Goal: Task Accomplishment & Management: Manage account settings

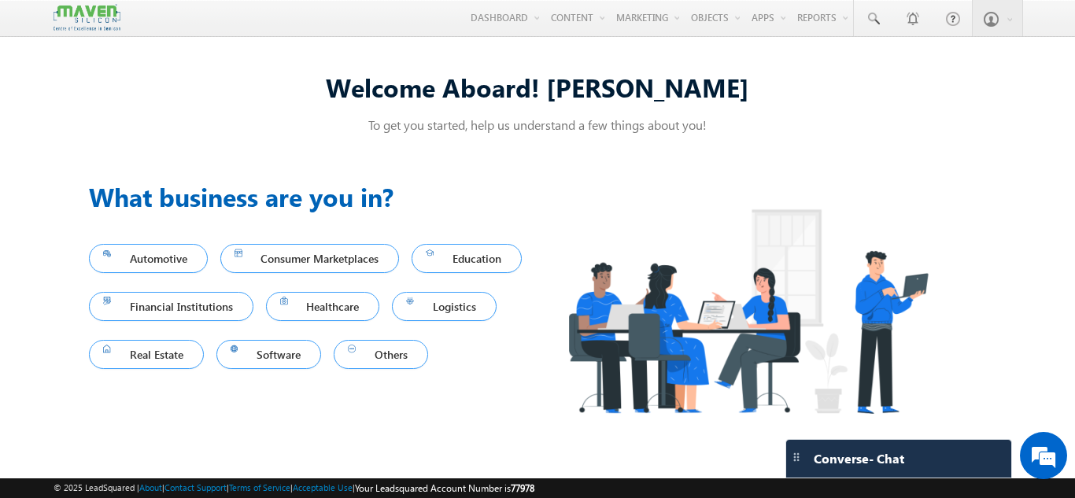
click at [813, 128] on p "To get you started, help us understand a few things about you!" at bounding box center [537, 124] width 897 height 17
click at [322, 139] on div "To get you started, help us understand a few things about you!" at bounding box center [537, 128] width 897 height 24
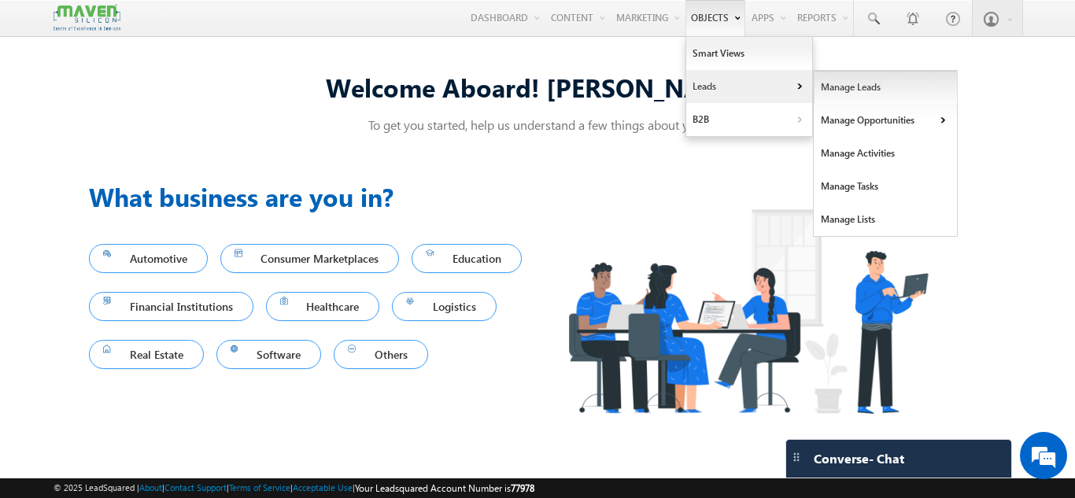
click at [814, 87] on link "Manage Leads" at bounding box center [886, 87] width 144 height 33
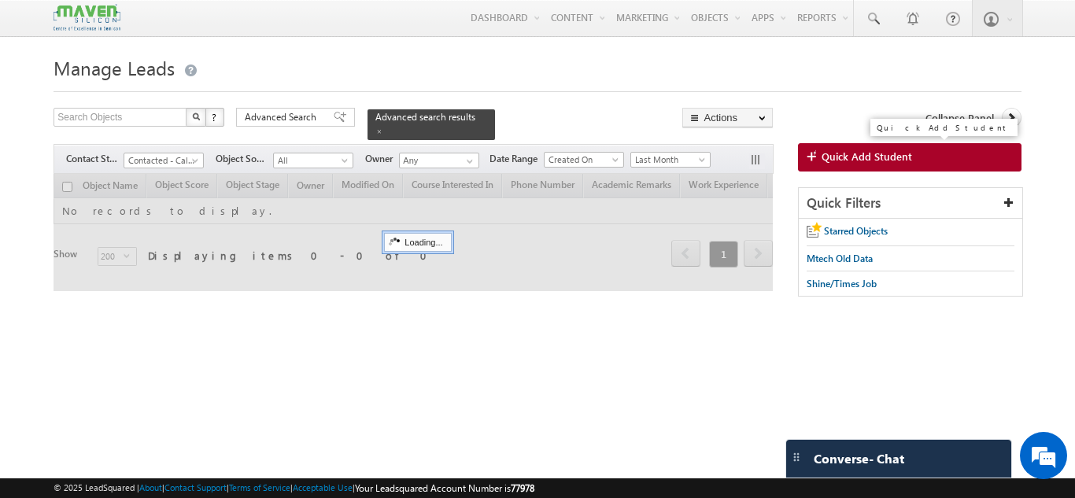
click at [818, 158] on span at bounding box center [814, 158] width 15 height 16
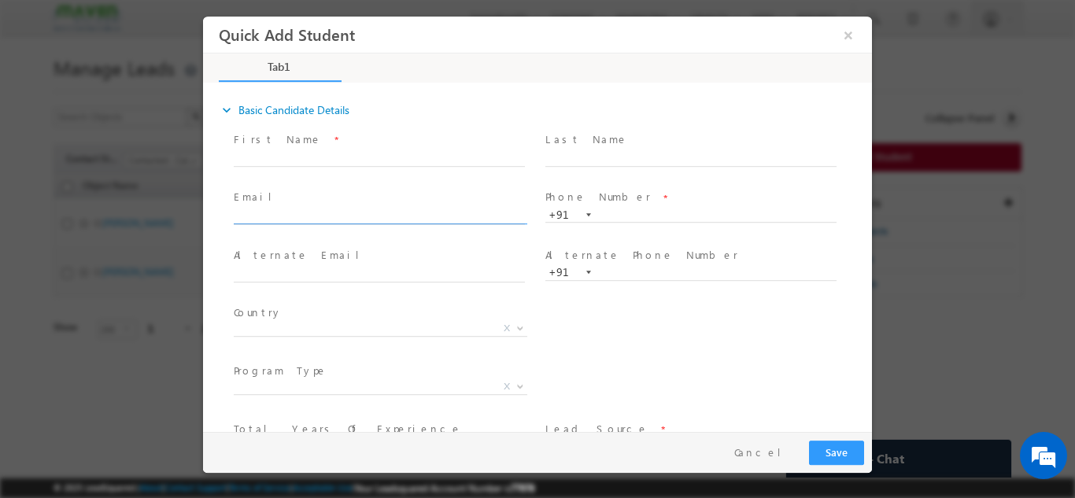
click at [319, 217] on input "text" at bounding box center [379, 217] width 291 height 16
click at [329, 238] on span at bounding box center [379, 231] width 290 height 17
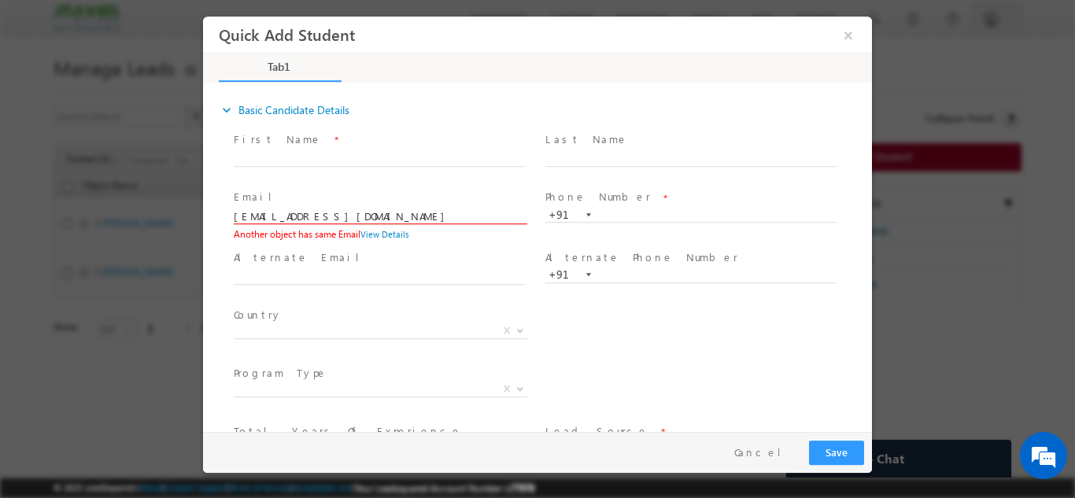
drag, startPoint x: 402, startPoint y: 210, endPoint x: 85, endPoint y: 174, distance: 319.2
click at [203, 174] on html "Quick Add Student × Tab1 9% Completed" at bounding box center [537, 224] width 669 height 416
paste input "l.gurumalla"
type input "l.gurumalla@gmail.com"
click at [335, 340] on span "X" at bounding box center [381, 334] width 294 height 16
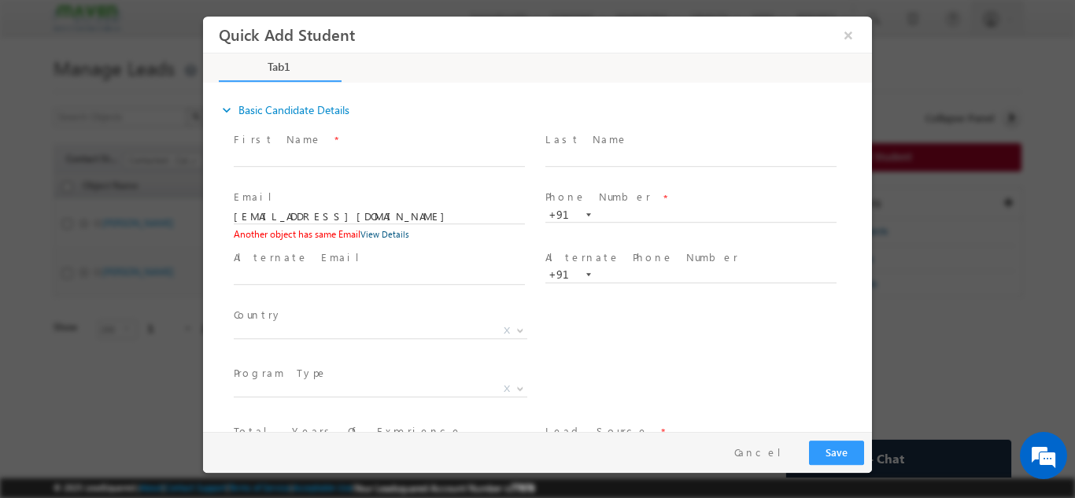
click at [389, 230] on link "View Details" at bounding box center [384, 233] width 49 height 10
click at [787, 445] on button "Cancel" at bounding box center [764, 452] width 83 height 23
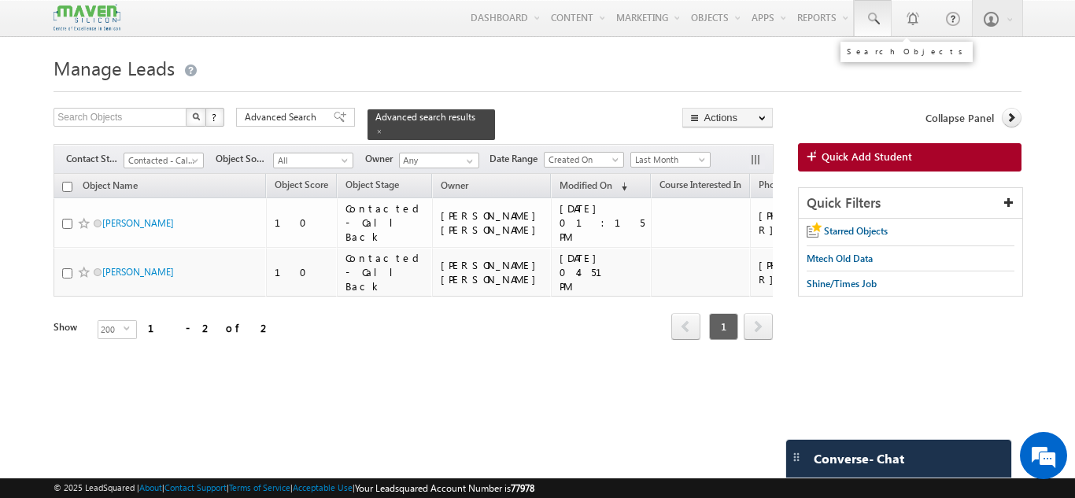
click at [878, 29] on link at bounding box center [873, 18] width 38 height 36
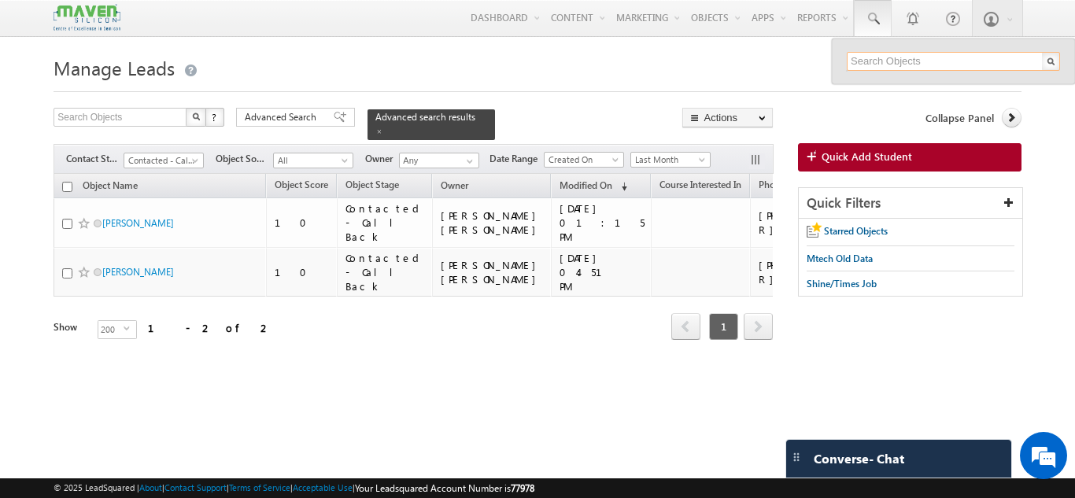
click at [877, 63] on input "text" at bounding box center [953, 61] width 213 height 19
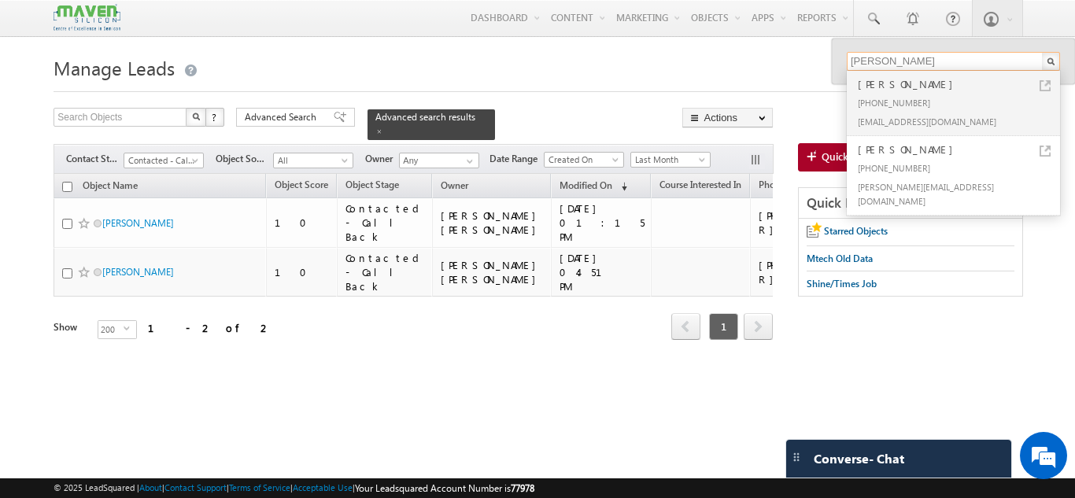
click at [877, 63] on input "sandesh" at bounding box center [953, 61] width 213 height 19
type input "sandesh"
click at [979, 120] on div "sandeshsandy9245@gmail.com" at bounding box center [960, 121] width 211 height 19
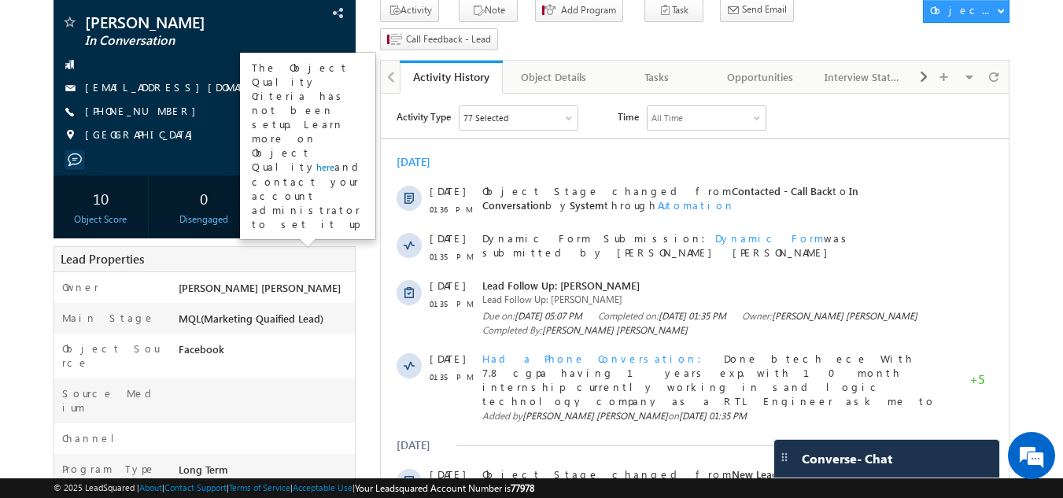
scroll to position [108, 0]
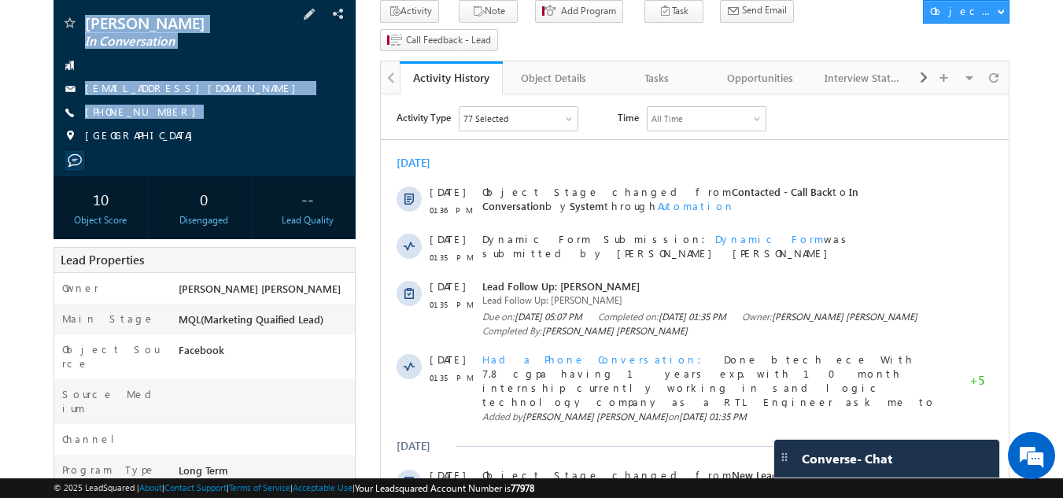
drag, startPoint x: 81, startPoint y: 10, endPoint x: 164, endPoint y: 134, distance: 149.1
click at [164, 134] on div "[PERSON_NAME] In Conversation [EMAIL_ADDRESS][DOMAIN_NAME] [GEOGRAPHIC_DATA]" at bounding box center [205, 87] width 303 height 177
copy div "Sandesh In Conversation sandeshsandy9245@gmail.com +91-9980963231"
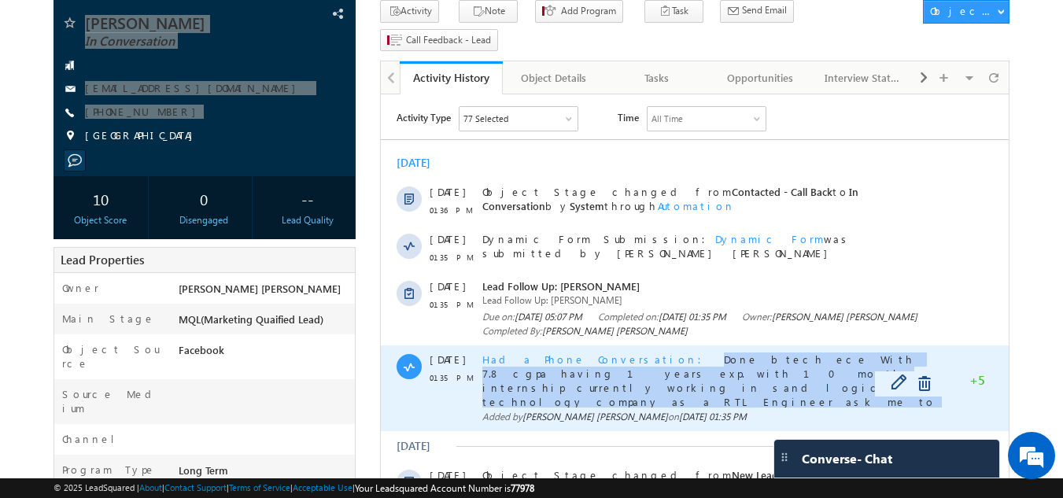
drag, startPoint x: 612, startPoint y: 358, endPoint x: 715, endPoint y: 390, distance: 107.3
click at [715, 390] on div "Had a Phone Conversation Done btech ece With 7.8 cgpa having 1 years exp. with …" at bounding box center [712, 380] width 460 height 55
copy span "Done btech ece With 7.8 cgpa having 1 years exp. with 10 month internship curre…"
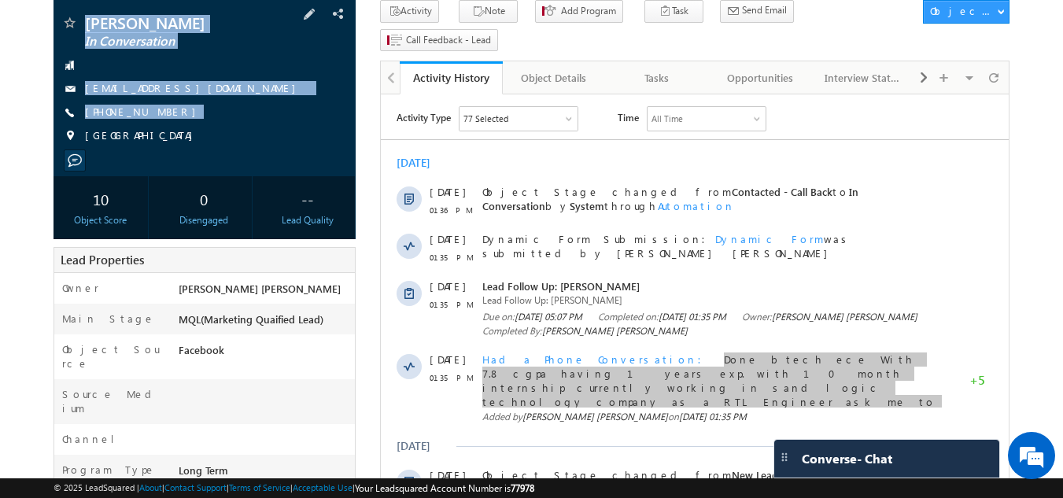
click at [242, 46] on span "In Conversation" at bounding box center [178, 42] width 187 height 16
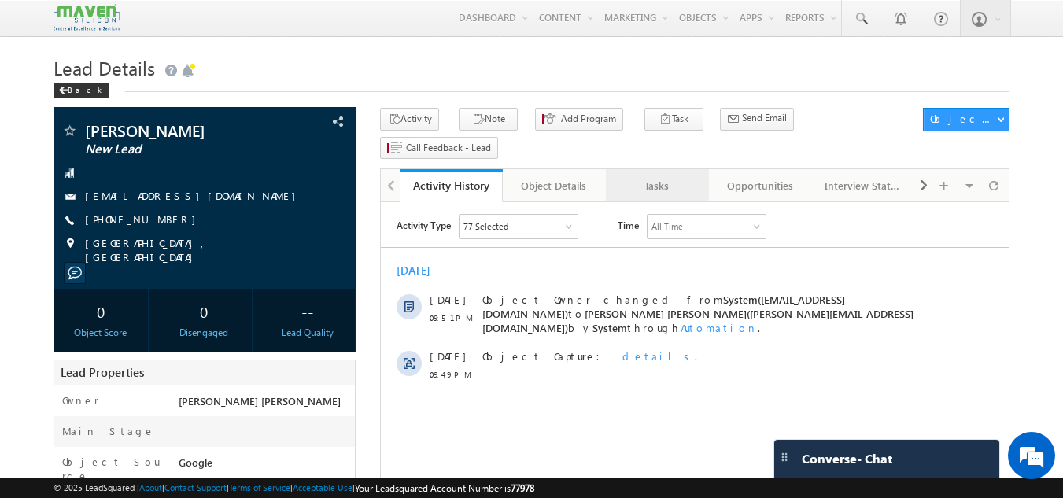
click at [649, 176] on div "Tasks" at bounding box center [657, 185] width 76 height 19
click at [674, 176] on div "Tasks" at bounding box center [657, 185] width 76 height 19
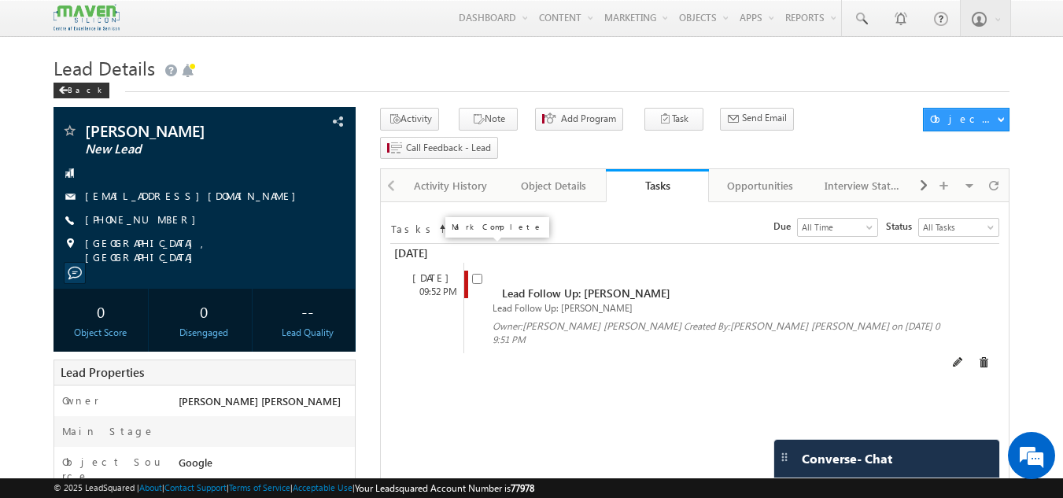
click at [477, 274] on input "checkbox" at bounding box center [477, 279] width 10 height 10
checkbox input "false"
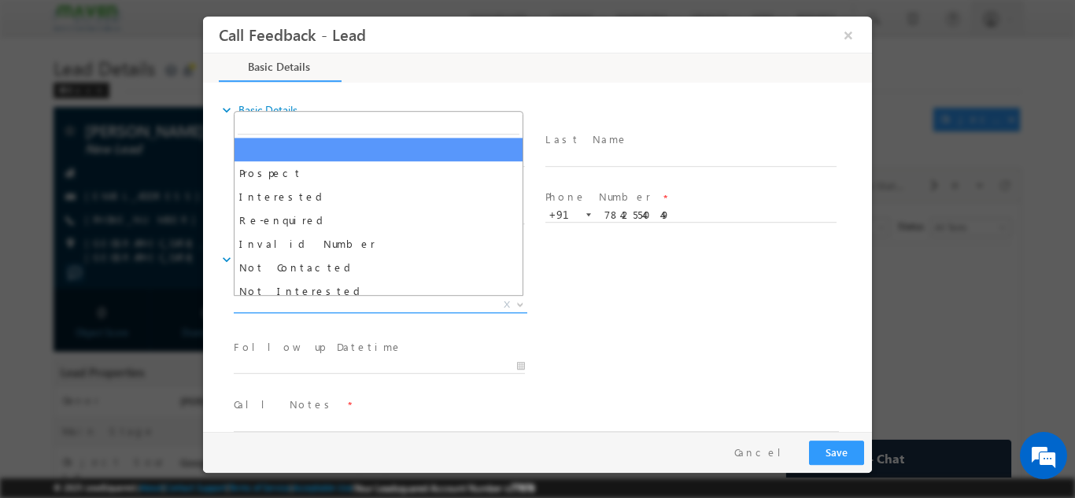
click at [337, 301] on span "X" at bounding box center [381, 305] width 294 height 16
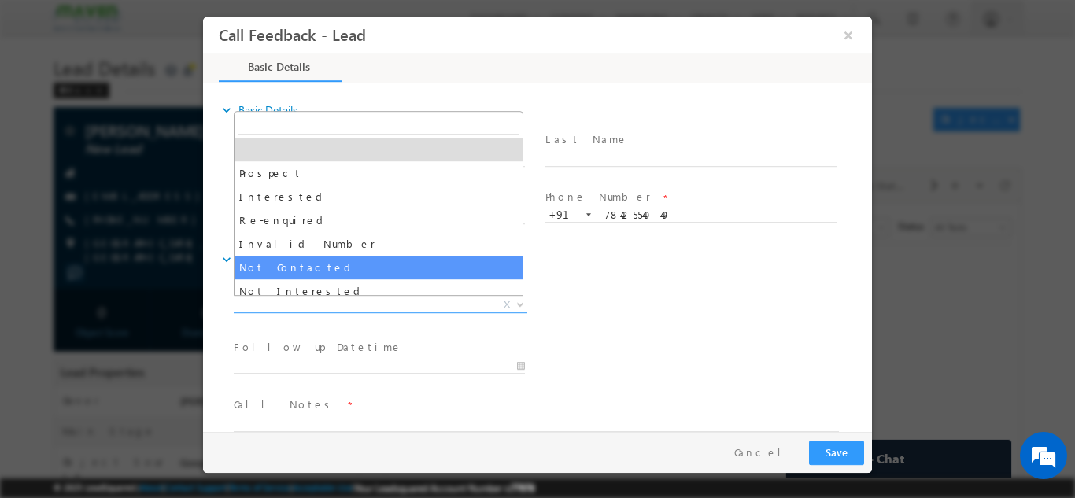
select select "Not Contacted"
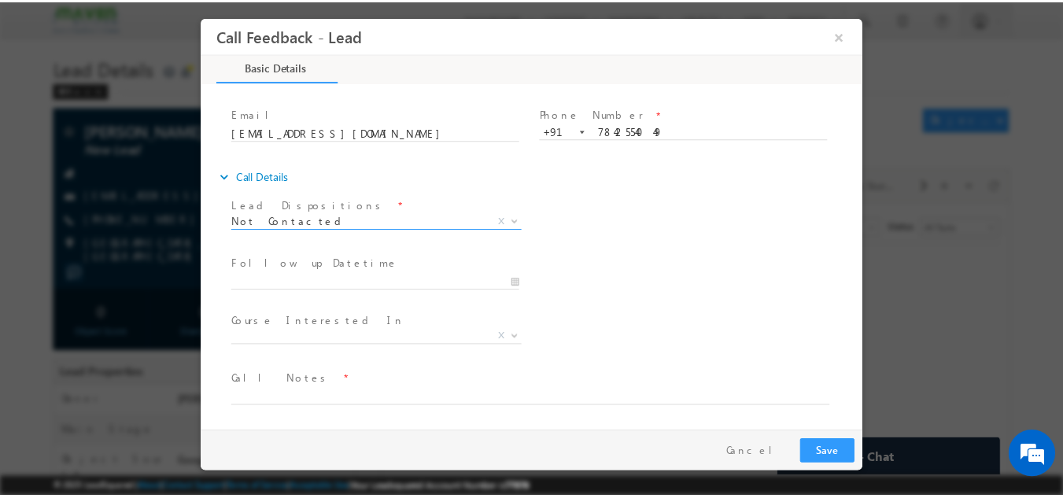
scroll to position [83, 0]
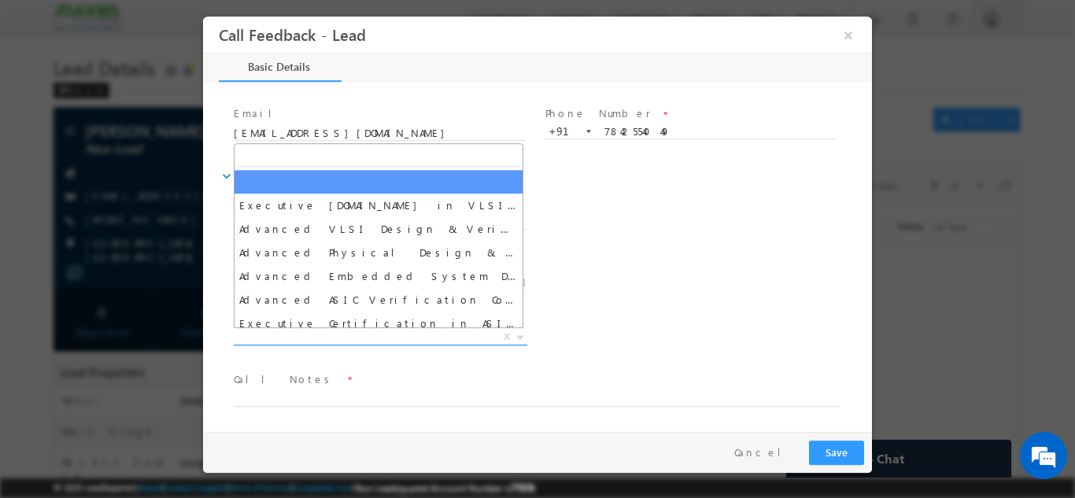
click at [474, 342] on span "X" at bounding box center [381, 337] width 294 height 16
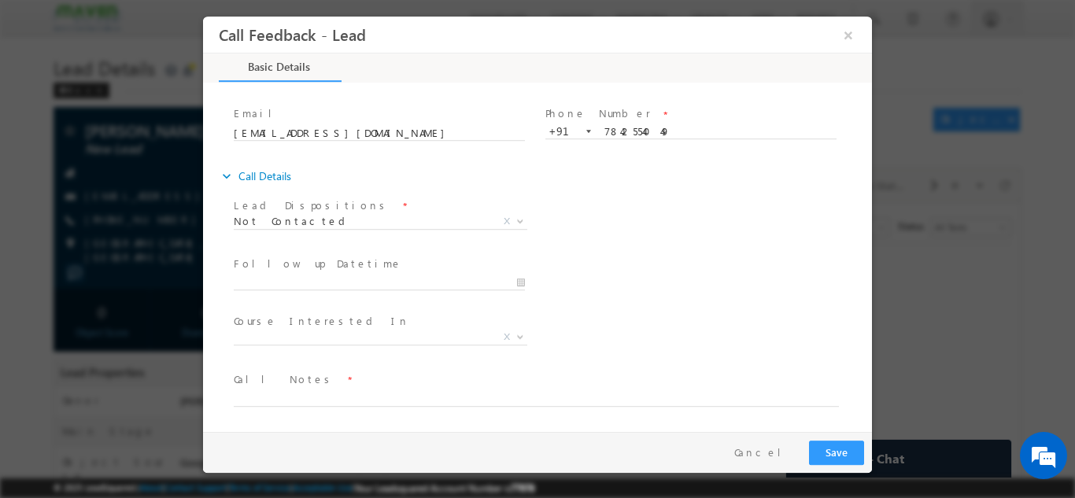
click at [676, 327] on div "Course Interested In * Executive M.Tech in VLSI Design Advanced VLSI Design & V…" at bounding box center [551, 338] width 641 height 58
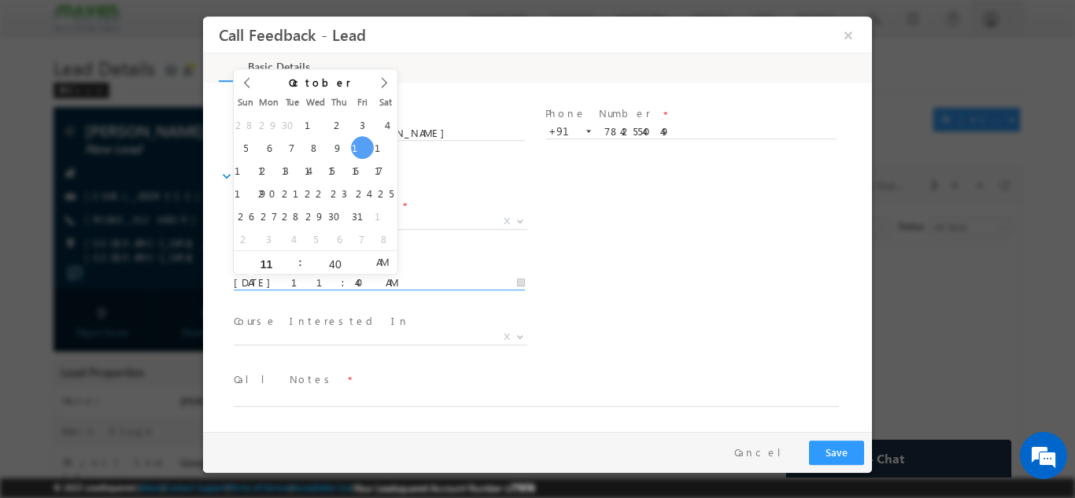
click at [435, 286] on input "10/10/2025 11:40 AM" at bounding box center [379, 283] width 291 height 16
type input "11/10/2025 11:40 AM"
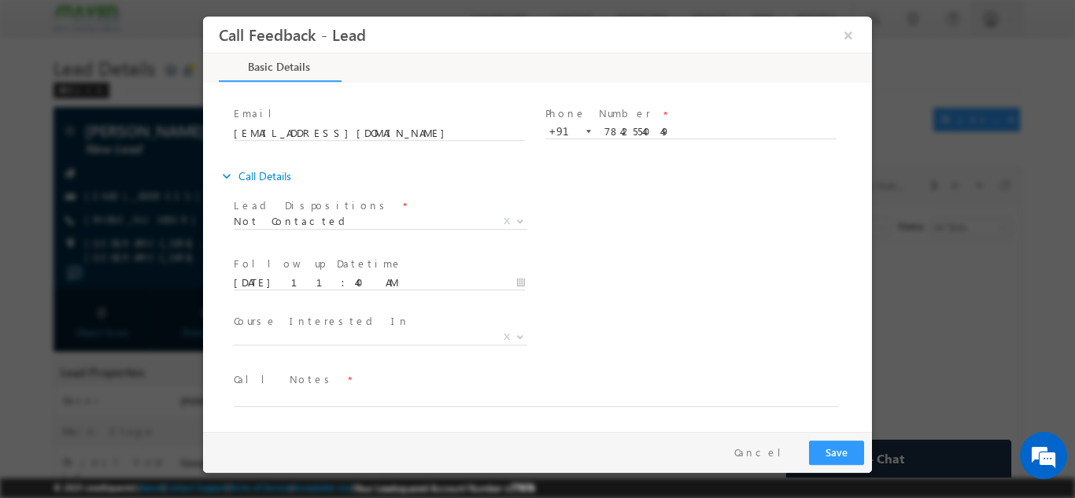
click at [715, 301] on div "Follow up Datetime * 11/10/2025 11:40 AM Program Type * Long Term Short Term X" at bounding box center [551, 281] width 641 height 58
click at [379, 397] on textarea at bounding box center [536, 397] width 605 height 18
type textarea "dnp"
click at [827, 444] on button "Save" at bounding box center [836, 452] width 55 height 24
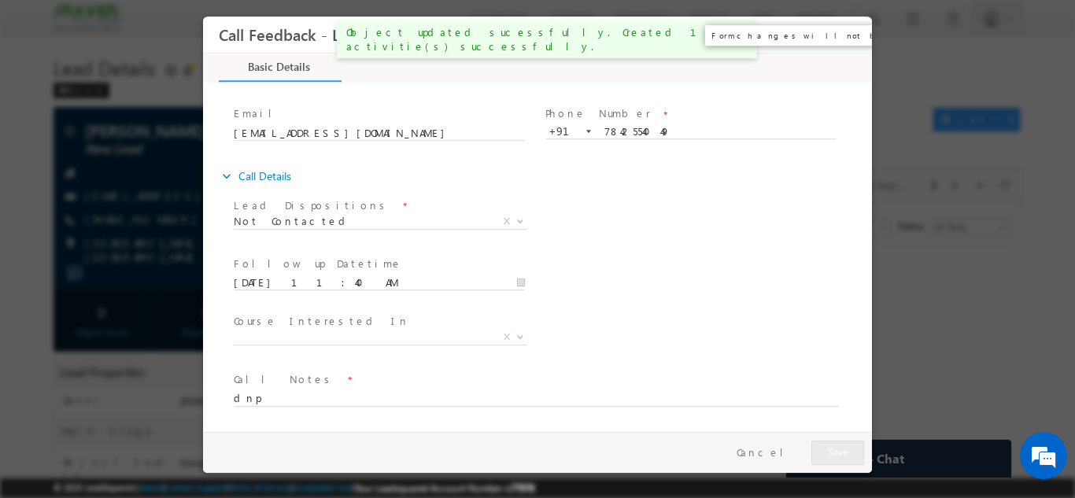
click at [859, 30] on button "×" at bounding box center [848, 34] width 27 height 29
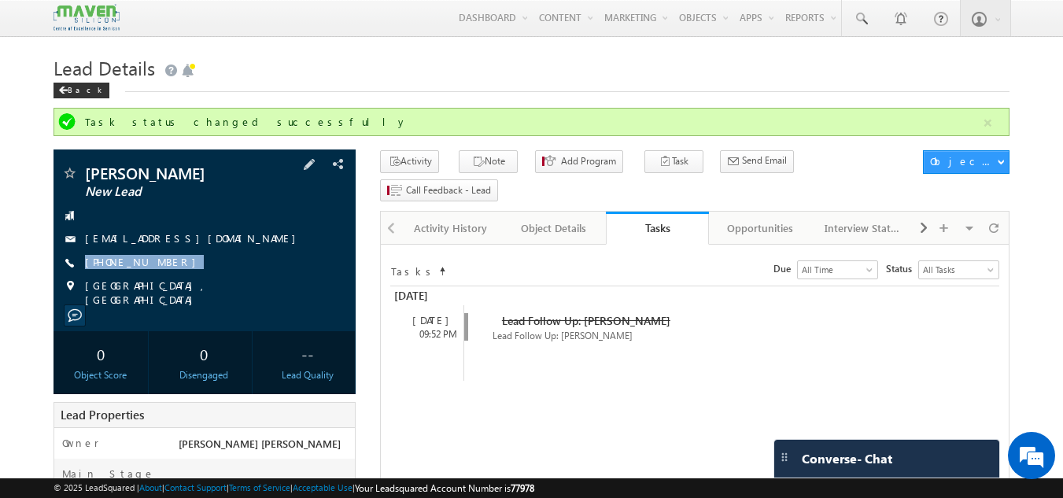
drag, startPoint x: 175, startPoint y: 252, endPoint x: 176, endPoint y: 274, distance: 22.1
click at [176, 274] on div "Yanala Nishitha New Lead yanalanishithareddy28@gmail.com +91-7842554049" at bounding box center [204, 236] width 287 height 142
copy div "[PHONE_NUMBER]"
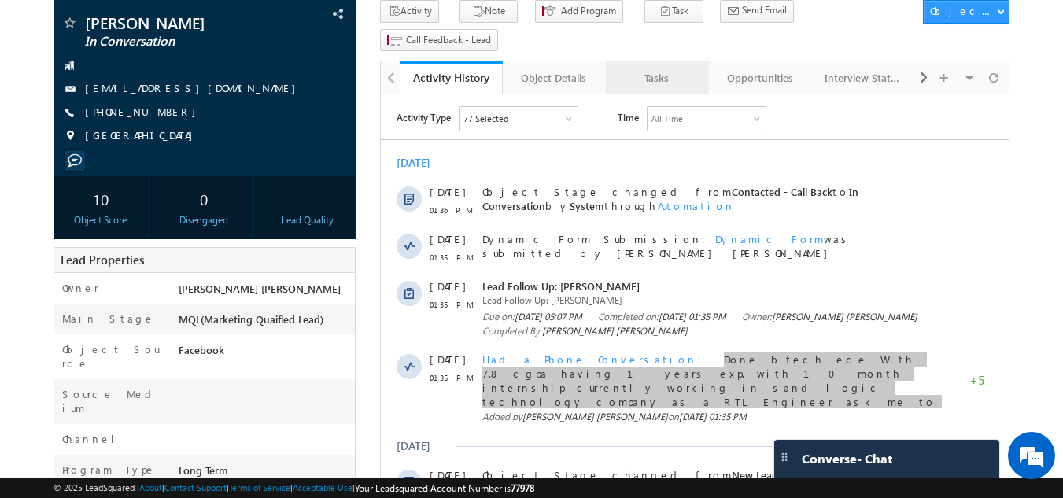
click at [658, 68] on div "Tasks" at bounding box center [657, 77] width 76 height 19
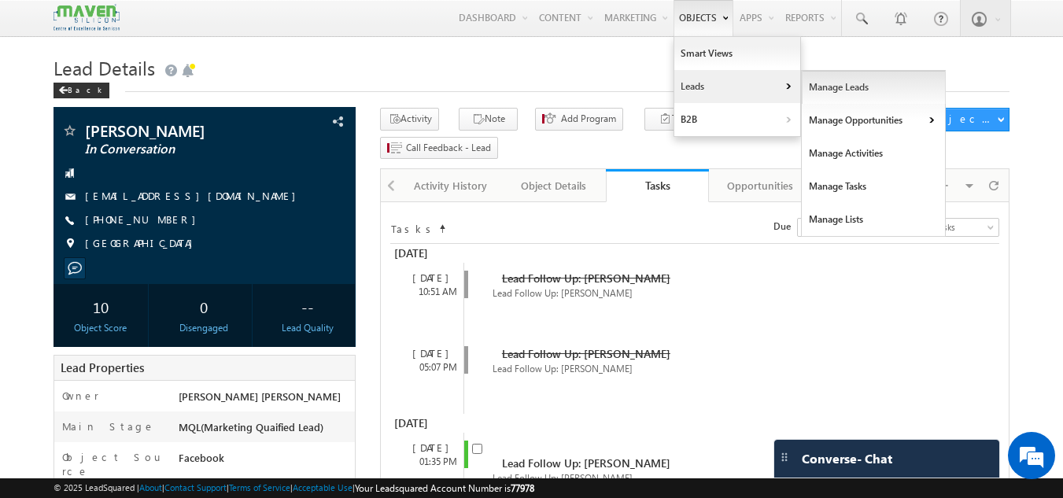
click at [818, 90] on link "Manage Leads" at bounding box center [874, 87] width 144 height 33
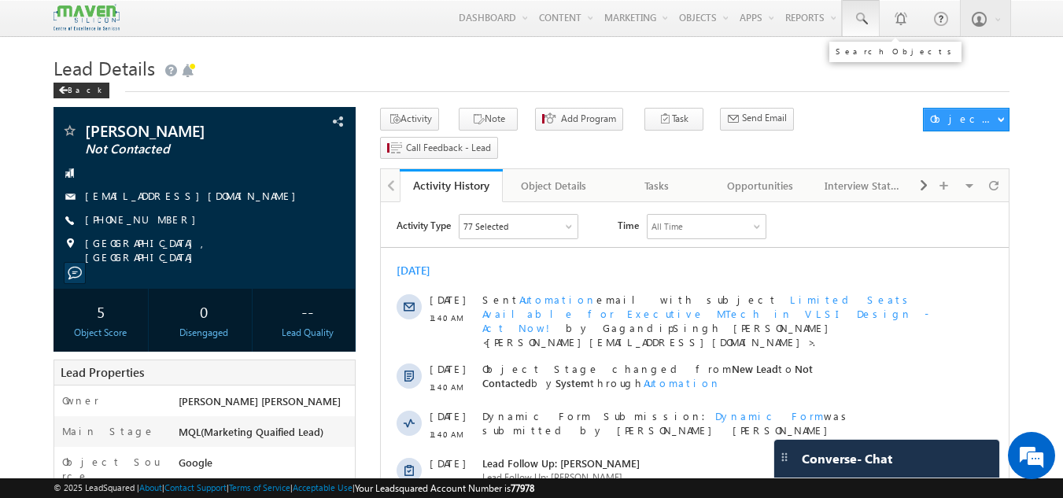
click at [867, 9] on link at bounding box center [861, 18] width 38 height 36
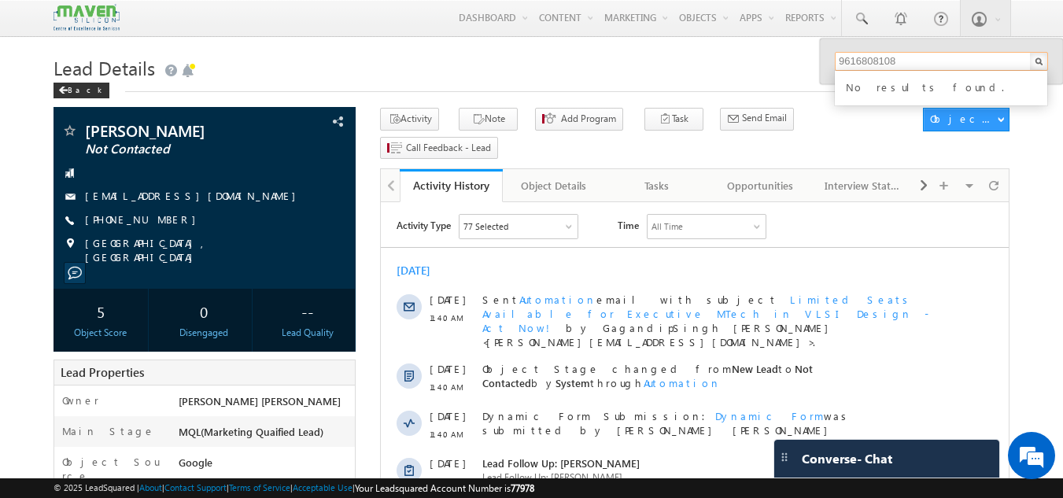
click at [874, 61] on input "9616808108" at bounding box center [941, 61] width 213 height 19
type input "9616808108"
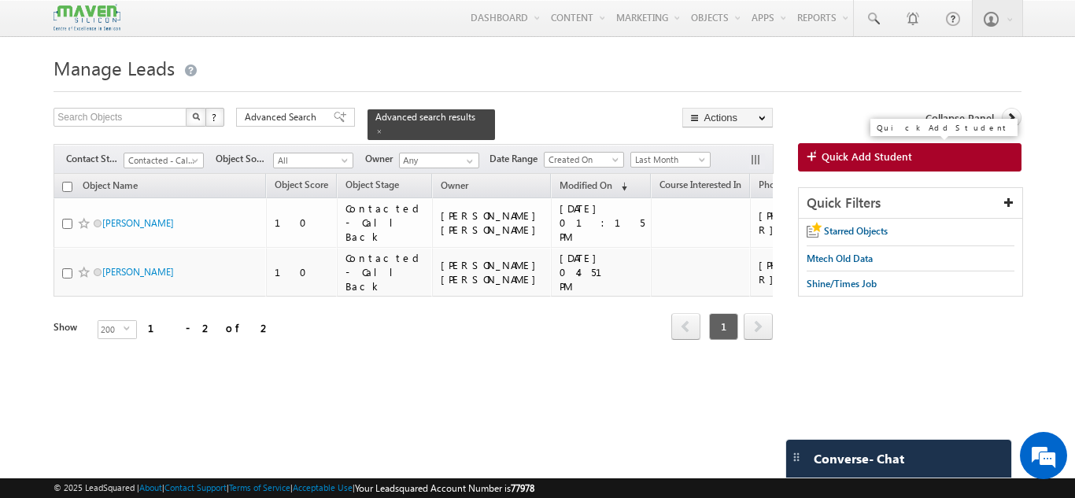
click at [874, 151] on span "Quick Add Student" at bounding box center [867, 157] width 91 height 14
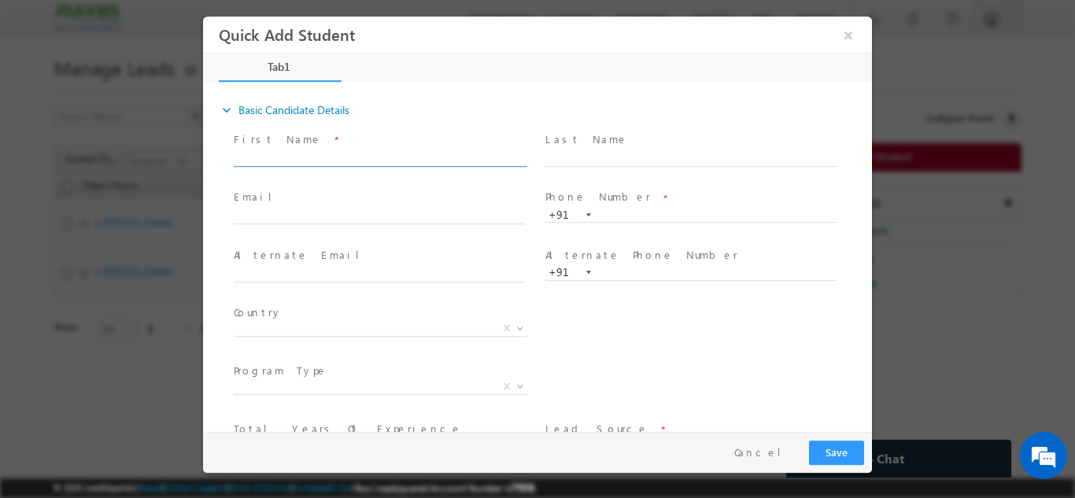
click at [397, 157] on input "text" at bounding box center [379, 158] width 291 height 16
paste input "[PERSON_NAME]"
type input "[PERSON_NAME]"
click at [371, 210] on input "text" at bounding box center [379, 217] width 291 height 16
paste input "[EMAIL_ADDRESS][DOMAIN_NAME]"
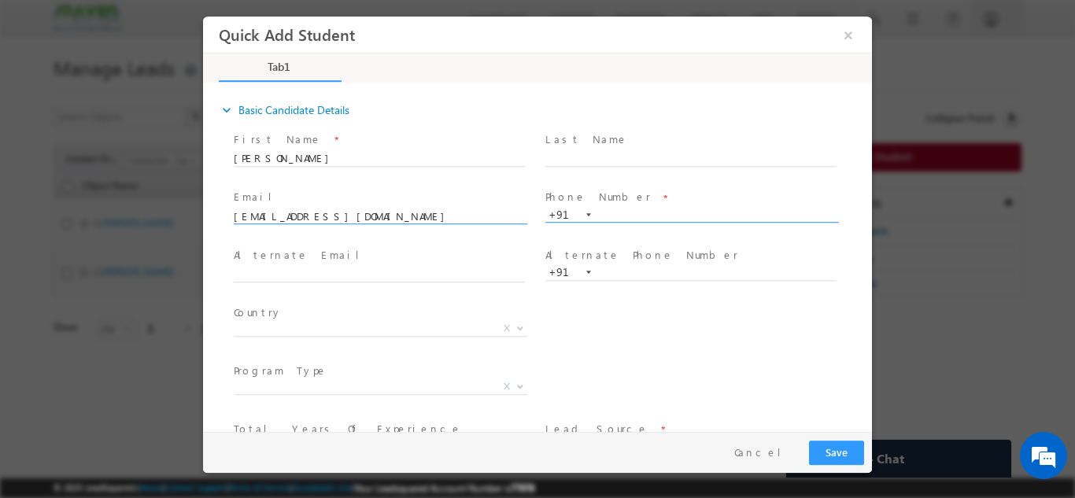
type input "dhanyashree97072@gmail.com"
click at [628, 216] on input "text" at bounding box center [690, 215] width 291 height 16
paste input "8317319984"
type input "8317319984"
click at [368, 325] on span "X" at bounding box center [381, 328] width 294 height 16
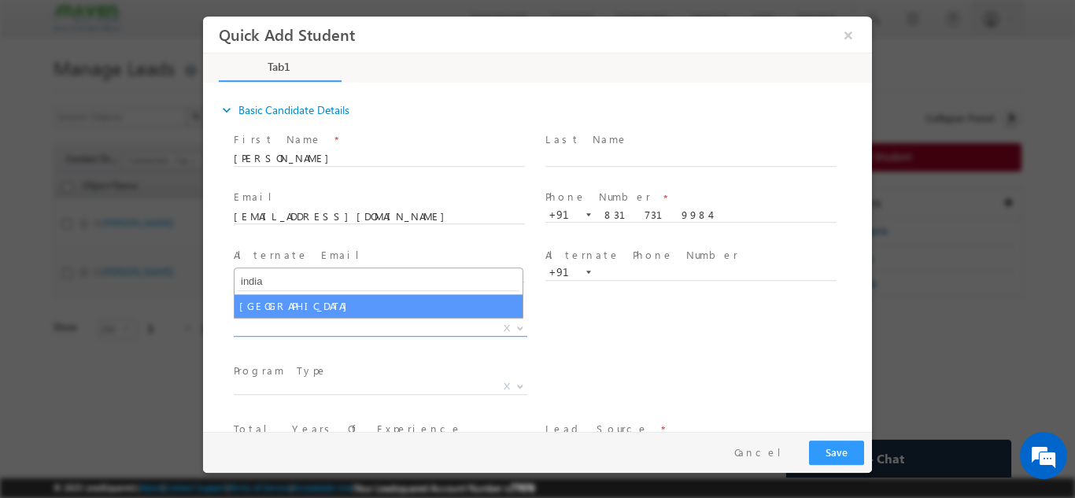
type input "india"
select select "[GEOGRAPHIC_DATA]"
select select
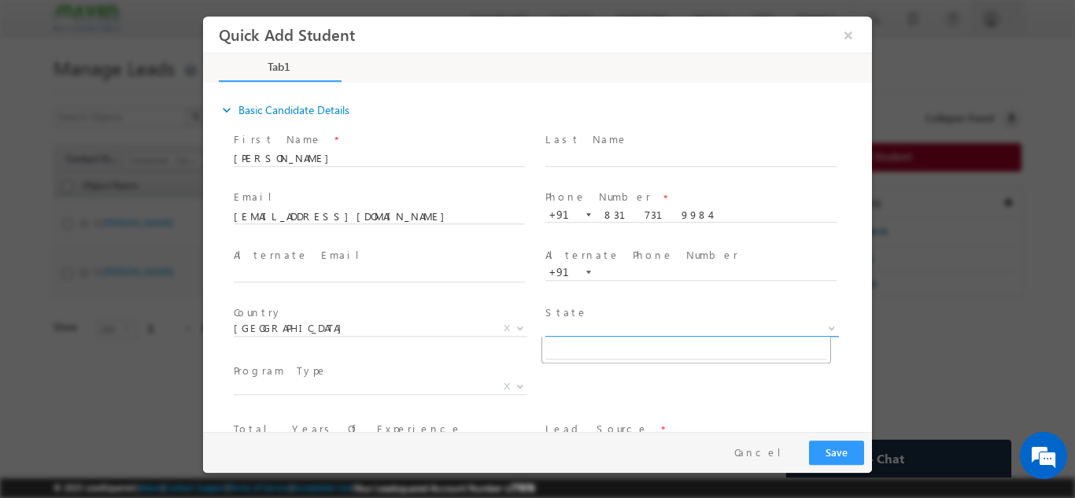
click at [609, 325] on span "X" at bounding box center [692, 328] width 294 height 16
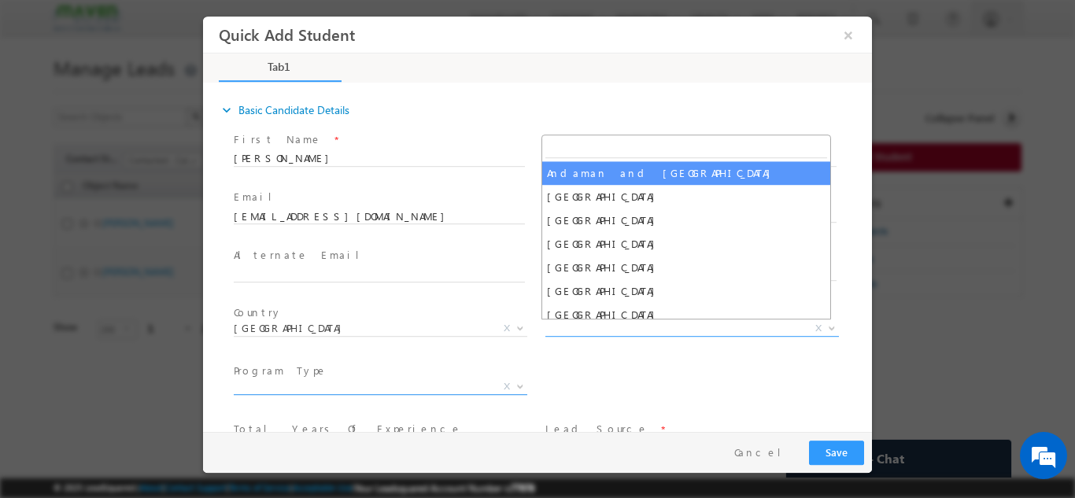
click at [438, 391] on span "X" at bounding box center [381, 387] width 294 height 16
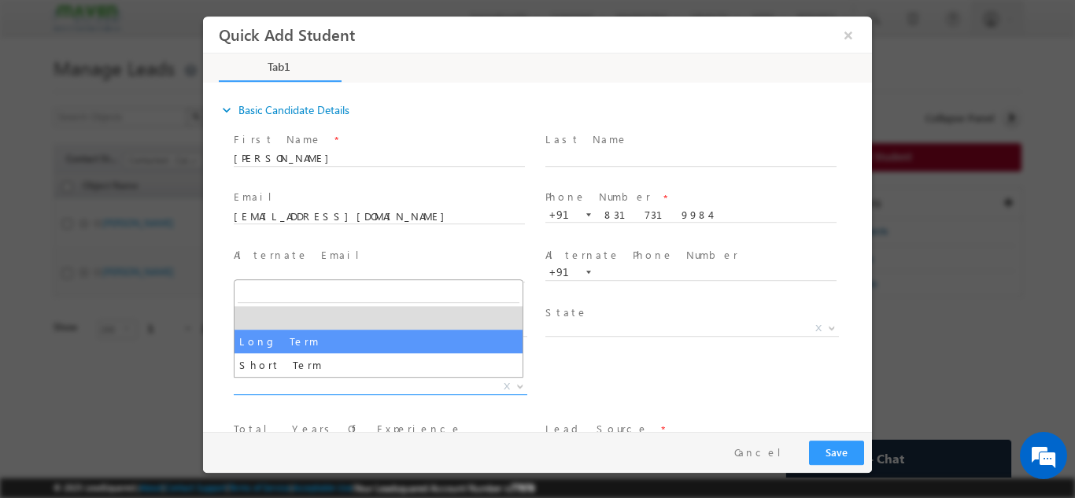
select select "Long Term"
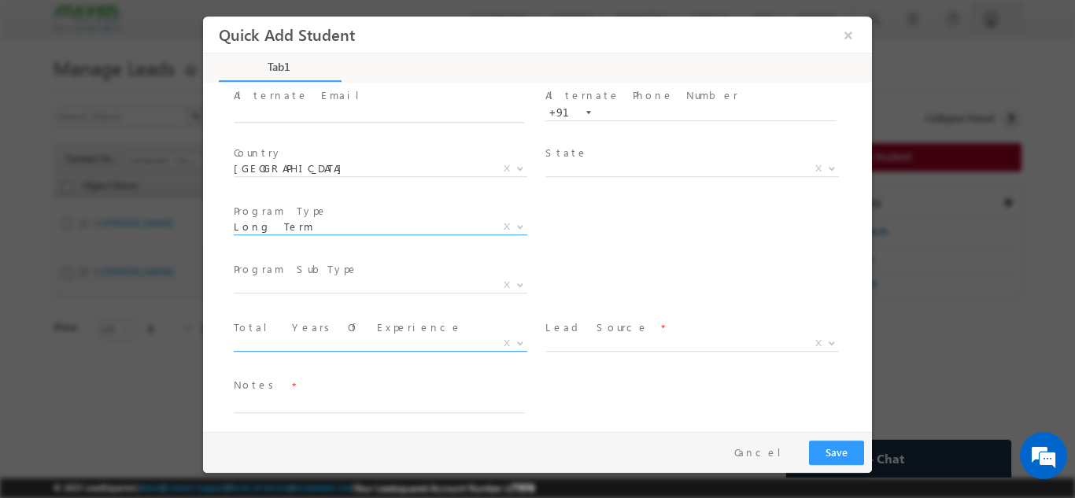
scroll to position [161, 0]
click at [443, 281] on span "X" at bounding box center [381, 284] width 294 height 16
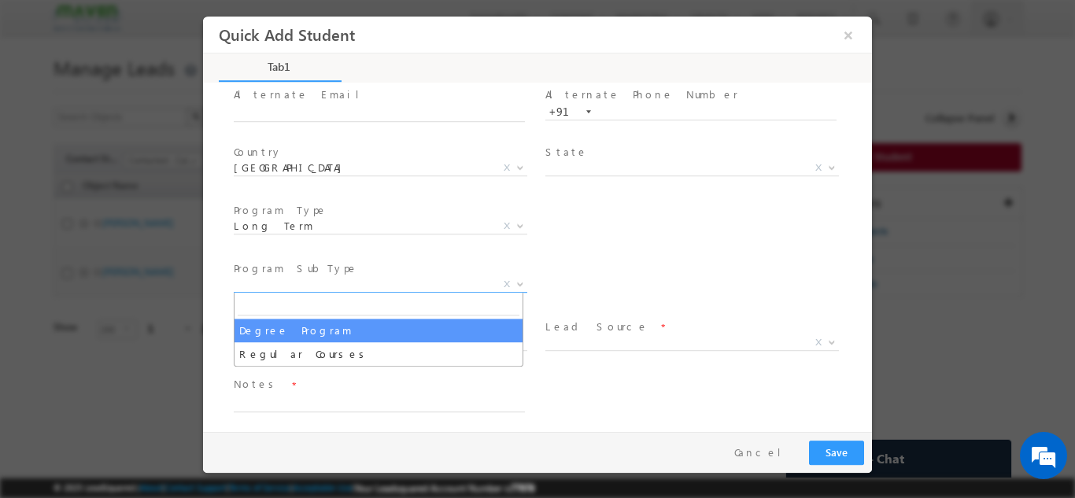
select select "Degree Program"
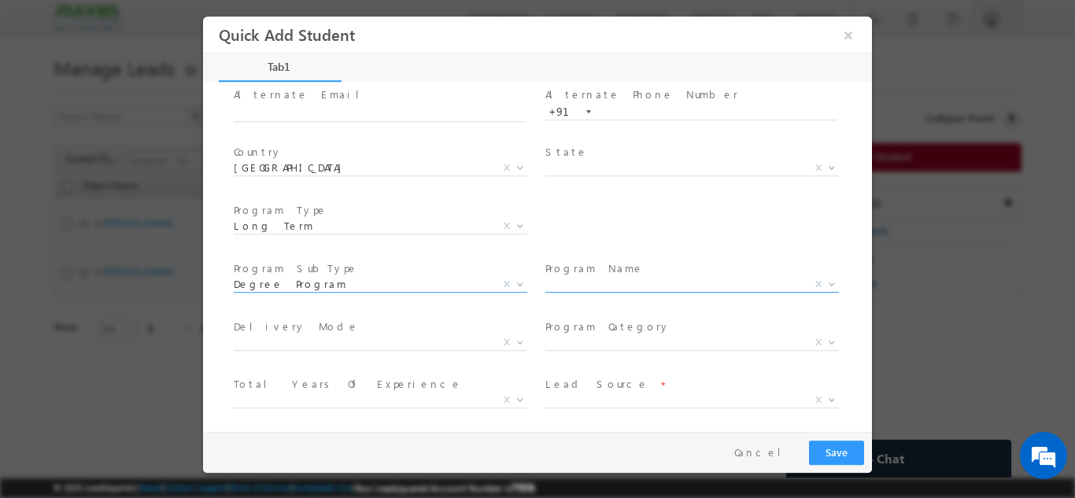
click at [645, 281] on span "X" at bounding box center [692, 284] width 294 height 16
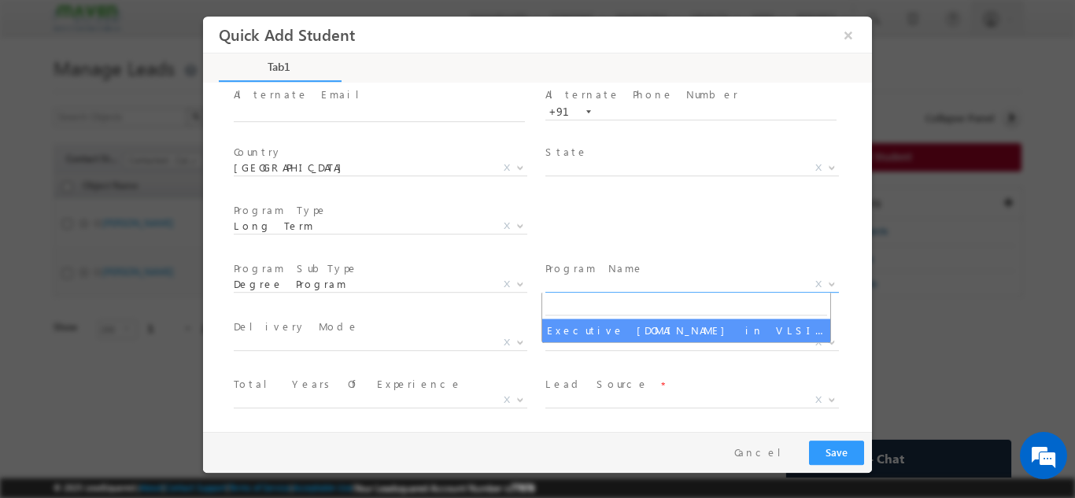
select select "Executive [DOMAIN_NAME] in VLSI Design"
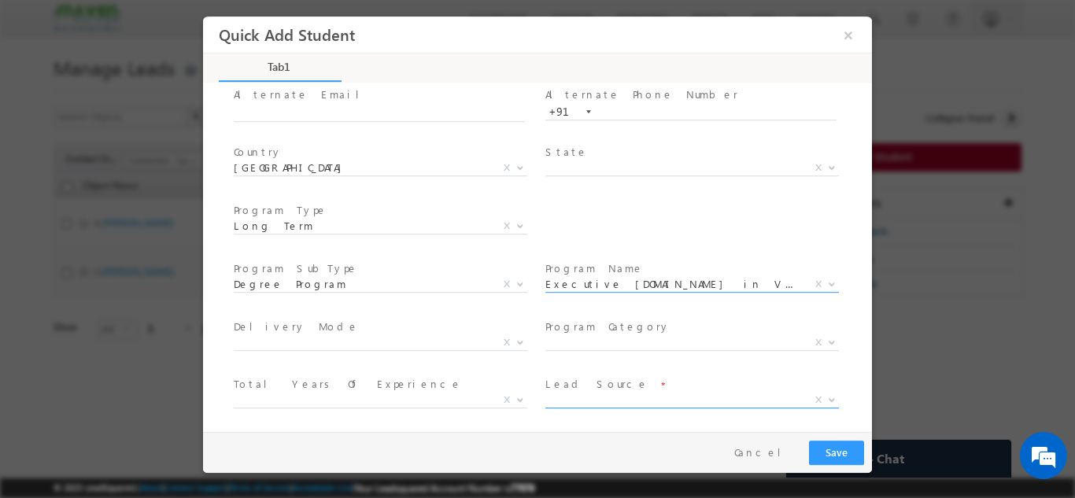
click at [594, 403] on span "X" at bounding box center [692, 400] width 294 height 16
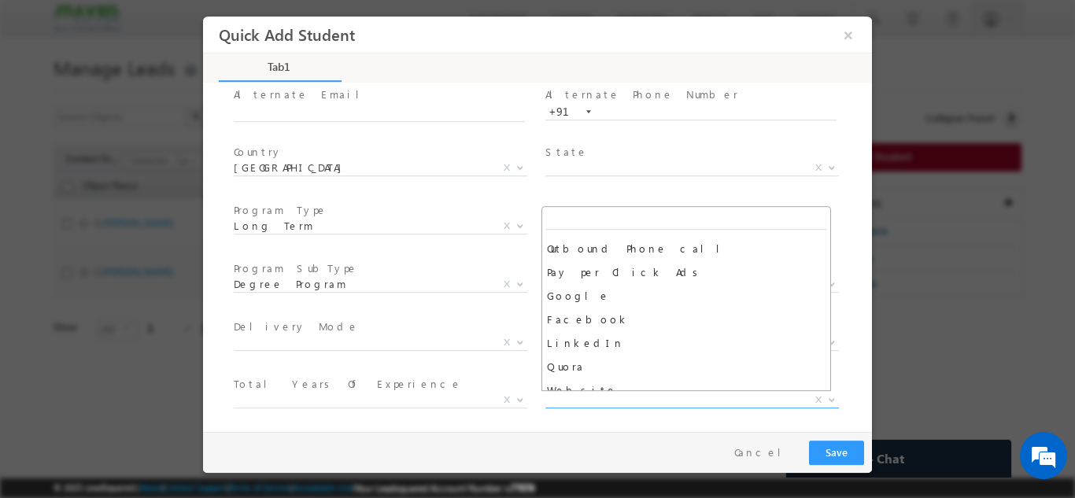
scroll to position [162, 0]
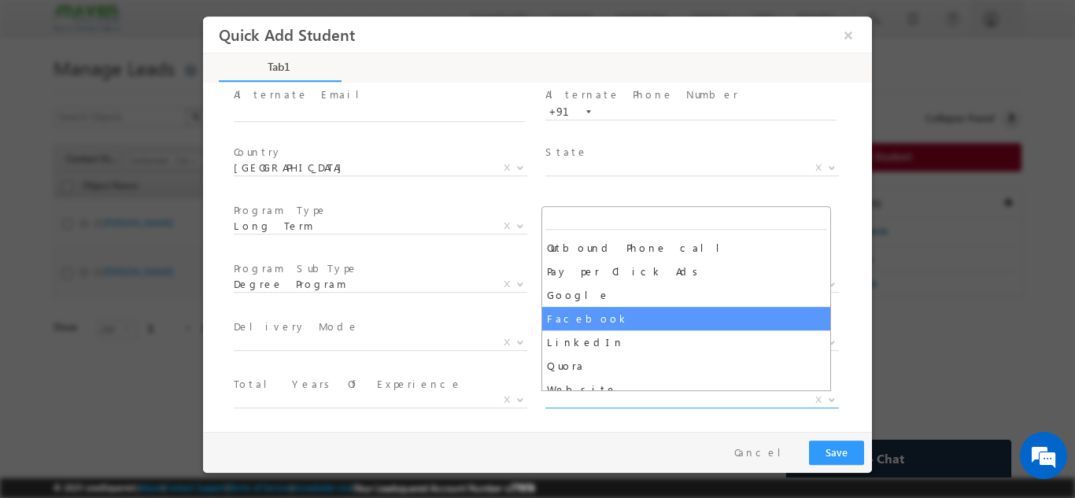
select select "Facebook"
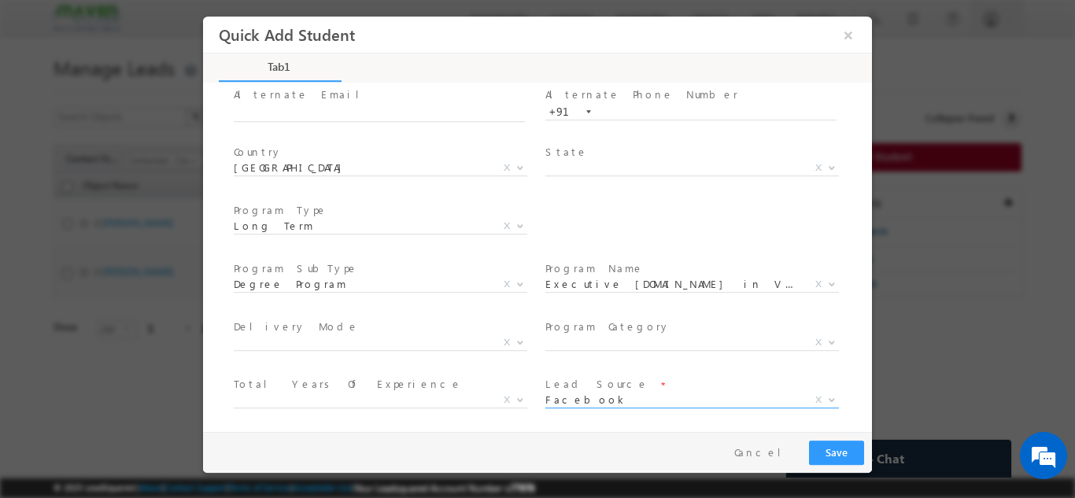
scroll to position [282, 0]
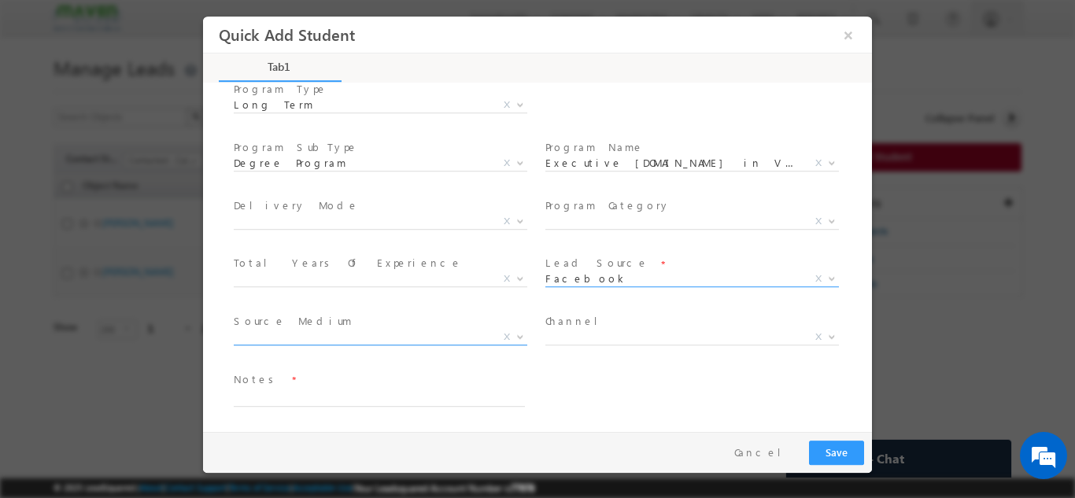
click at [437, 336] on span "X" at bounding box center [381, 337] width 294 height 16
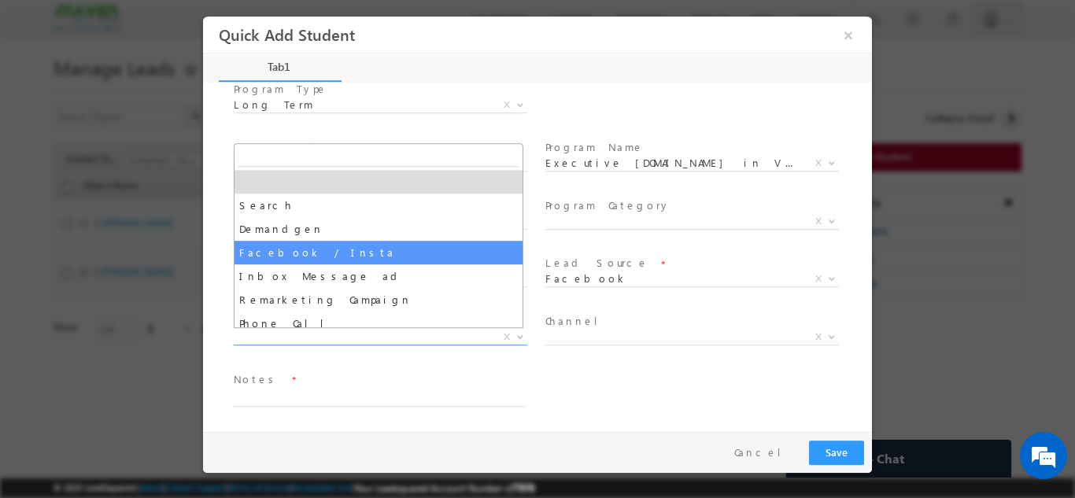
select select "Facebook / Insta"
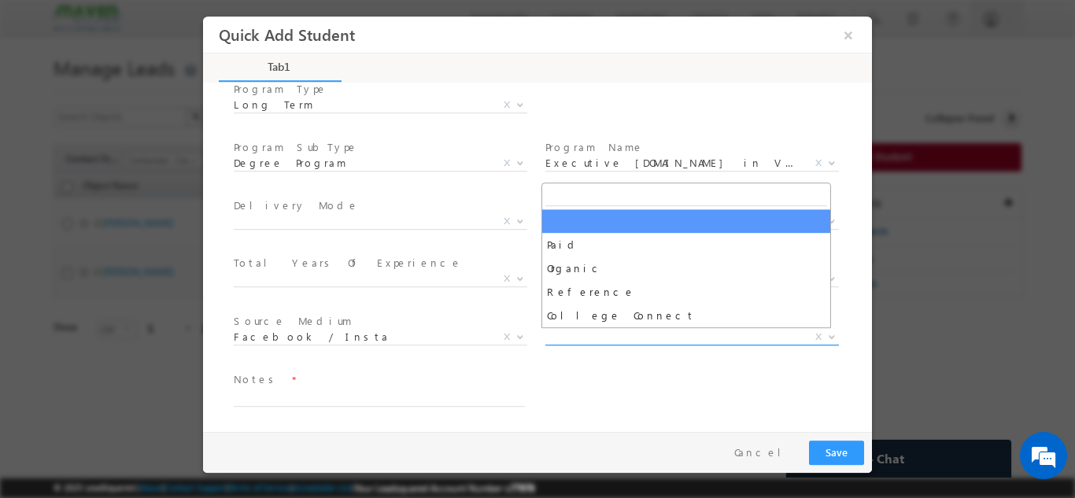
click at [597, 330] on span "X" at bounding box center [692, 337] width 294 height 16
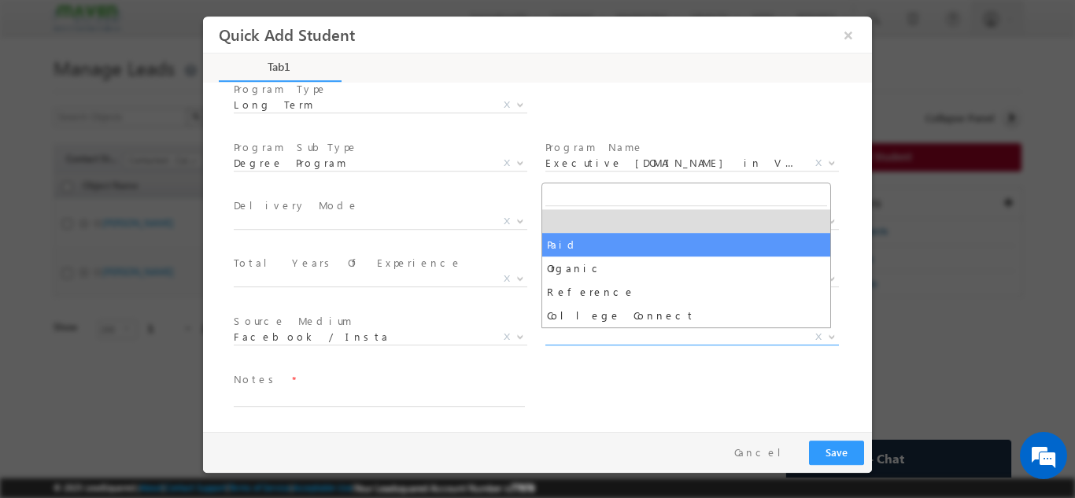
select select "Paid"
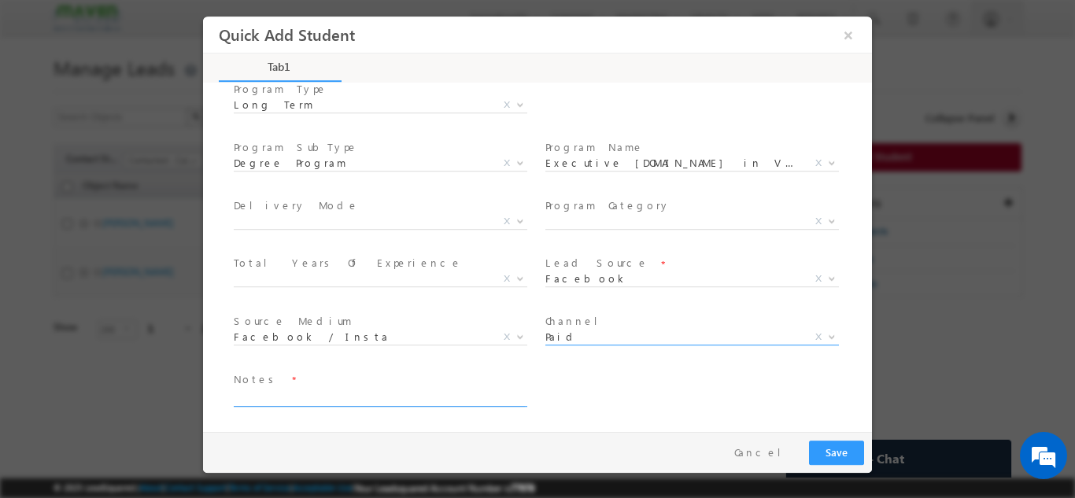
click at [410, 397] on textarea at bounding box center [379, 397] width 291 height 18
type textarea "dnp"
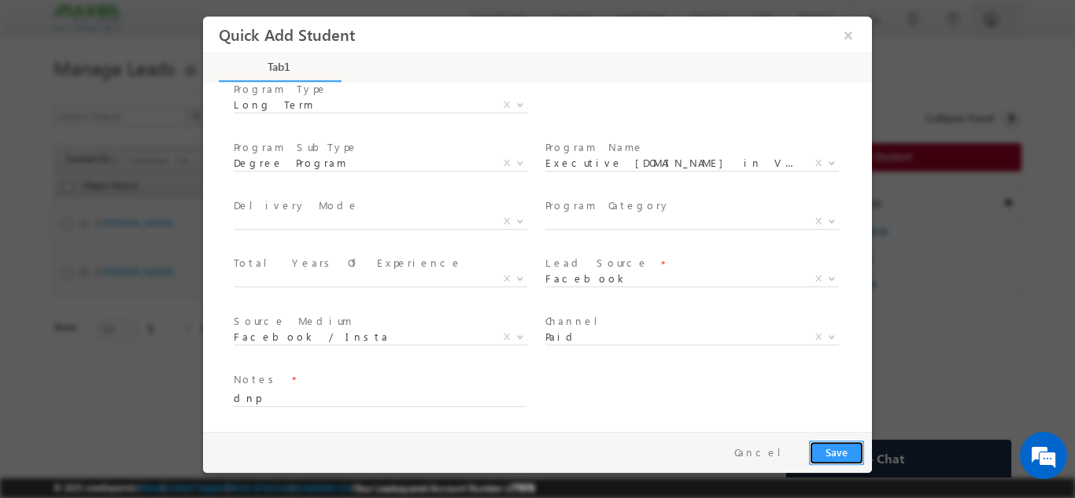
click at [836, 453] on button "Save" at bounding box center [836, 452] width 55 height 24
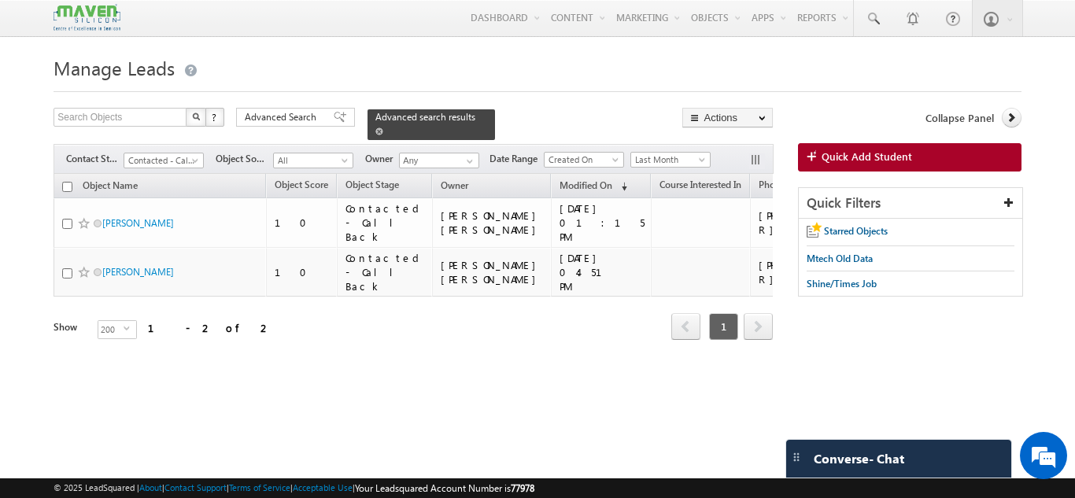
click at [383, 128] on span at bounding box center [379, 132] width 8 height 8
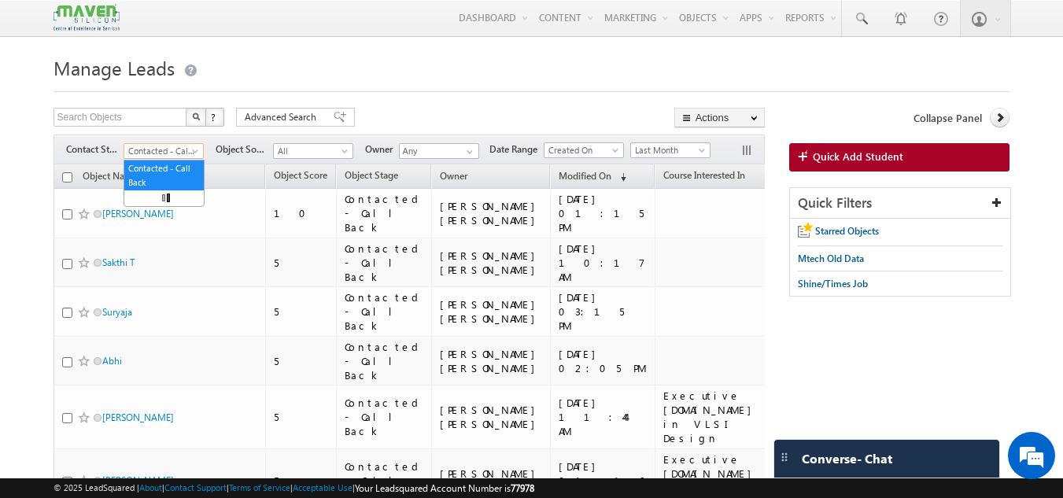
click at [187, 156] on span "Contacted - Call Back" at bounding box center [161, 151] width 75 height 14
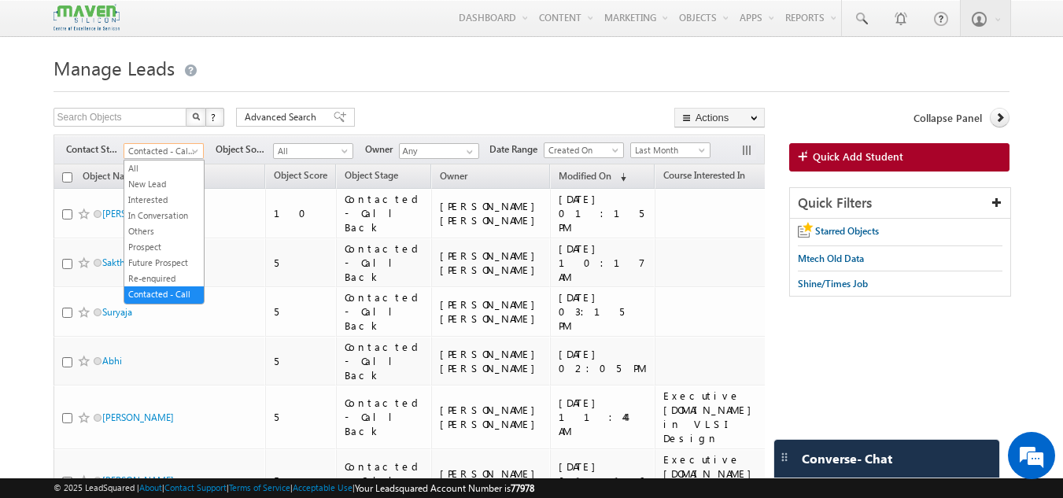
scroll to position [12, 0]
click at [173, 166] on link "New Lead" at bounding box center [163, 172] width 79 height 14
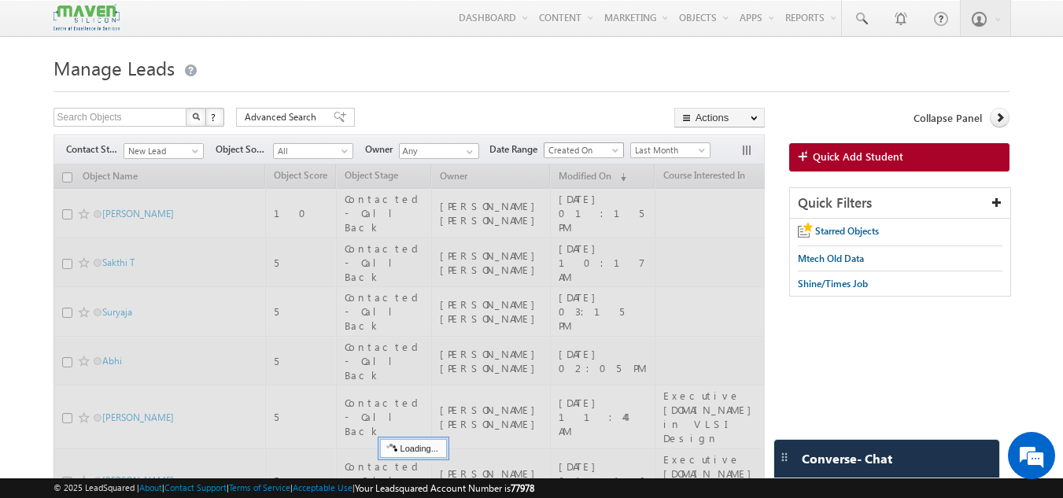
click at [598, 153] on span "Created On" at bounding box center [582, 150] width 75 height 14
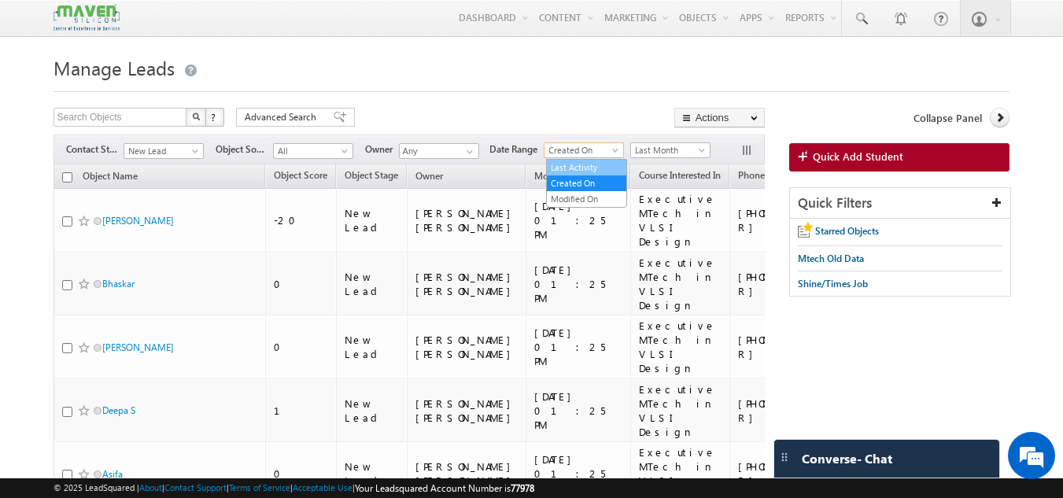
click at [594, 170] on link "Last Activity" at bounding box center [586, 168] width 79 height 14
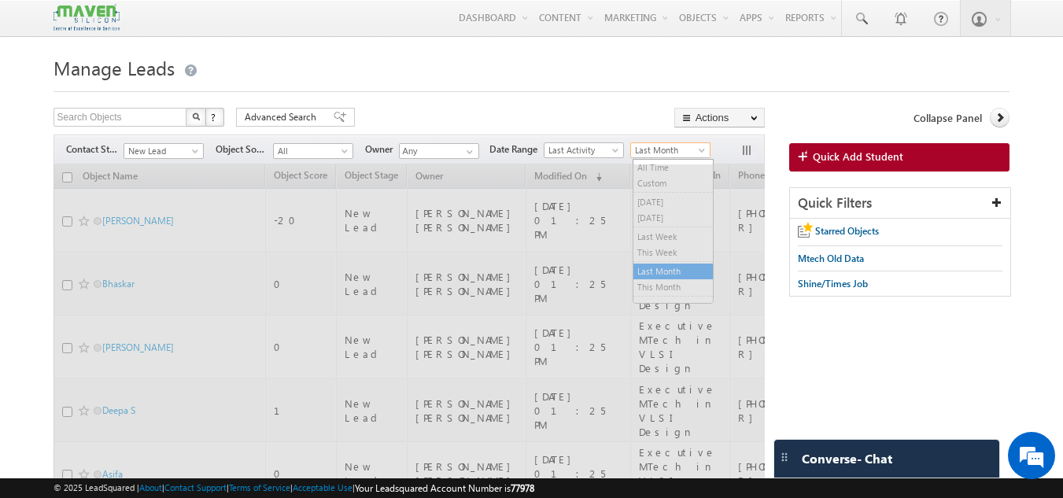
click at [662, 154] on span "Last Month" at bounding box center [668, 150] width 75 height 14
click at [660, 164] on link "All Time" at bounding box center [673, 168] width 79 height 14
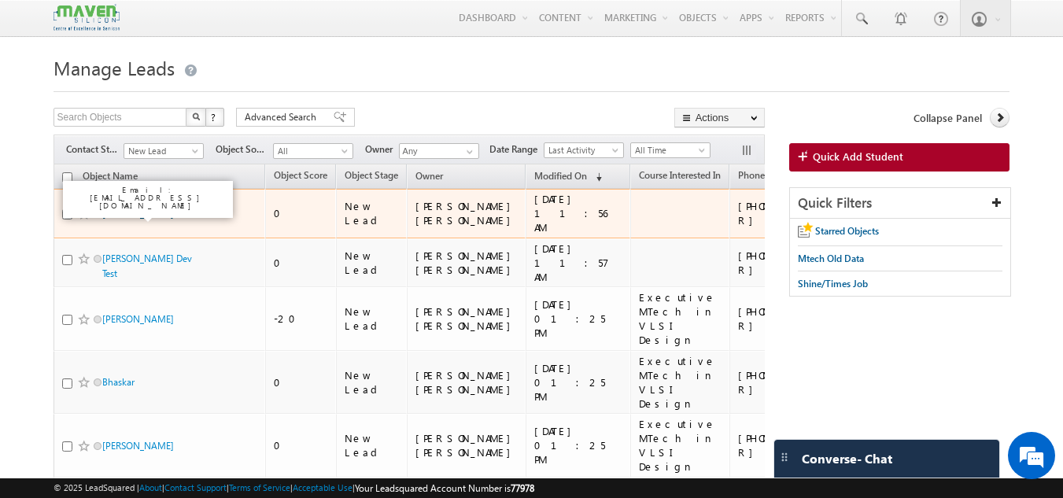
click at [157, 216] on link "Dhanya Vikshay" at bounding box center [138, 214] width 72 height 12
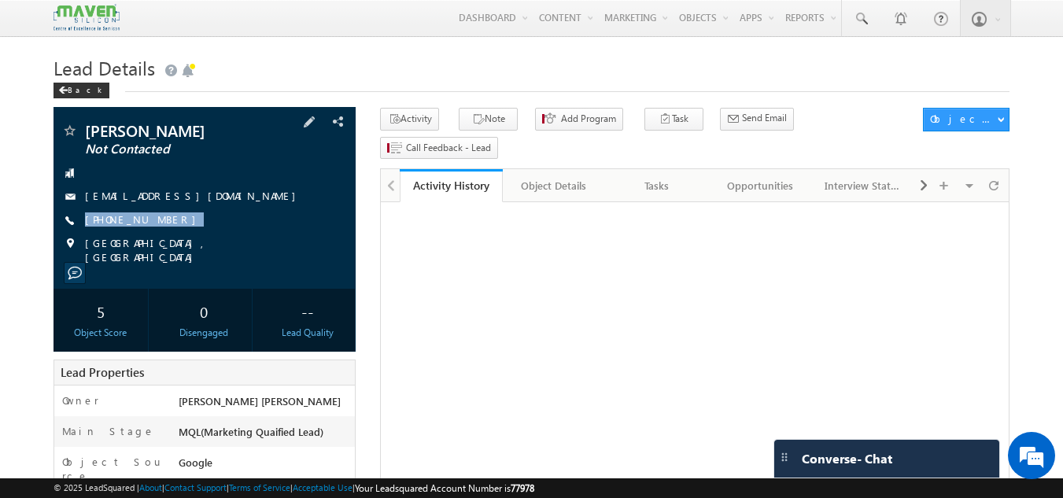
drag, startPoint x: 168, startPoint y: 216, endPoint x: 170, endPoint y: 240, distance: 23.7
click at [170, 240] on div "[PERSON_NAME] Not Contacted [EMAIL_ADDRESS][DOMAIN_NAME] [PHONE_NUMBER]" at bounding box center [204, 194] width 287 height 142
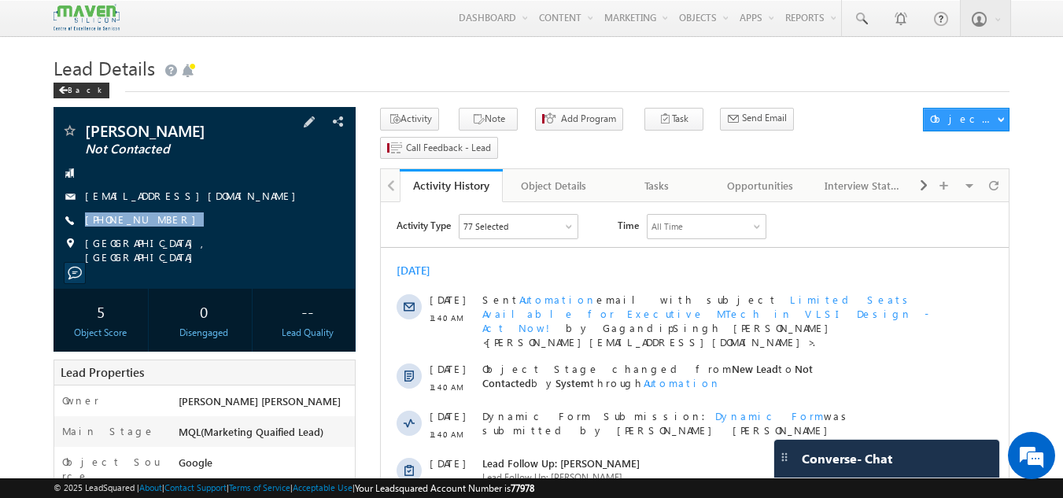
copy div "+91-7842554049"
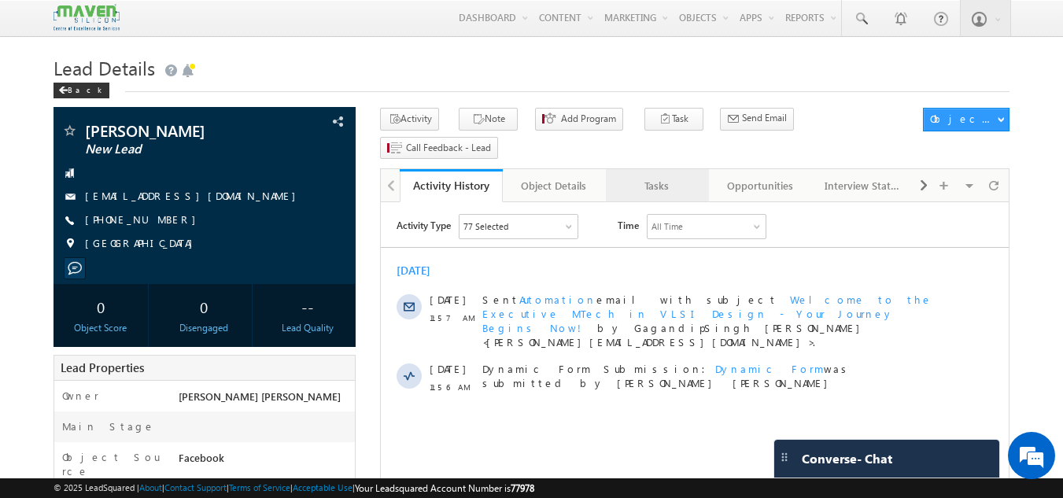
click at [679, 176] on div "Tasks" at bounding box center [657, 185] width 76 height 19
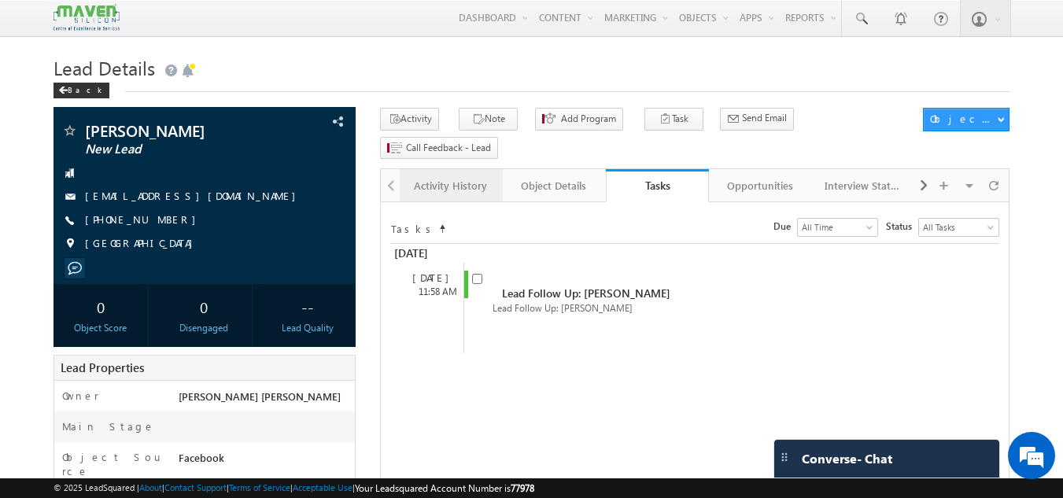
click at [498, 169] on link "Activity History" at bounding box center [451, 185] width 103 height 33
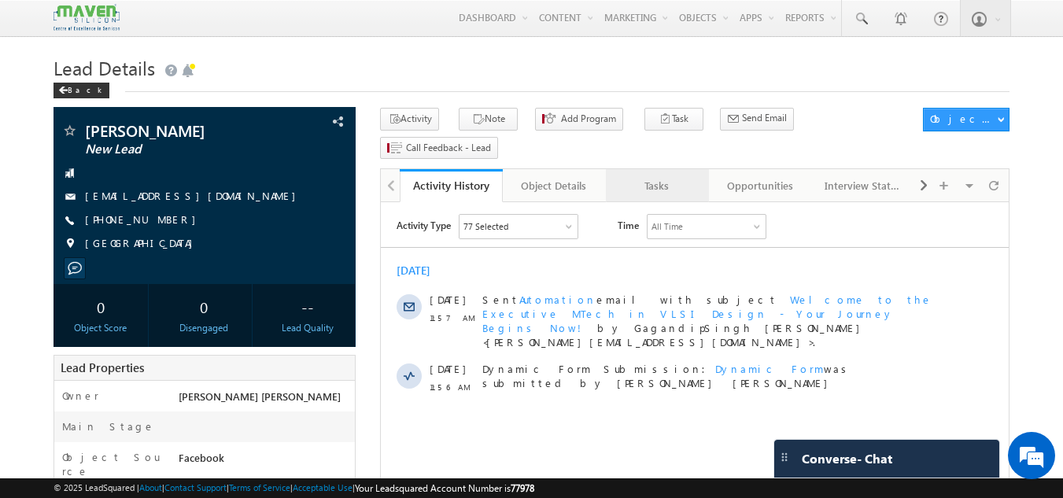
click at [671, 172] on link "Tasks" at bounding box center [657, 185] width 103 height 33
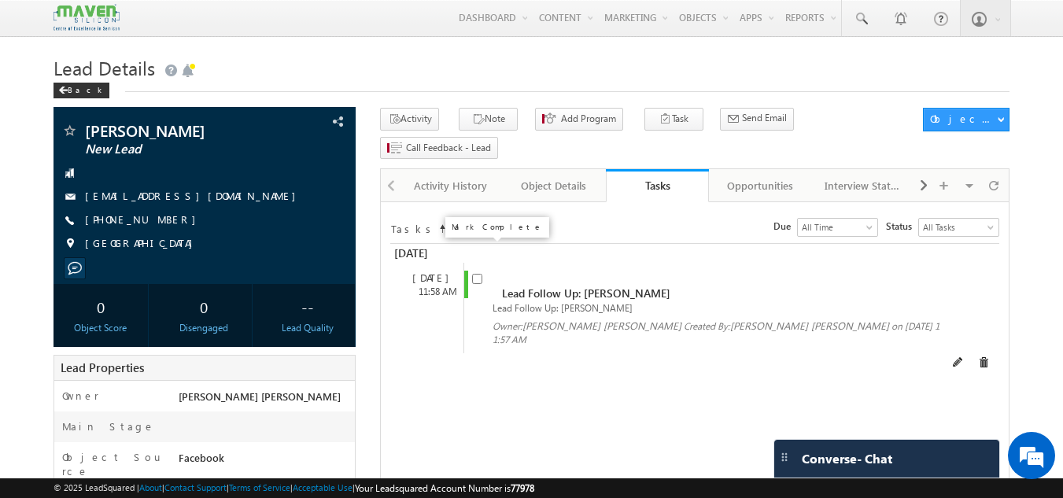
click at [479, 274] on input "checkbox" at bounding box center [477, 279] width 10 height 10
checkbox input "false"
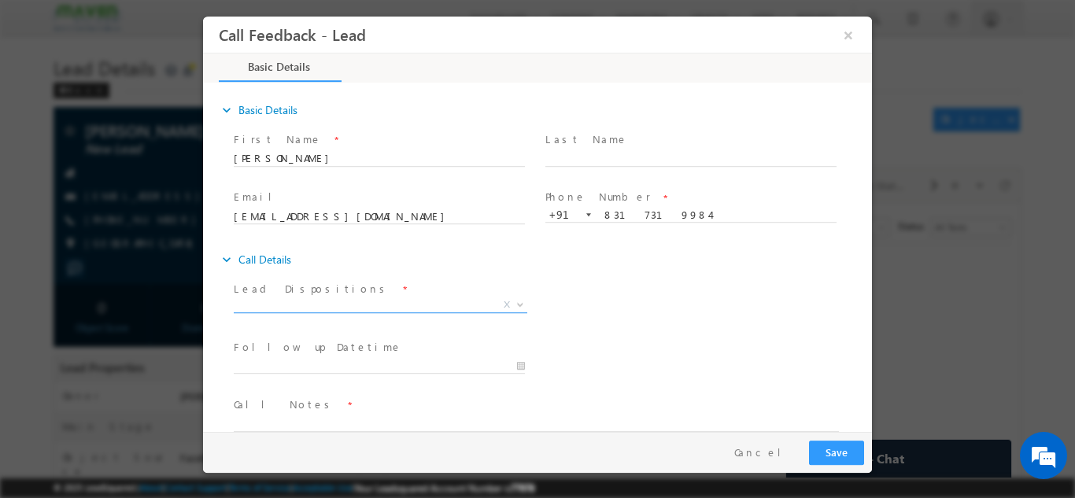
click at [434, 298] on span "X" at bounding box center [381, 305] width 294 height 16
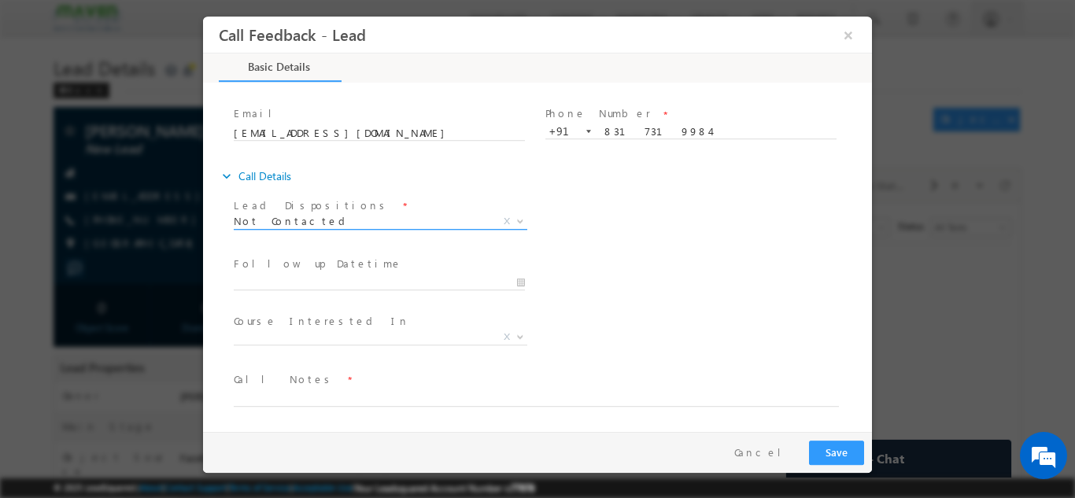
click at [409, 227] on span "Not Contacted" at bounding box center [362, 220] width 256 height 14
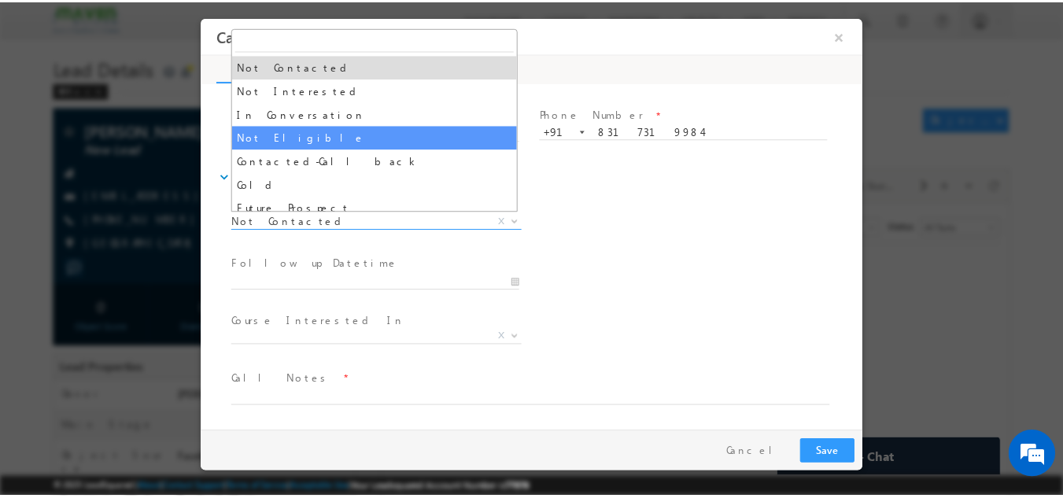
scroll to position [118, 0]
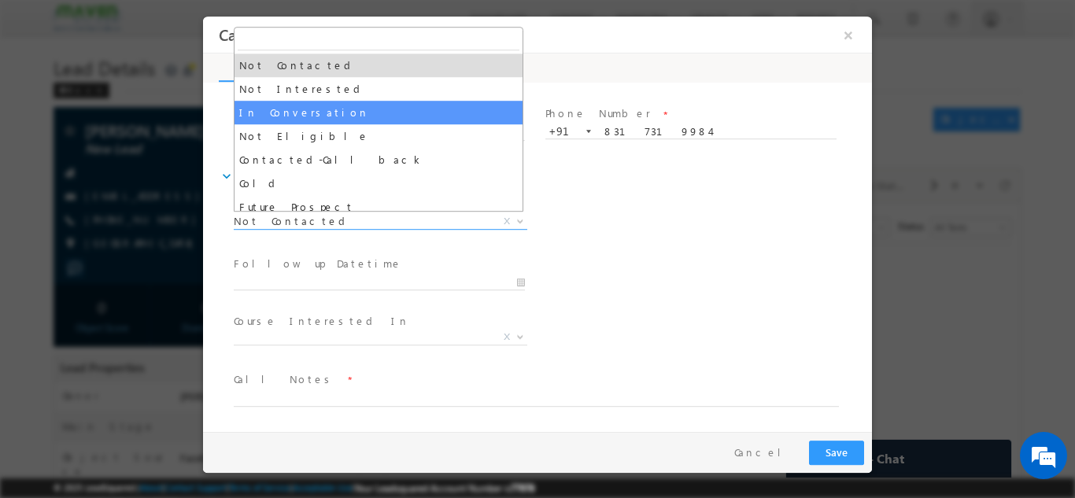
select select "In Conversation"
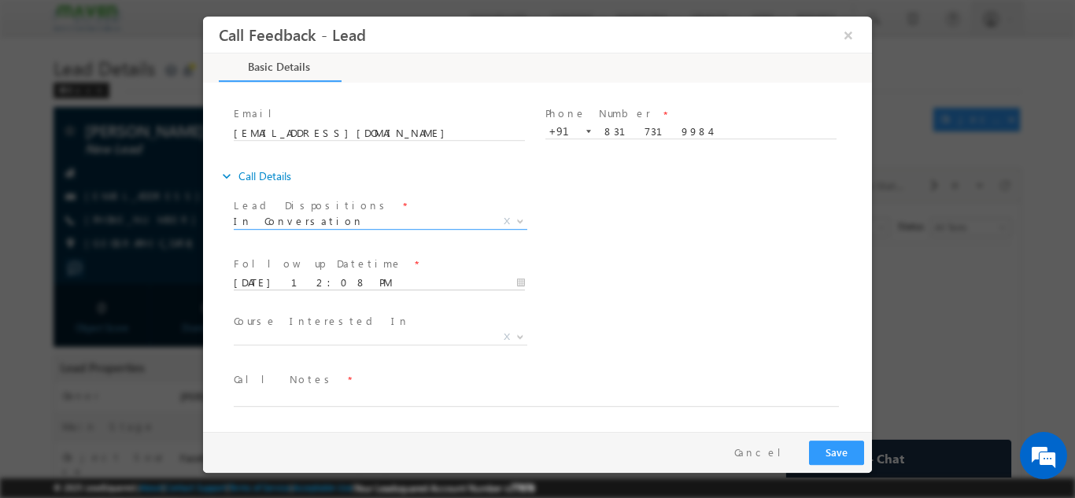
click at [464, 282] on input "10/10/2025 12:08 PM" at bounding box center [379, 283] width 291 height 16
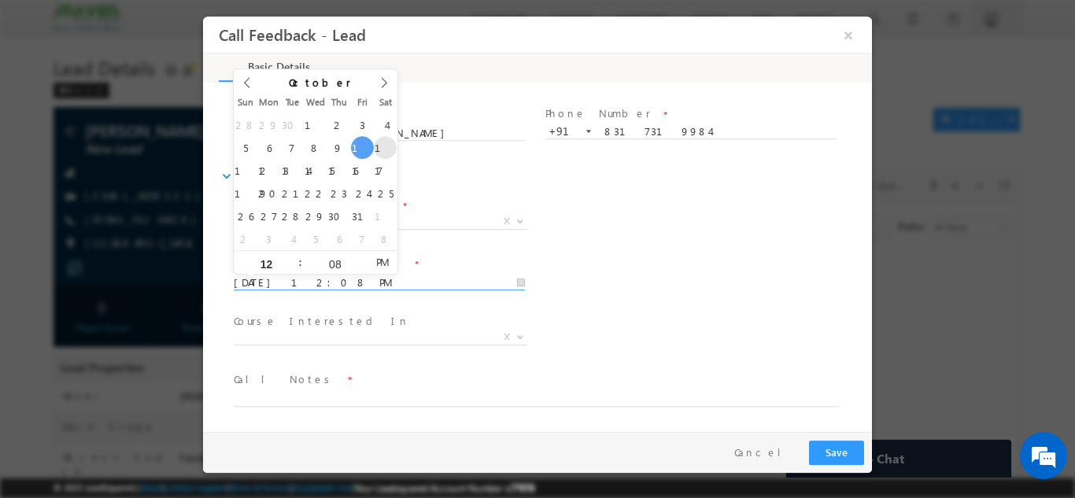
type input "11/10/2025 12:08 PM"
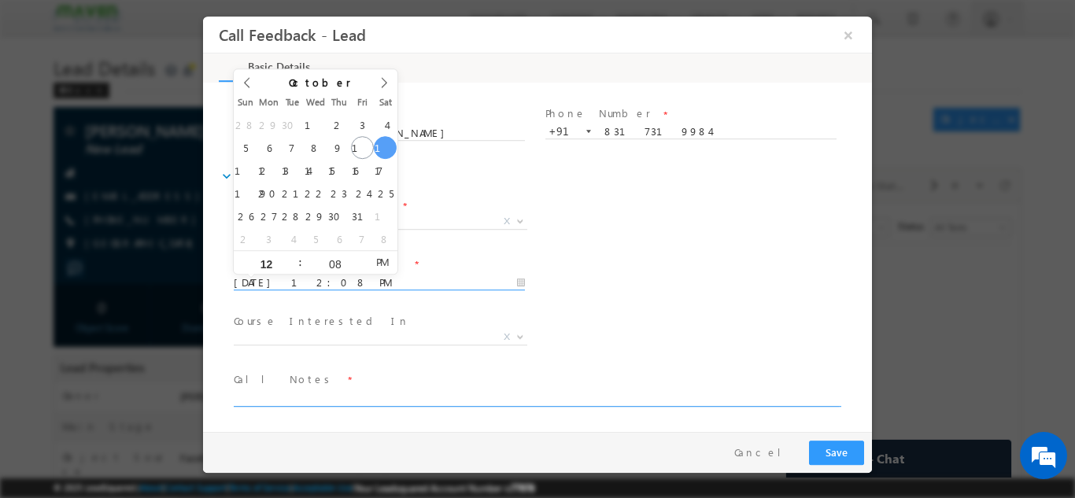
click at [298, 395] on textarea at bounding box center [536, 397] width 605 height 18
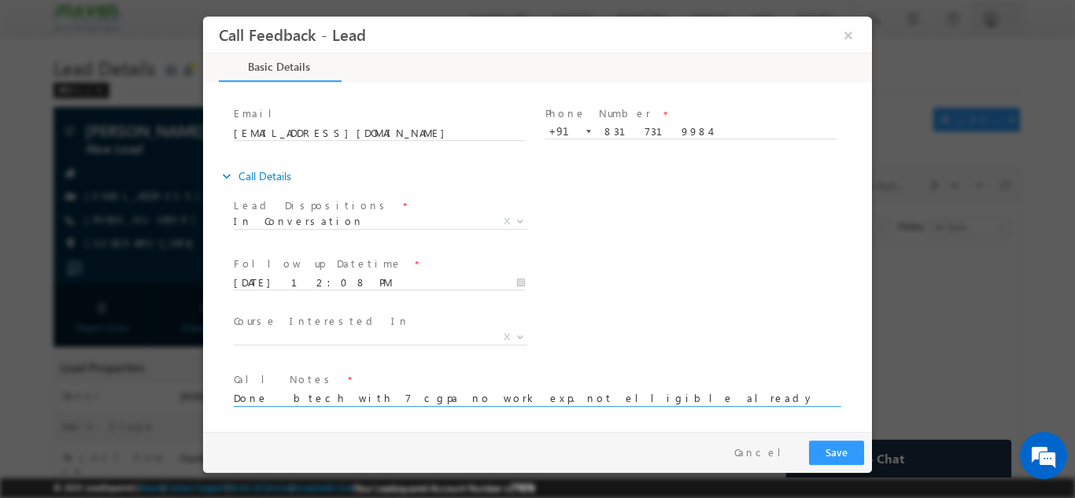
type textarea "Done btech with 7 cgpa no work exp. not elligible already did mtech pitch for a…"
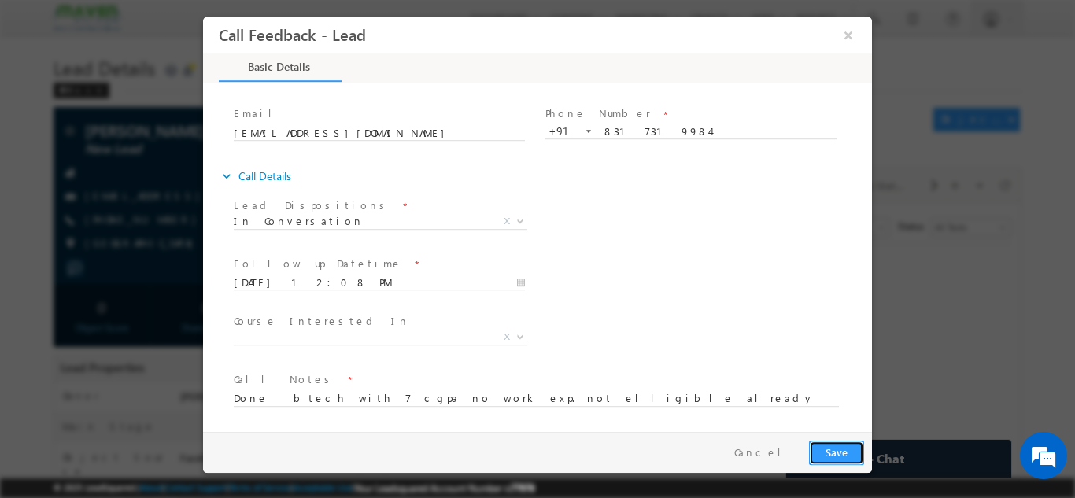
click at [837, 446] on button "Save" at bounding box center [836, 452] width 55 height 24
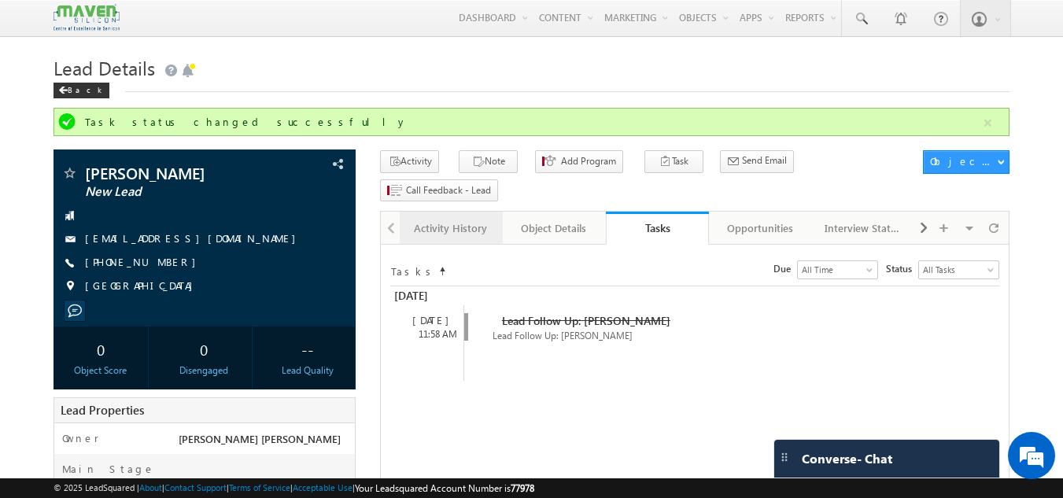
click at [456, 219] on div "Activity History" at bounding box center [450, 228] width 76 height 19
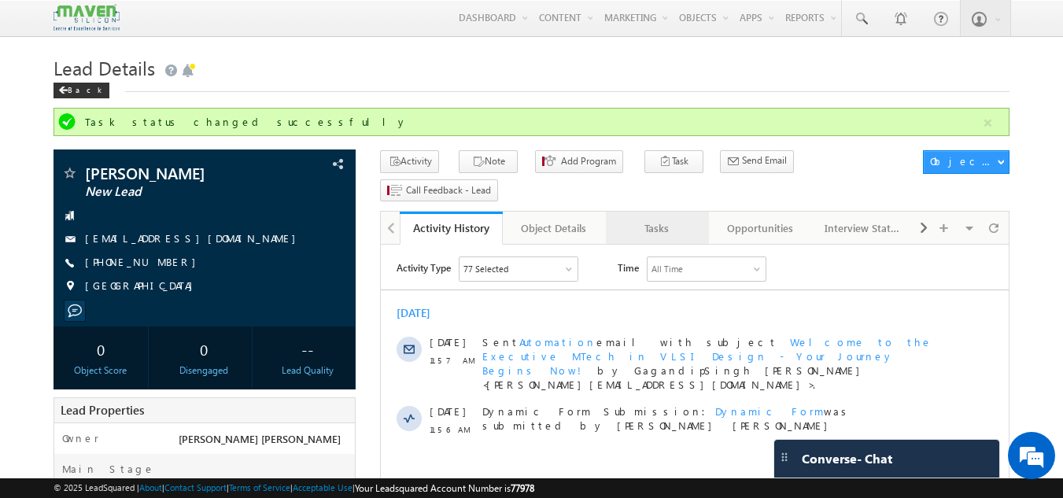
click at [667, 219] on div "Tasks" at bounding box center [657, 228] width 76 height 19
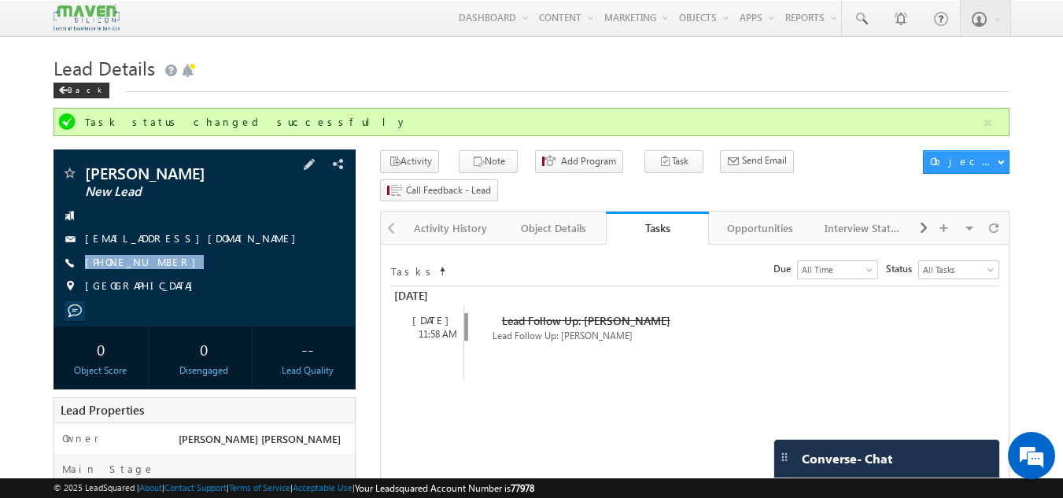
drag, startPoint x: 177, startPoint y: 256, endPoint x: 178, endPoint y: 274, distance: 18.1
click at [178, 274] on div "Dhanya Vikshay New Lead dhanyashree97072@gmail.com +91-8317319984" at bounding box center [204, 233] width 287 height 137
copy div "+91-8317319984"
click at [484, 216] on link "Activity History" at bounding box center [451, 228] width 103 height 33
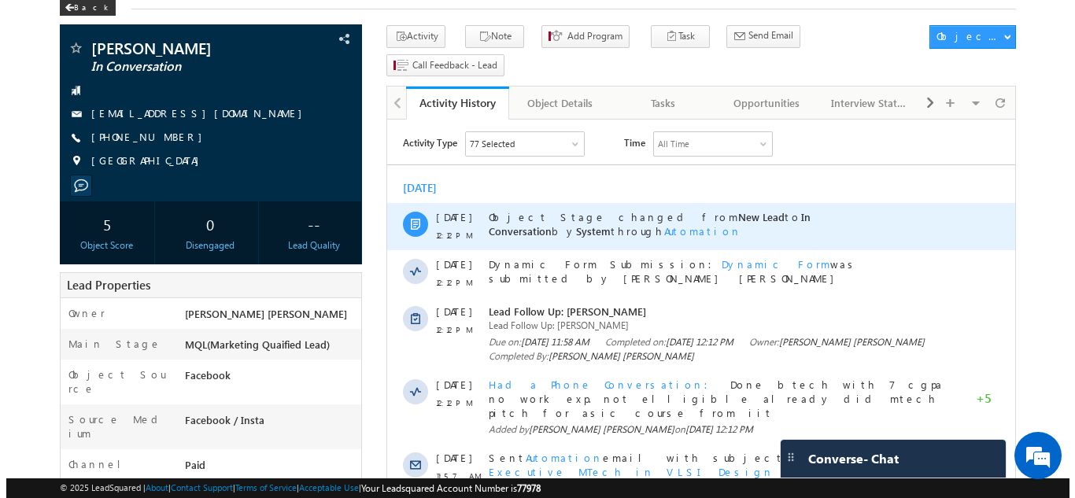
scroll to position [84, 0]
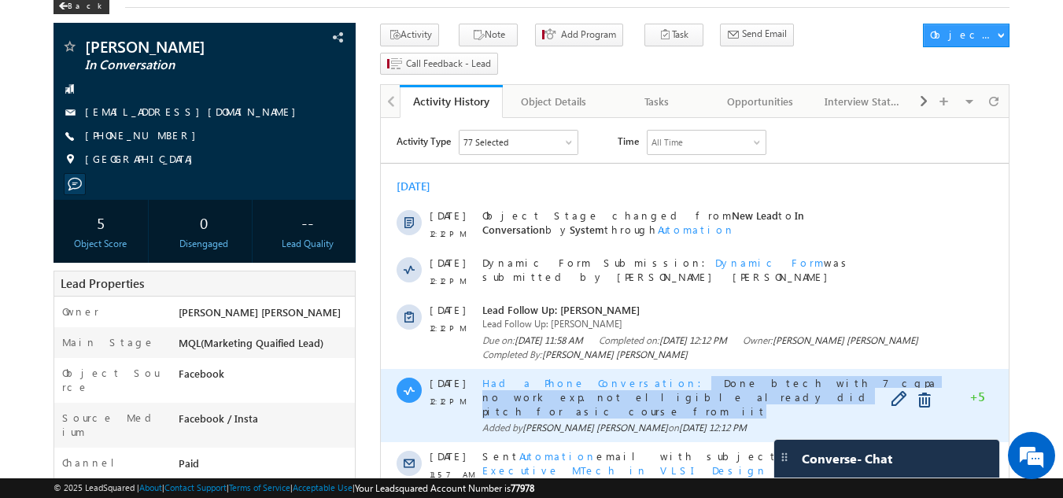
drag, startPoint x: 608, startPoint y: 399, endPoint x: 608, endPoint y: 381, distance: 18.1
click at [608, 381] on div "Had a Phone Conversation Done btech with 7 cgpa no work exp. not elligible alre…" at bounding box center [712, 397] width 460 height 43
copy div "Done btech with 7 cgpa no work exp. not elligible already did mtech pitch for a…"
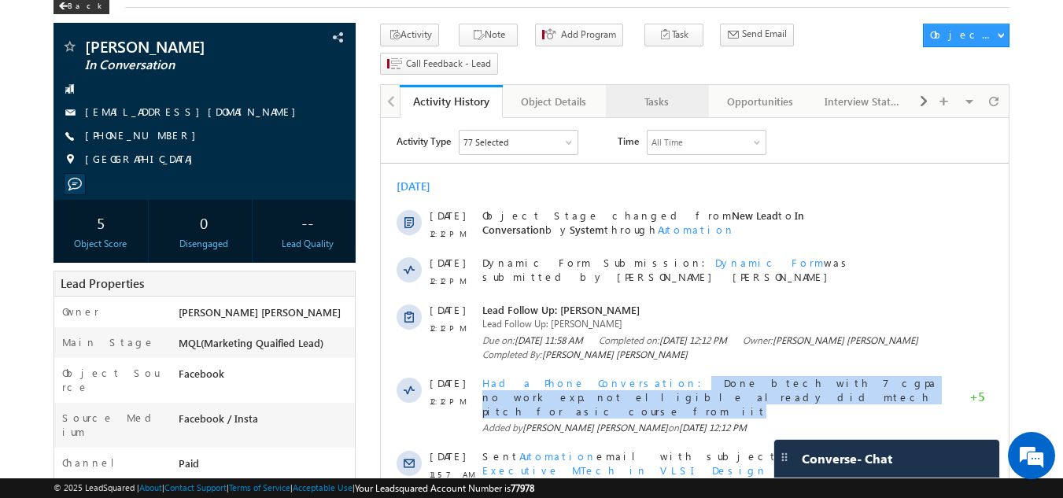
click at [667, 92] on div "Tasks" at bounding box center [657, 101] width 76 height 19
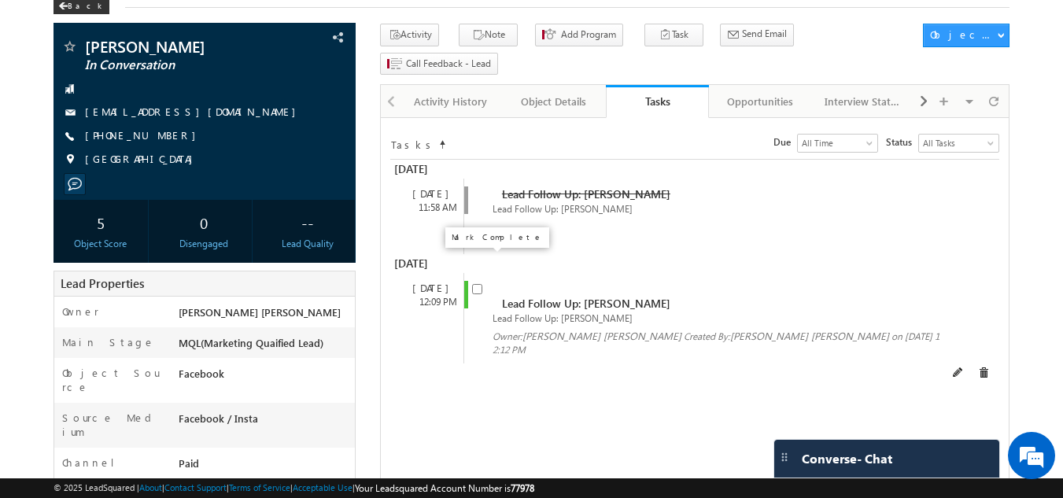
click at [479, 284] on input "checkbox" at bounding box center [477, 289] width 10 height 10
checkbox input "false"
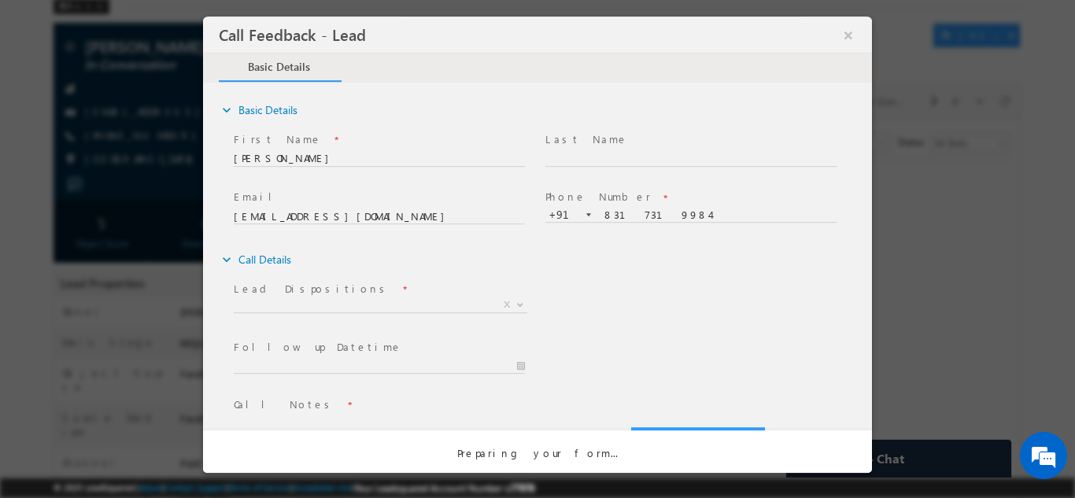
scroll to position [0, 0]
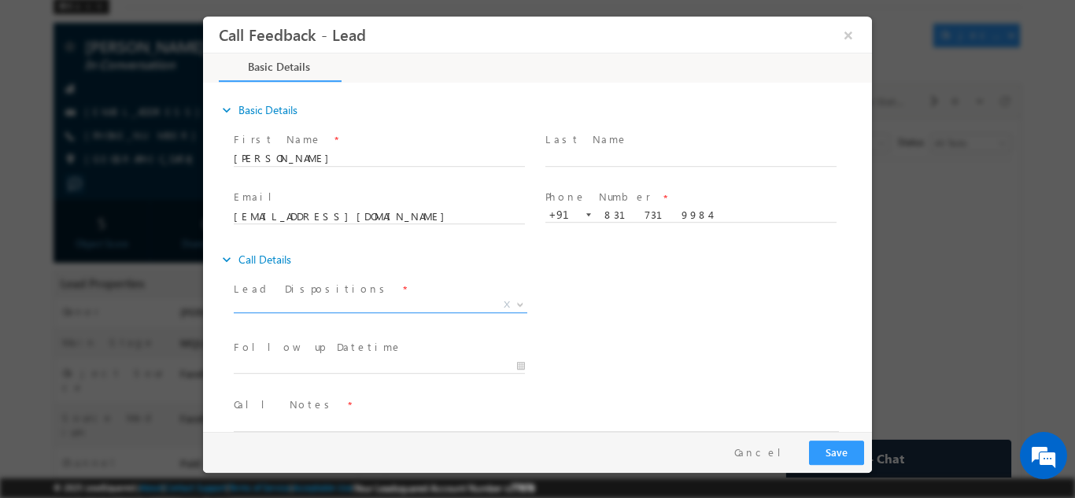
click at [362, 310] on span "X" at bounding box center [381, 305] width 294 height 16
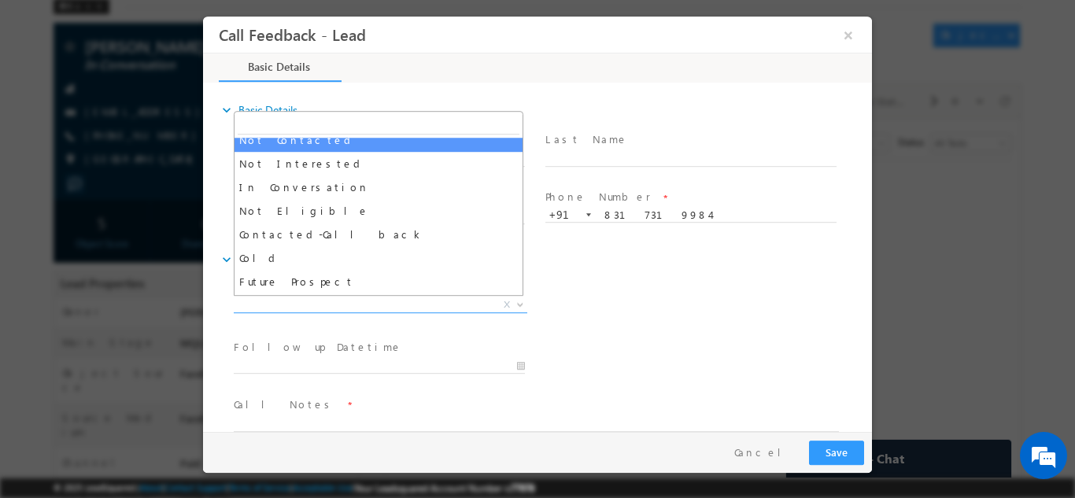
scroll to position [128, 0]
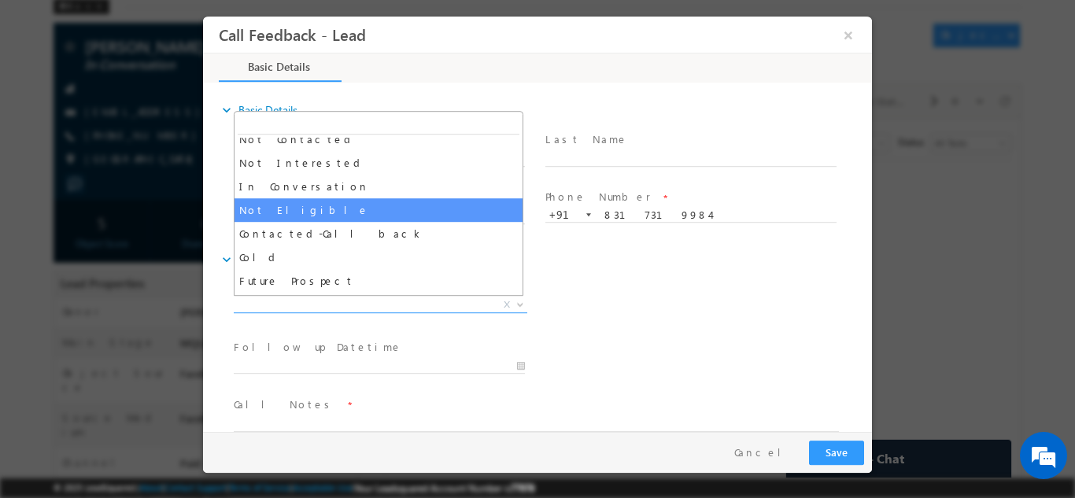
select select "Not Eligible"
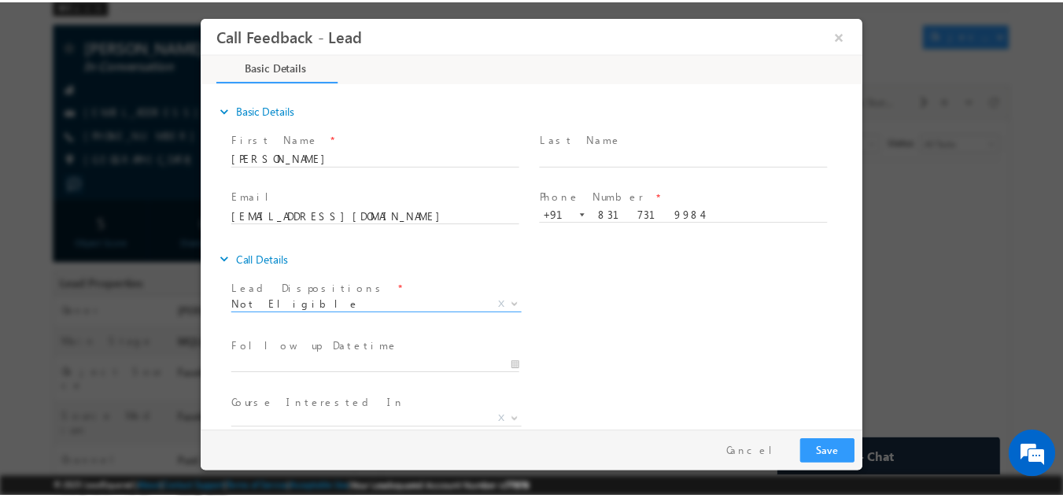
scroll to position [83, 0]
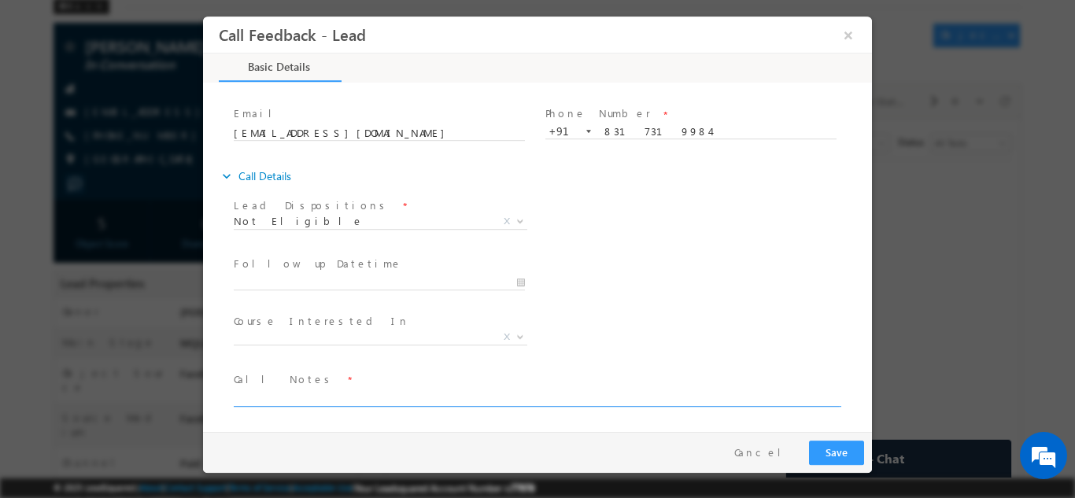
click at [355, 390] on textarea at bounding box center [536, 397] width 605 height 18
paste textarea "Done btech with 7 cgpa no work exp. not elligible already did mtech pitch for a…"
type textarea "Done btech with 7 cgpa no work exp. not elligible already did mtech pitch for a…"
click at [857, 445] on button "Save" at bounding box center [836, 452] width 55 height 24
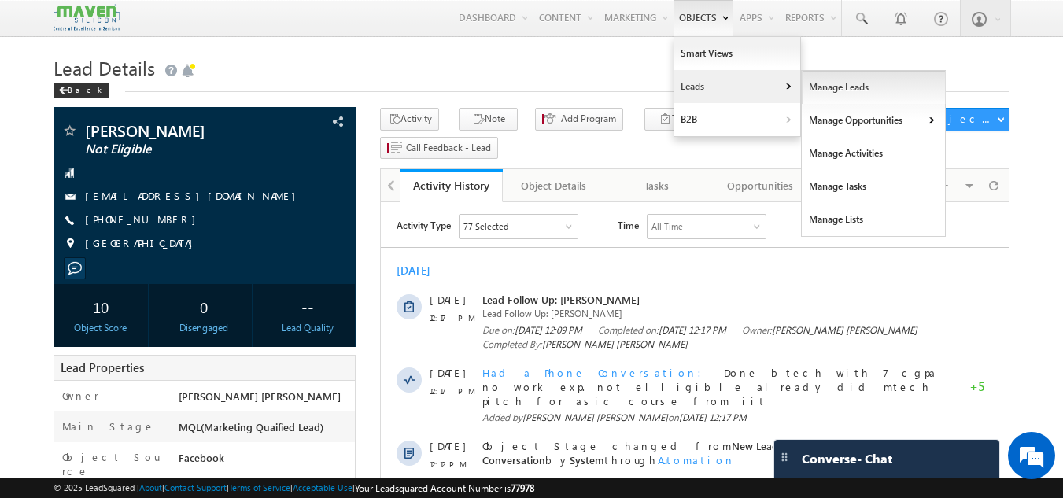
click at [821, 94] on link "Manage Leads" at bounding box center [874, 87] width 144 height 33
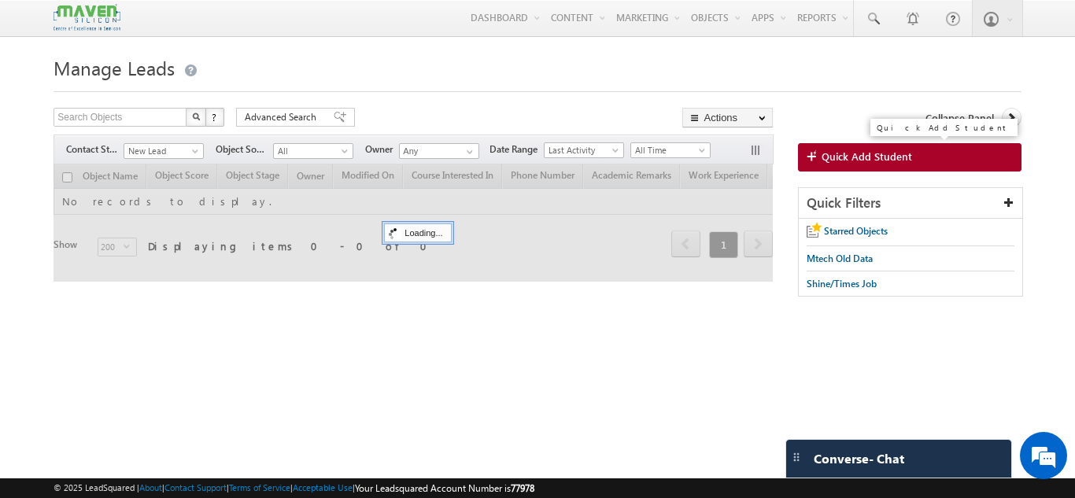
click at [853, 155] on span "Quick Add Student" at bounding box center [867, 157] width 91 height 14
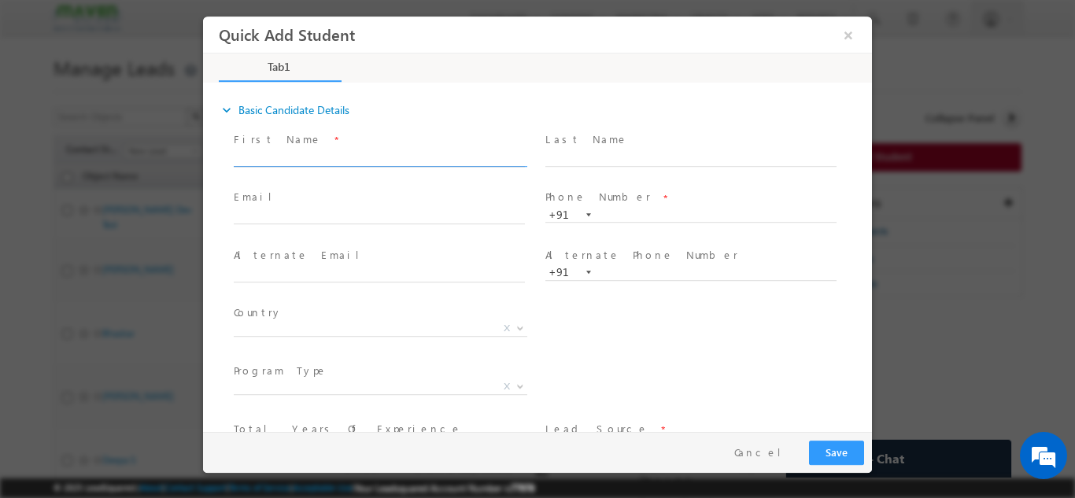
click at [316, 161] on input "text" at bounding box center [379, 158] width 291 height 16
paste input "Shubham Dainiwal"
type input "Shubham Dainiwal"
click at [368, 206] on div "Email *" at bounding box center [386, 207] width 305 height 36
click at [363, 213] on input "text" at bounding box center [379, 217] width 291 height 16
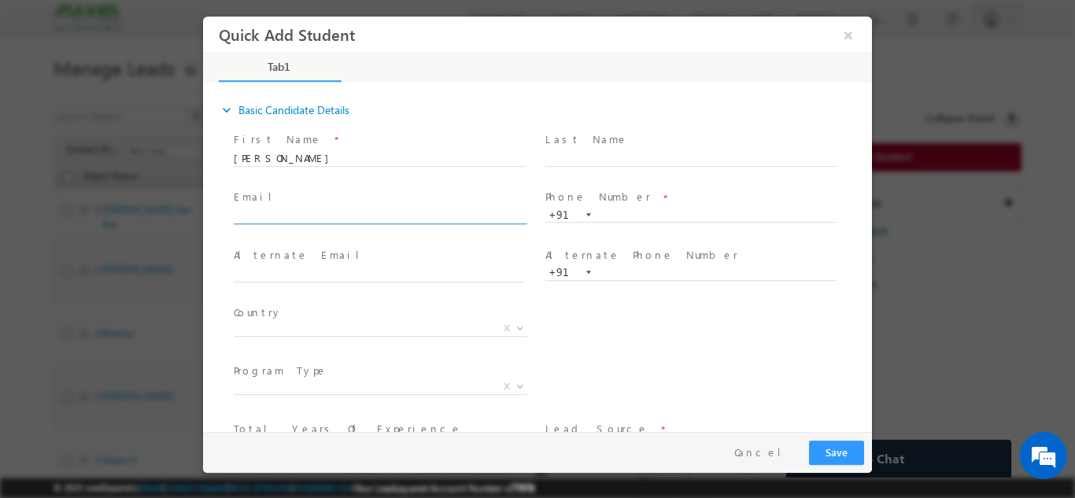
paste input "dainiwalshubham@gmail.com"
type input "dainiwalshubham@gmail.com"
click at [616, 216] on input "text" at bounding box center [690, 215] width 291 height 16
paste input "8999544134"
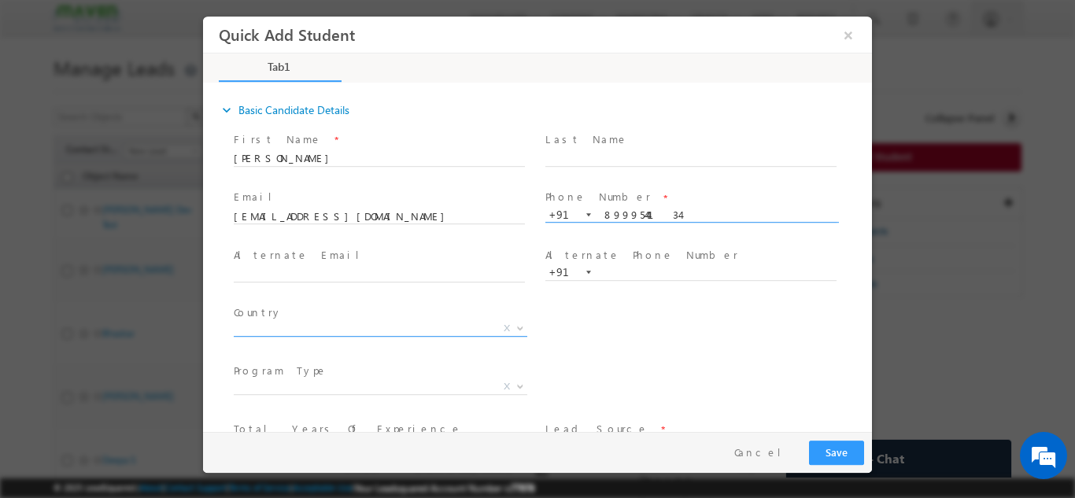
type input "8999544134"
click at [386, 327] on span "X" at bounding box center [381, 328] width 294 height 16
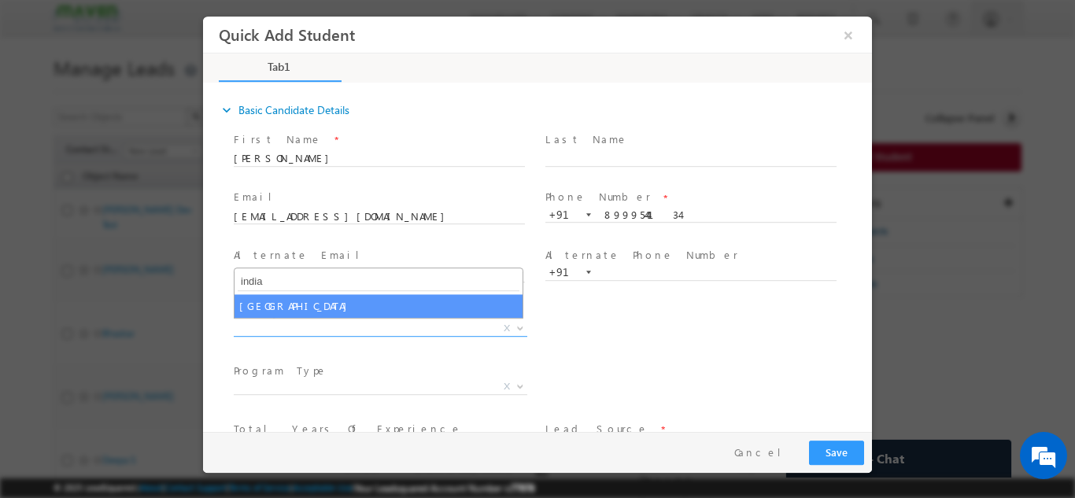
type input "india"
click at [391, 292] on span "india" at bounding box center [379, 281] width 288 height 26
select select "[GEOGRAPHIC_DATA]"
select select
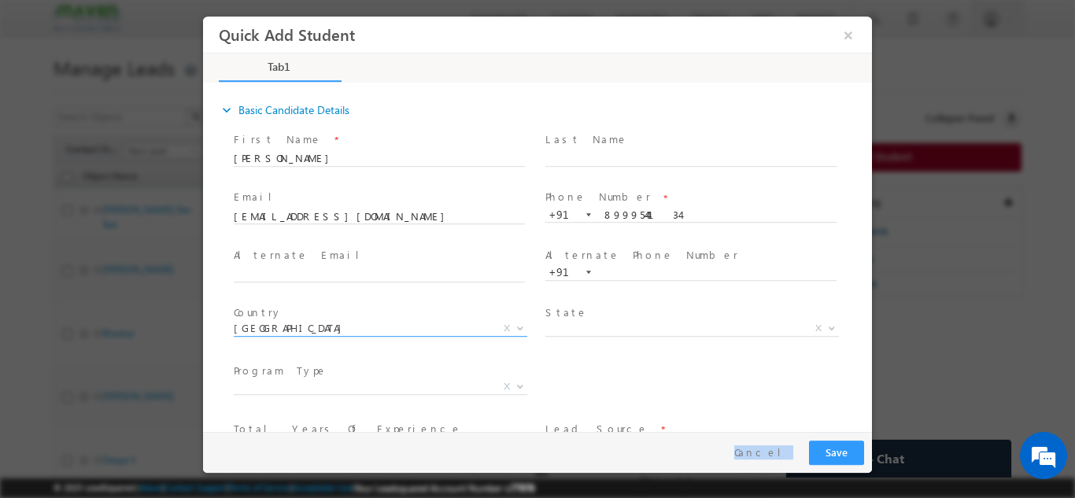
scroll to position [108, 0]
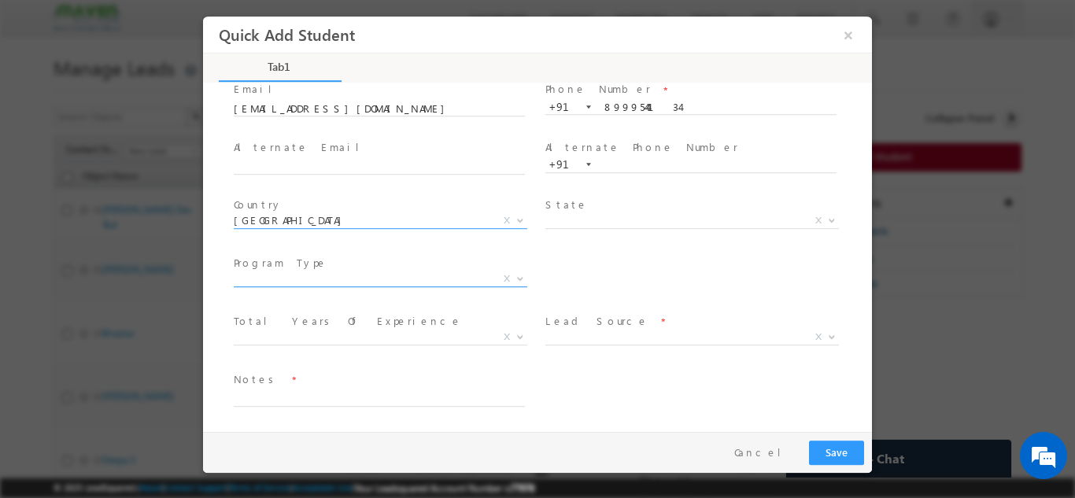
click at [460, 275] on span "X" at bounding box center [381, 279] width 294 height 16
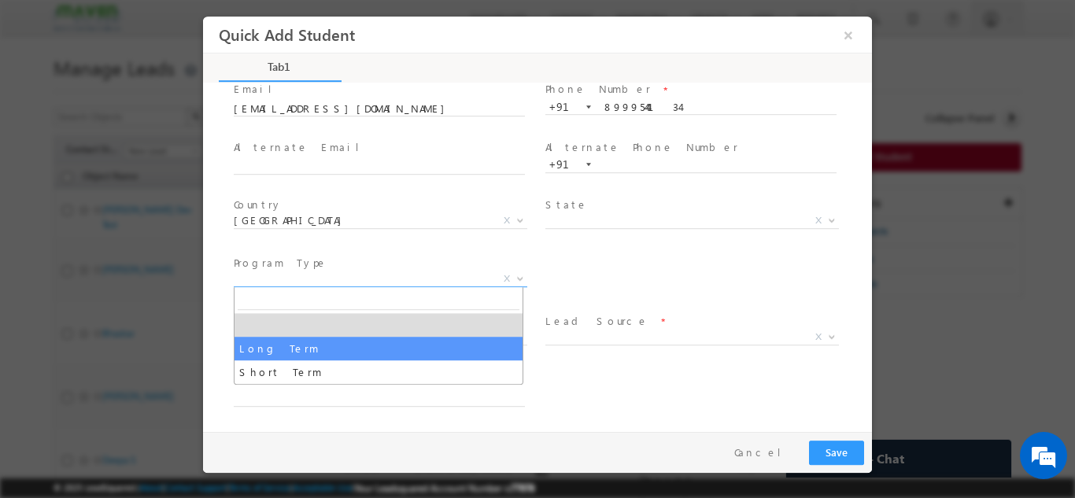
select select "Long Term"
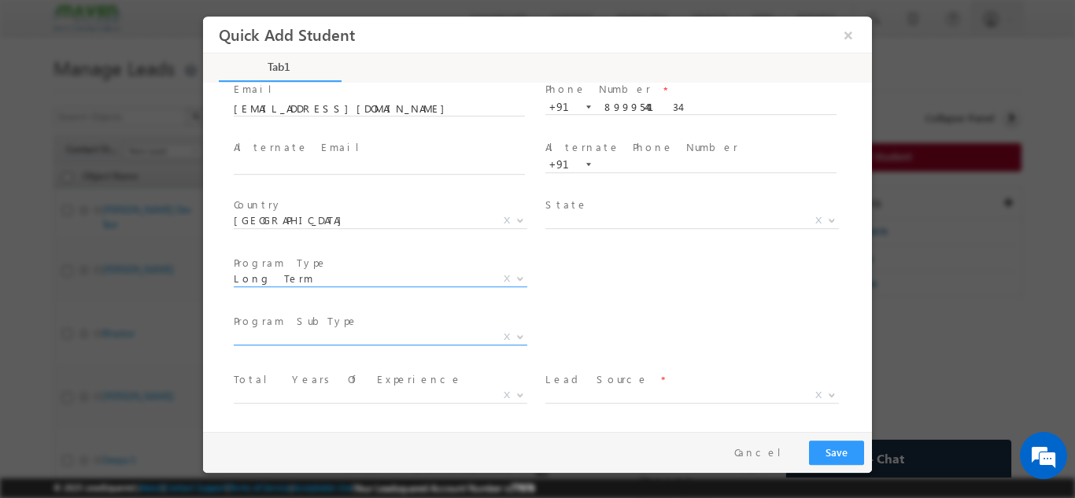
click at [437, 334] on span "X" at bounding box center [381, 337] width 294 height 16
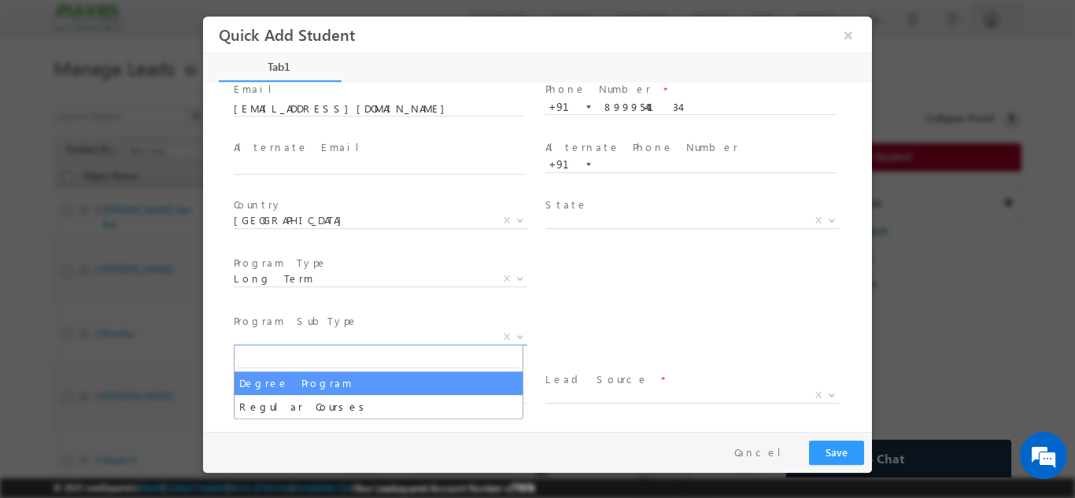
select select "Degree Program"
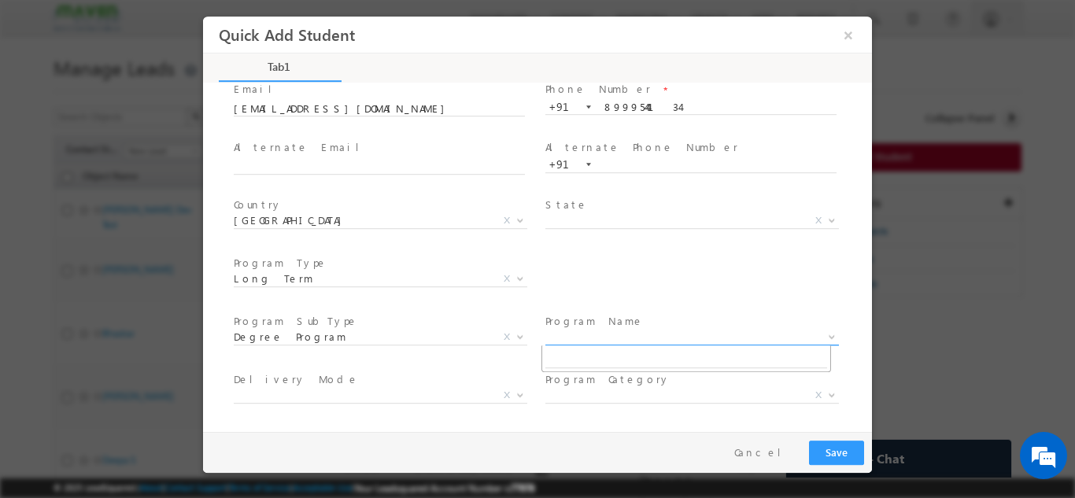
click at [591, 338] on span "X" at bounding box center [692, 337] width 294 height 16
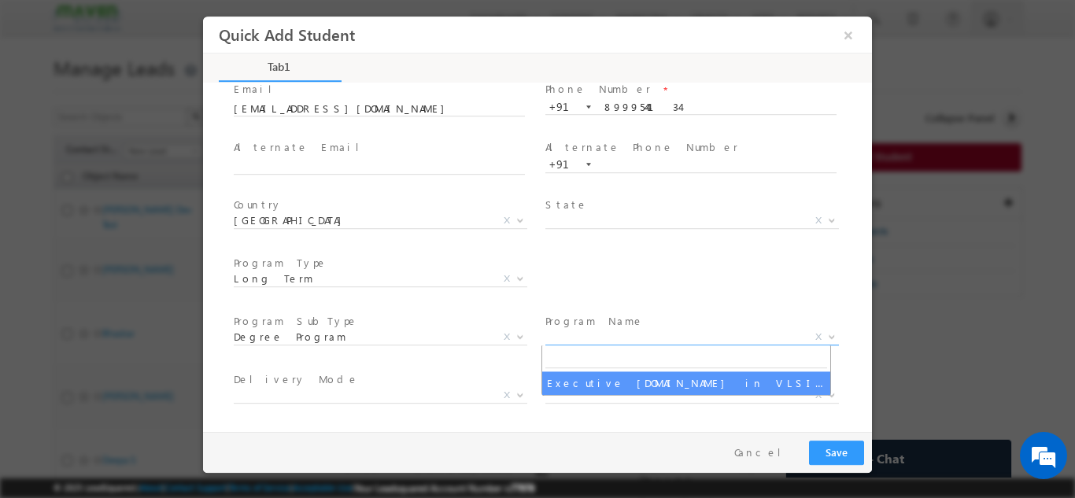
select select "Executive M.Tech in VLSI Design"
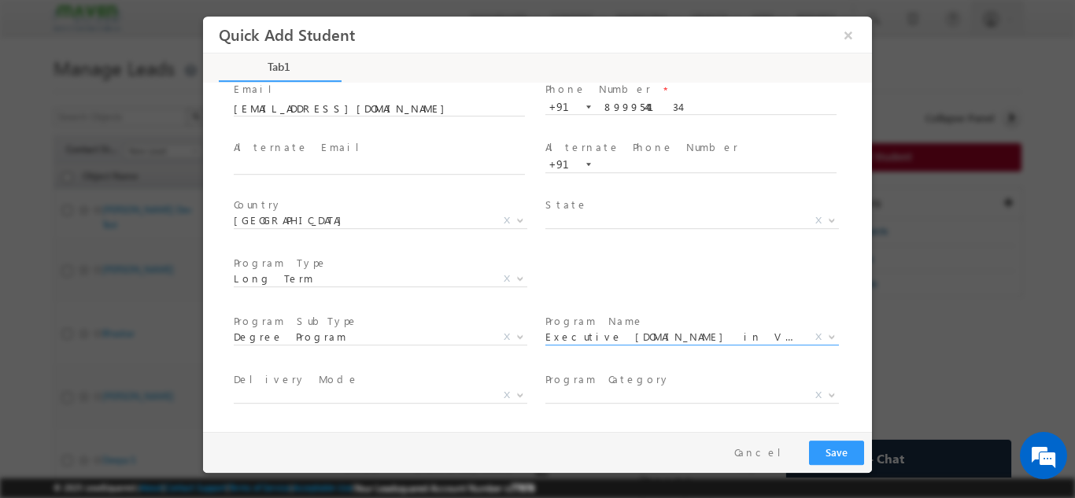
scroll to position [224, 0]
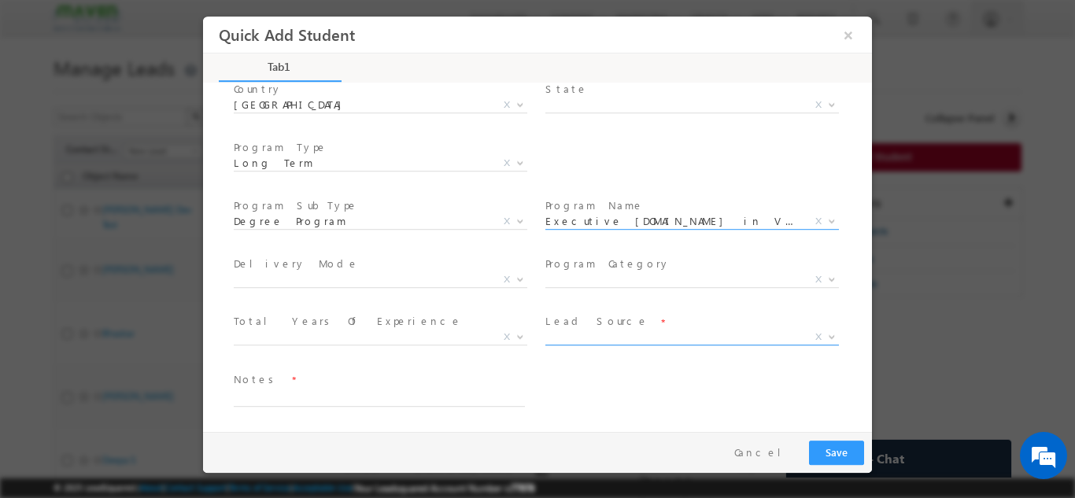
click at [584, 334] on span "X" at bounding box center [692, 337] width 294 height 16
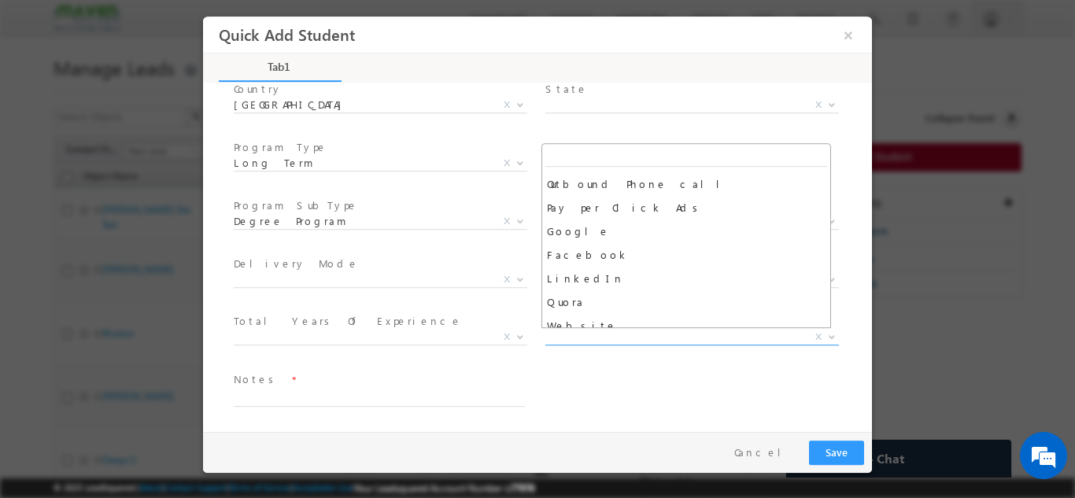
scroll to position [164, 0]
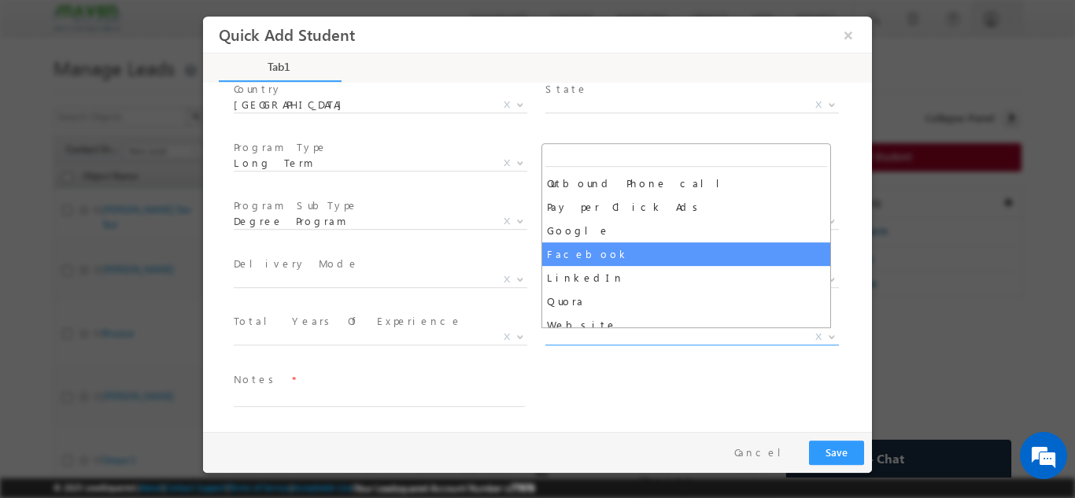
select select "Facebook"
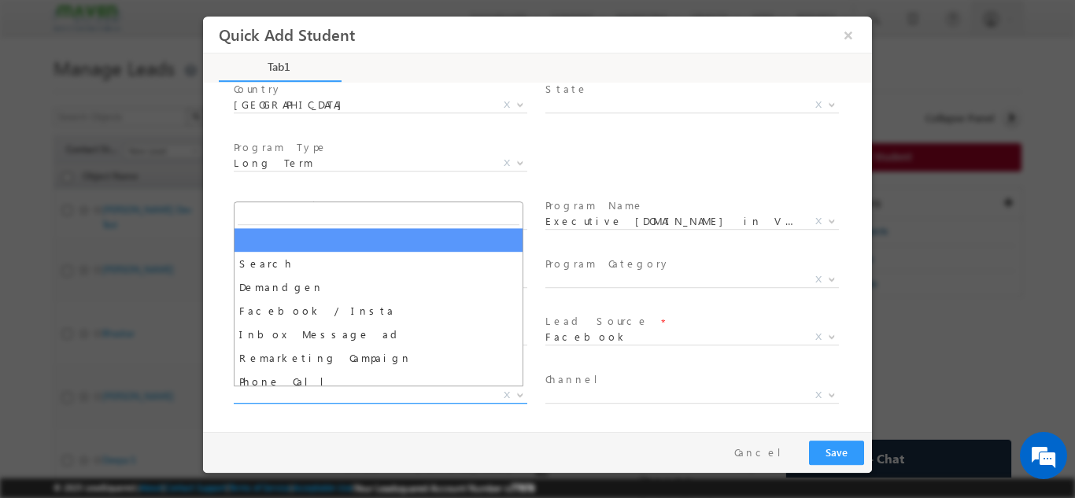
click at [460, 391] on span "X" at bounding box center [381, 395] width 294 height 16
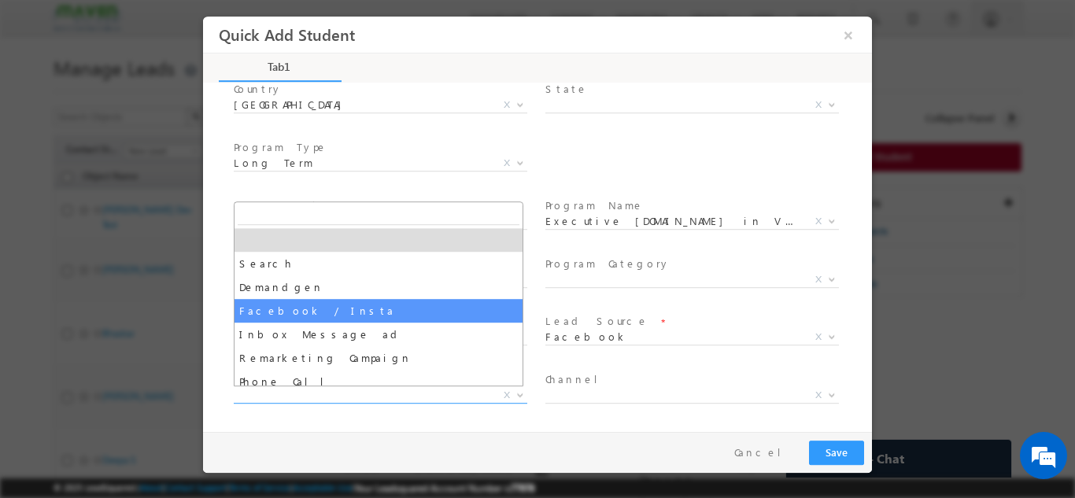
select select "Facebook / Insta"
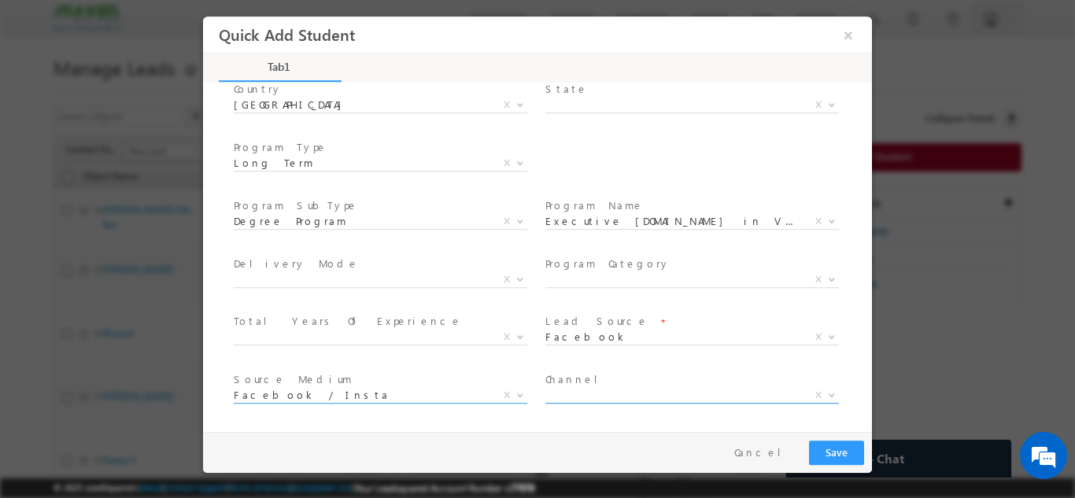
click at [612, 399] on span "X" at bounding box center [692, 395] width 294 height 16
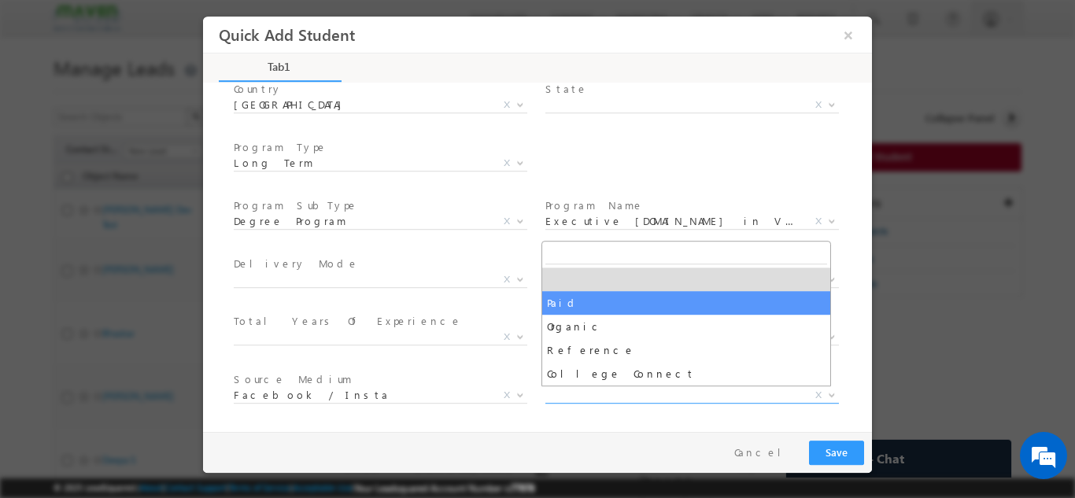
select select "Paid"
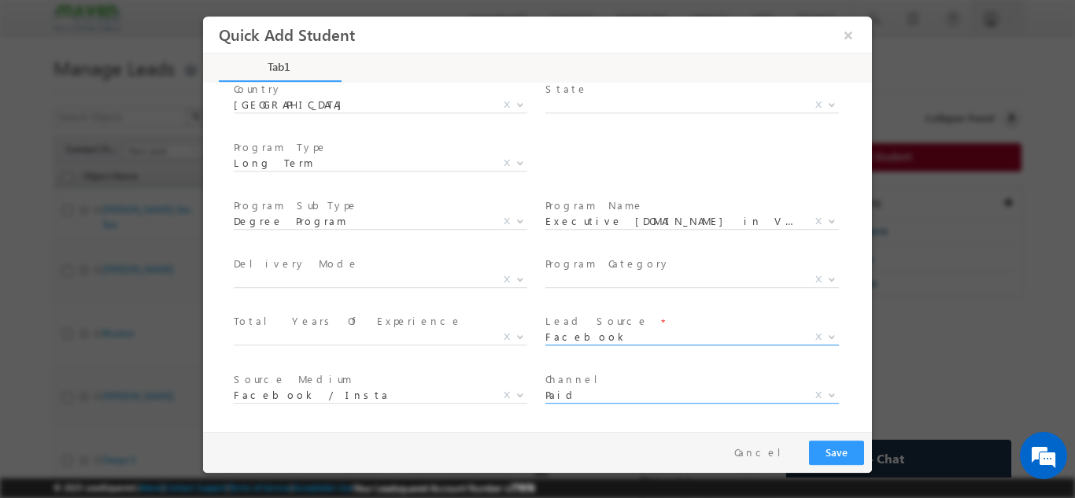
scroll to position [282, 0]
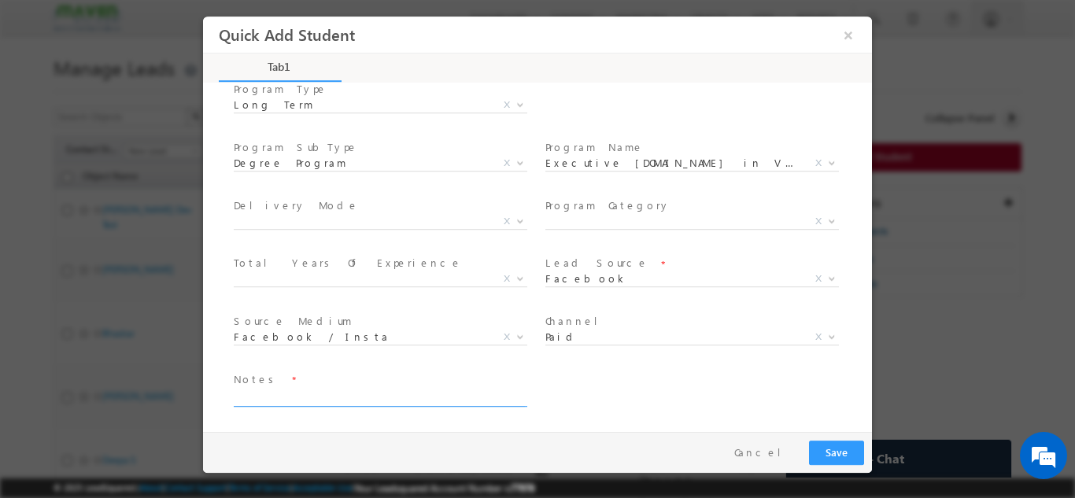
click at [371, 392] on textarea at bounding box center [379, 397] width 291 height 18
type textarea "dnp"
click at [833, 446] on button "Save" at bounding box center [836, 452] width 55 height 24
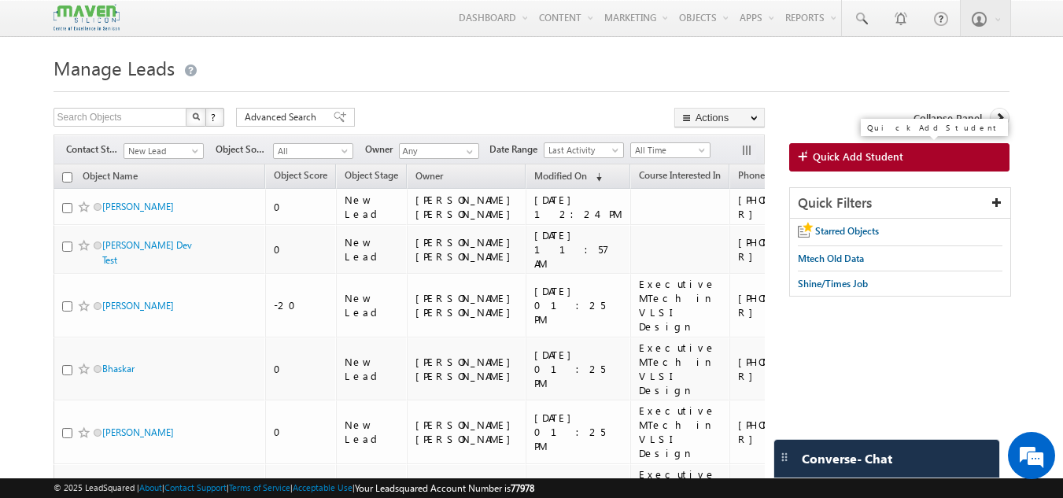
click at [828, 154] on span "Quick Add Student" at bounding box center [858, 157] width 91 height 14
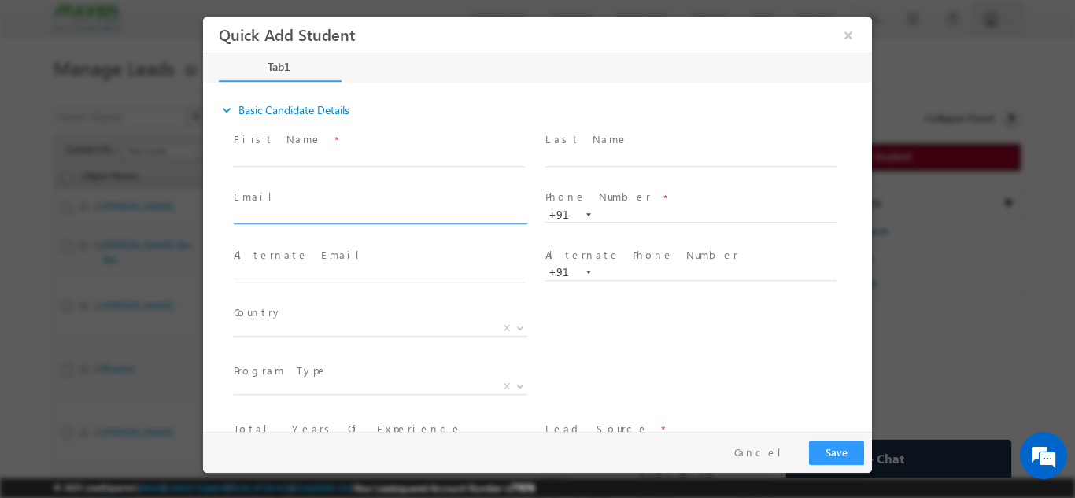
scroll to position [0, 0]
click at [447, 220] on input "text" at bounding box center [379, 217] width 291 height 16
type input "dainiwalshubham@gmail.com"
click at [420, 275] on input "text" at bounding box center [379, 274] width 291 height 16
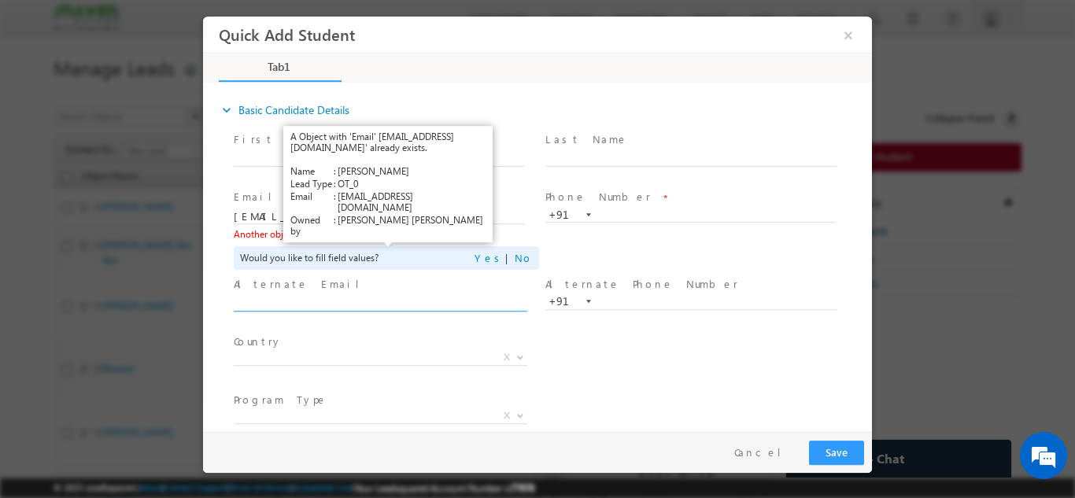
click at [390, 231] on link "View Details" at bounding box center [384, 233] width 49 height 10
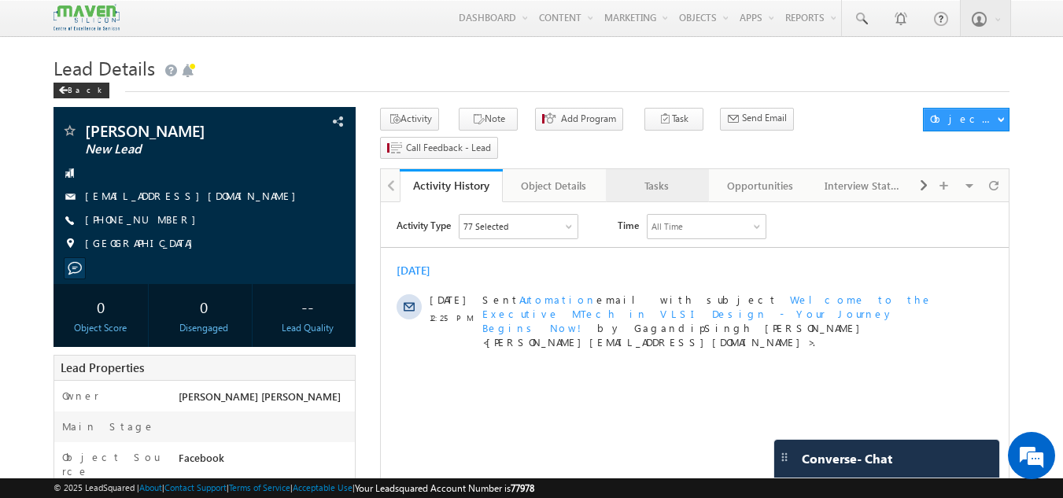
click at [652, 176] on div "Tasks" at bounding box center [657, 185] width 76 height 19
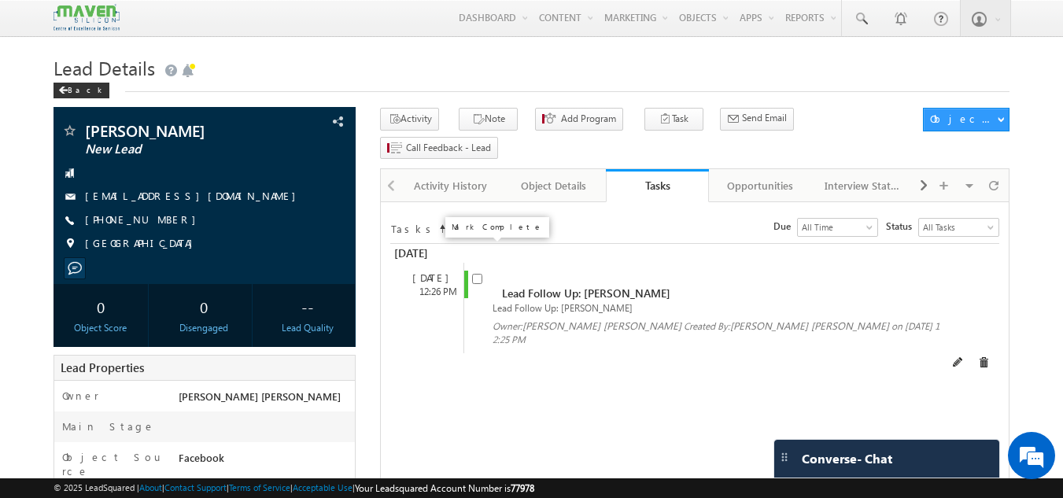
click at [476, 274] on input "checkbox" at bounding box center [477, 279] width 10 height 10
checkbox input "false"
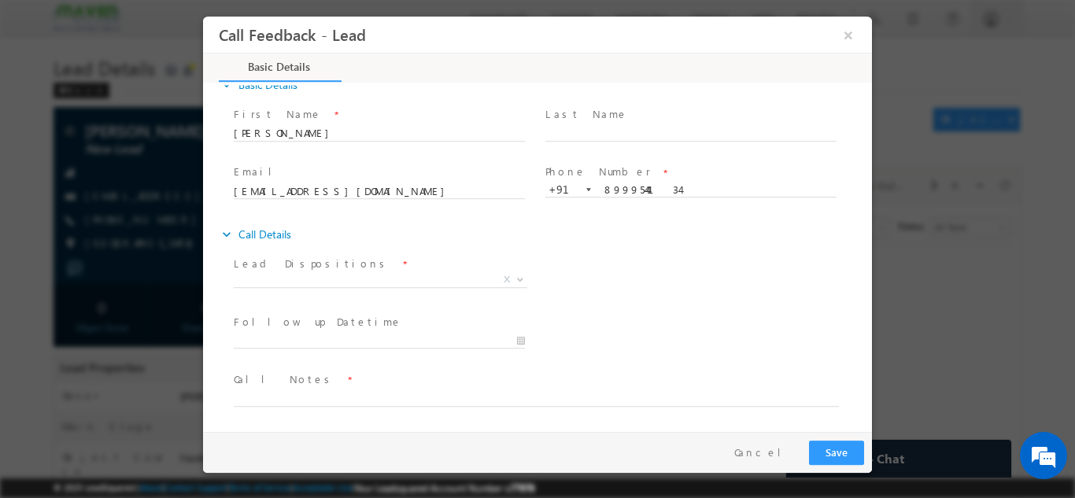
scroll to position [25, 0]
click at [271, 395] on textarea at bounding box center [536, 397] width 605 height 18
click at [350, 392] on textarea "Done btech ece Having" at bounding box center [536, 397] width 605 height 18
click at [495, 394] on textarea "Done btech ece Having 7.7 cgpa having 1 years" at bounding box center [536, 397] width 605 height 18
click at [476, 393] on textarea "Done btech ece Having 7.7 cgpa having 1 years" at bounding box center [536, 397] width 605 height 18
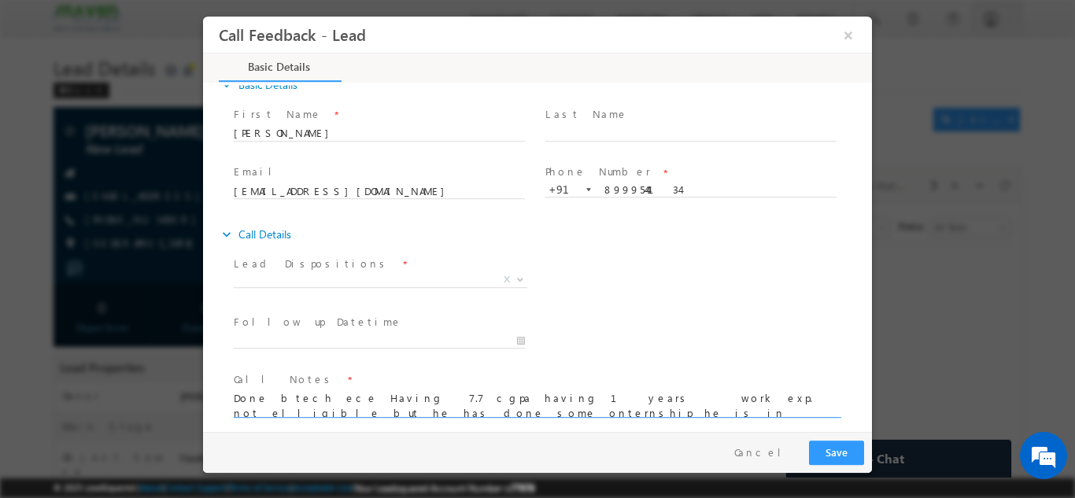
scroll to position [3, 0]
type textarea "Done btech ece Having 7.7 cgpa having 1 years work exp. not elligible but he ha…"
click at [461, 277] on span "X" at bounding box center [381, 280] width 294 height 16
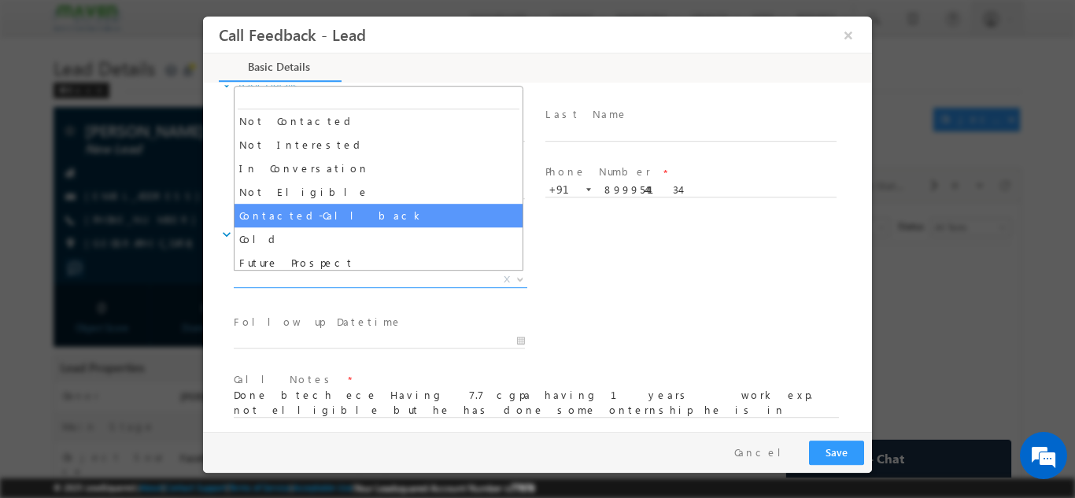
scroll to position [120, 0]
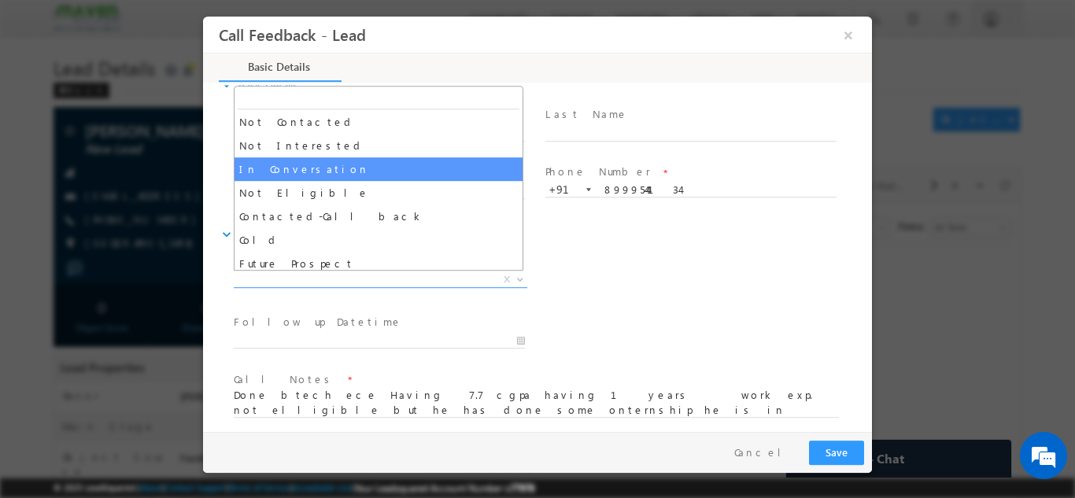
select select "In Conversation"
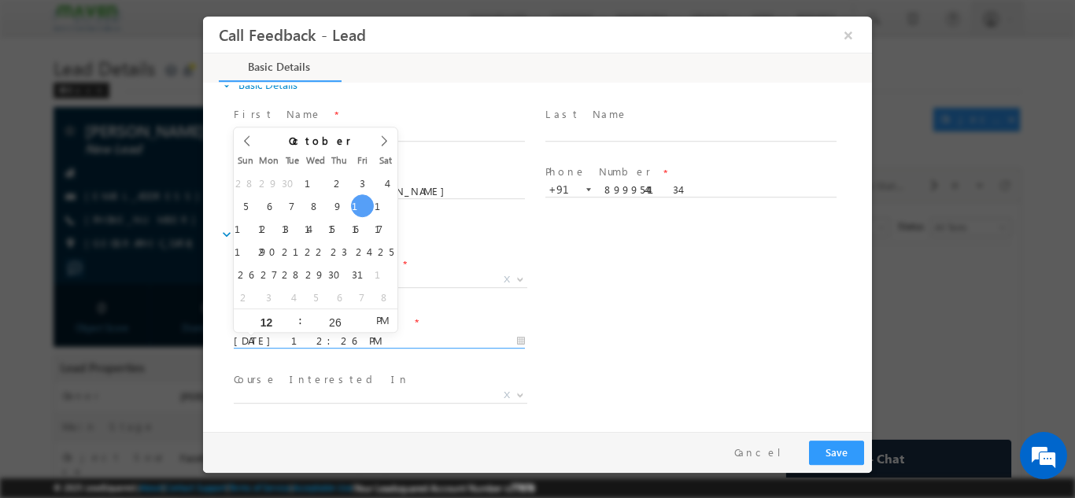
click at [412, 334] on input "10/10/2025 12:26 PM" at bounding box center [379, 341] width 291 height 16
type input "10/10/2025 1:26 PM"
type input "01"
click at [295, 309] on span at bounding box center [293, 315] width 11 height 12
type input "10/10/2025 2:26 PM"
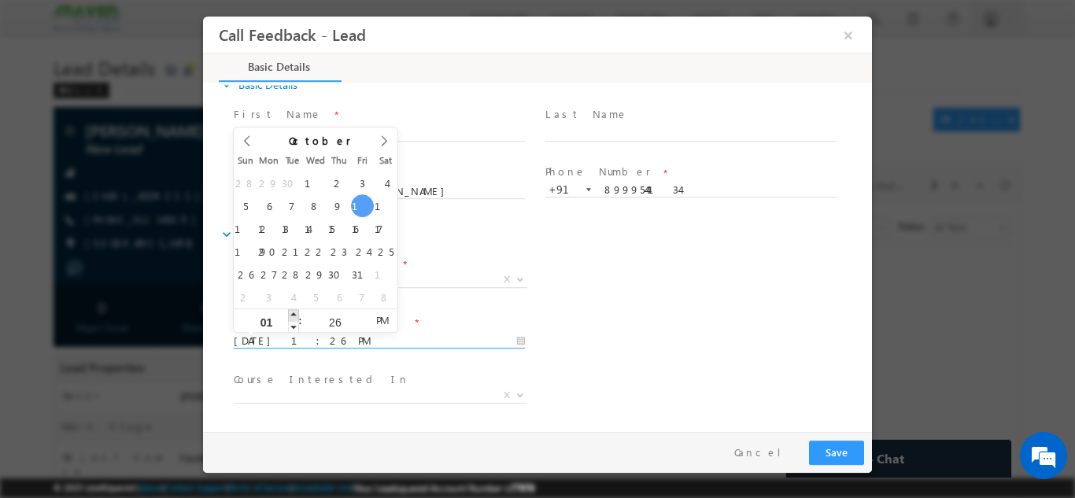
type input "02"
click at [295, 309] on span at bounding box center [293, 315] width 11 height 12
type input "10/10/2025 3:26 PM"
type input "03"
click at [295, 309] on span at bounding box center [293, 315] width 11 height 12
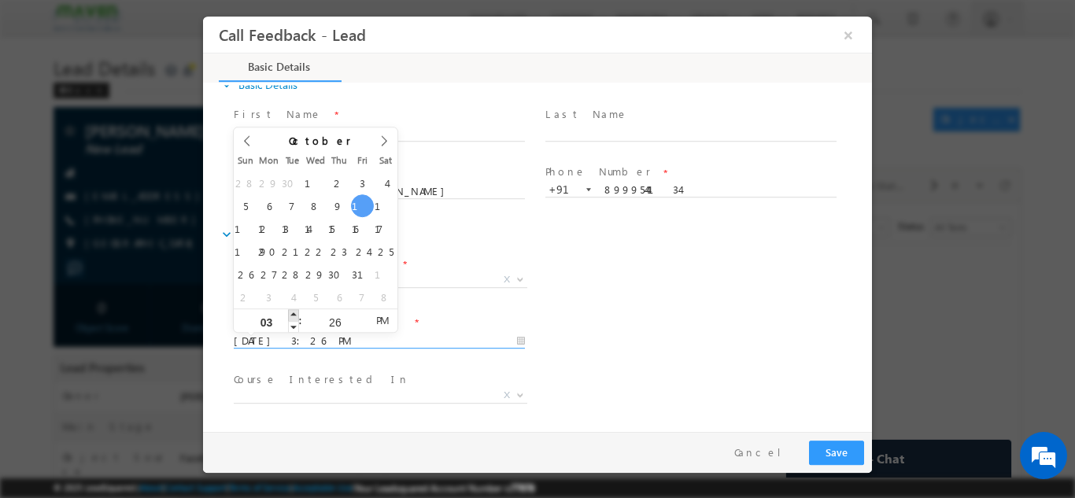
type input "10/10/2025 4:26 PM"
type input "04"
click at [295, 309] on span at bounding box center [293, 315] width 11 height 12
type input "10/10/2025 5:26 PM"
type input "05"
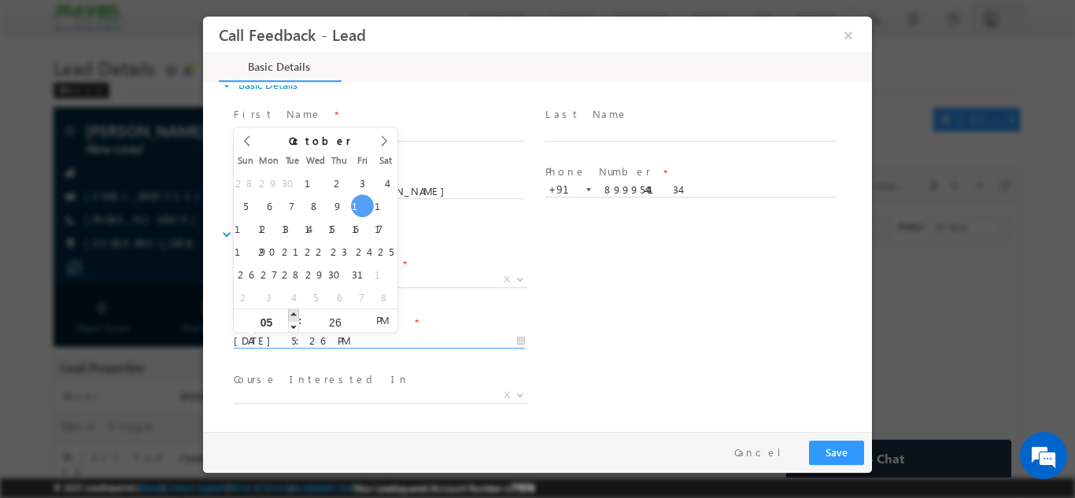
click at [295, 309] on span at bounding box center [293, 315] width 11 height 12
click at [328, 324] on input "26" at bounding box center [334, 321] width 65 height 10
type input "30"
type input "10/10/2025 5:30 PM"
drag, startPoint x: 589, startPoint y: 346, endPoint x: 601, endPoint y: 381, distance: 37.6
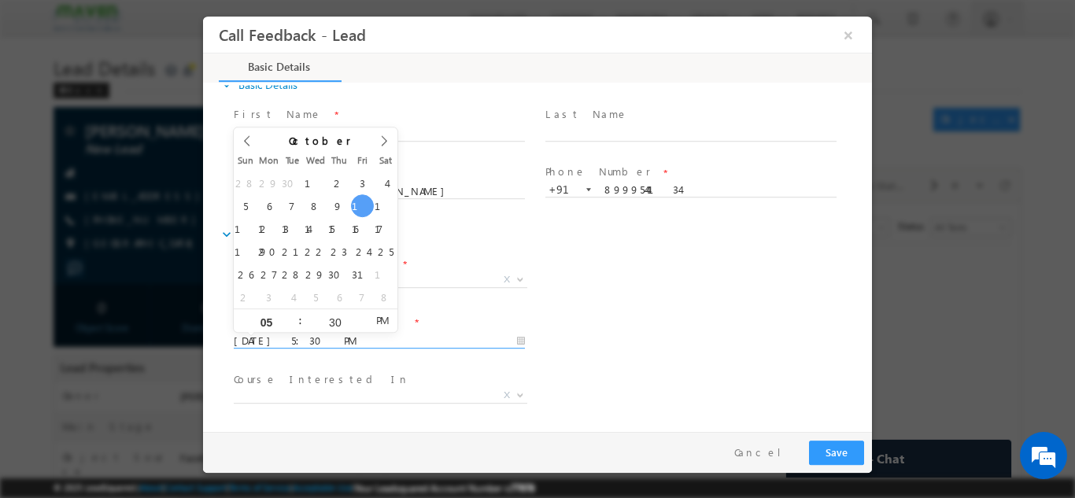
click at [601, 381] on div "Course Interested In * Executive M.Tech in VLSI Design Advanced VLSI Design & V…" at bounding box center [551, 397] width 641 height 58
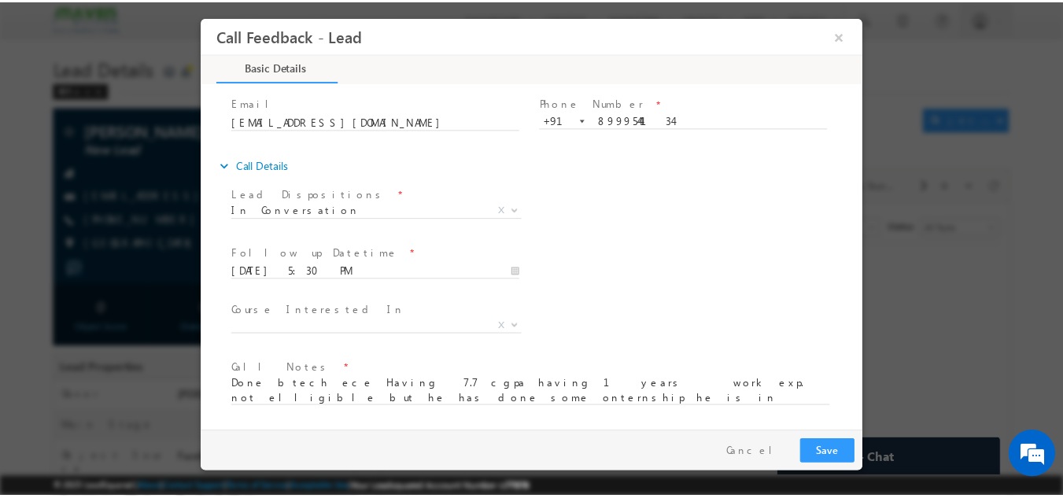
scroll to position [94, 0]
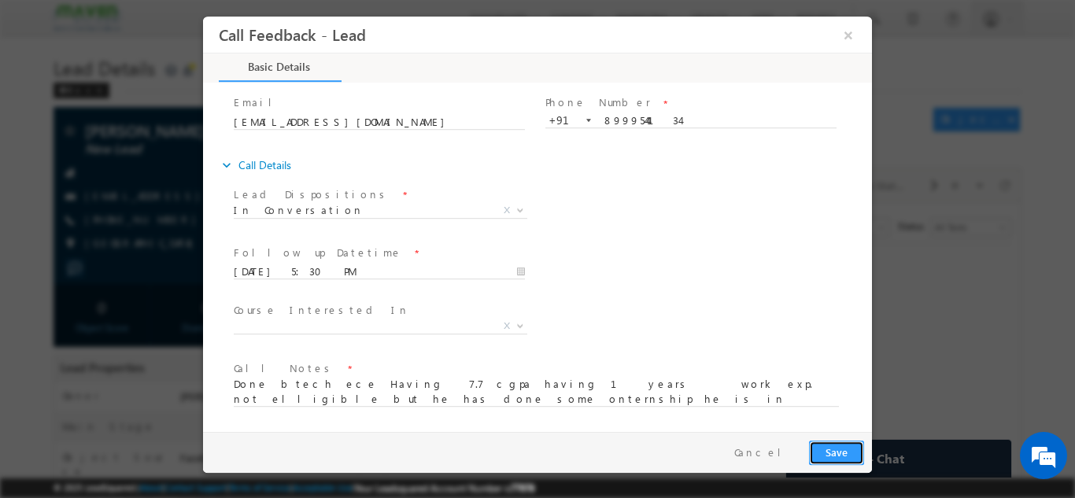
click at [835, 440] on button "Save" at bounding box center [836, 452] width 55 height 24
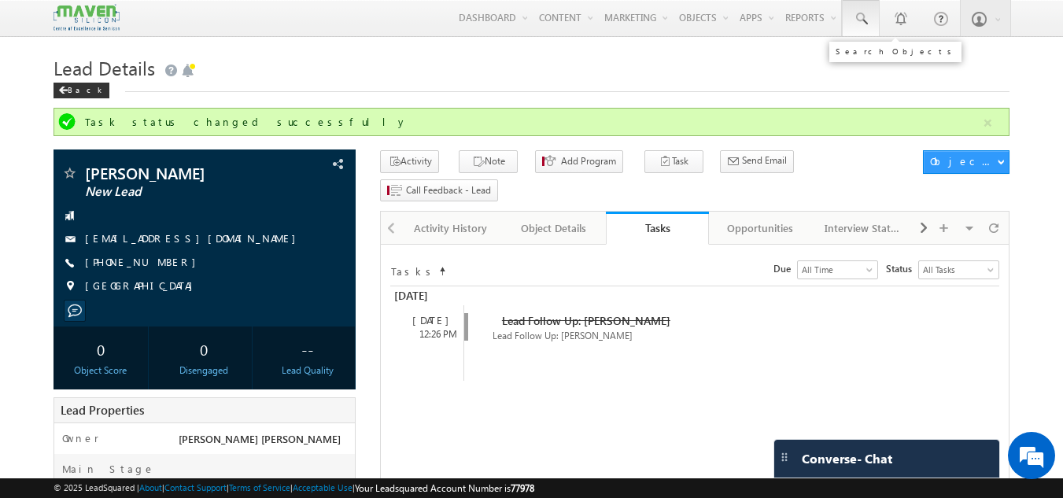
click at [871, 21] on link at bounding box center [861, 18] width 38 height 36
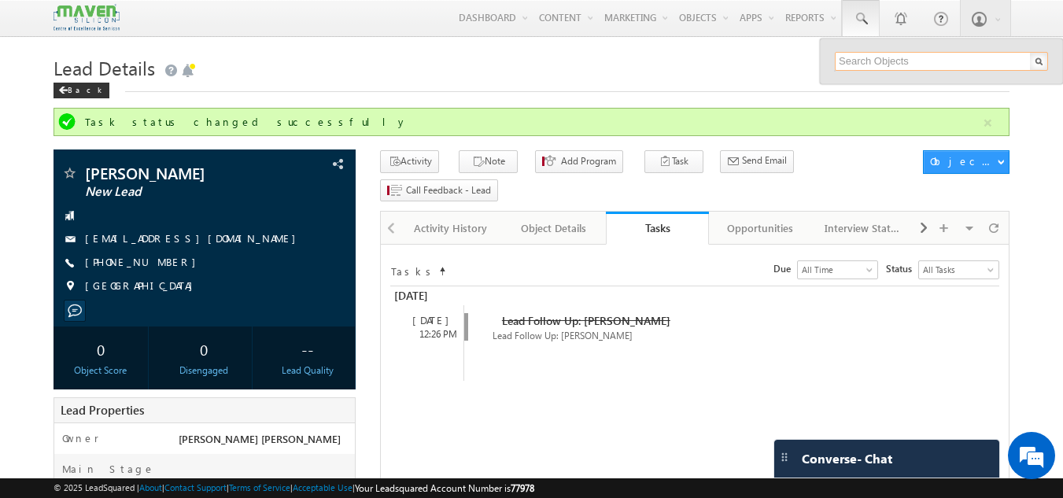
click at [861, 63] on input "text" at bounding box center [941, 61] width 213 height 19
paste input "akshatha0531@gmail.com"
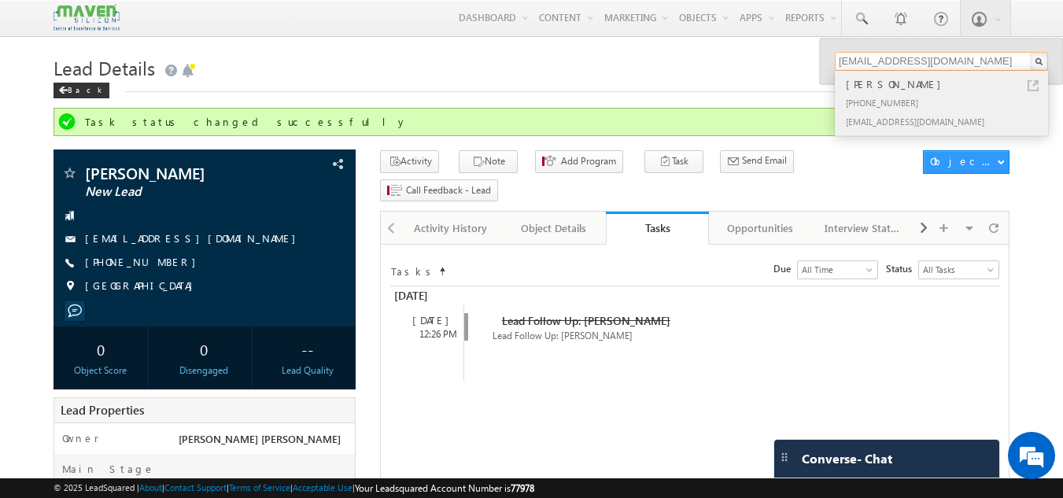
type input "akshatha0531@gmail.com"
click at [883, 85] on div "Akshatha Sridhar" at bounding box center [948, 84] width 211 height 17
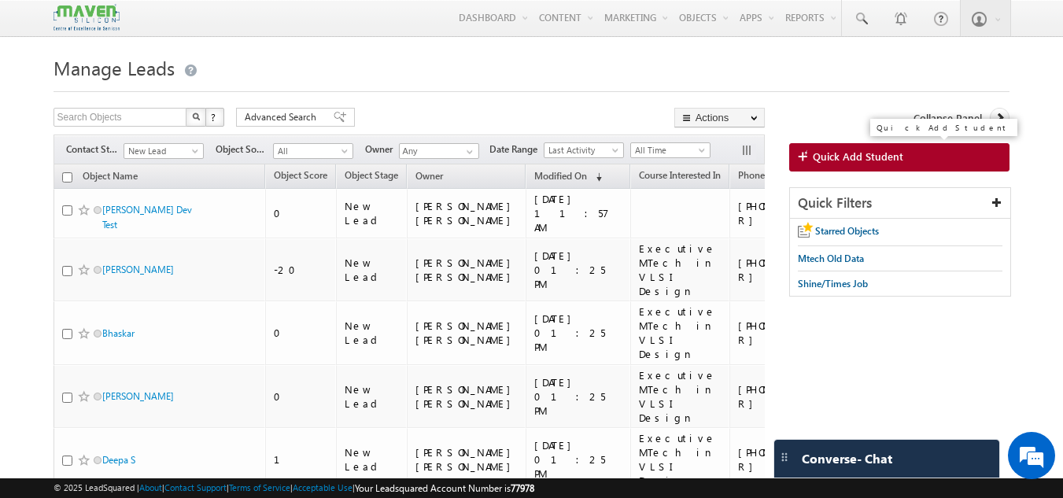
click at [847, 153] on span "Quick Add Student" at bounding box center [858, 157] width 91 height 14
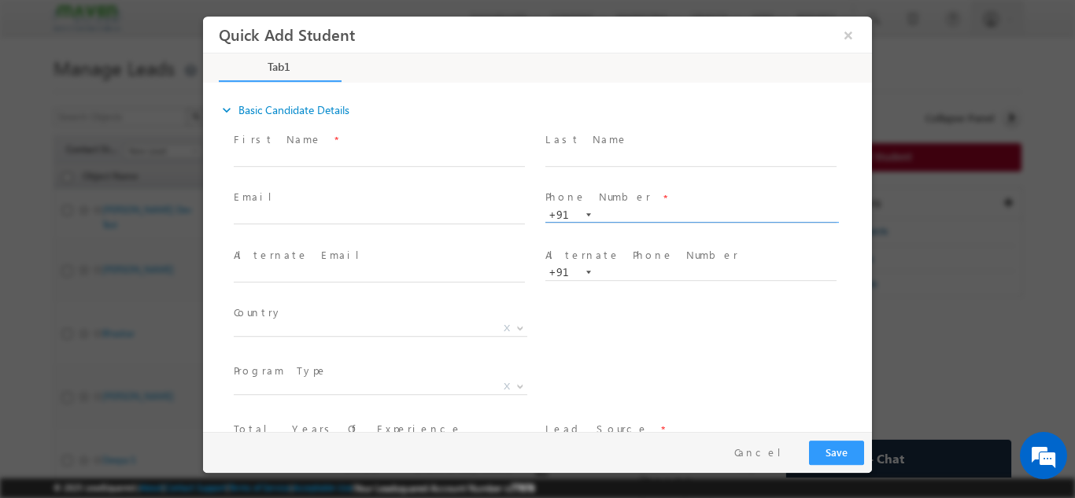
click at [626, 214] on input "text" at bounding box center [690, 215] width 291 height 16
type input "9616808108"
click at [479, 213] on input "text" at bounding box center [379, 217] width 291 height 16
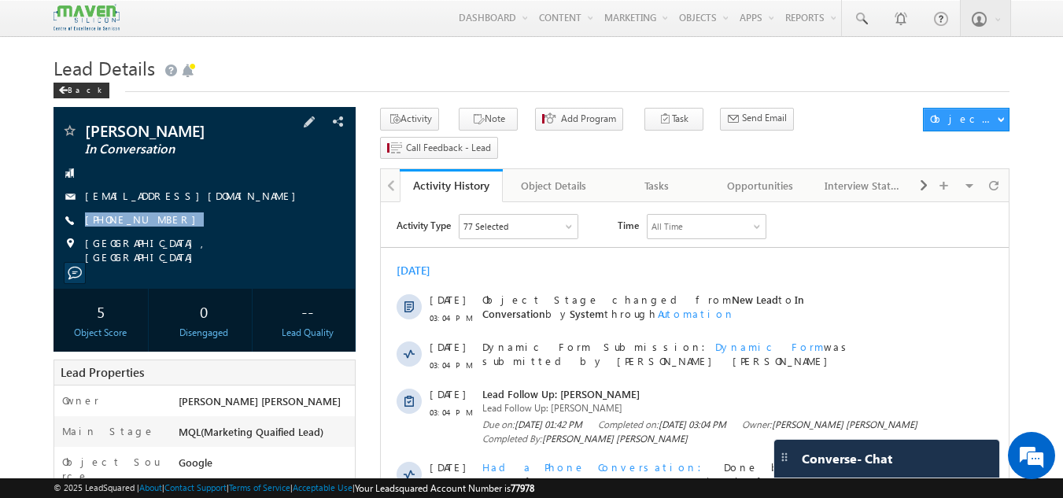
drag, startPoint x: 171, startPoint y: 218, endPoint x: 167, endPoint y: 230, distance: 12.4
click at [167, 230] on div "[PERSON_NAME] In Conversation [EMAIL_ADDRESS][DOMAIN_NAME] [PHONE_NUMBER]" at bounding box center [204, 194] width 287 height 142
copy div "[PHONE_NUMBER]"
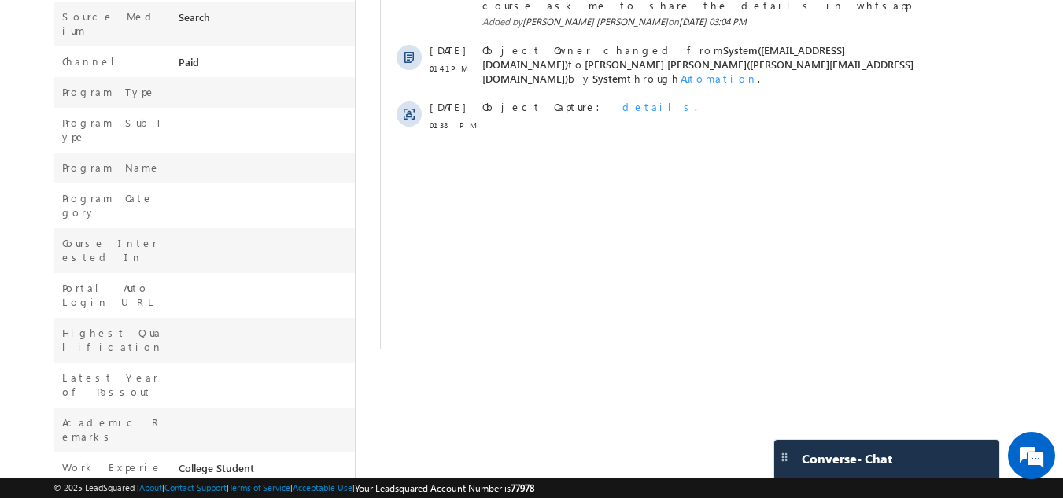
scroll to position [545, 0]
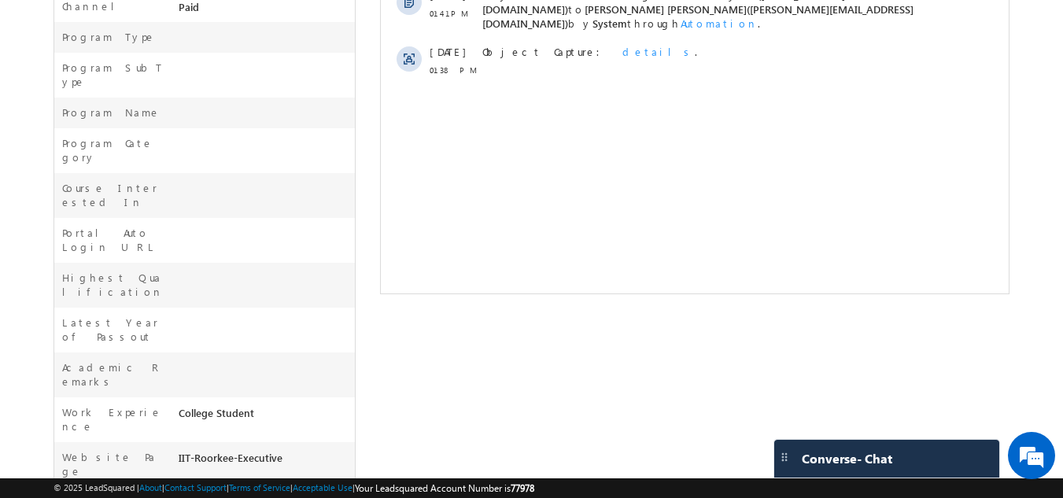
drag, startPoint x: 287, startPoint y: 312, endPoint x: 178, endPoint y: 316, distance: 109.4
click at [178, 450] on div "IIT-Roorkee-Executive" at bounding box center [265, 461] width 181 height 22
copy div "IIT-Roorkee-Executive"
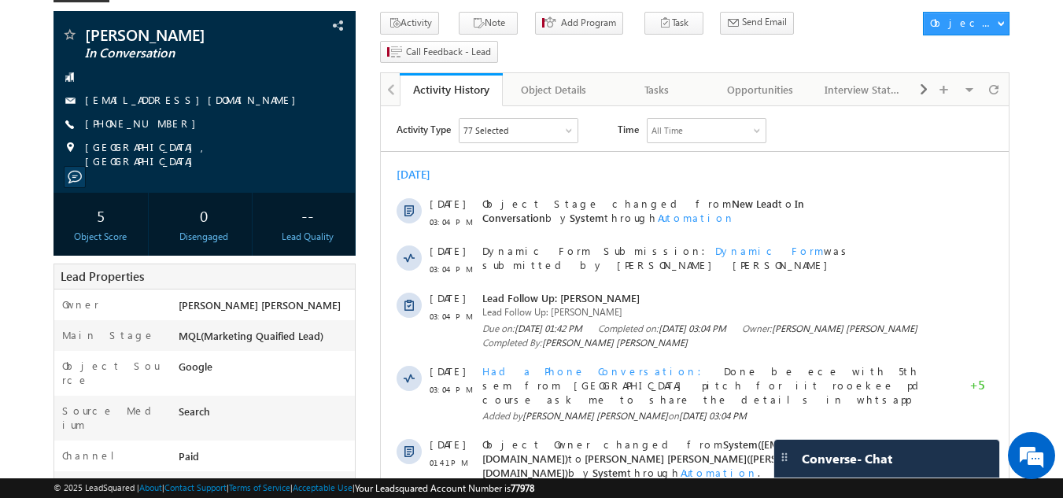
scroll to position [0, 0]
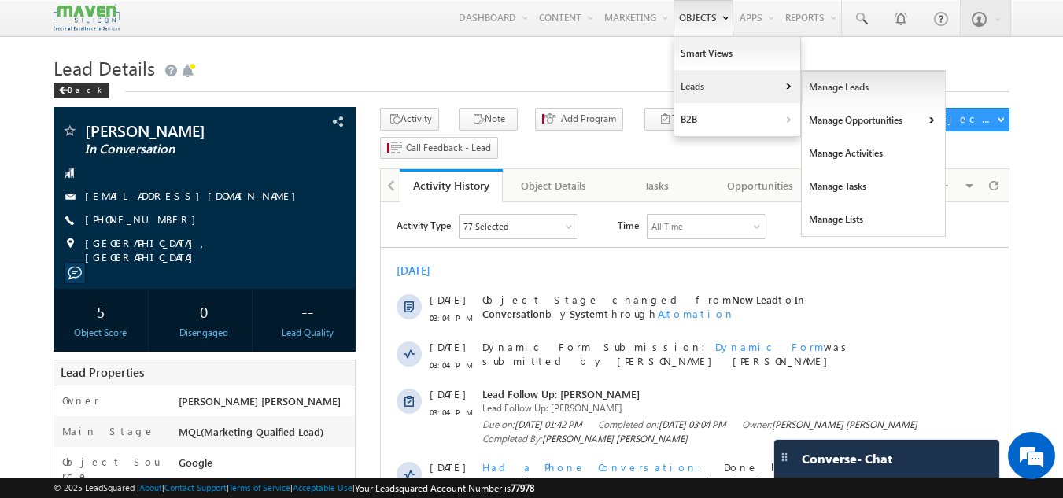
click at [802, 92] on link "Manage Leads" at bounding box center [874, 87] width 144 height 33
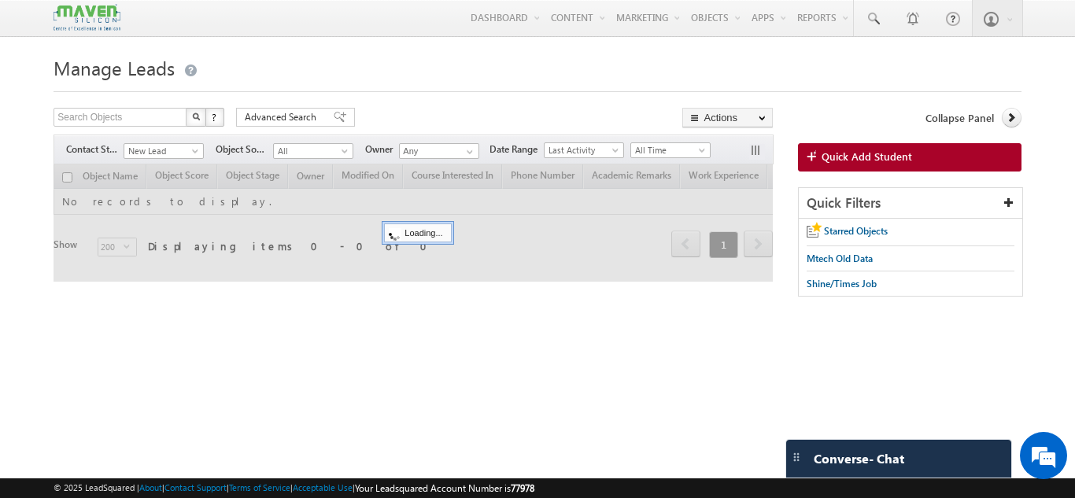
click at [181, 148] on span "New Lead" at bounding box center [161, 151] width 75 height 14
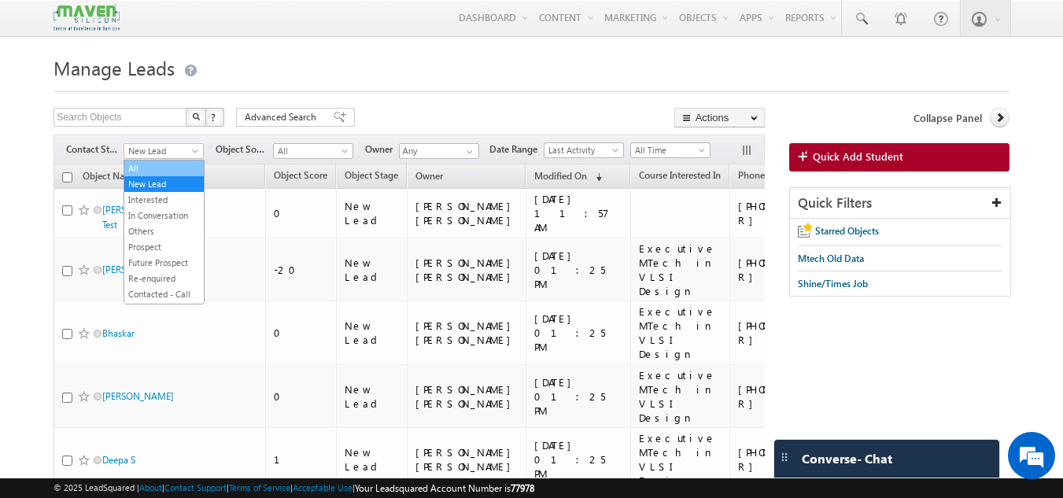
click at [164, 174] on link "All" at bounding box center [163, 168] width 79 height 14
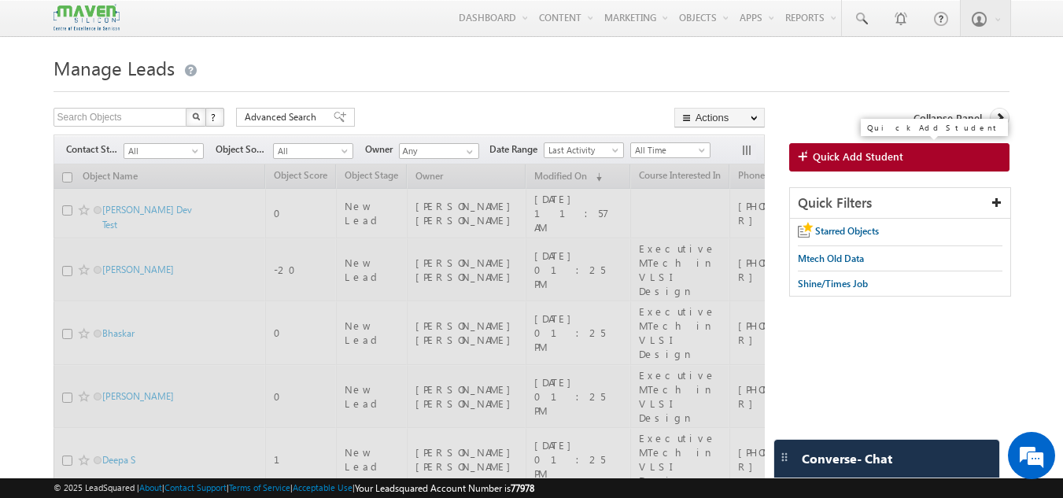
click at [846, 157] on span "Quick Add Student" at bounding box center [858, 157] width 91 height 14
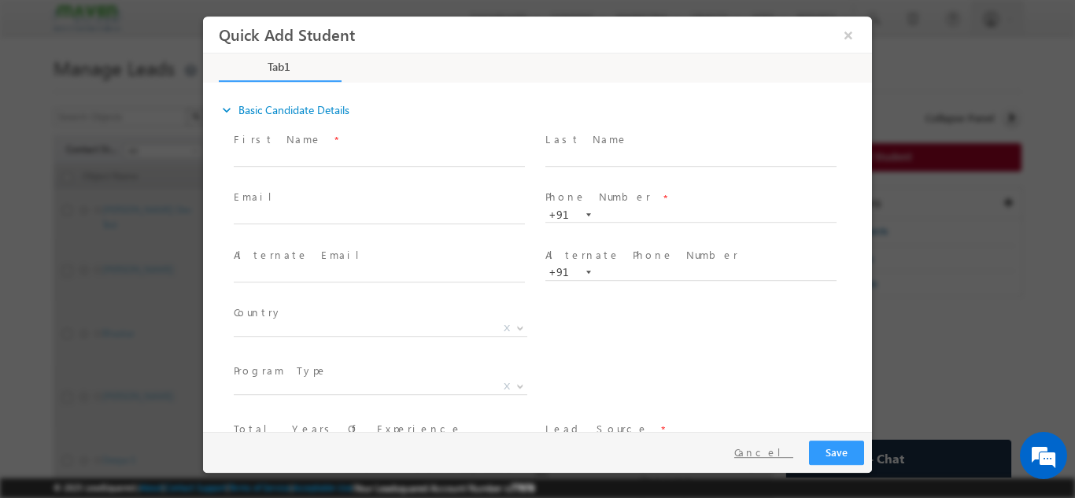
click at [785, 445] on button "Cancel" at bounding box center [764, 452] width 83 height 23
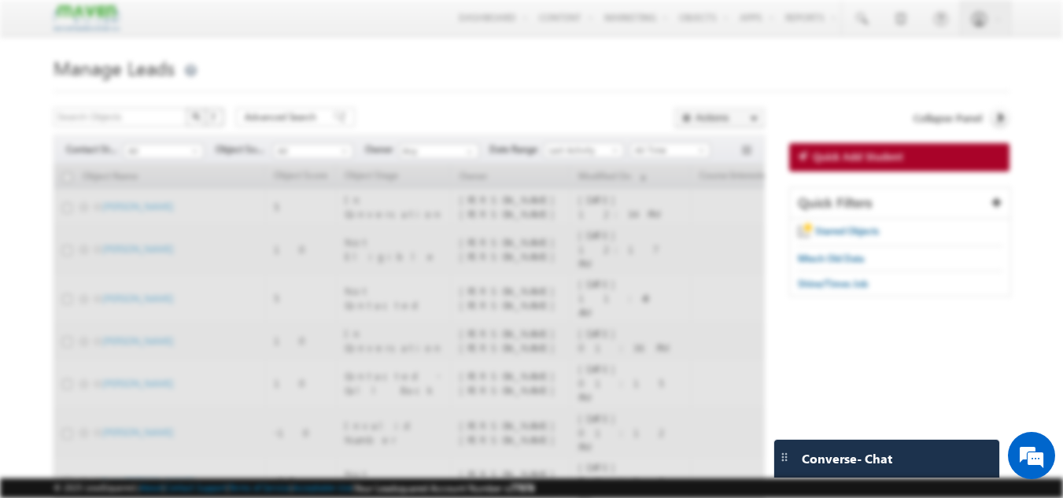
click at [779, 455] on div at bounding box center [532, 245] width 669 height 456
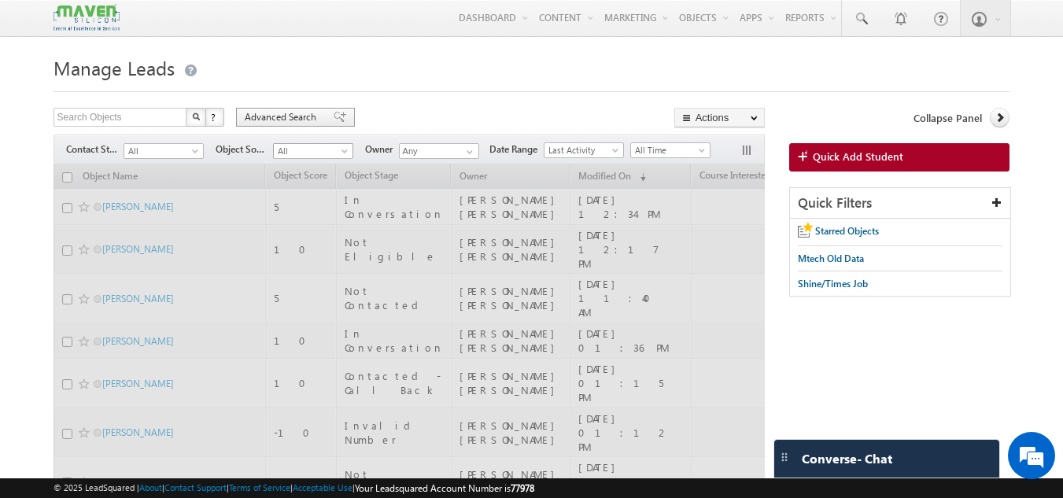
click at [312, 124] on span "Advanced Search" at bounding box center [283, 117] width 76 height 14
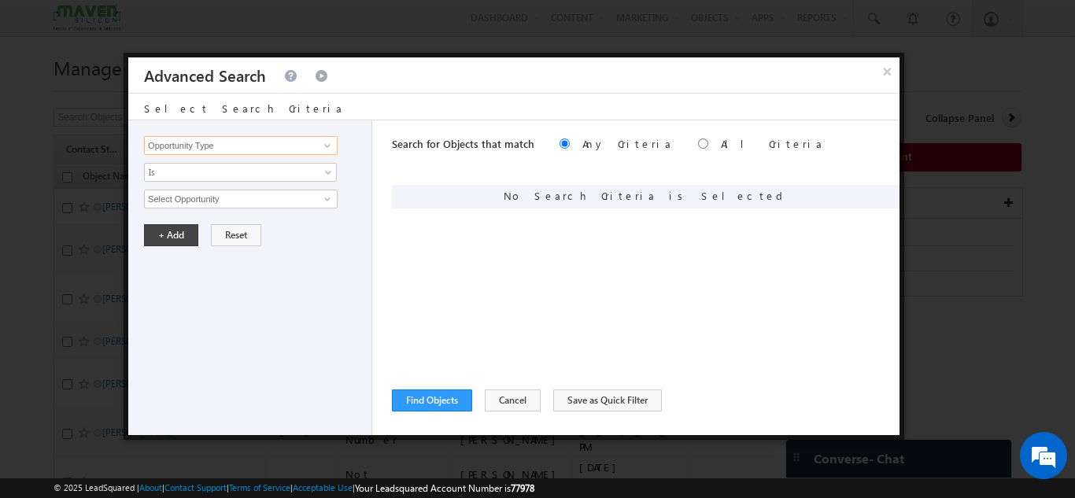
click at [238, 145] on input "Opportunity Type" at bounding box center [241, 145] width 194 height 19
click at [223, 187] on link "Website Page" at bounding box center [241, 194] width 194 height 18
type input "Website Page"
click at [218, 202] on input "text" at bounding box center [241, 199] width 194 height 19
paste input "IIT-Roorkee-Executive"
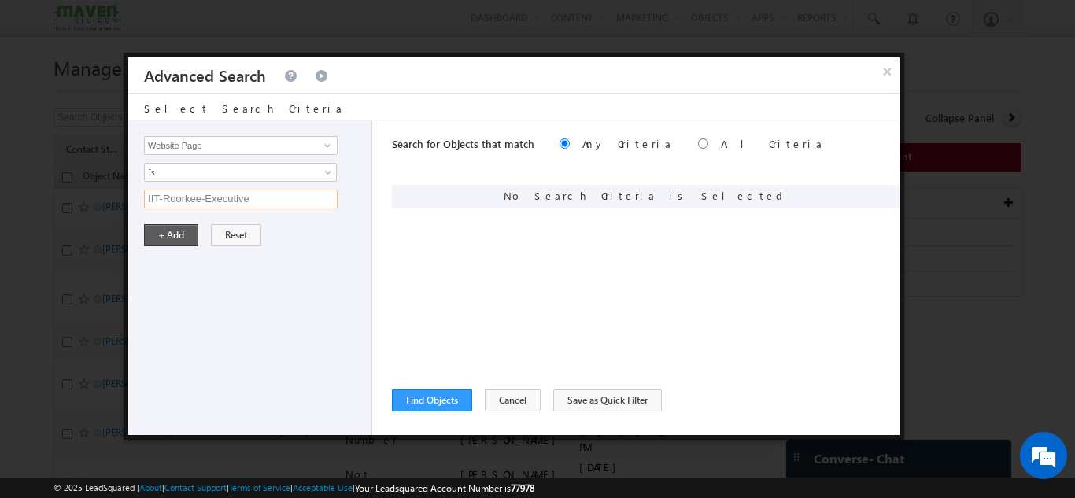
type input "IIT-Roorkee-Executive"
click at [169, 227] on button "+ Add" at bounding box center [171, 235] width 54 height 22
click at [698, 144] on input "radio" at bounding box center [703, 144] width 10 height 10
radio input "true"
click at [441, 398] on button "Find Objects" at bounding box center [432, 401] width 80 height 22
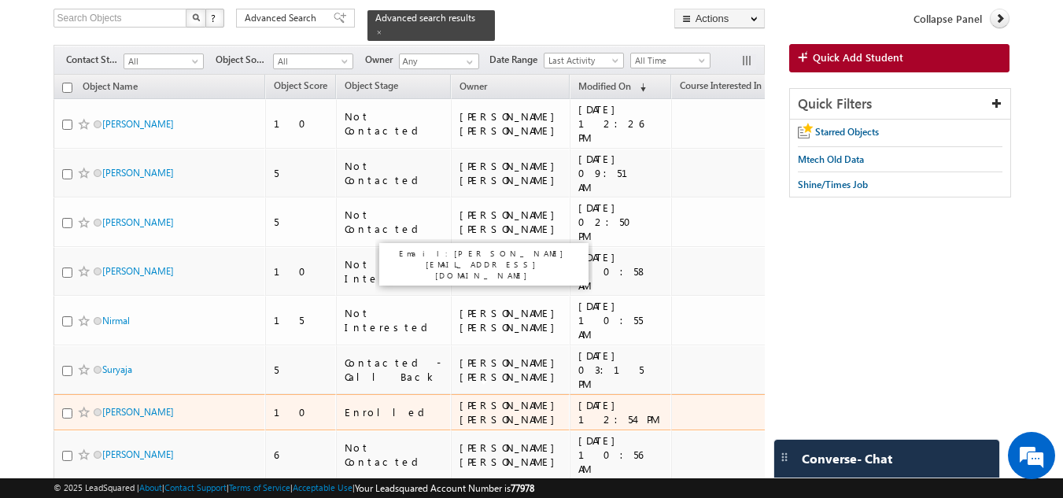
scroll to position [98, 0]
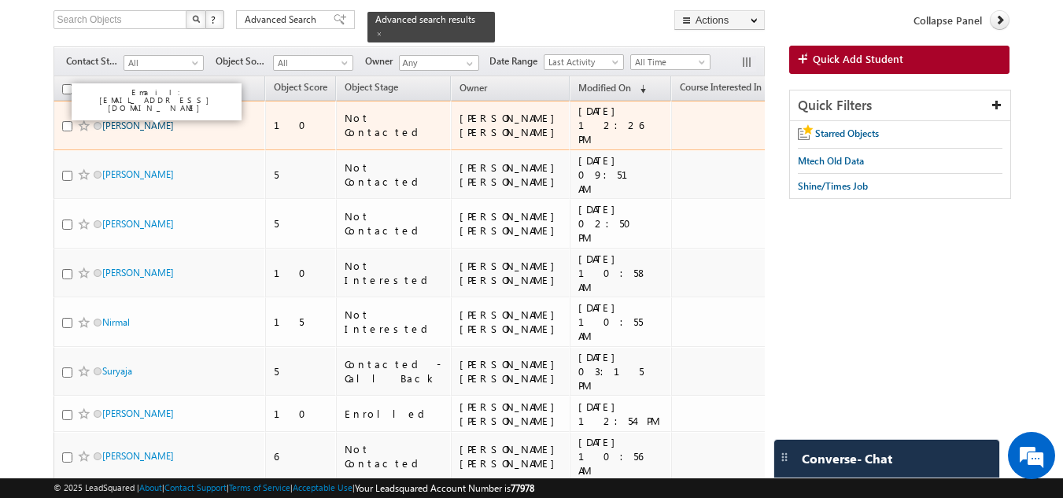
click at [133, 120] on link "Samrat Sinha" at bounding box center [138, 126] width 72 height 12
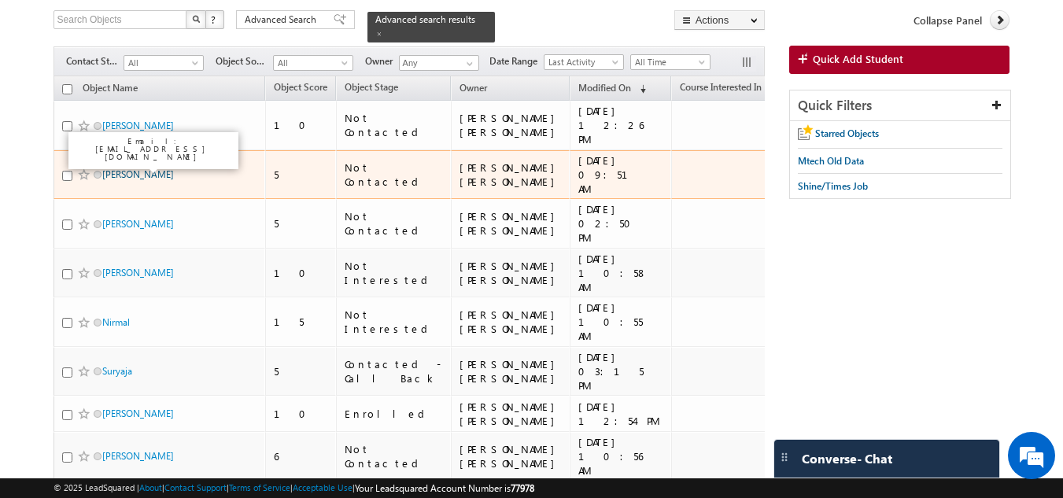
click at [135, 168] on link "Jitendra Kumar" at bounding box center [138, 174] width 72 height 12
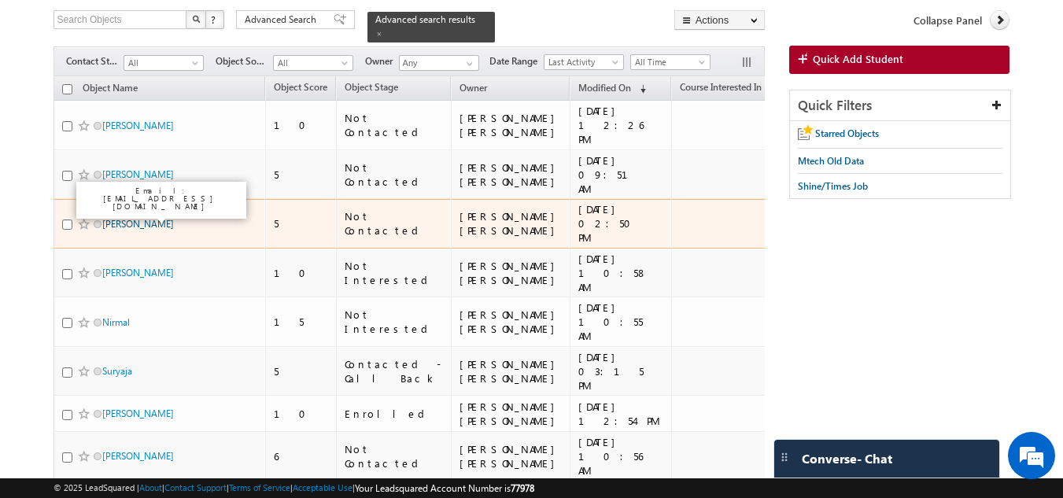
click at [146, 218] on link "SREEDEV HARIKRISHNA" at bounding box center [138, 224] width 72 height 12
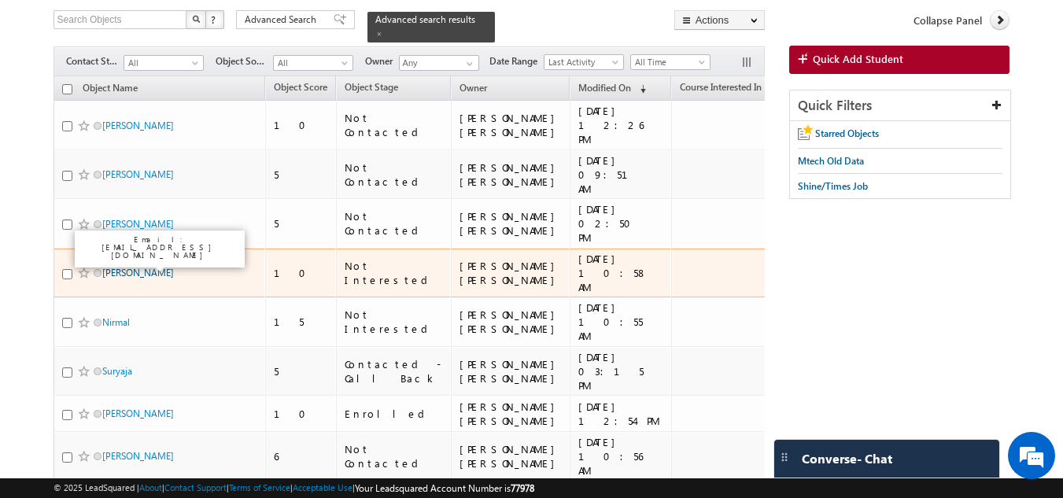
click at [146, 267] on link "Fahadhu Rilwan" at bounding box center [138, 273] width 72 height 12
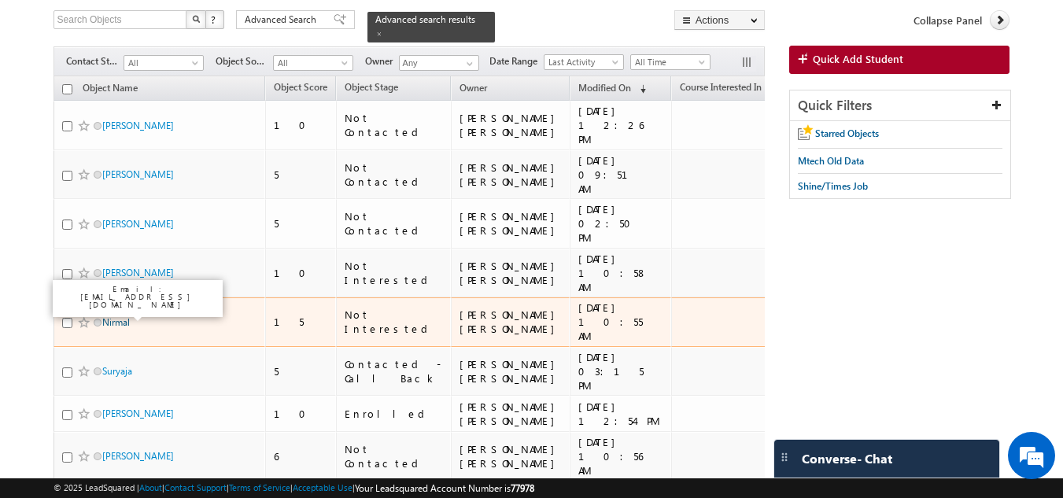
click at [109, 316] on link "Nirmal" at bounding box center [116, 322] width 28 height 12
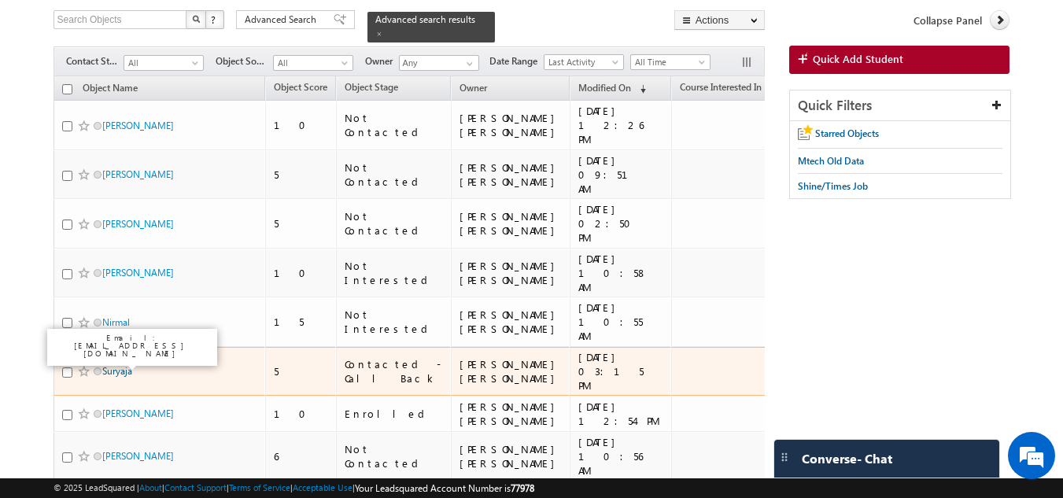
click at [130, 365] on link "Suryaja" at bounding box center [117, 371] width 30 height 12
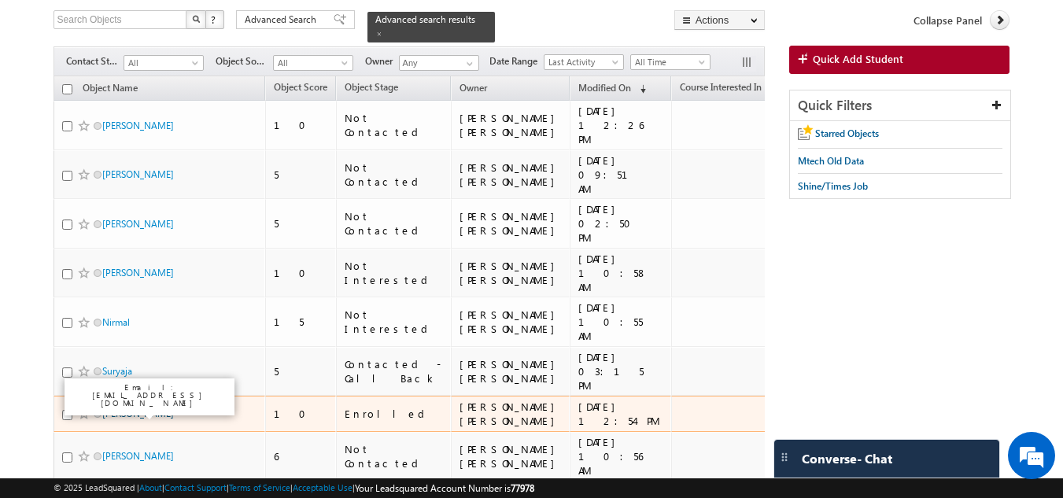
click at [132, 413] on link "Vijaya Gunji" at bounding box center [138, 414] width 72 height 12
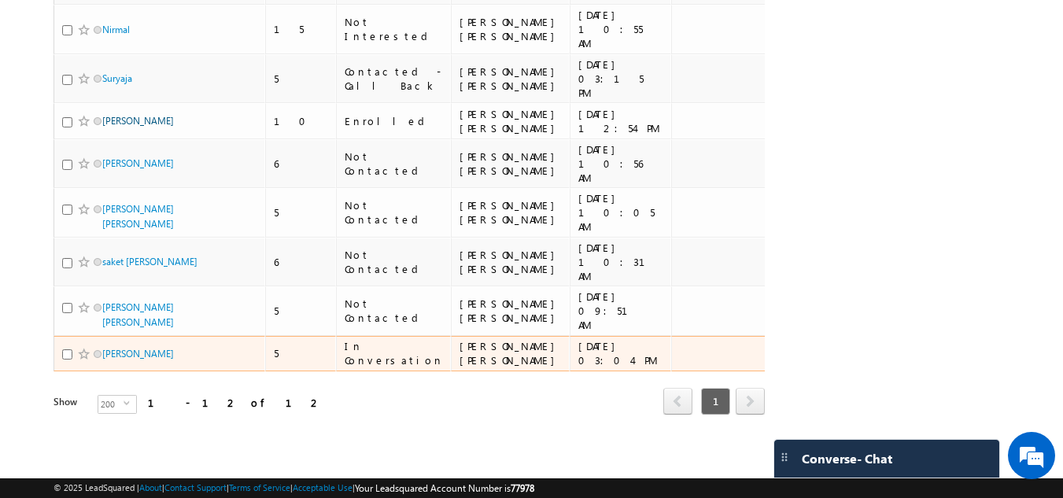
scroll to position [403, 0]
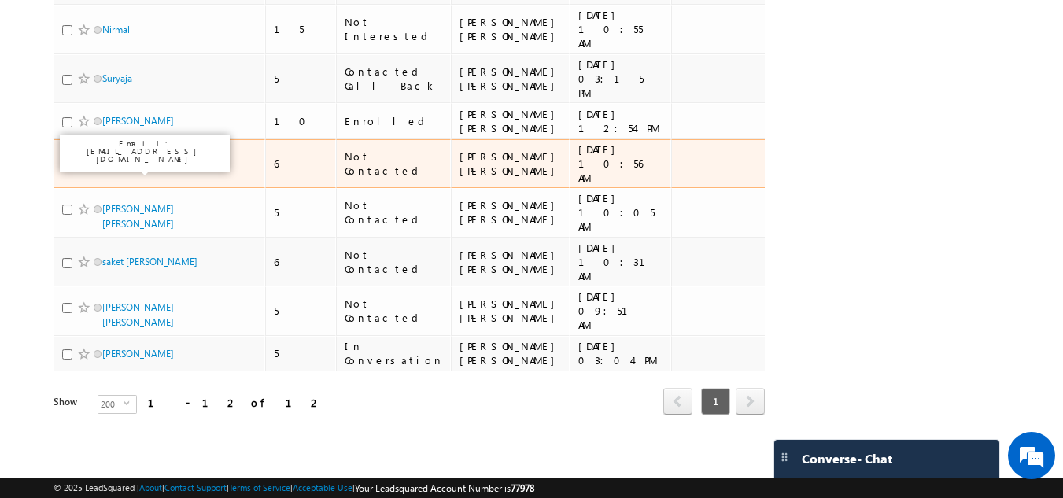
click at [130, 157] on link "Ayan Dey" at bounding box center [138, 163] width 72 height 12
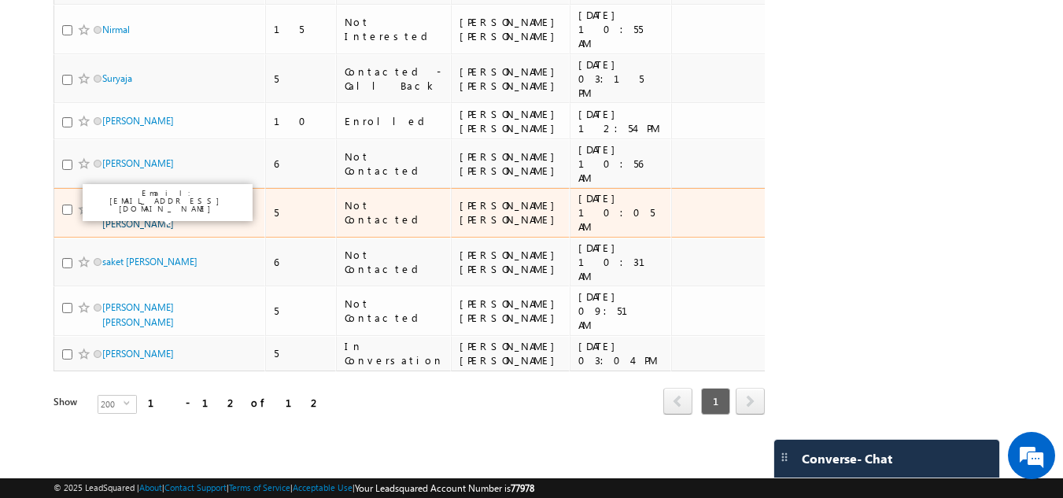
click at [137, 203] on link "Tammali Adithya Vardhan" at bounding box center [138, 216] width 72 height 27
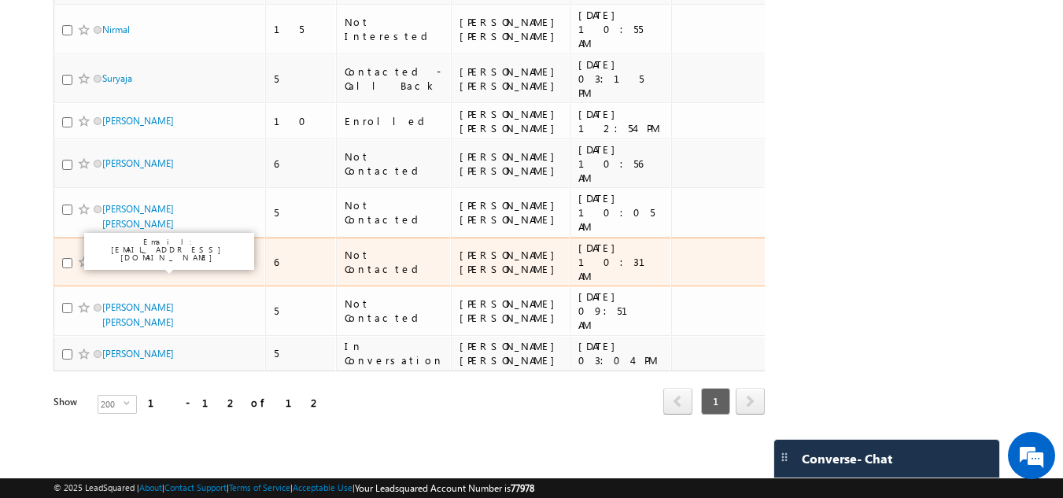
click at [133, 256] on link "saket ganesh tepale" at bounding box center [149, 262] width 95 height 12
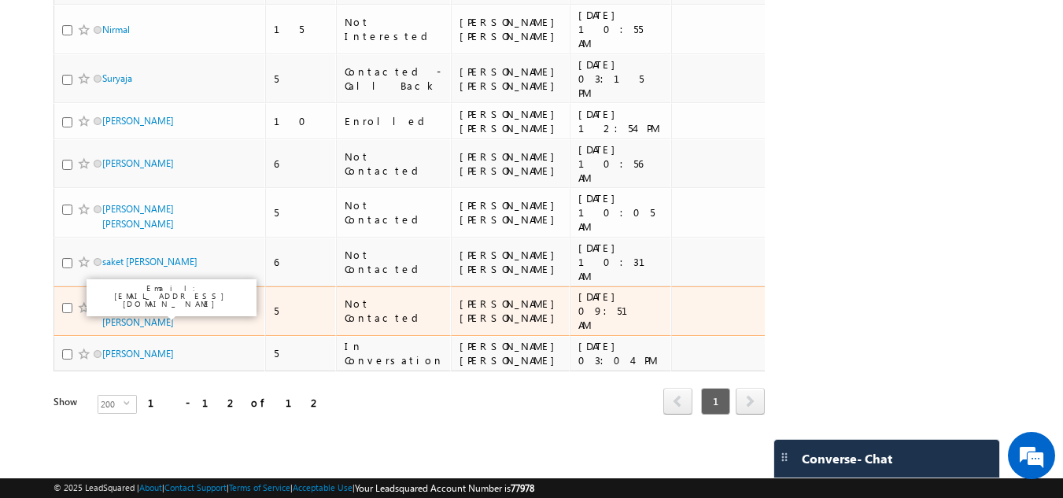
click at [139, 306] on span "Veeramallu Subhash Chandra bose" at bounding box center [155, 315] width 106 height 30
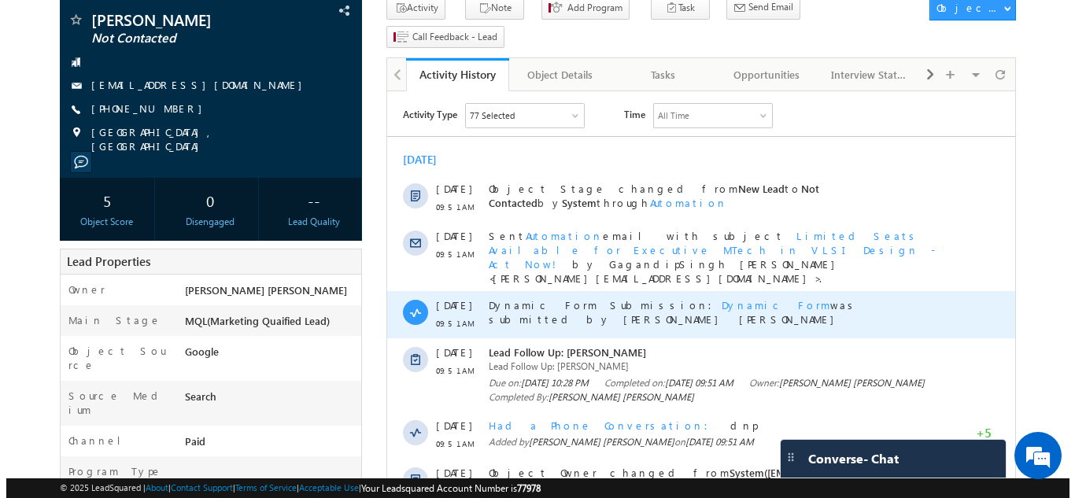
scroll to position [105, 0]
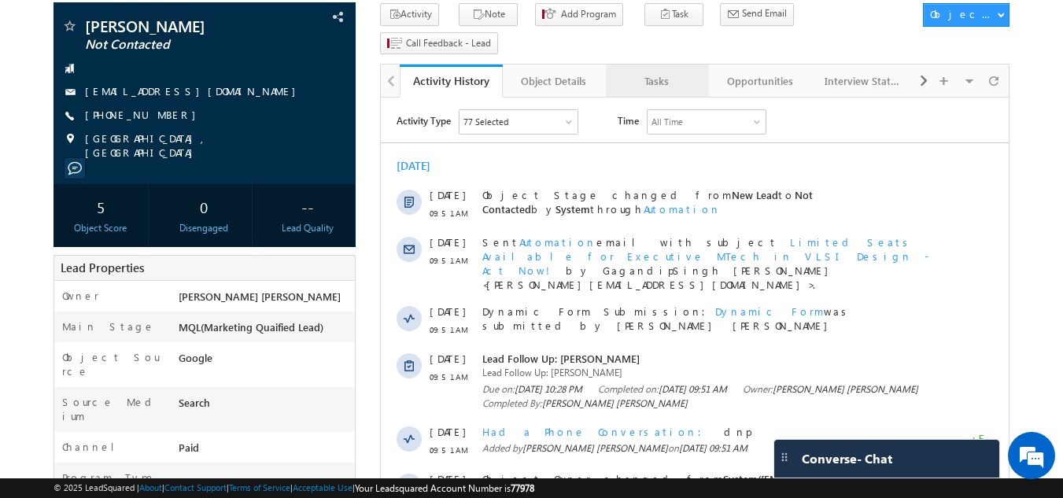
click at [654, 72] on div "Tasks" at bounding box center [657, 81] width 76 height 19
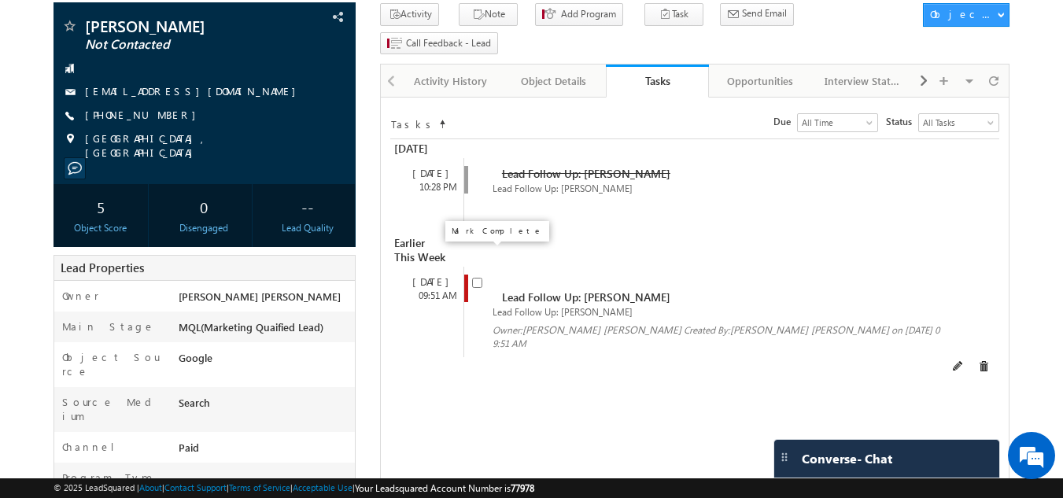
click at [475, 278] on input "checkbox" at bounding box center [477, 283] width 10 height 10
checkbox input "false"
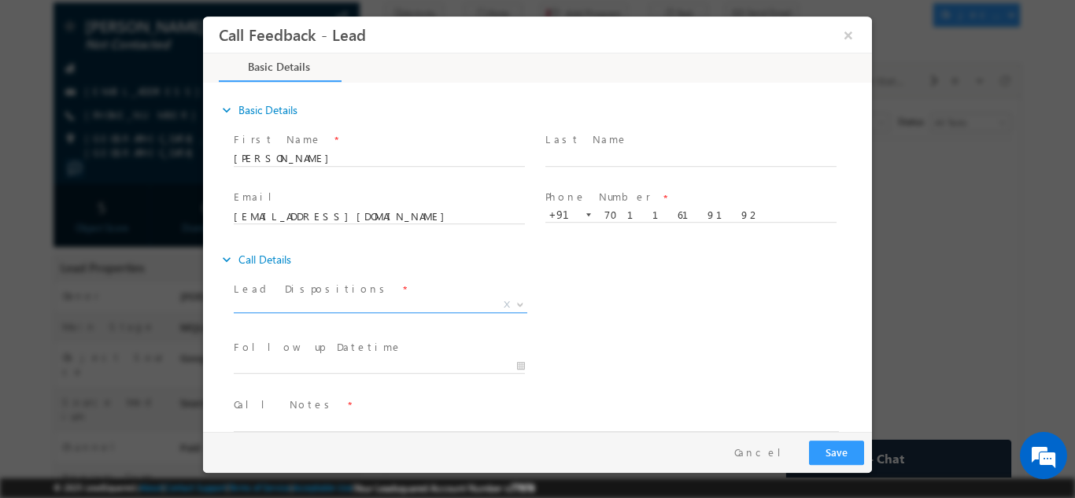
scroll to position [0, 0]
click at [333, 297] on span "X" at bounding box center [381, 305] width 294 height 16
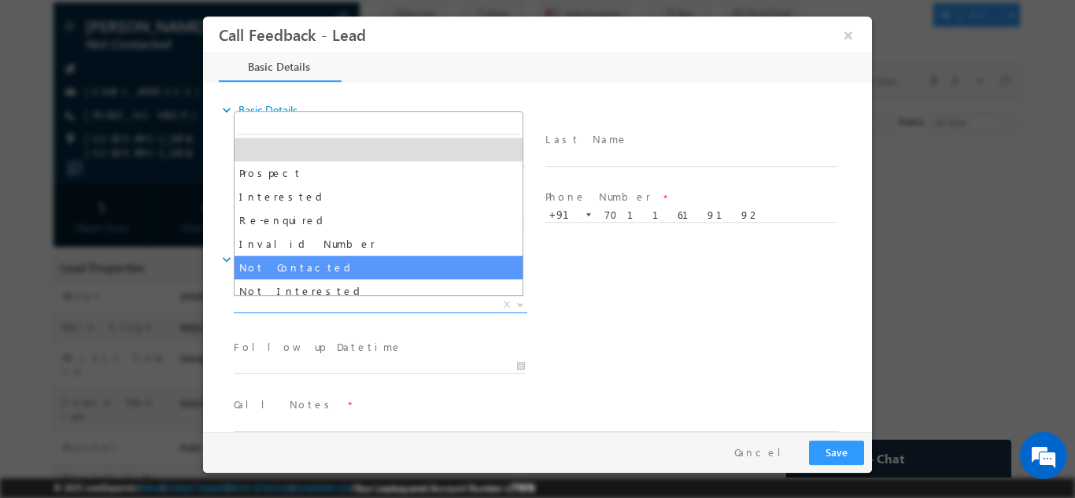
select select "Not Contacted"
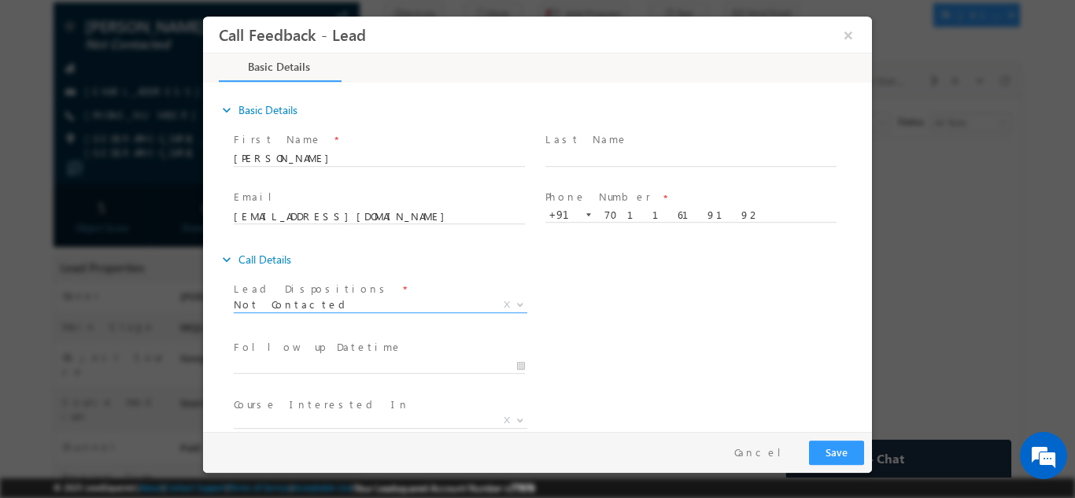
scroll to position [83, 0]
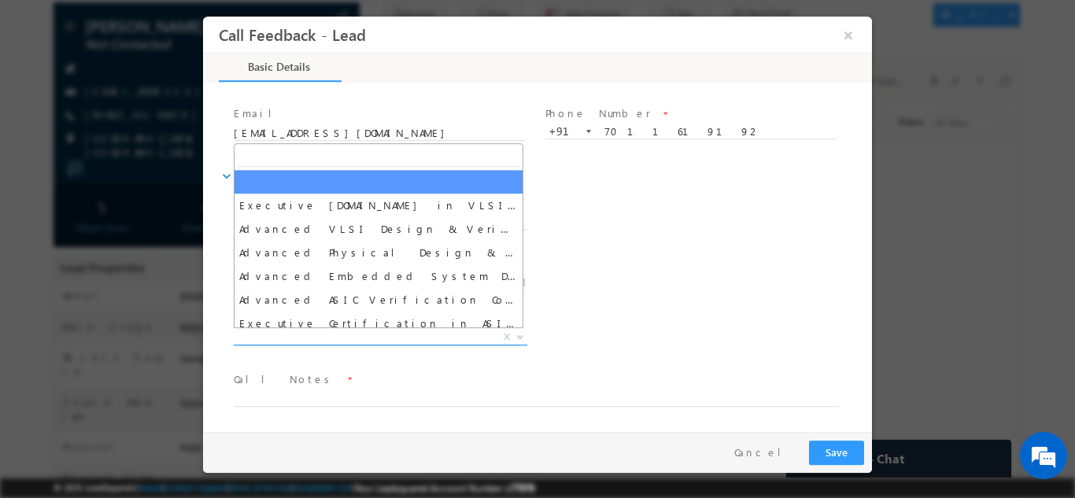
click at [408, 342] on span "X" at bounding box center [381, 337] width 294 height 16
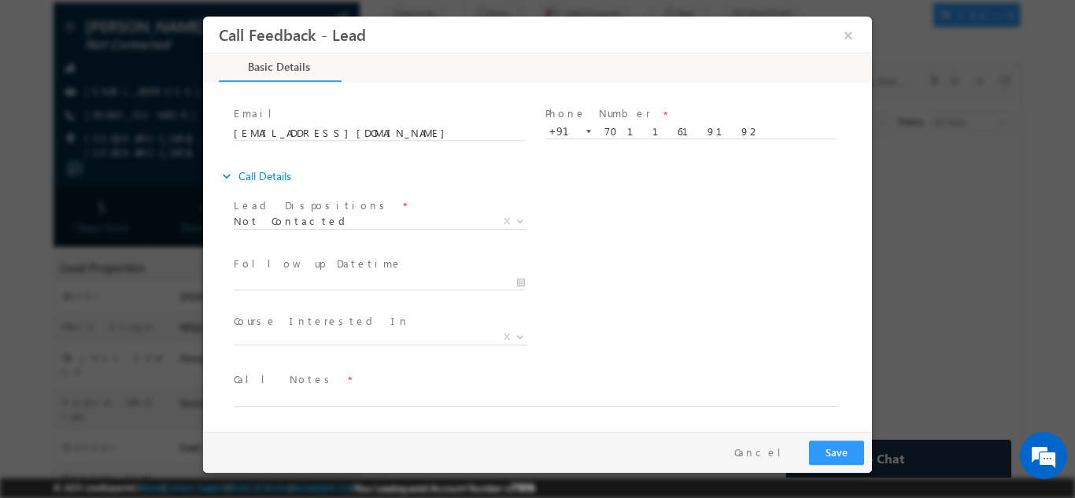
click at [617, 301] on div "Follow up Datetime * Program Type * Long Term Short Term X" at bounding box center [551, 281] width 641 height 58
click at [370, 397] on textarea at bounding box center [536, 397] width 605 height 18
type textarea "dnp"
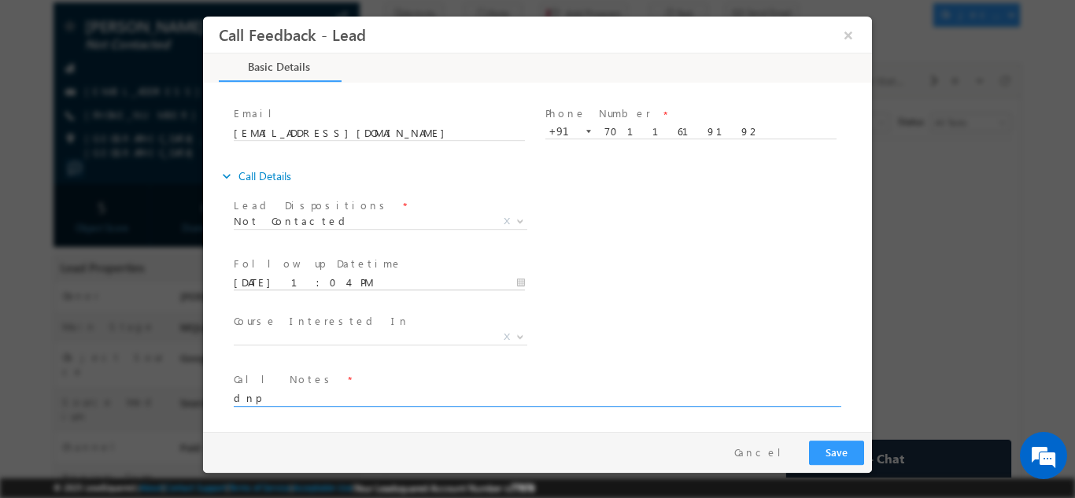
click at [395, 279] on input "10/10/2025 1:04 PM" at bounding box center [379, 283] width 291 height 16
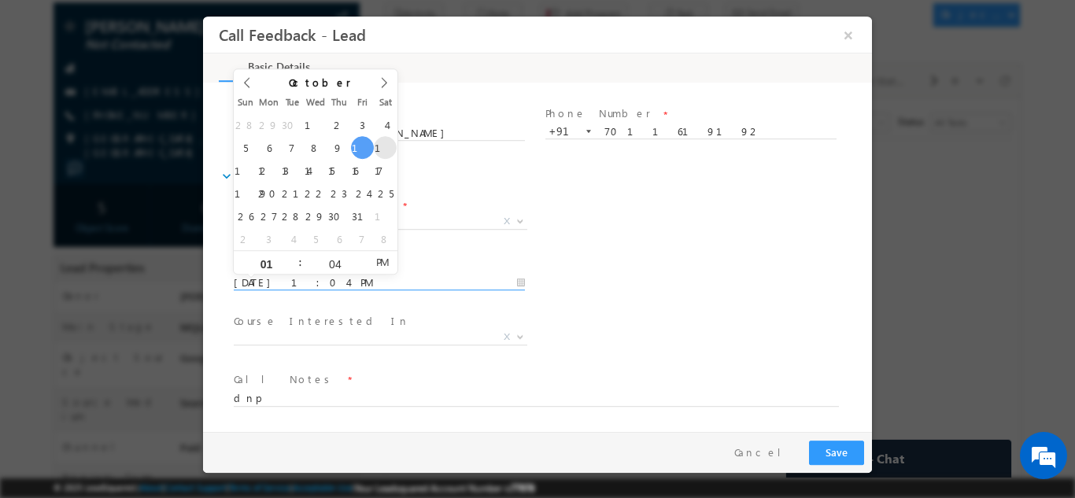
type input "11/10/2025 1:04 PM"
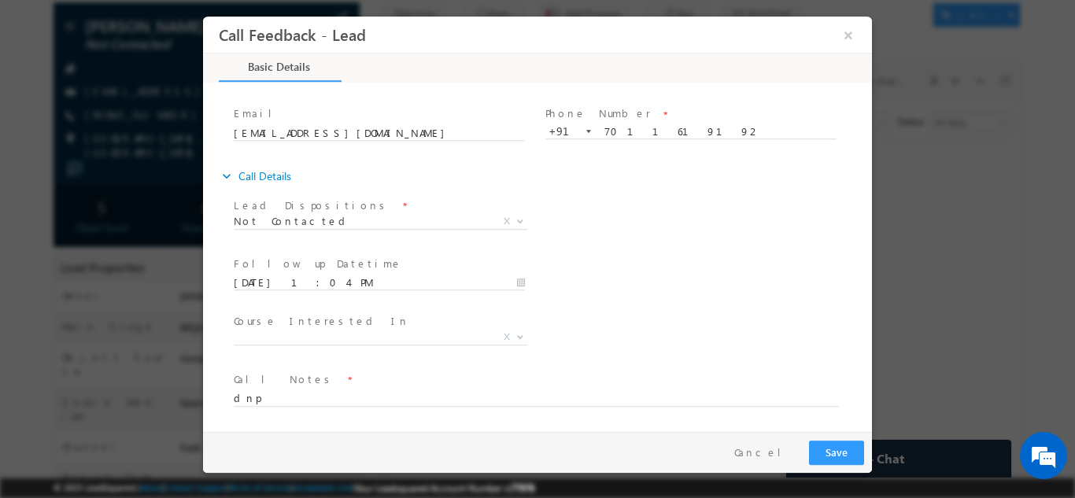
click at [683, 266] on div "Follow up Datetime * 11/10/2025 1:04 PM Program Type * Long Term Short Term X" at bounding box center [551, 281] width 641 height 58
click at [843, 447] on button "Save" at bounding box center [836, 452] width 55 height 24
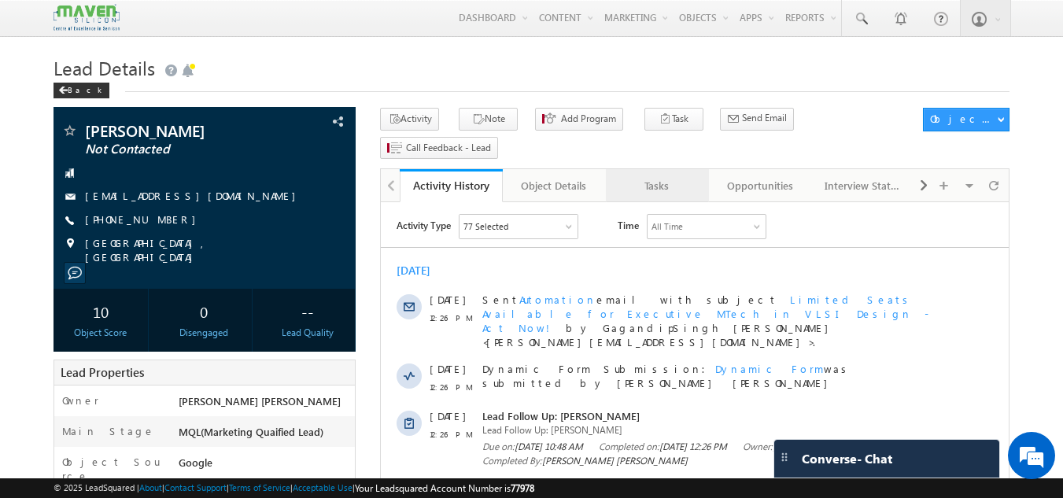
click at [679, 176] on div "Tasks" at bounding box center [657, 185] width 76 height 19
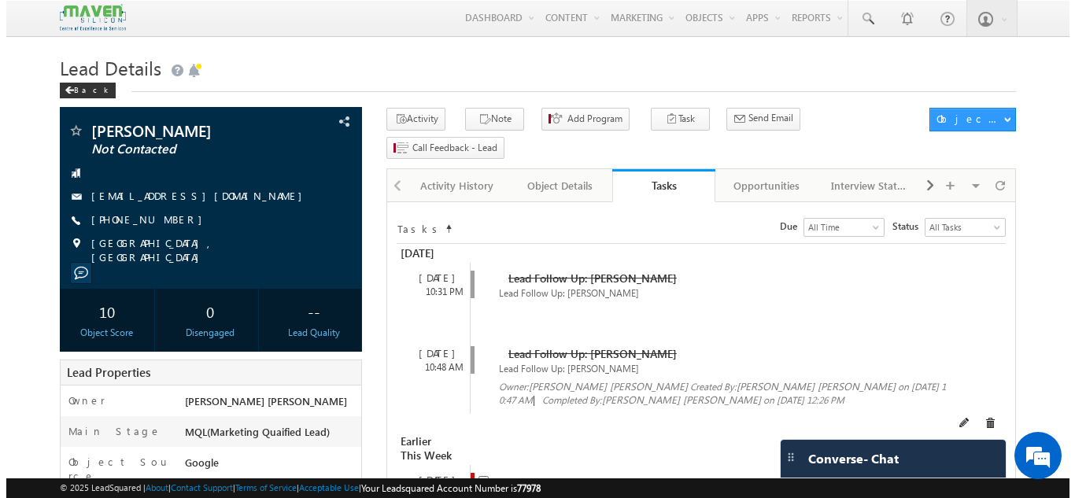
scroll to position [95, 0]
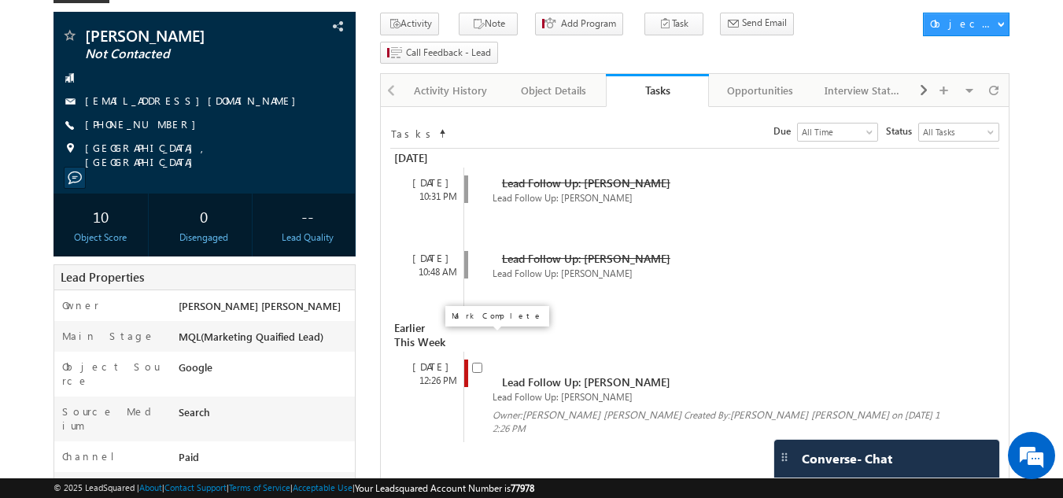
click at [476, 363] on input "checkbox" at bounding box center [477, 368] width 10 height 10
checkbox input "false"
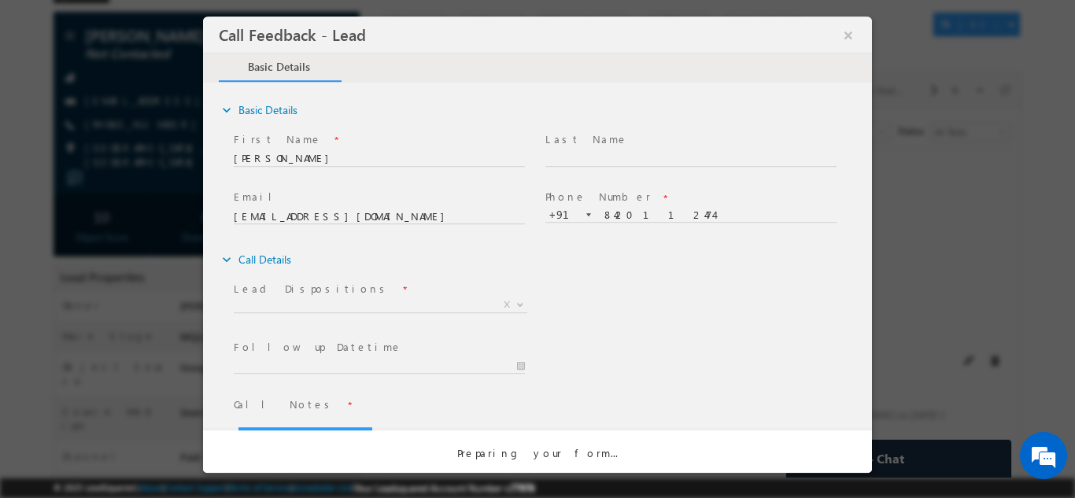
scroll to position [0, 0]
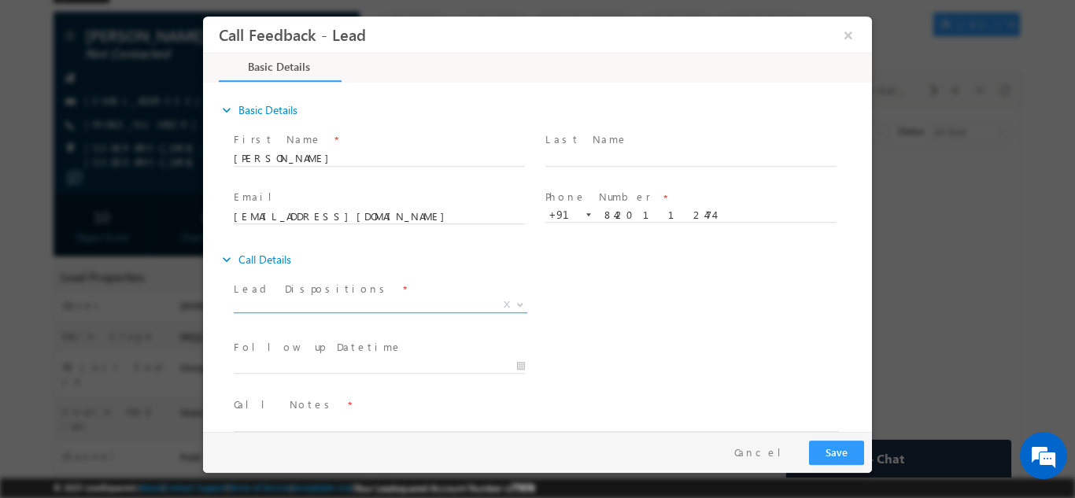
click at [454, 309] on span "X" at bounding box center [381, 305] width 294 height 16
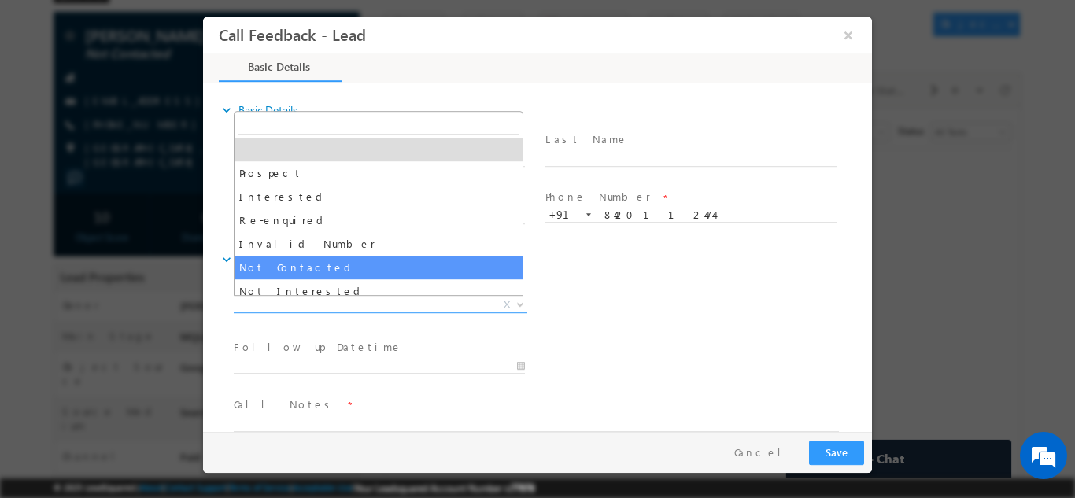
select select "Not Contacted"
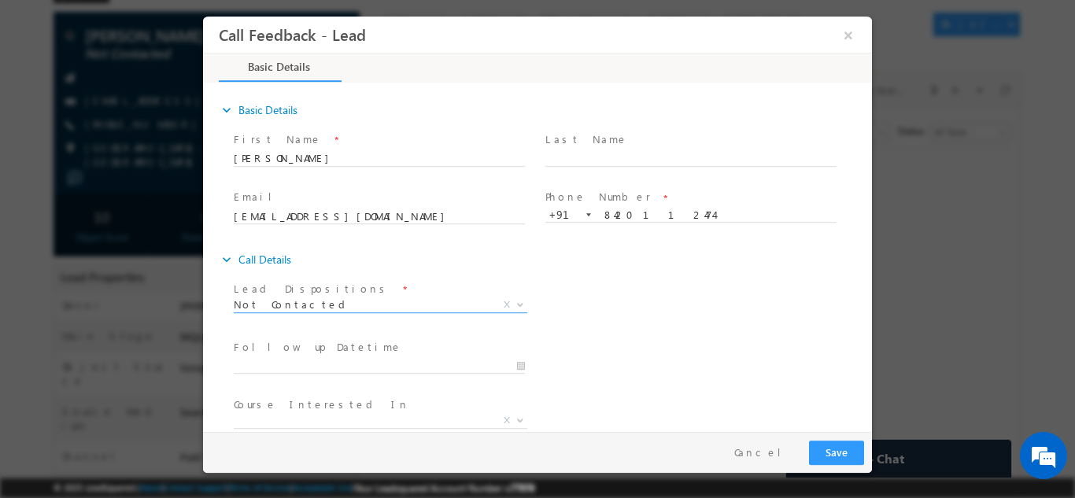
scroll to position [83, 0]
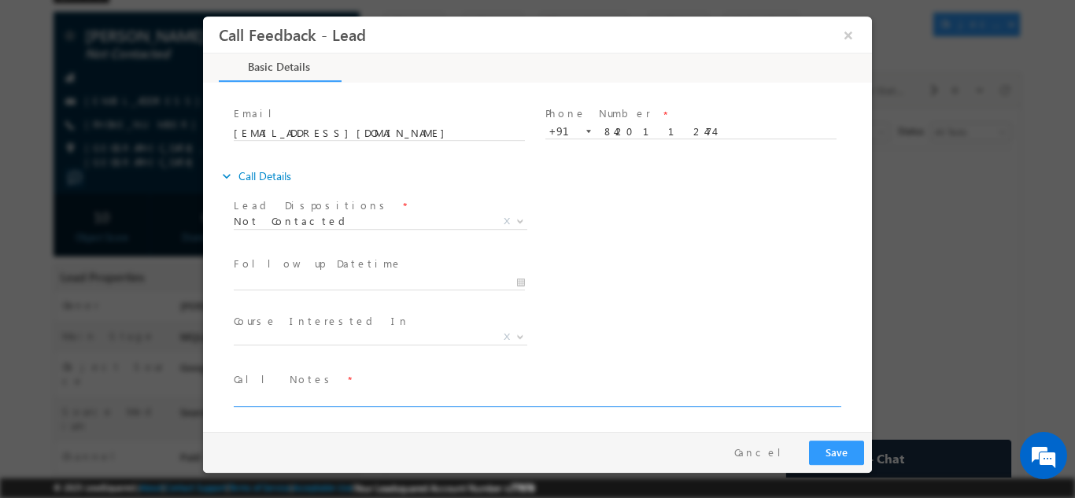
drag, startPoint x: 348, startPoint y: 386, endPoint x: 340, endPoint y: 392, distance: 10.1
click at [340, 392] on div "Call Notes *" at bounding box center [543, 389] width 619 height 36
click at [340, 392] on textarea at bounding box center [536, 397] width 605 height 18
type textarea "dnp"
click at [299, 274] on span at bounding box center [386, 282] width 305 height 17
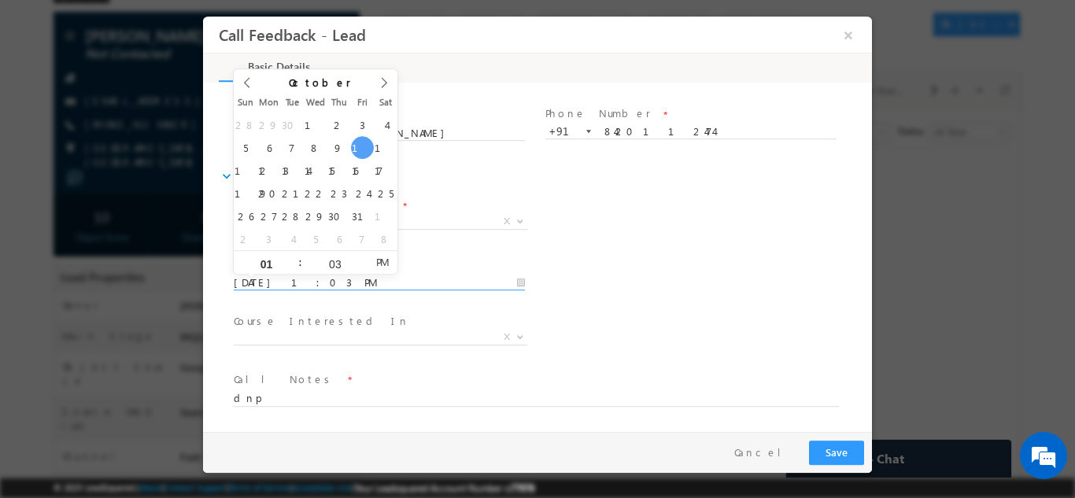
click at [285, 285] on input "10/10/2025 1:03 PM" at bounding box center [379, 283] width 291 height 16
type input "11/10/2025 1:03 PM"
click at [842, 438] on div "Pay & Save Save Cancel" at bounding box center [541, 451] width 677 height 41
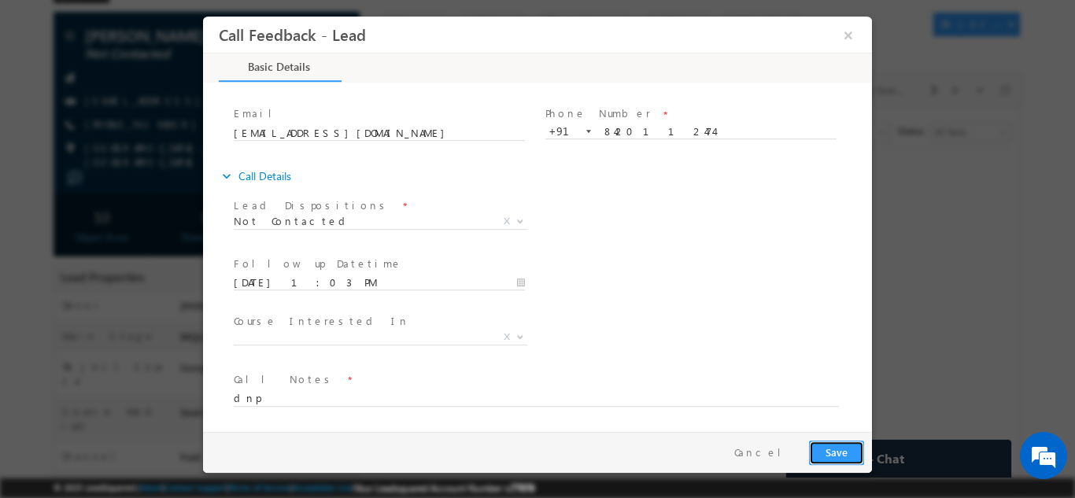
click at [842, 456] on button "Save" at bounding box center [836, 452] width 55 height 24
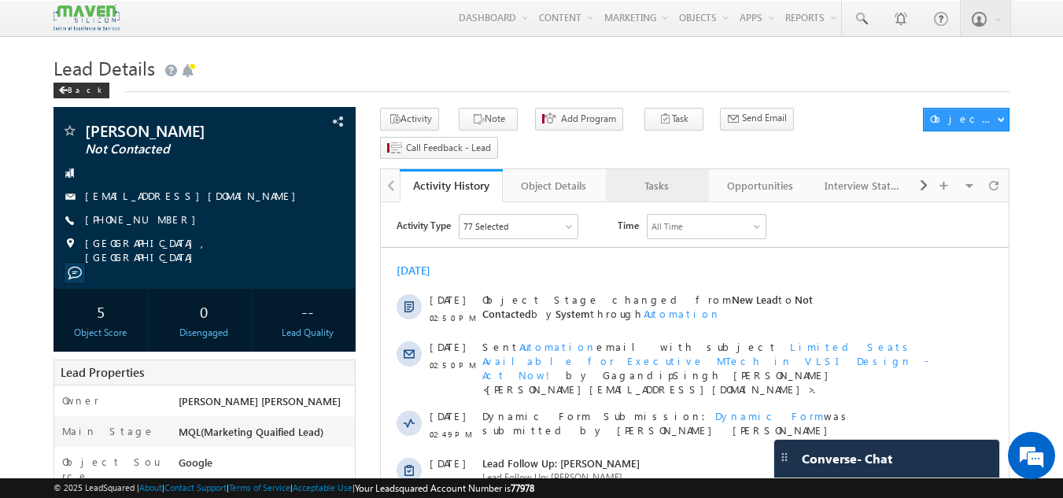
click at [649, 176] on div "Tasks" at bounding box center [657, 185] width 76 height 19
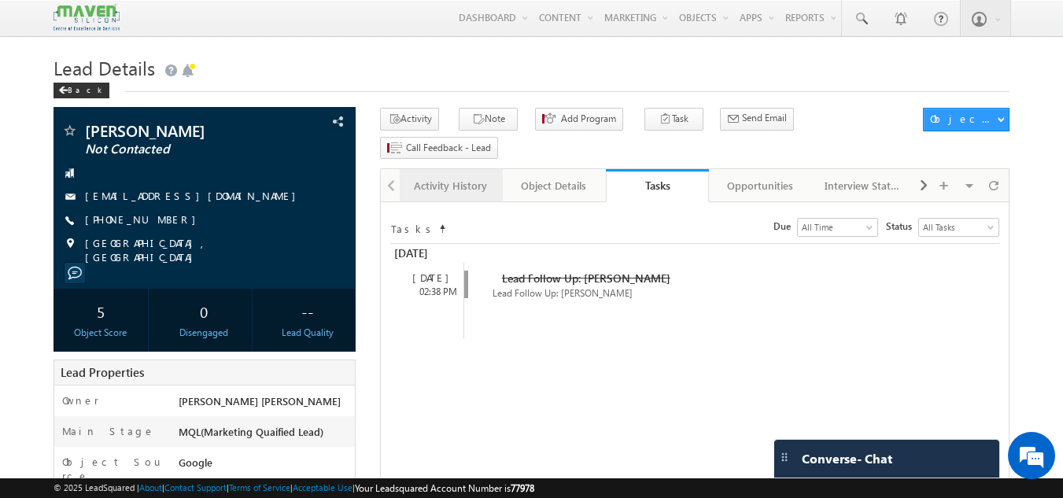
click at [472, 170] on link "Activity History" at bounding box center [451, 185] width 103 height 33
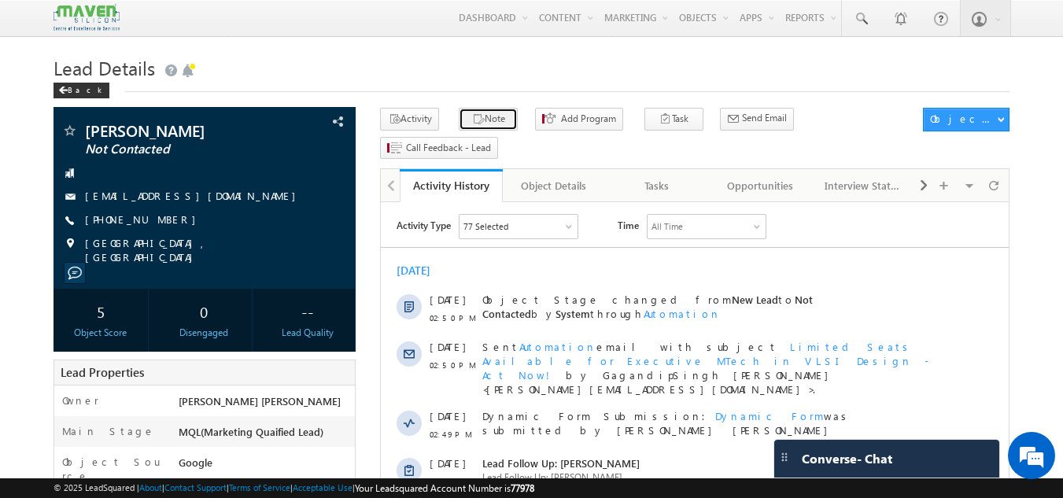
click at [482, 123] on button "Note" at bounding box center [488, 119] width 59 height 23
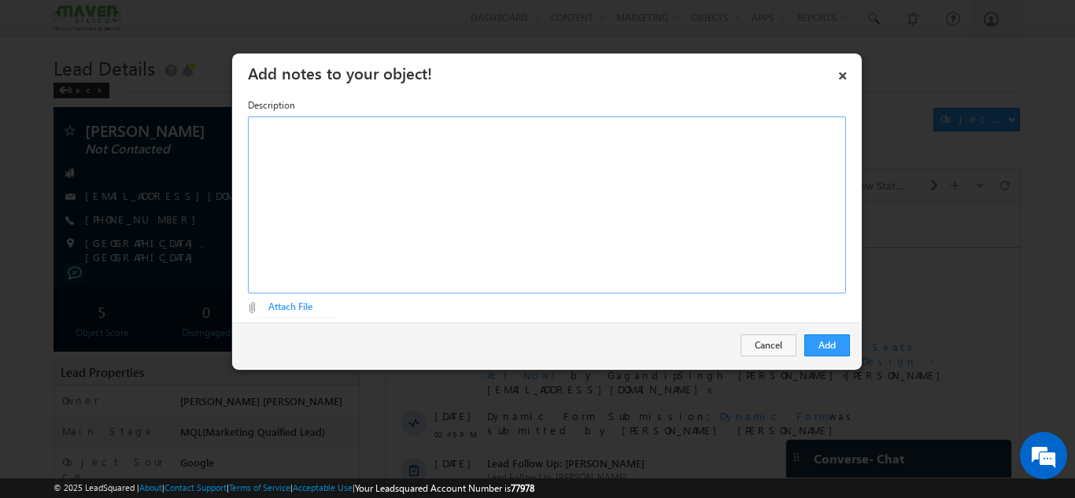
click at [442, 238] on div "Rich Text Editor, Description-inline-editor-div" at bounding box center [547, 204] width 598 height 177
click at [834, 346] on button "Add" at bounding box center [827, 345] width 46 height 22
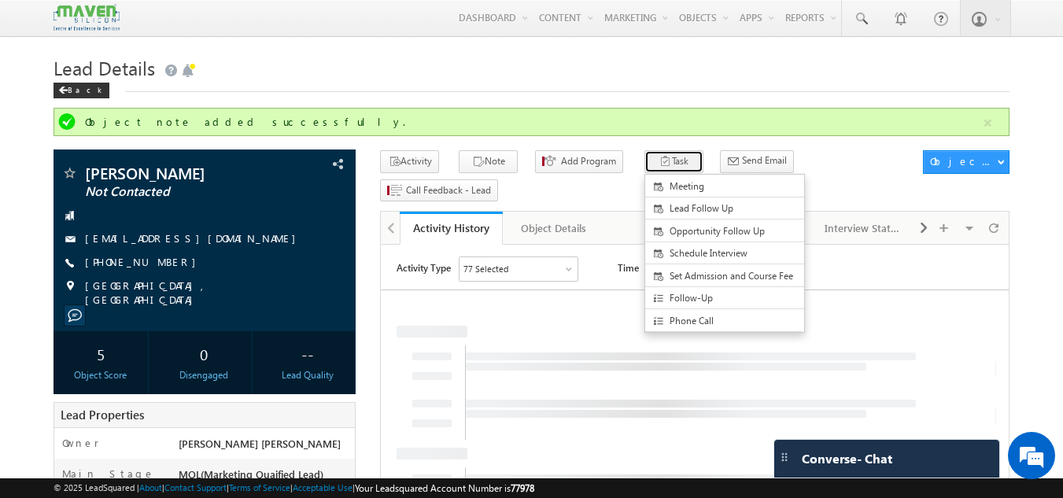
click at [655, 160] on button "Task" at bounding box center [674, 161] width 59 height 23
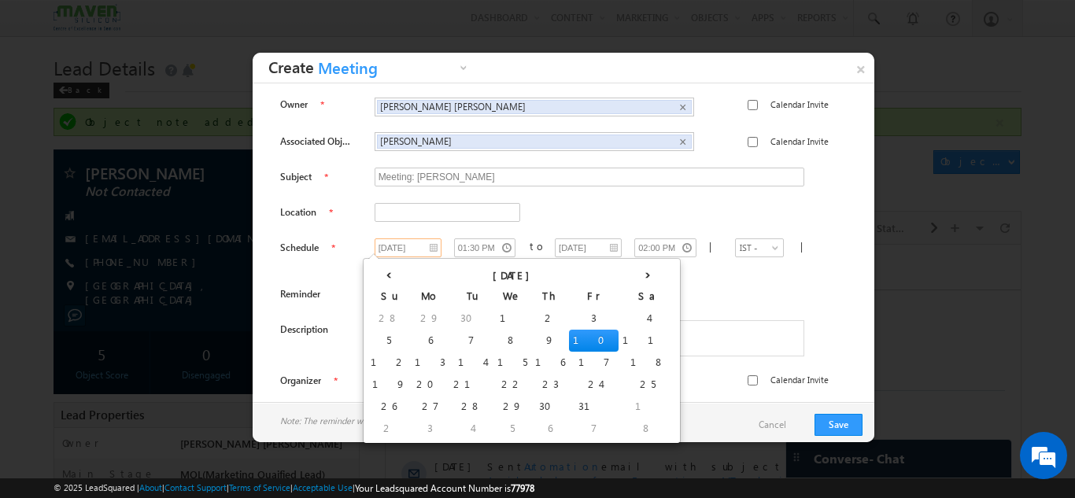
click at [408, 251] on input "[DATE]" at bounding box center [408, 247] width 67 height 19
click at [619, 343] on td "11" at bounding box center [648, 341] width 58 height 22
type input "[DATE]"
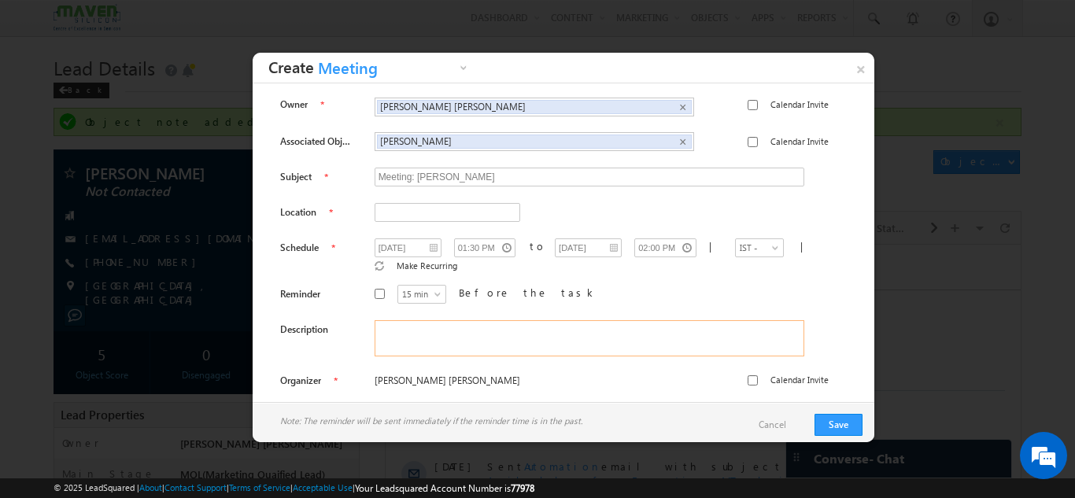
click at [541, 327] on textarea at bounding box center [590, 338] width 430 height 36
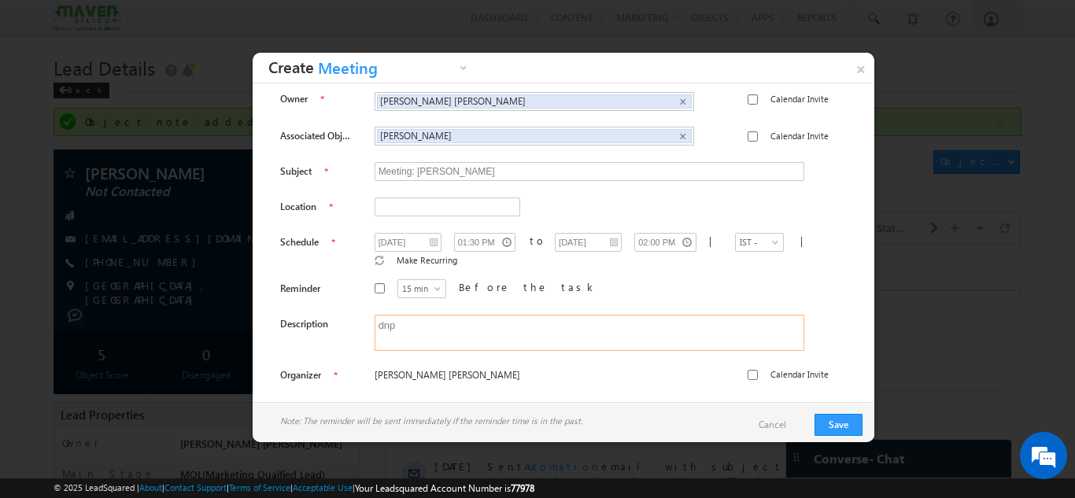
type textarea "dnp"
click at [519, 202] on div at bounding box center [459, 207] width 169 height 19
click at [837, 420] on button "Save" at bounding box center [839, 425] width 48 height 22
click at [480, 209] on input "text" at bounding box center [448, 207] width 146 height 19
type input "india"
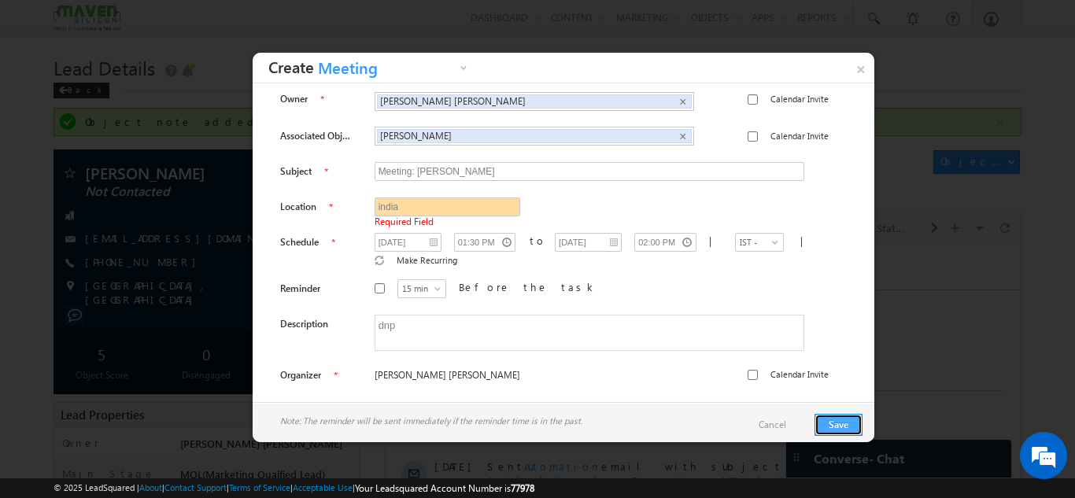
click at [833, 422] on button "Save" at bounding box center [839, 425] width 48 height 22
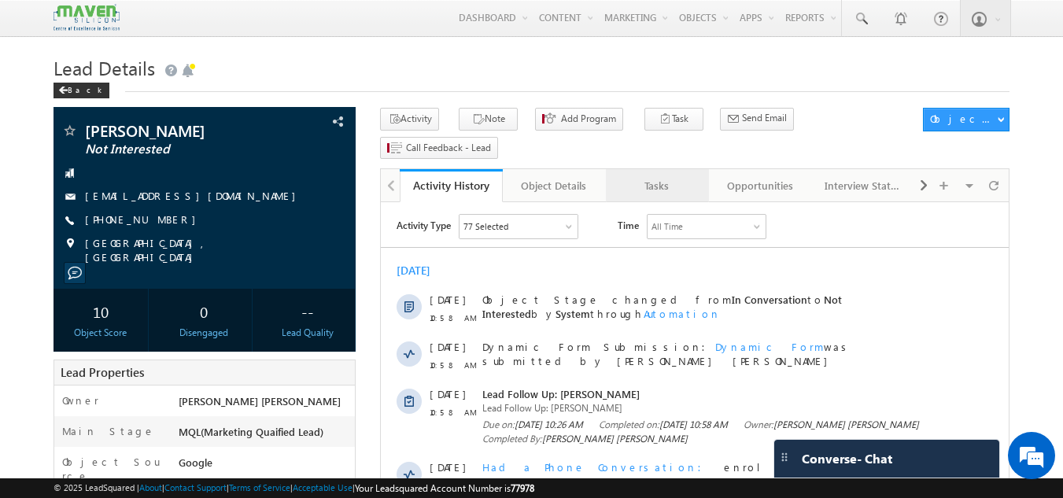
click at [656, 172] on link "Tasks" at bounding box center [657, 185] width 103 height 33
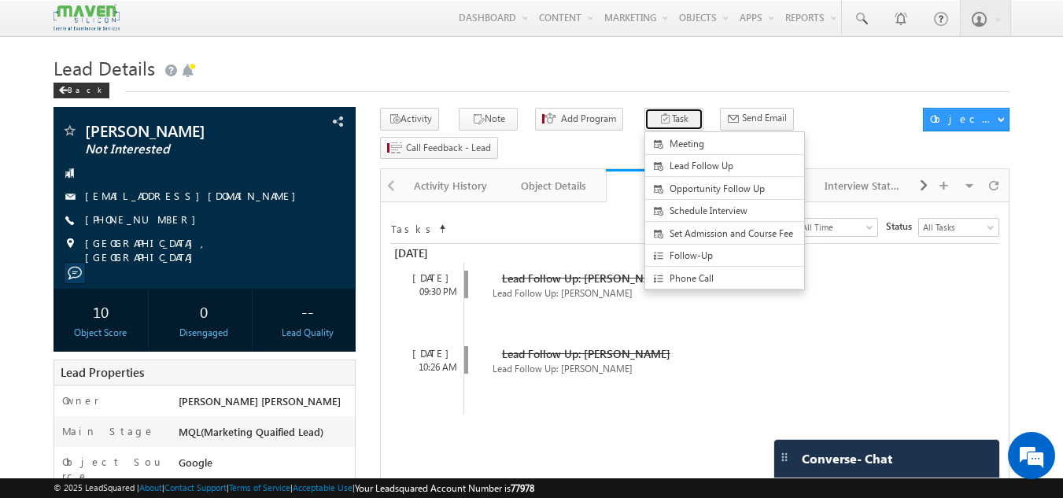
click at [645, 124] on button "Task" at bounding box center [674, 119] width 59 height 23
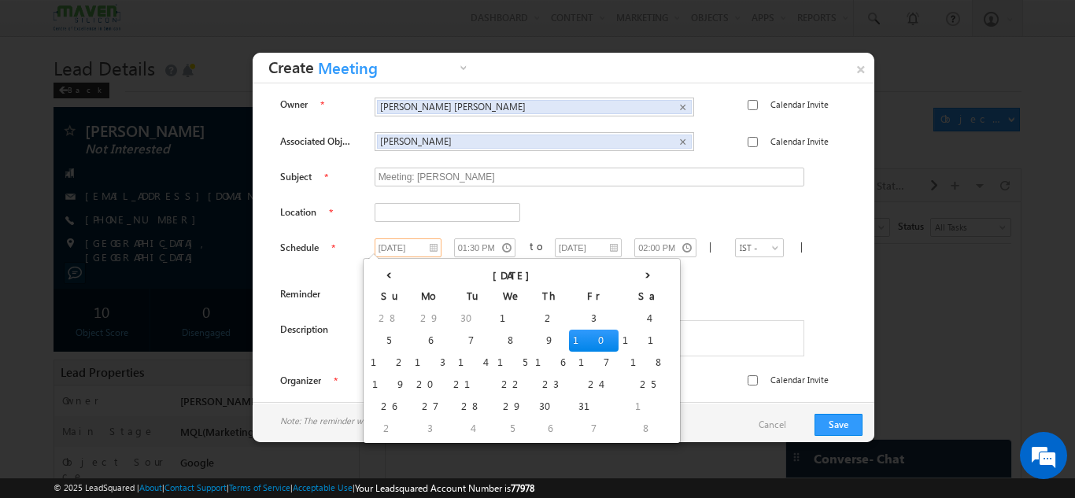
click at [389, 252] on input "[DATE]" at bounding box center [408, 247] width 67 height 19
click at [619, 341] on td "11" at bounding box center [648, 341] width 58 height 22
type input "[DATE]"
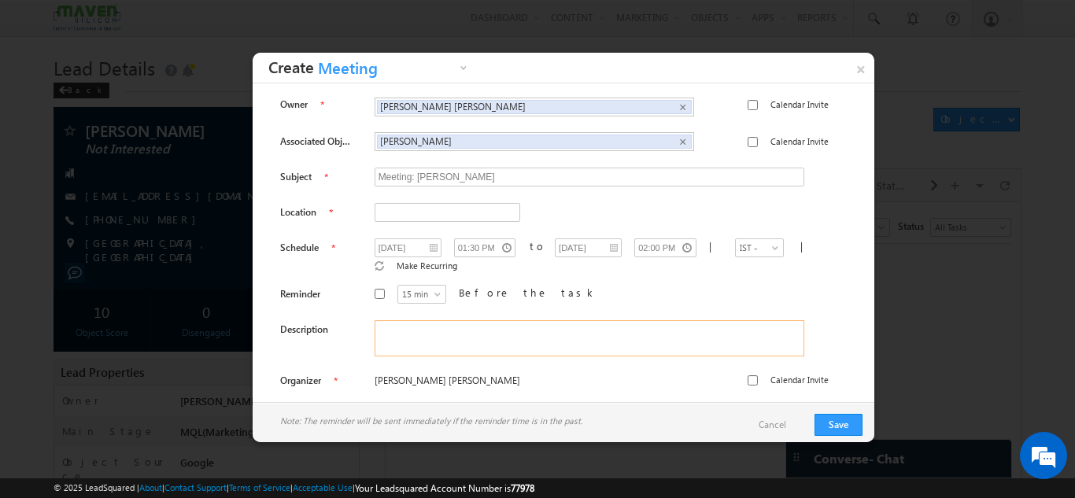
click at [512, 332] on textarea at bounding box center [590, 338] width 430 height 36
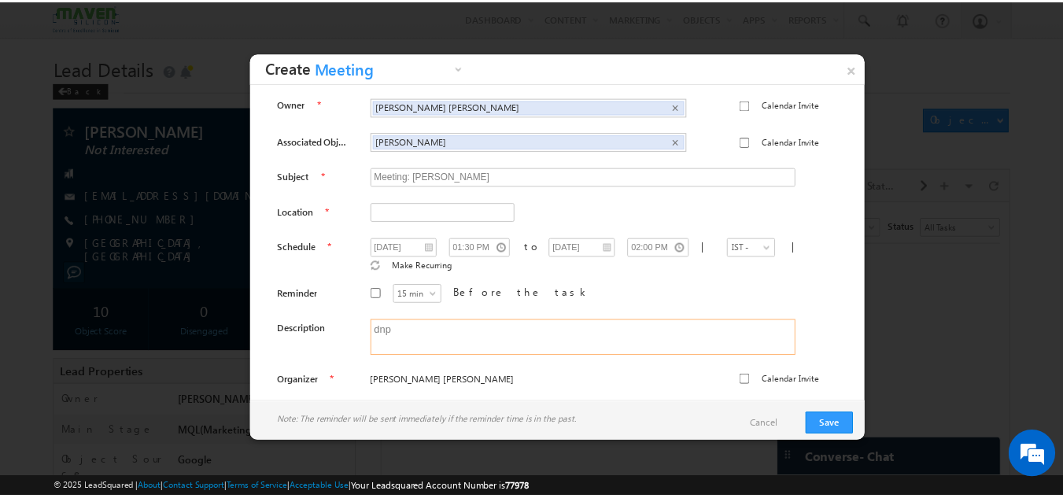
scroll to position [6, 0]
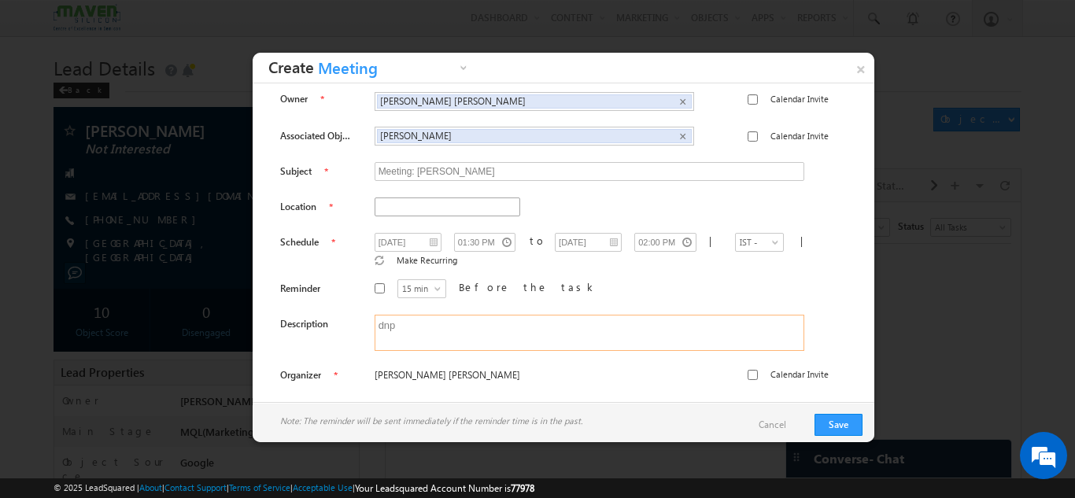
type textarea "dnp"
click at [475, 201] on input "text" at bounding box center [448, 207] width 146 height 19
type input "india"
click at [850, 425] on button "Save" at bounding box center [839, 425] width 48 height 22
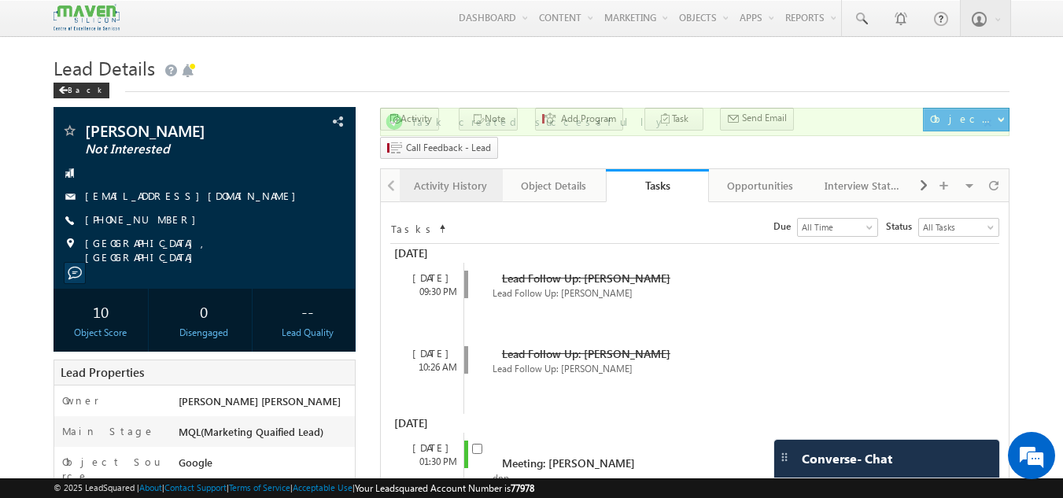
click at [486, 176] on div "Activity History" at bounding box center [450, 185] width 76 height 19
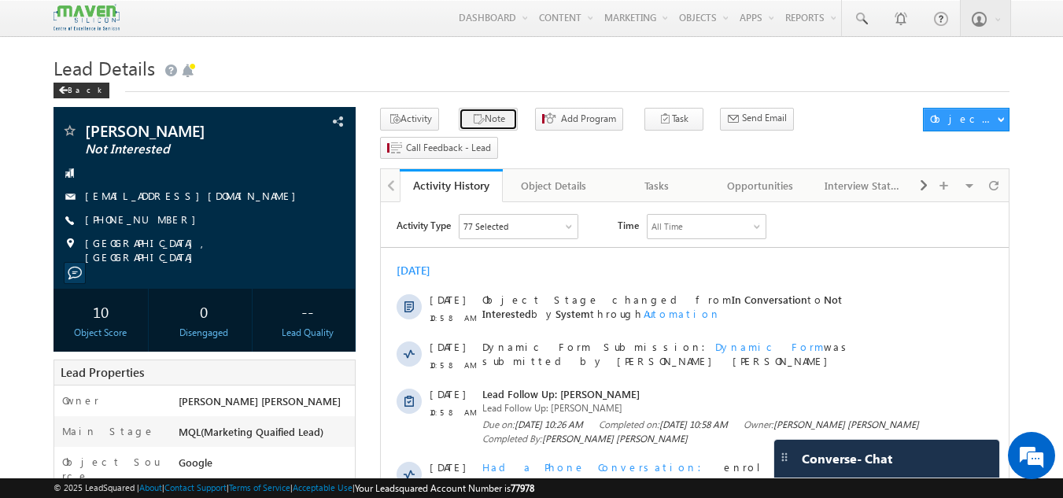
click at [468, 129] on button "Note" at bounding box center [488, 119] width 59 height 23
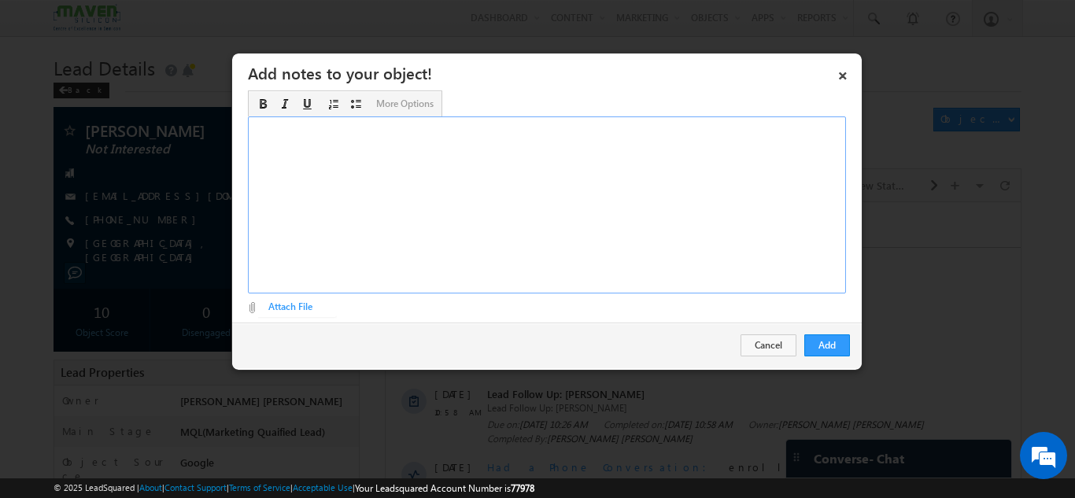
click at [413, 171] on div "Rich Text Editor, Description-inline-editor-div" at bounding box center [547, 204] width 598 height 177
click at [825, 339] on button "Add" at bounding box center [827, 345] width 46 height 22
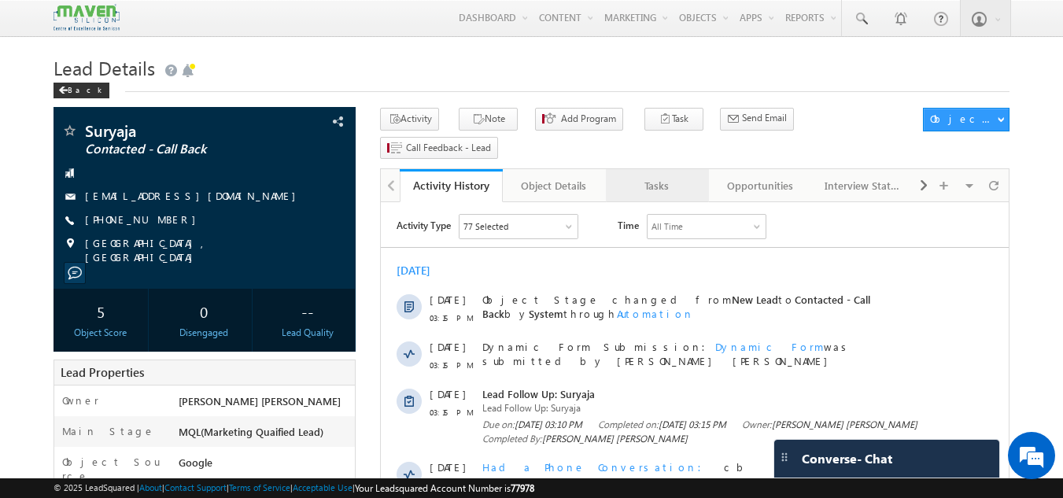
click at [674, 176] on div "Tasks" at bounding box center [657, 185] width 76 height 19
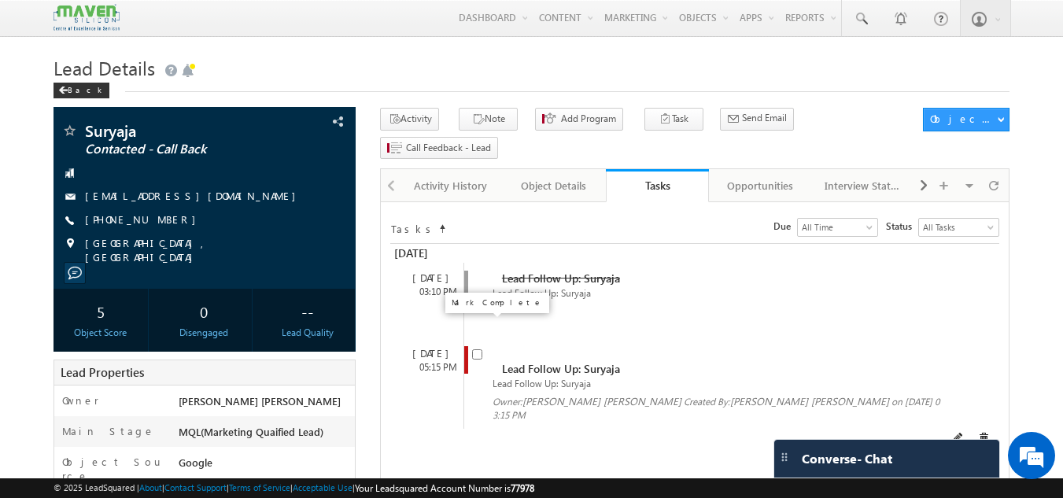
click at [480, 349] on input "checkbox" at bounding box center [477, 354] width 10 height 10
checkbox input "false"
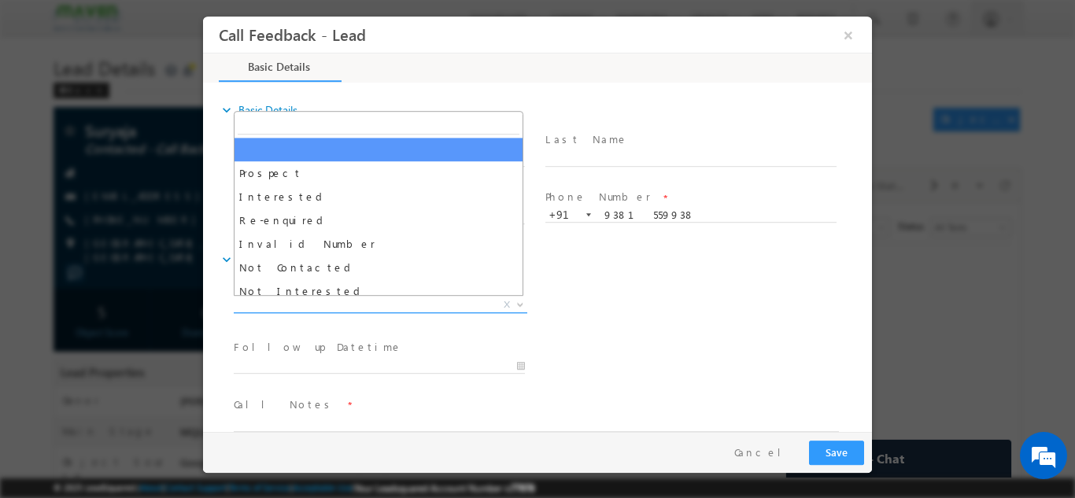
click at [417, 302] on span "X" at bounding box center [381, 305] width 294 height 16
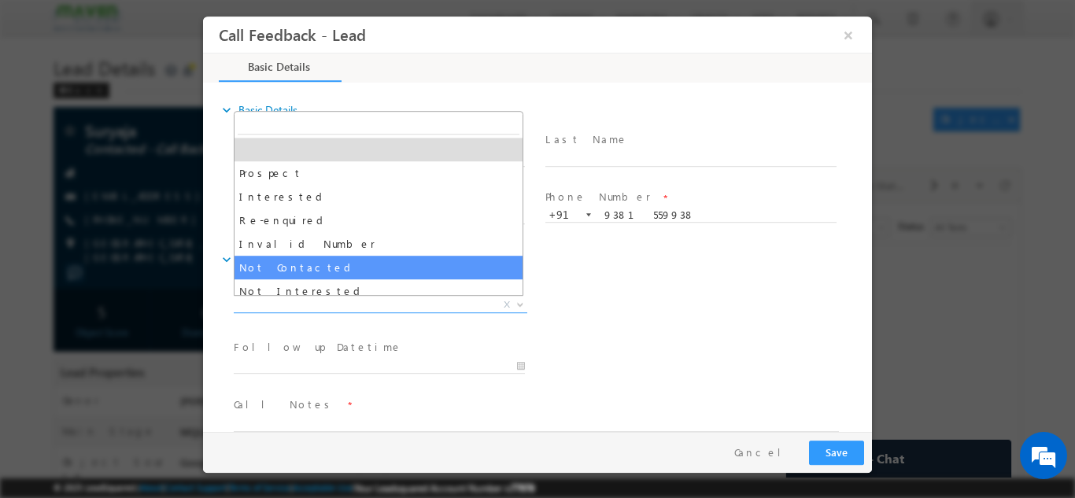
select select "Not Contacted"
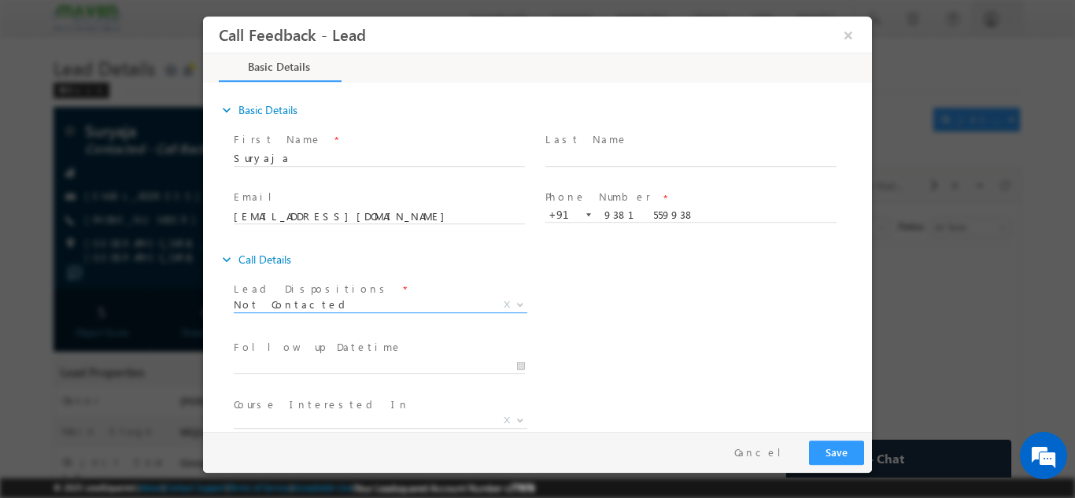
scroll to position [83, 0]
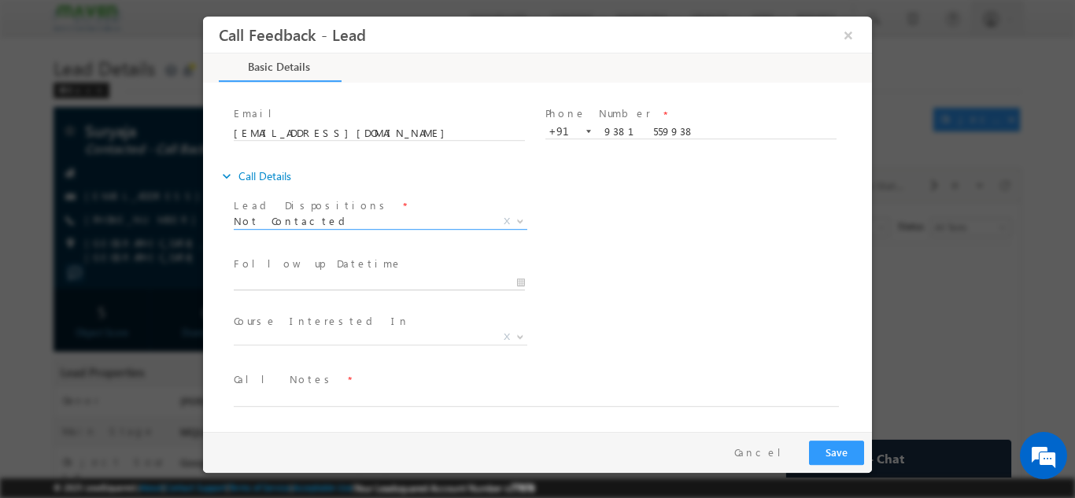
type input "[DATE] 1:09 PM"
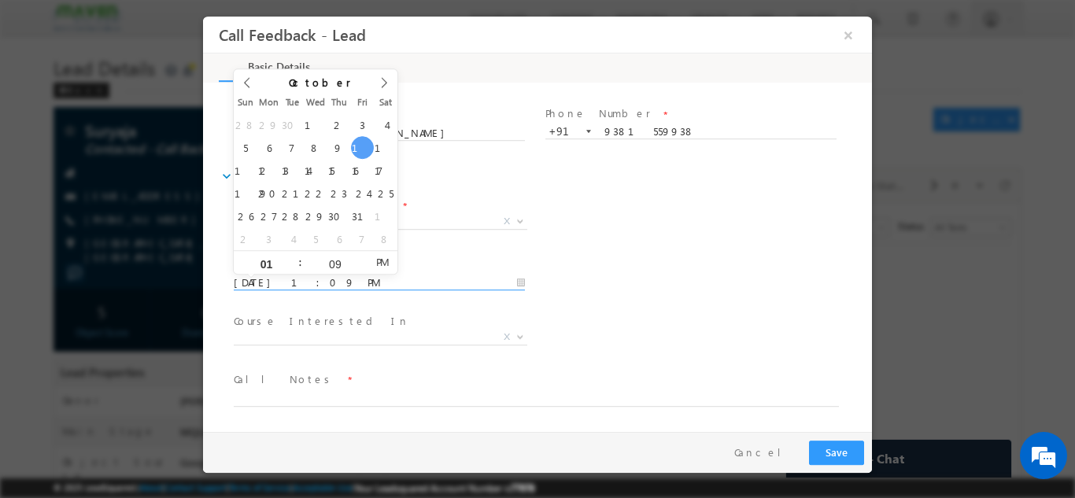
click at [327, 276] on input "[DATE] 1:09 PM" at bounding box center [379, 283] width 291 height 16
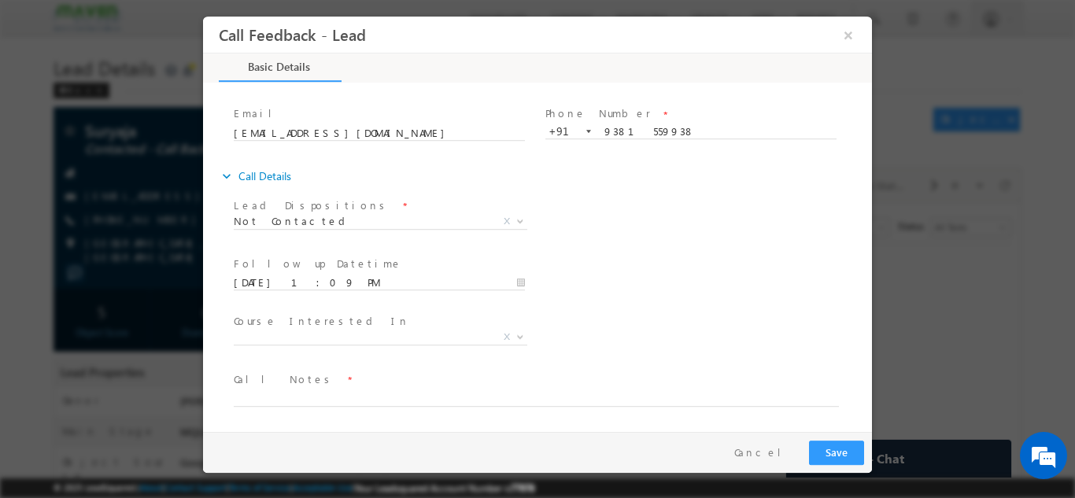
click at [606, 288] on div "Follow up Datetime * [DATE] 1:09 PM Program Type * Long Term Short Term X" at bounding box center [551, 281] width 641 height 58
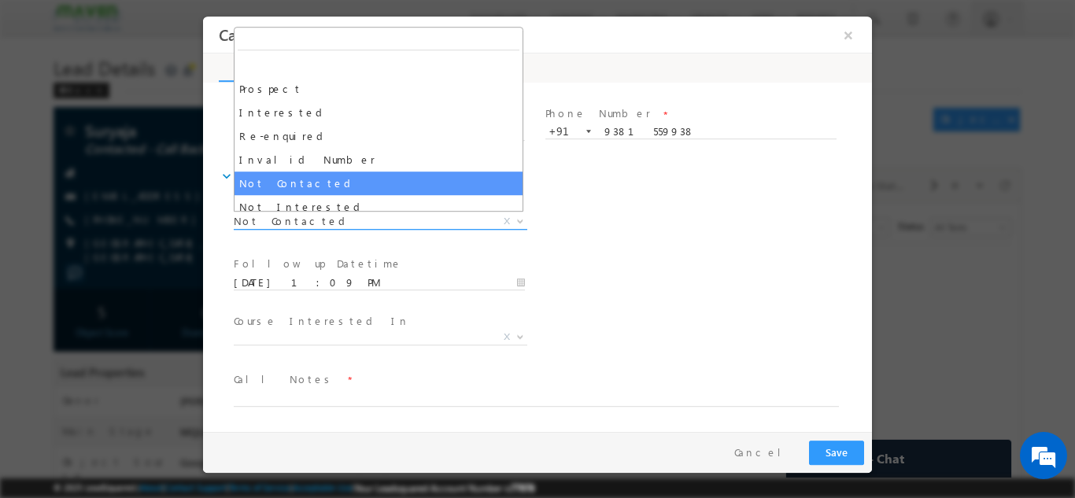
click at [449, 216] on span "Not Contacted" at bounding box center [362, 220] width 256 height 14
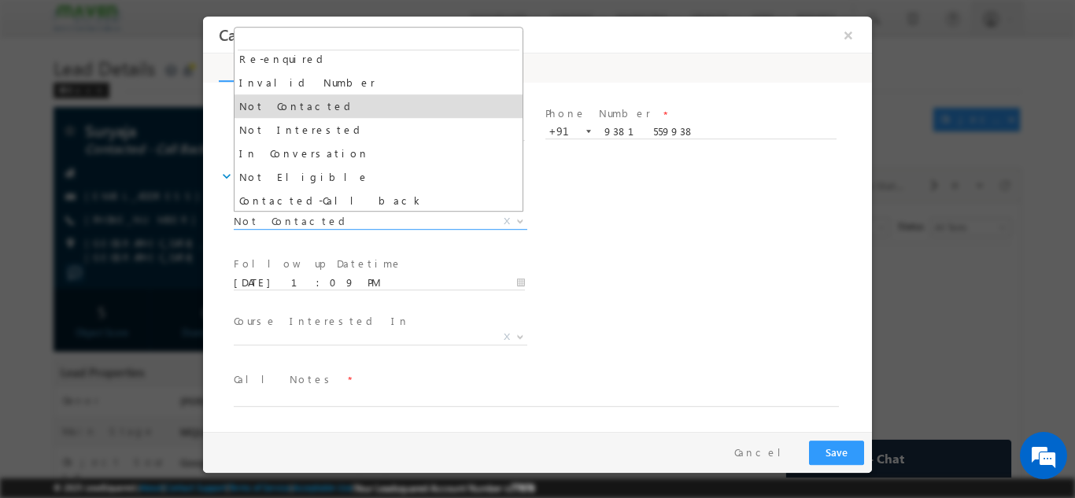
scroll to position [78, 0]
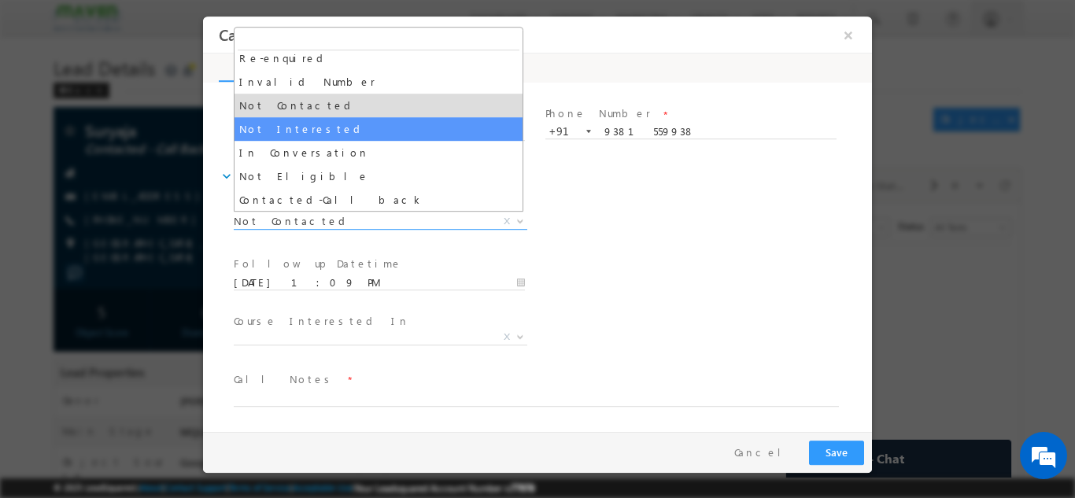
select select "Not Interested"
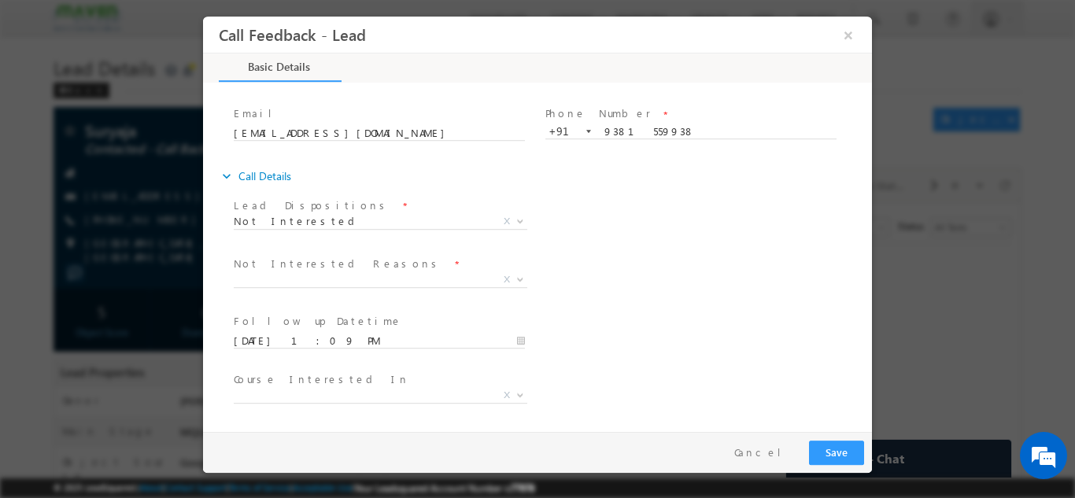
click at [581, 252] on div "Not Interested Reasons * Distance Issue Financial Issue Company Sponsored Cours…" at bounding box center [551, 281] width 641 height 58
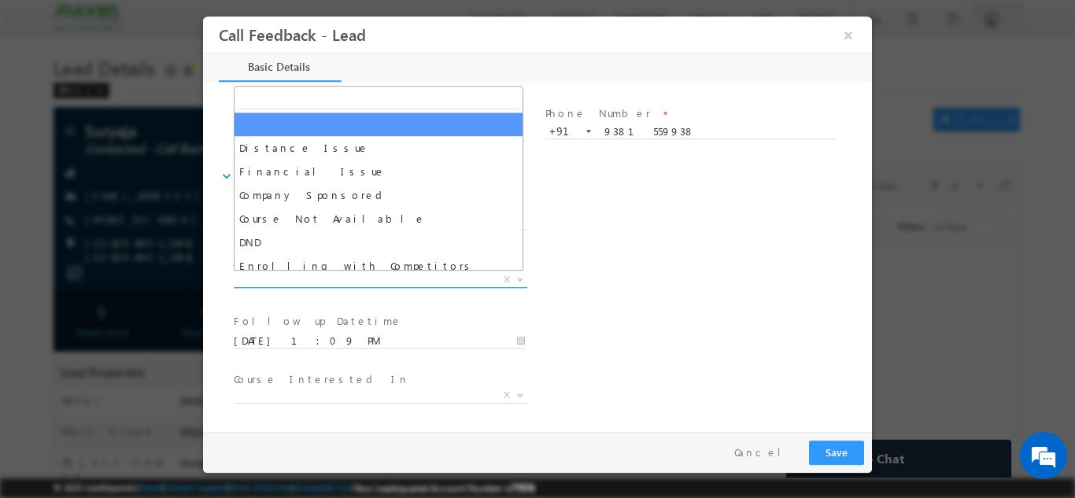
click at [404, 275] on span "X" at bounding box center [381, 280] width 294 height 16
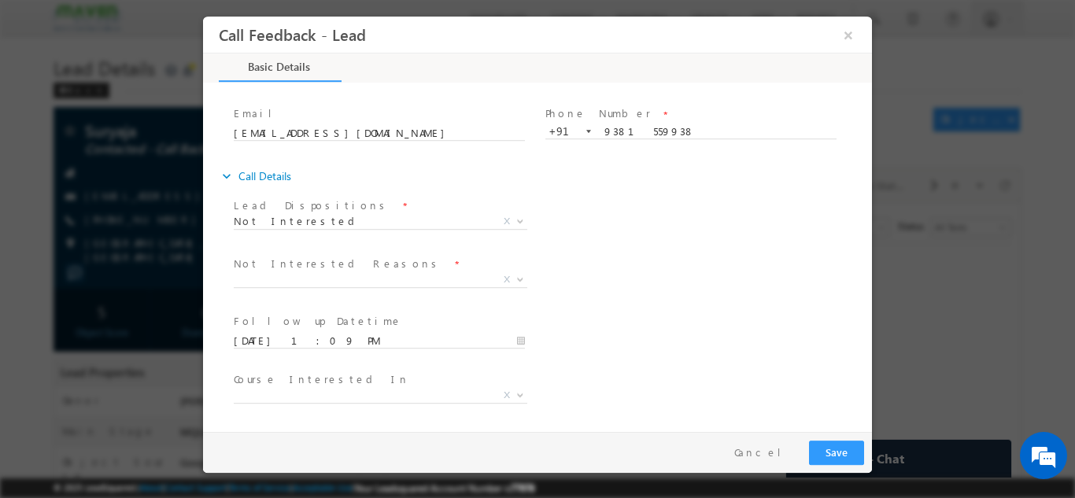
click at [638, 227] on div "Lead Dispositions * Prospect Interested Re-enquired Invalid Number Not Contacte…" at bounding box center [551, 223] width 641 height 58
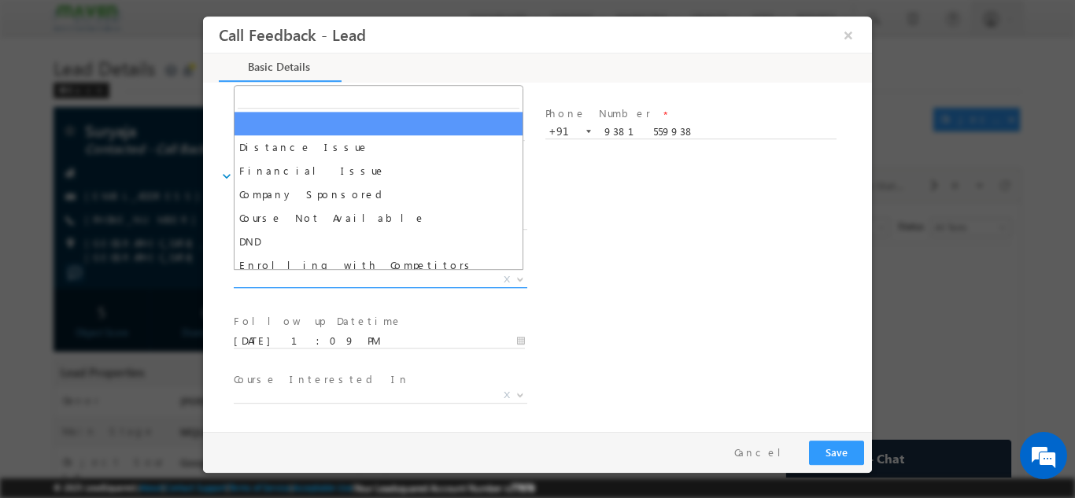
click at [471, 279] on span "X" at bounding box center [381, 280] width 294 height 16
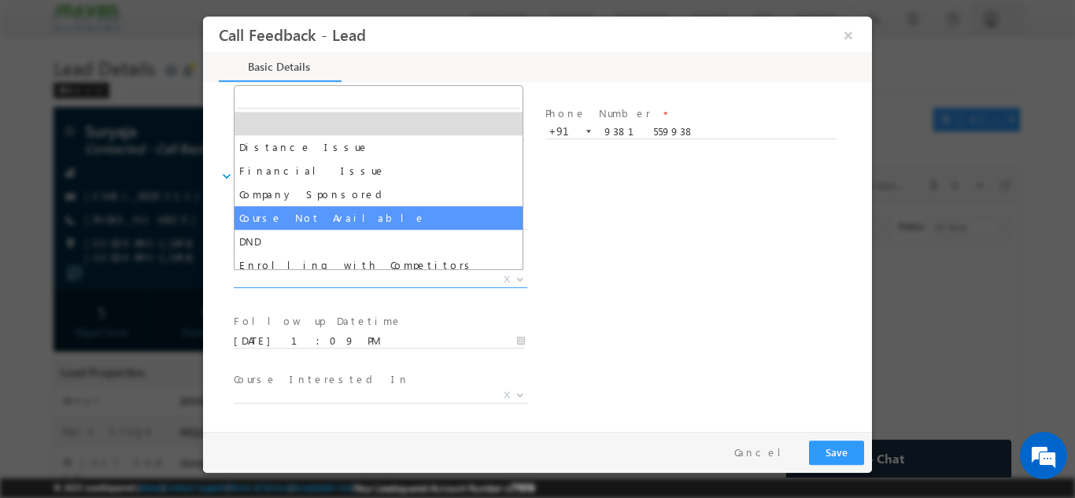
scroll to position [31, 0]
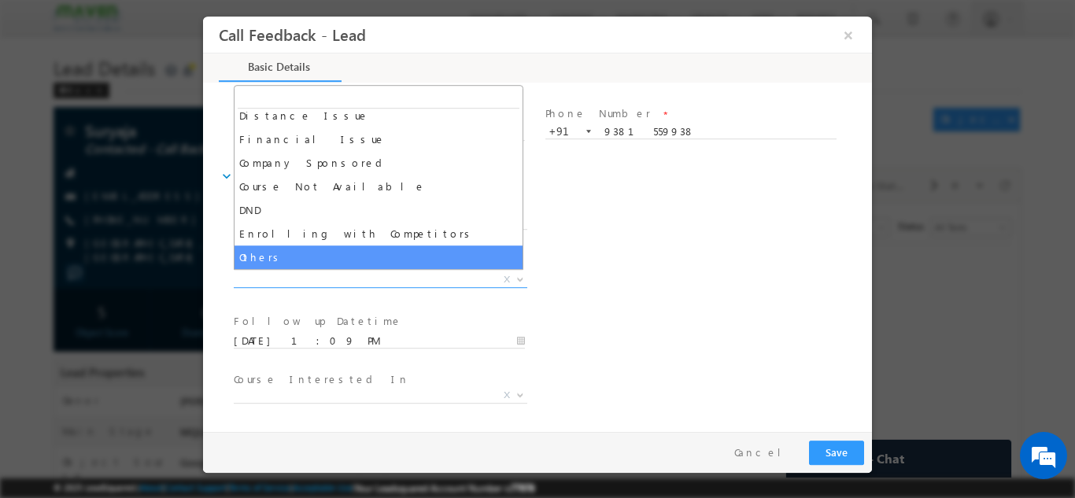
select select "Others"
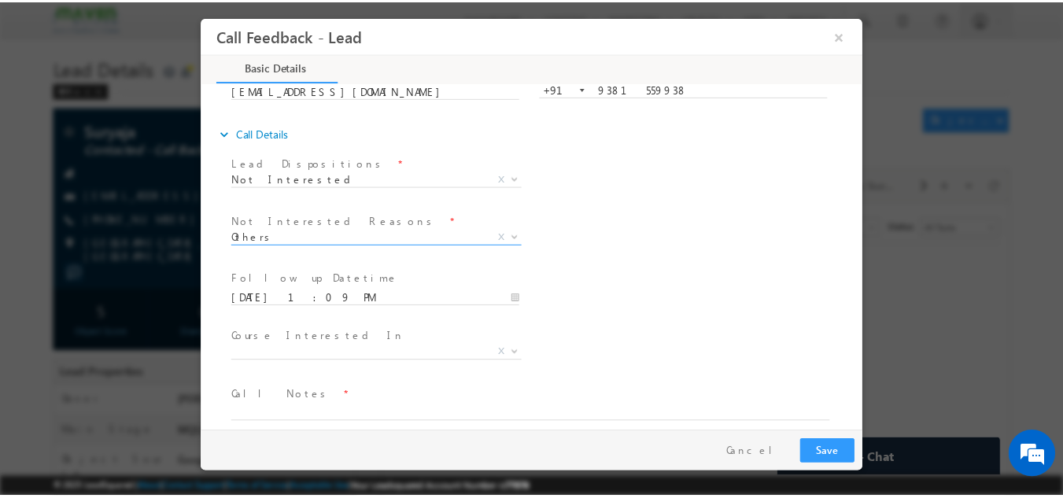
scroll to position [127, 0]
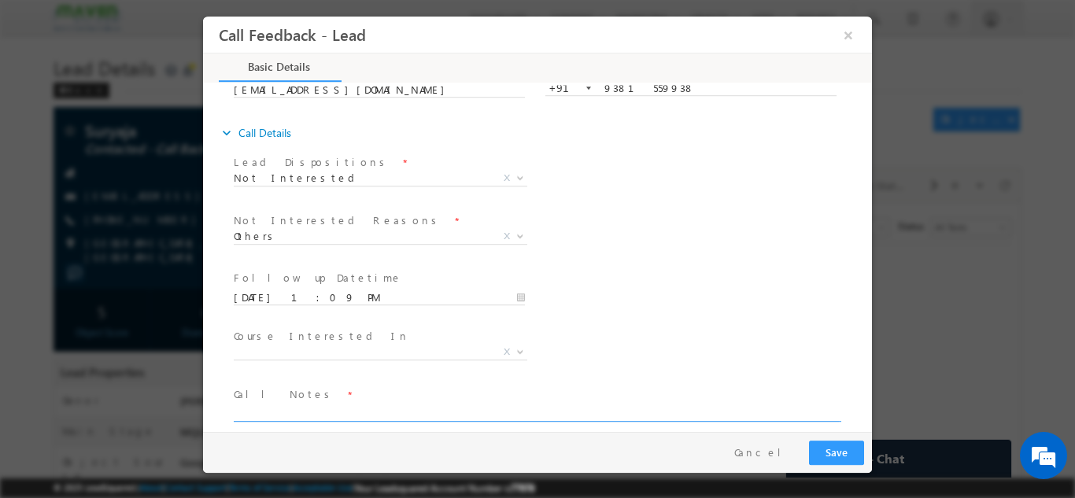
click at [349, 413] on textarea at bounding box center [536, 412] width 605 height 18
type textarea "not interested busy in project work"
click at [837, 458] on button "Save" at bounding box center [836, 452] width 55 height 24
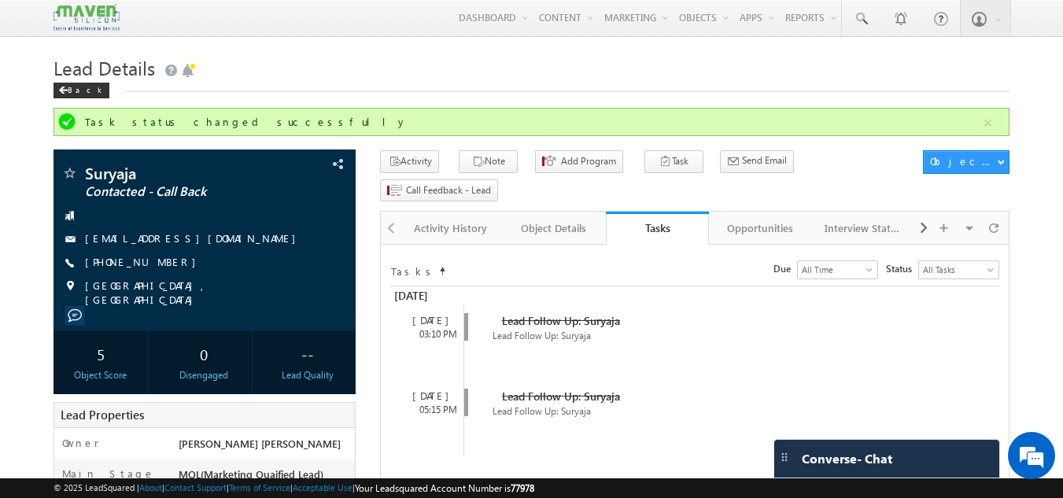
scroll to position [166, 0]
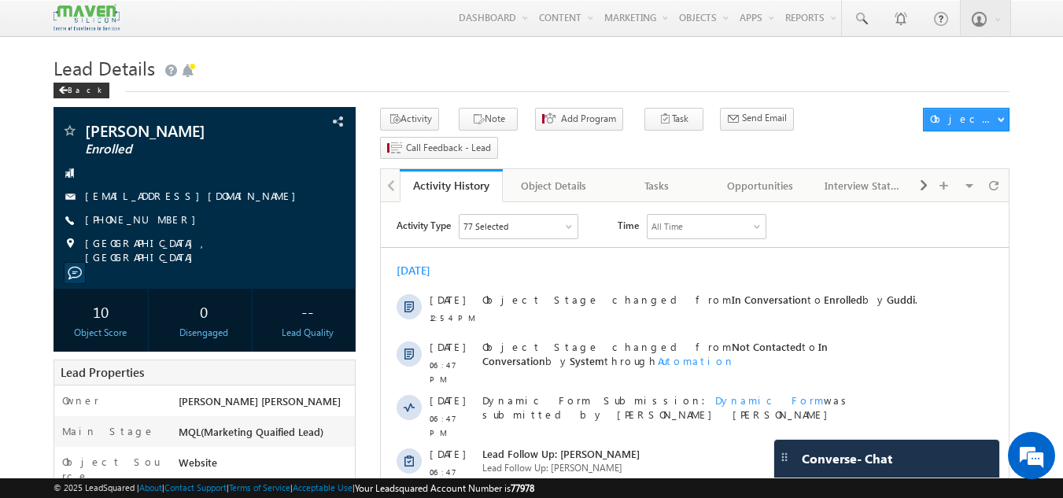
drag, startPoint x: 379, startPoint y: 288, endPoint x: 449, endPoint y: 62, distance: 236.5
click at [449, 62] on h1 "Lead Details" at bounding box center [532, 66] width 957 height 31
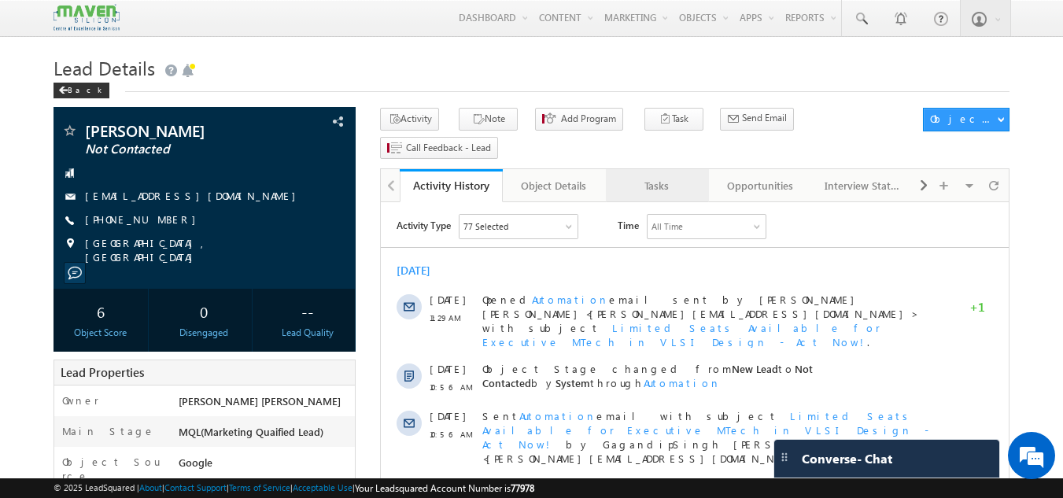
click at [657, 172] on link "Tasks" at bounding box center [657, 185] width 103 height 33
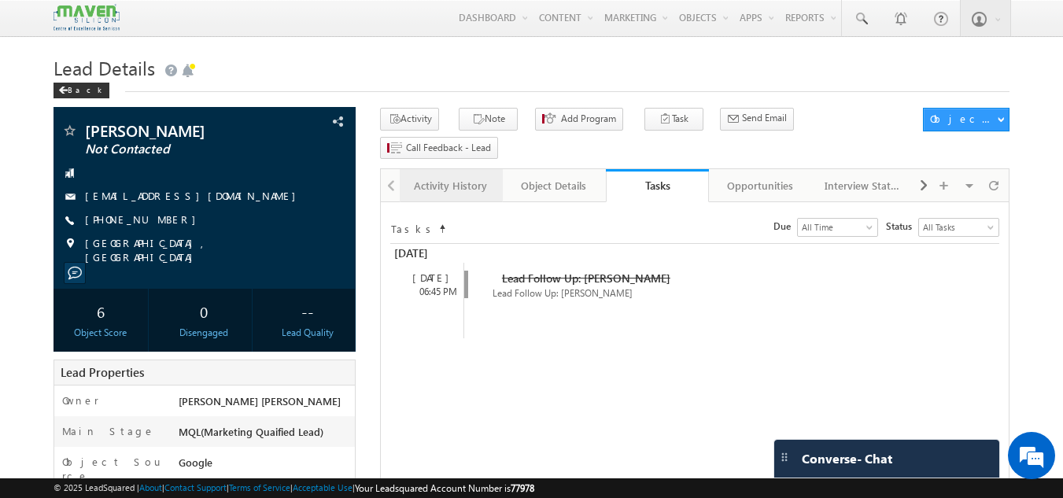
click at [485, 170] on link "Activity History" at bounding box center [451, 185] width 103 height 33
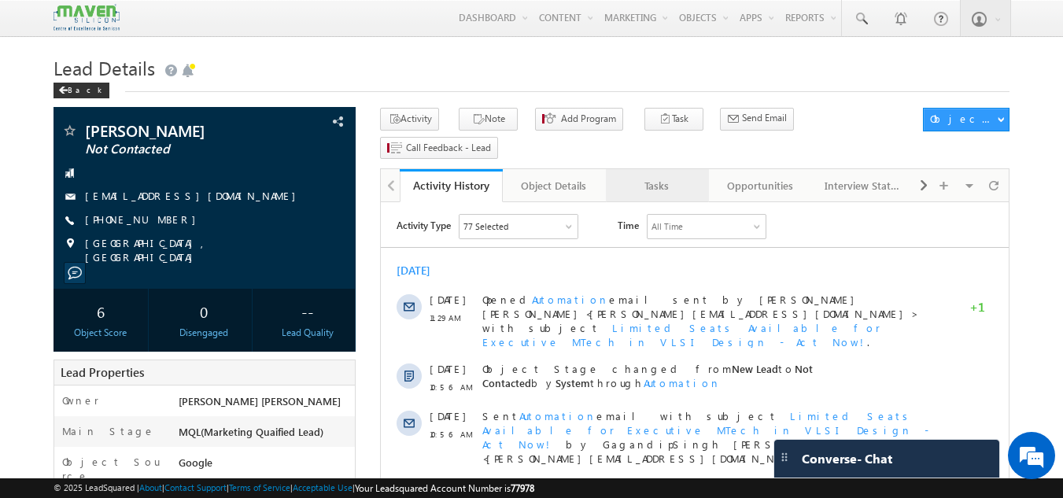
click at [671, 176] on div "Tasks" at bounding box center [657, 185] width 76 height 19
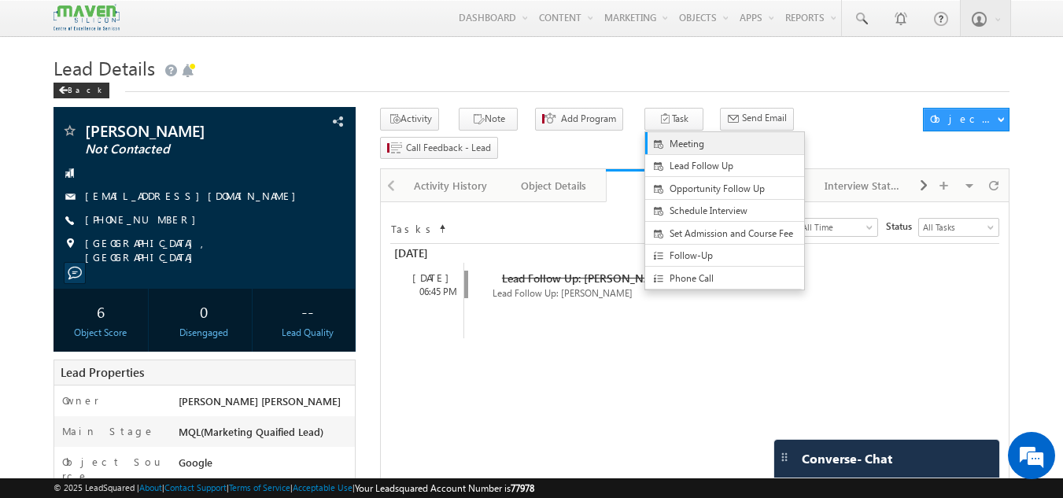
click at [670, 149] on span "Meeting" at bounding box center [738, 144] width 136 height 14
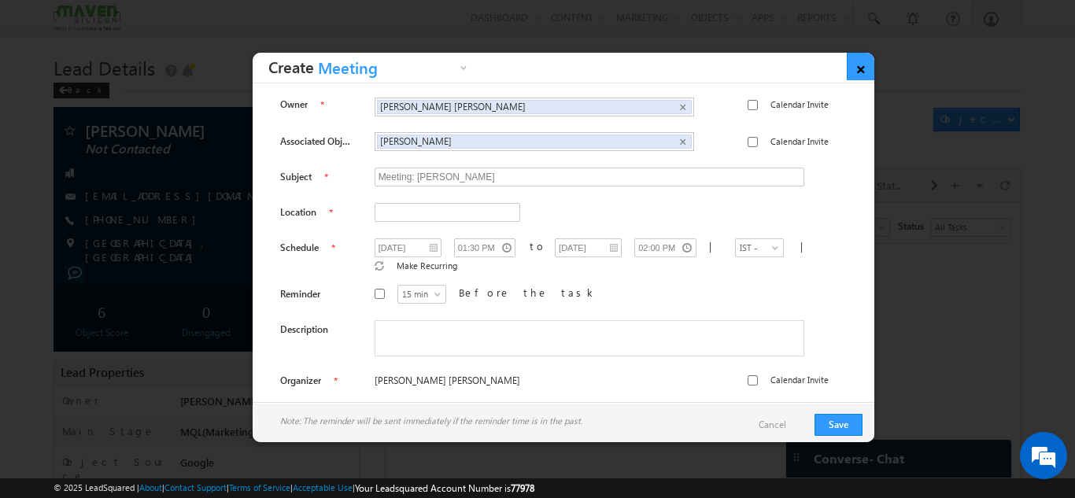
click at [852, 68] on link "×" at bounding box center [861, 67] width 28 height 28
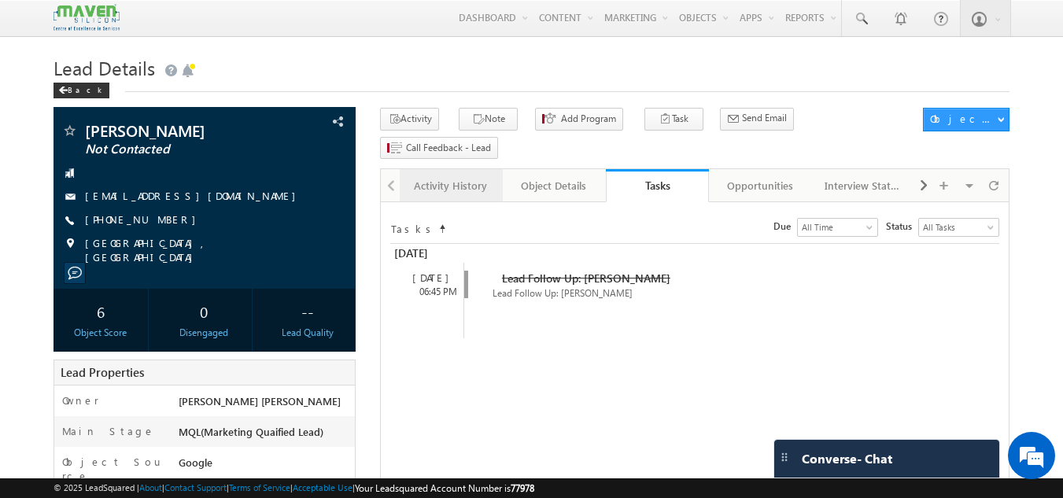
click at [448, 176] on div "Activity History" at bounding box center [450, 185] width 76 height 19
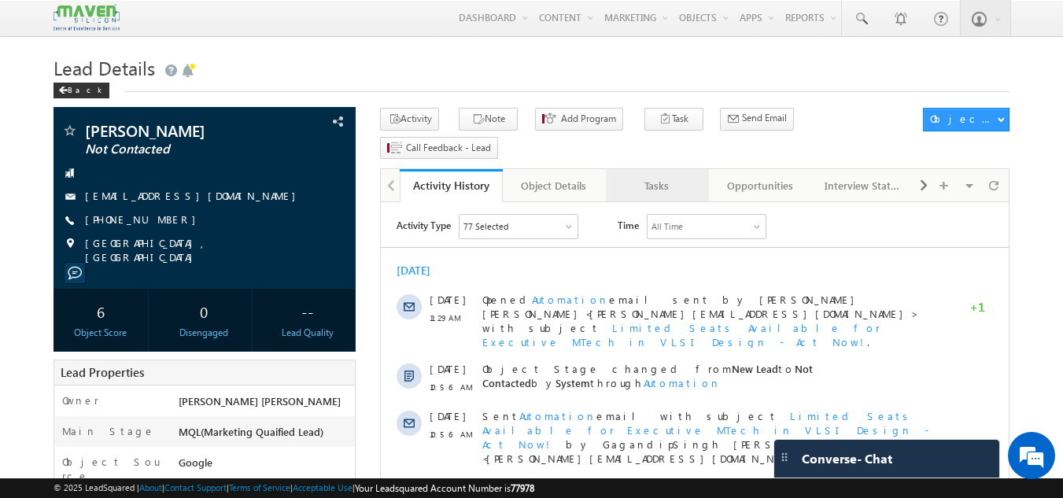
click at [674, 176] on div "Tasks" at bounding box center [657, 185] width 76 height 19
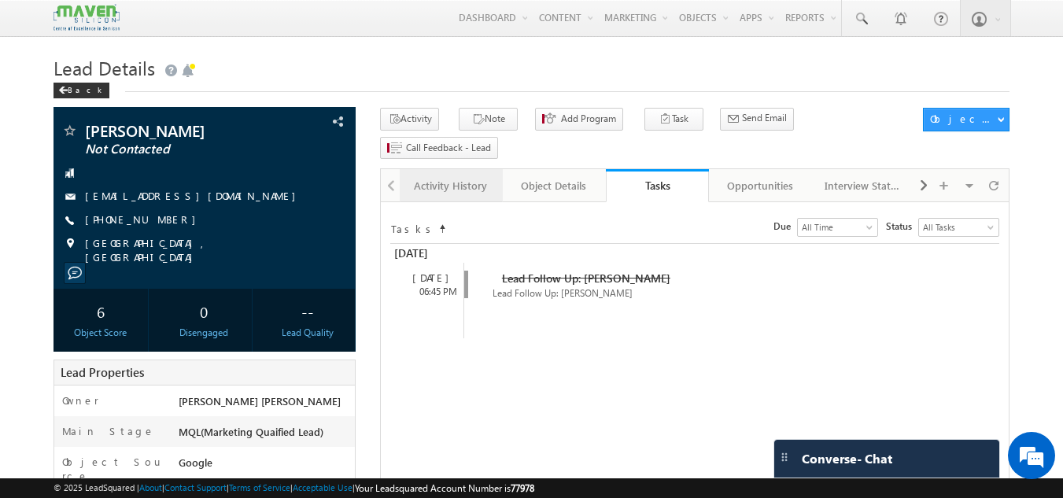
click at [459, 176] on div "Activity History" at bounding box center [450, 185] width 76 height 19
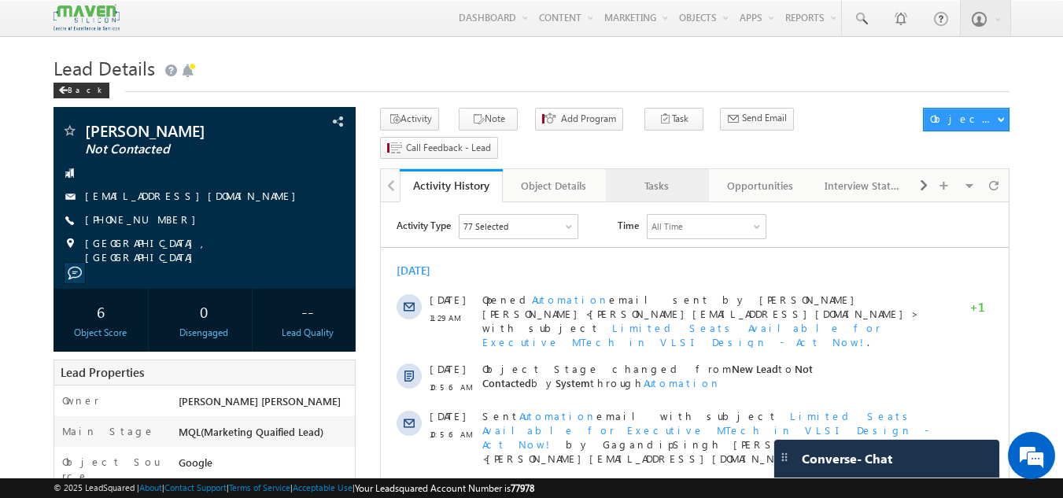
click at [656, 176] on div "Tasks" at bounding box center [657, 185] width 76 height 19
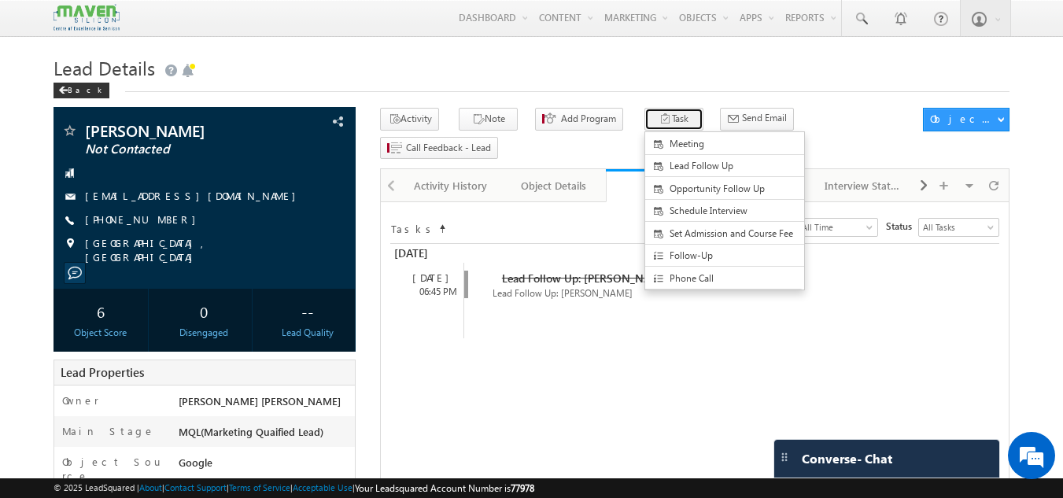
click at [660, 124] on icon "button" at bounding box center [666, 120] width 13 height 15
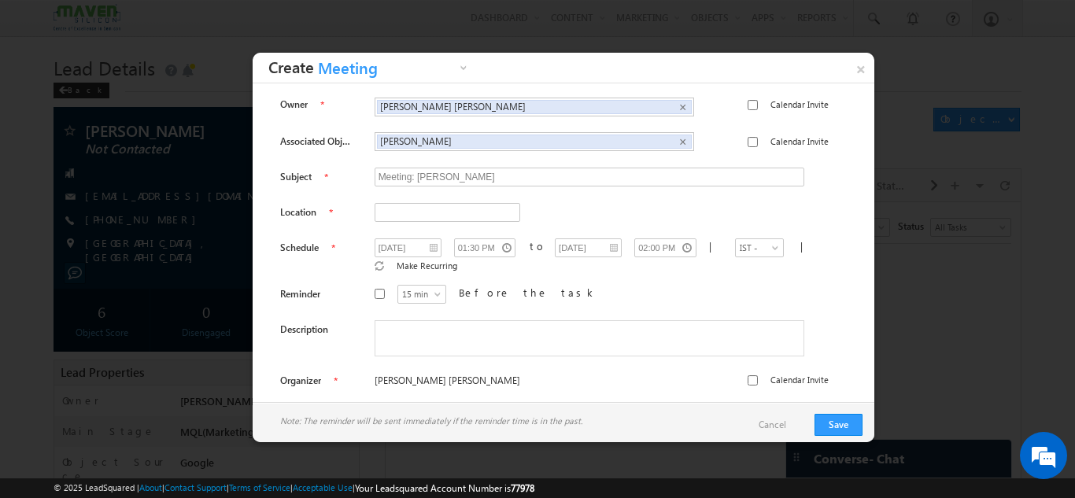
scroll to position [6, 0]
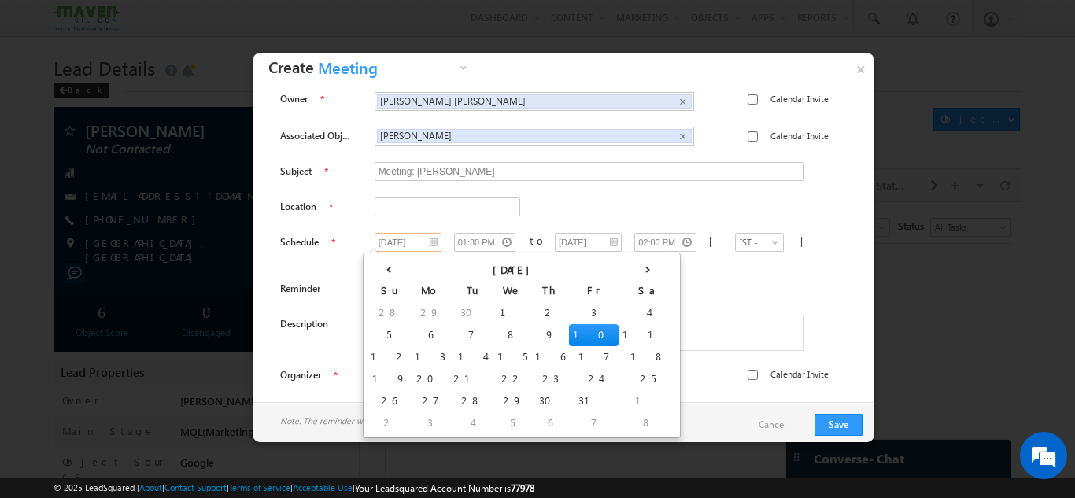
click at [409, 242] on input "[DATE]" at bounding box center [408, 242] width 67 height 19
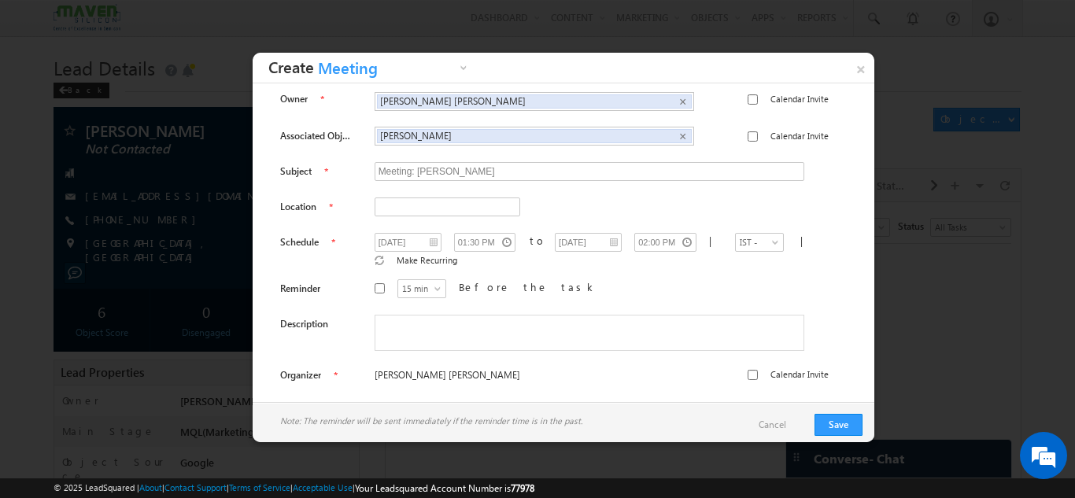
click at [601, 285] on div "15 min 30 min 45 min 1 hr 15 min Before the task" at bounding box center [602, 291] width 454 height 24
click at [788, 431] on link "Cancel" at bounding box center [780, 425] width 43 height 14
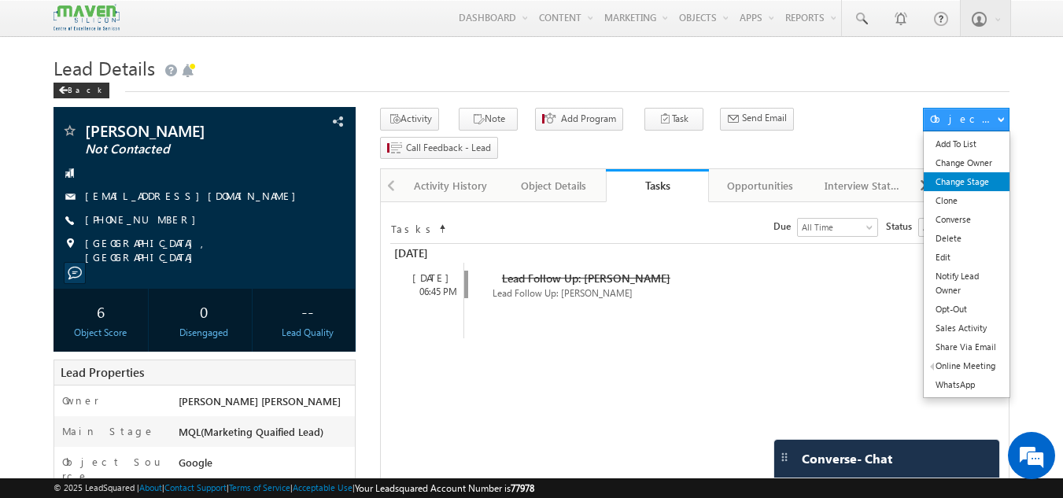
click at [960, 179] on link "Change Stage" at bounding box center [967, 181] width 86 height 19
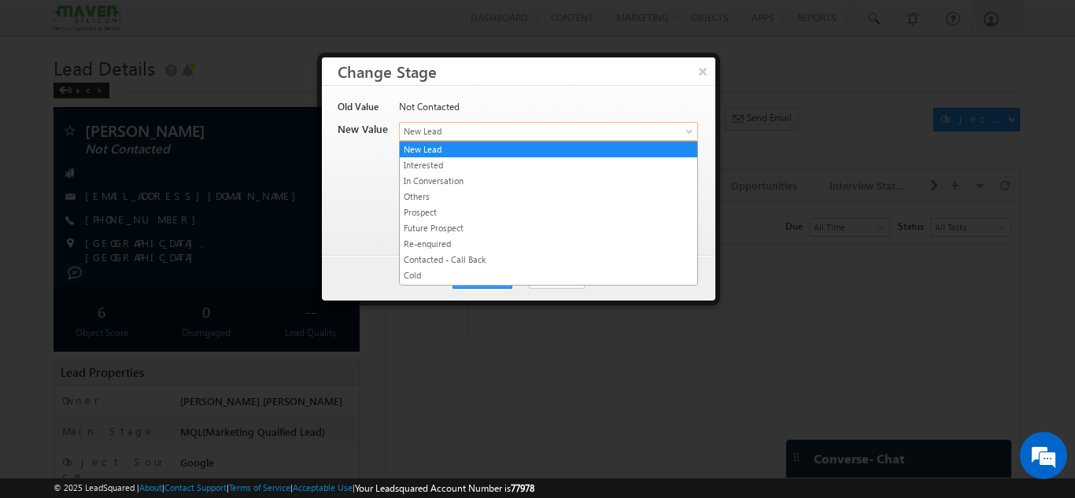
click at [615, 125] on span "New Lead" at bounding box center [523, 131] width 246 height 14
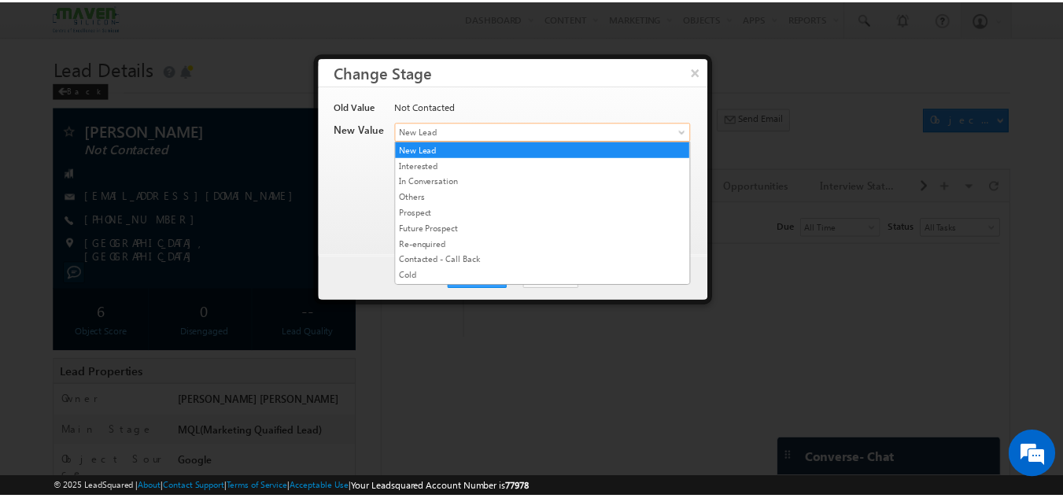
scroll to position [313, 0]
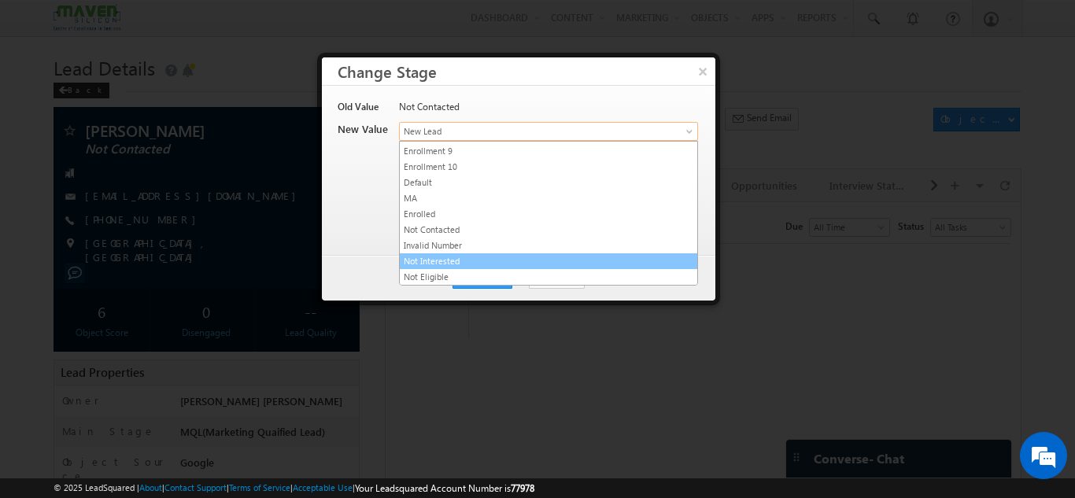
click at [463, 261] on link "Not Interested" at bounding box center [549, 261] width 298 height 14
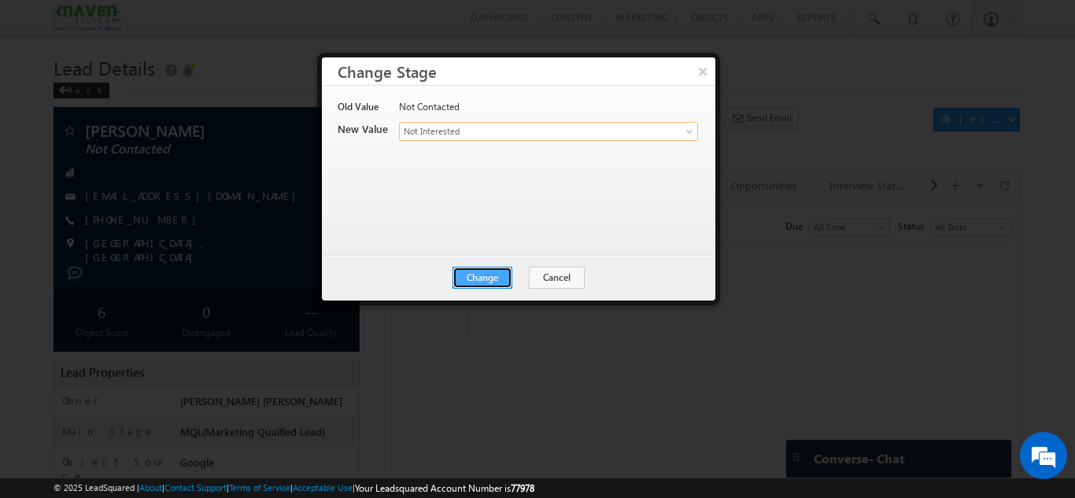
click at [468, 270] on button "Change" at bounding box center [483, 278] width 60 height 22
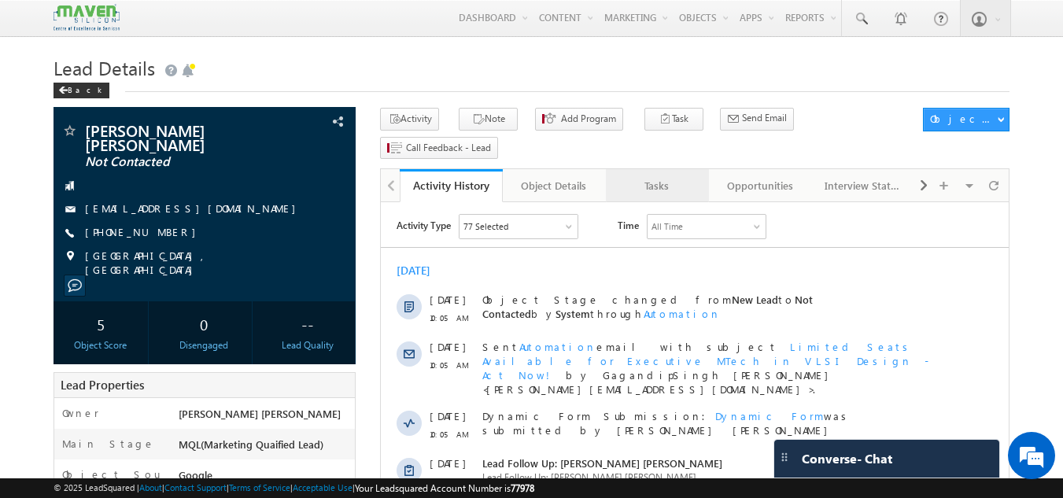
click at [639, 176] on div "Tasks" at bounding box center [657, 185] width 76 height 19
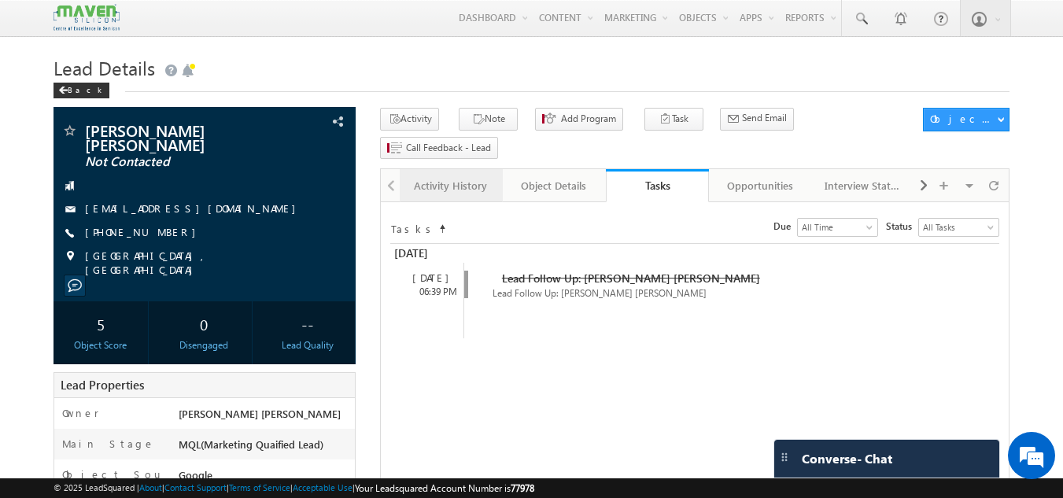
click at [434, 176] on div "Activity History" at bounding box center [450, 185] width 76 height 19
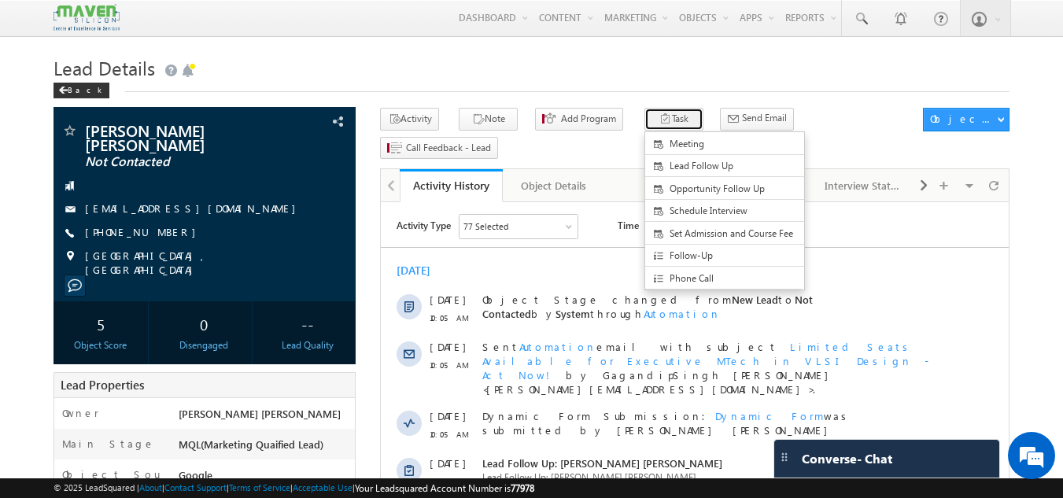
click at [645, 116] on button "Task" at bounding box center [674, 119] width 59 height 23
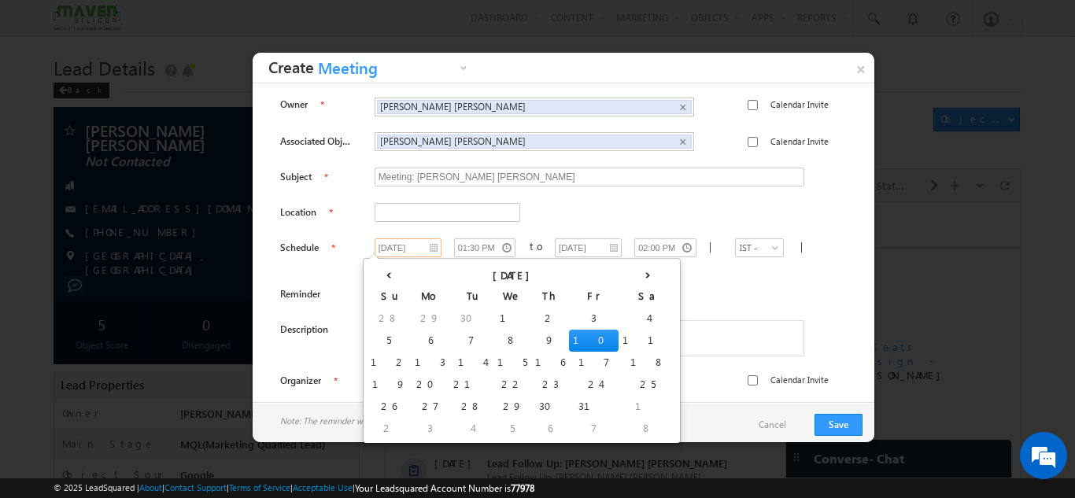
click at [412, 243] on input "[DATE]" at bounding box center [408, 247] width 67 height 19
click at [619, 342] on td "11" at bounding box center [648, 341] width 58 height 22
type input "[DATE]"
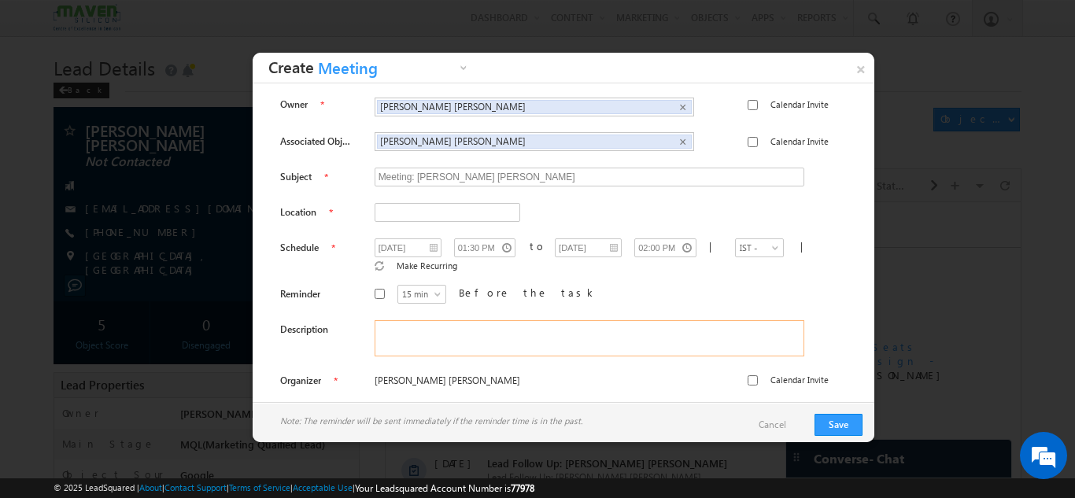
click at [528, 333] on textarea at bounding box center [590, 338] width 430 height 36
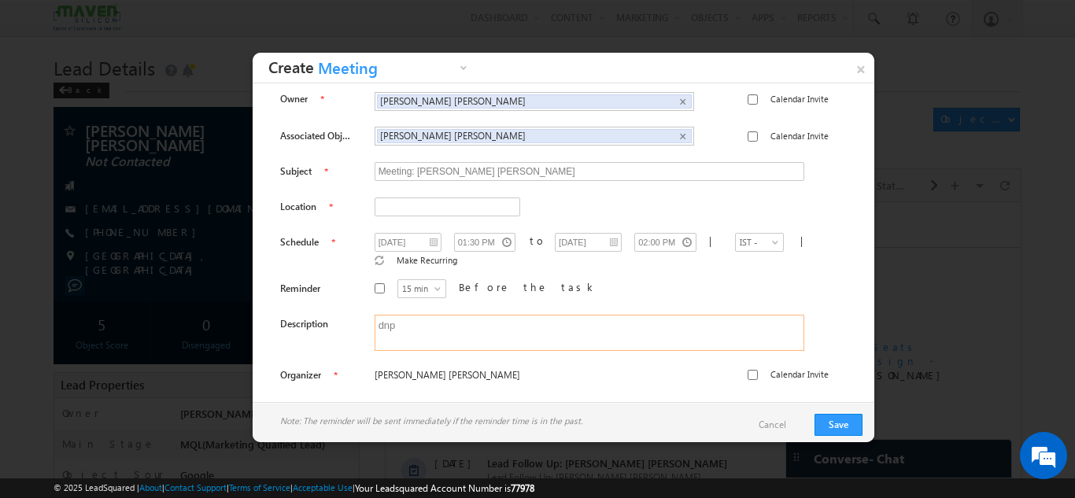
click at [536, 316] on textarea "dnp" at bounding box center [590, 333] width 430 height 36
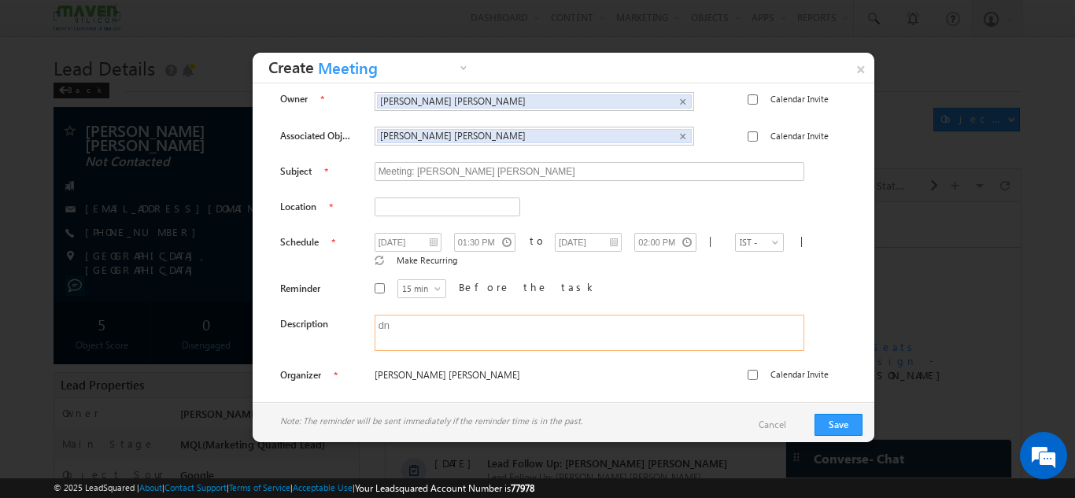
type textarea "d"
type textarea "looking for free courses"
click at [422, 206] on input "text" at bounding box center [448, 207] width 146 height 19
drag, startPoint x: 759, startPoint y: 419, endPoint x: 774, endPoint y: 419, distance: 15.0
click at [774, 419] on div "Note: The reminder will be sent immediately if the reminder time is in the past…" at bounding box center [564, 425] width 622 height 46
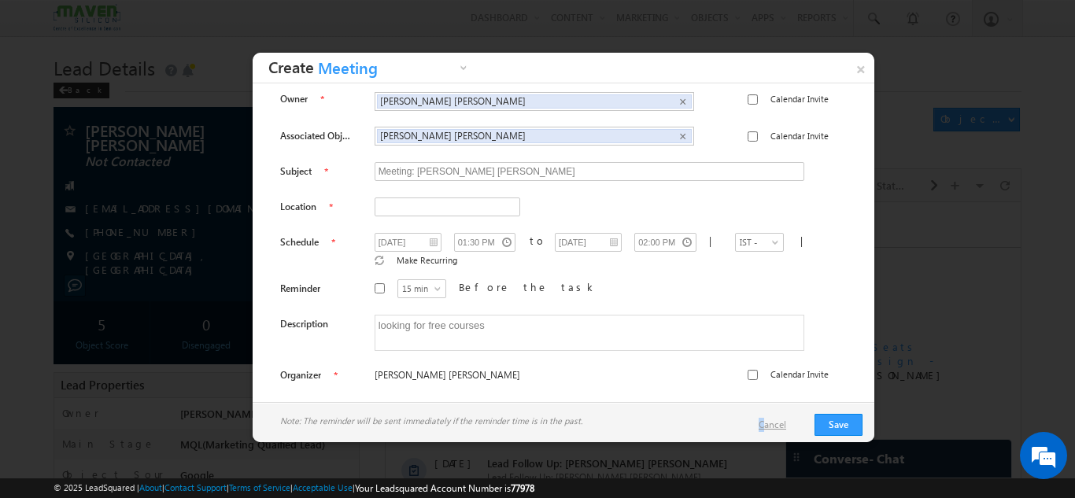
click at [774, 419] on link "Cancel" at bounding box center [780, 425] width 43 height 14
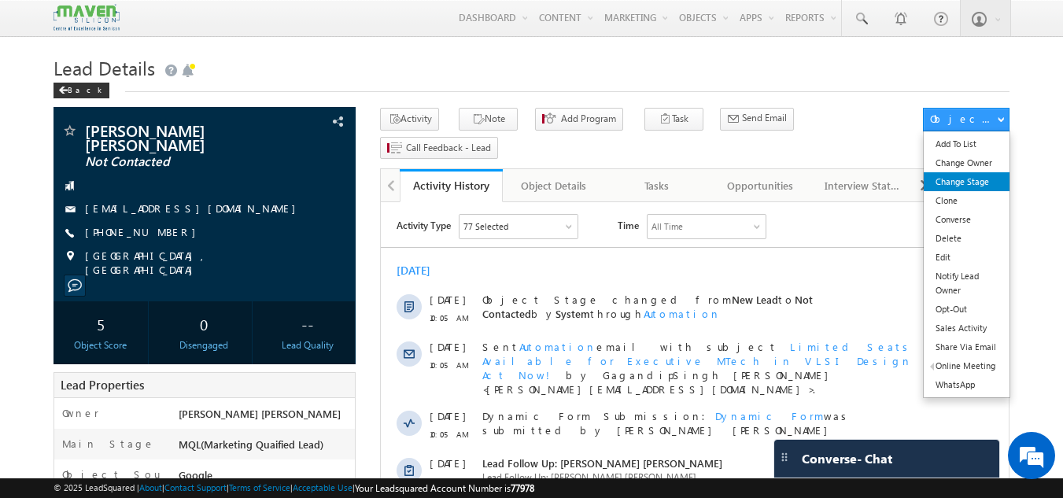
click at [959, 179] on link "Change Stage" at bounding box center [967, 181] width 86 height 19
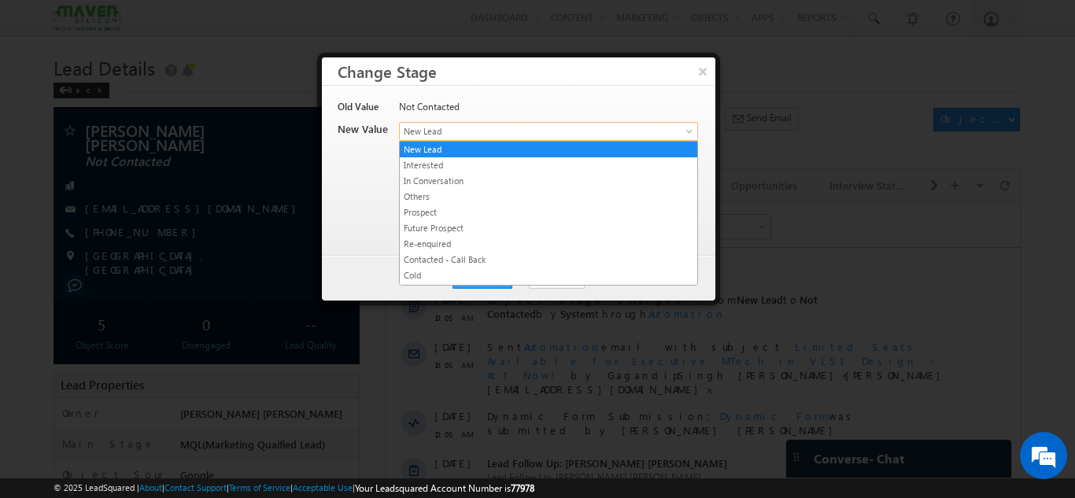
click at [671, 134] on link "New Lead" at bounding box center [548, 131] width 299 height 19
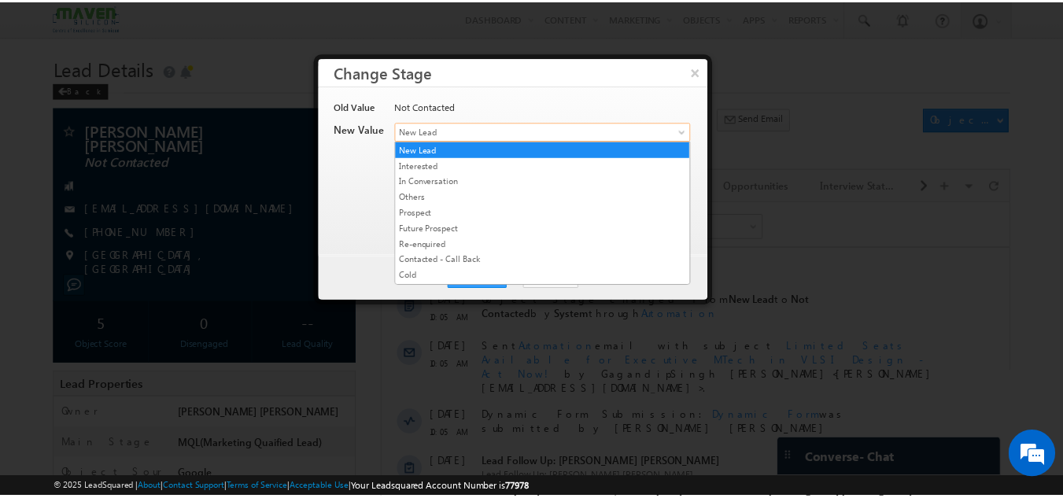
scroll to position [313, 0]
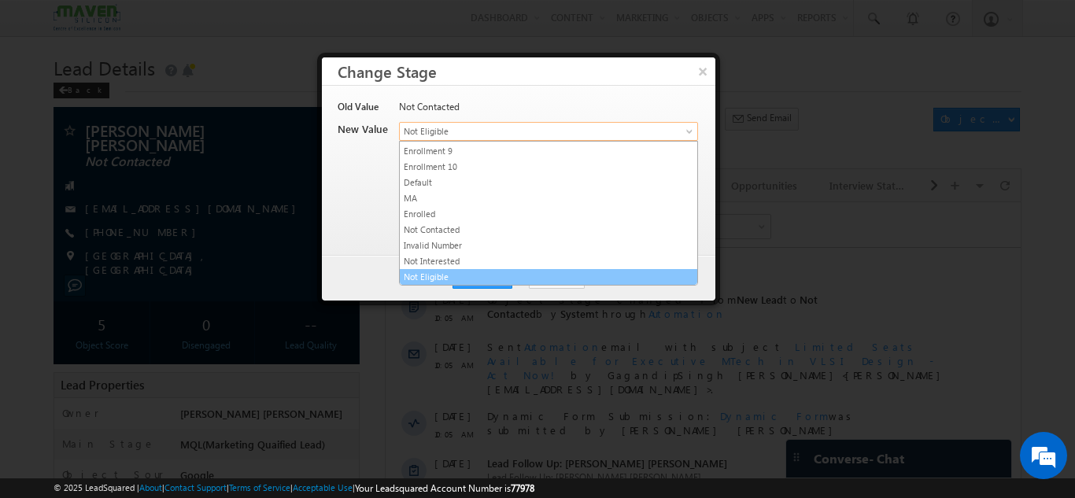
click at [689, 131] on span at bounding box center [691, 134] width 13 height 13
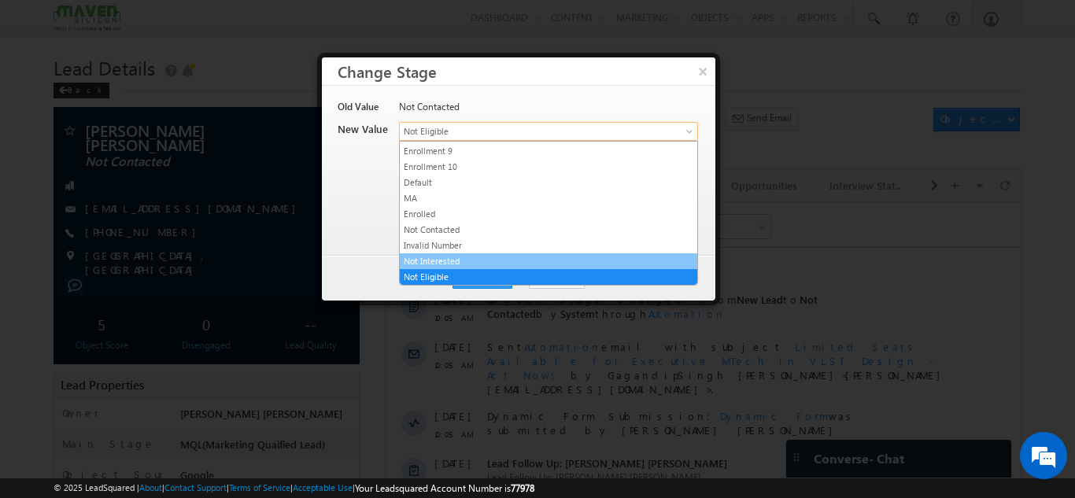
click at [492, 261] on link "Not Interested" at bounding box center [549, 261] width 298 height 14
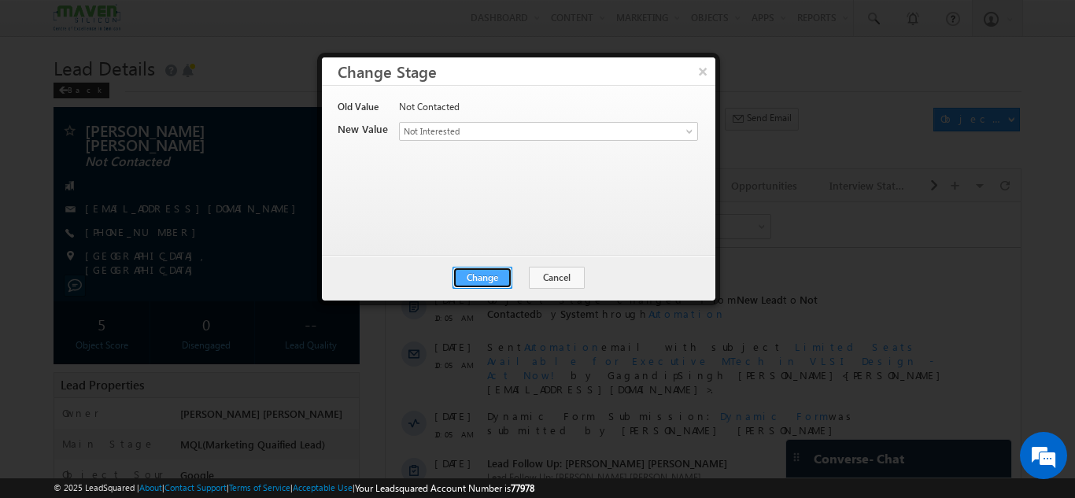
click at [502, 283] on button "Change" at bounding box center [483, 278] width 60 height 22
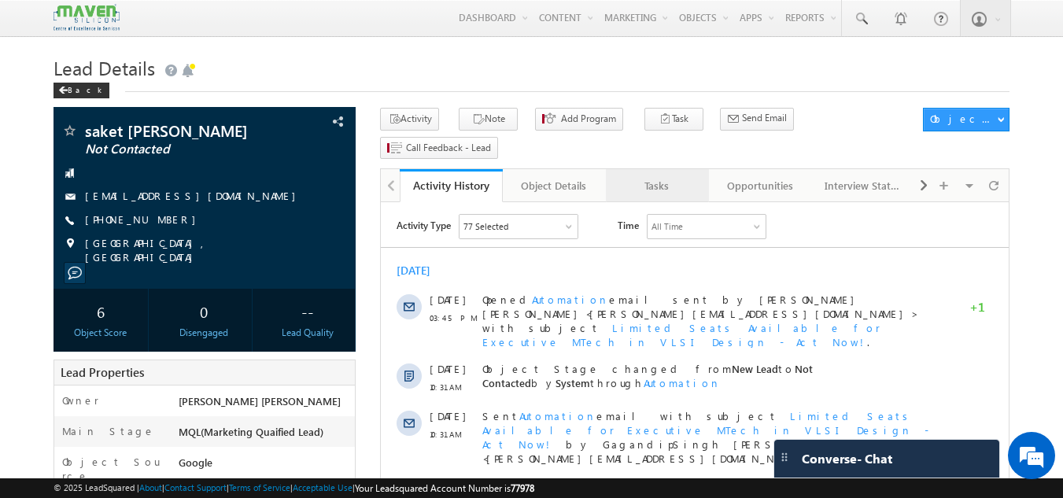
click at [659, 169] on link "Tasks" at bounding box center [657, 185] width 103 height 33
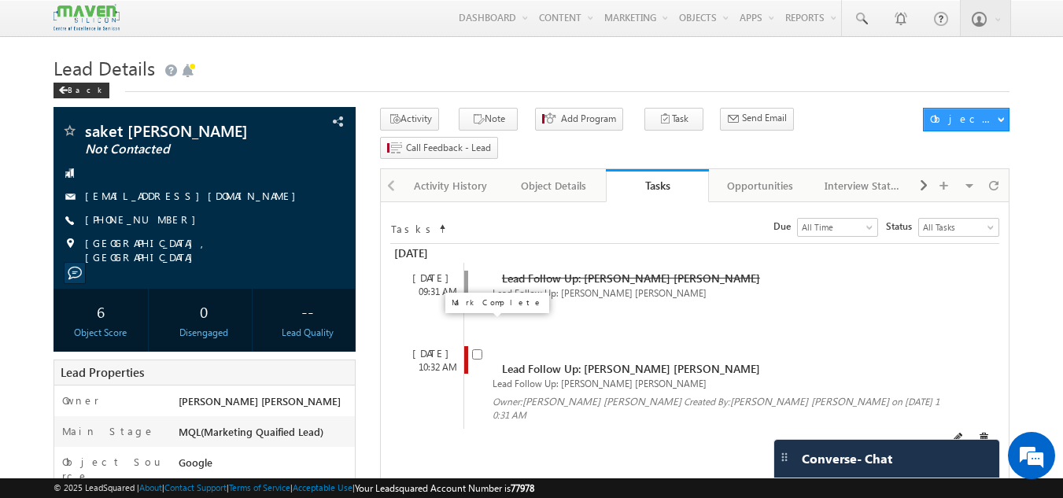
click at [481, 349] on input "checkbox" at bounding box center [477, 354] width 10 height 10
checkbox input "false"
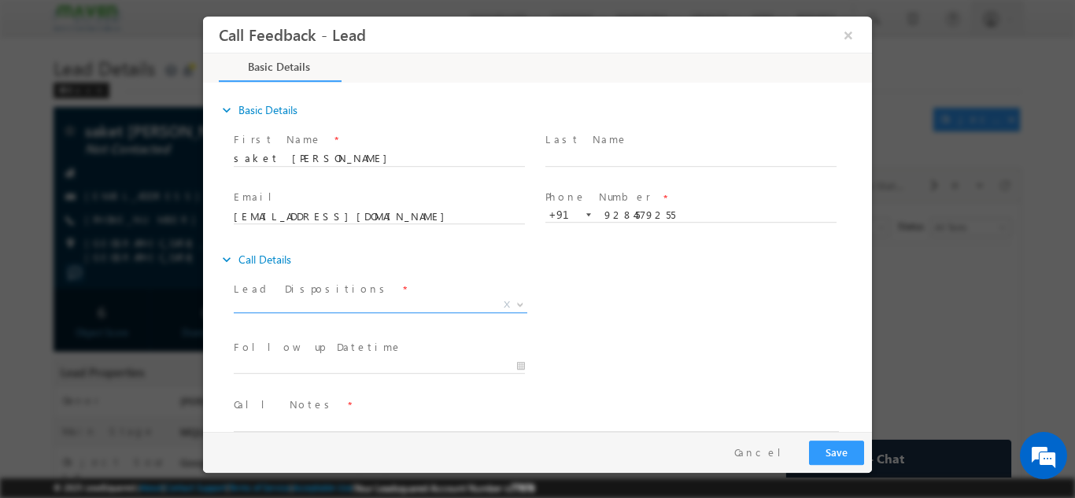
click at [349, 301] on span "X" at bounding box center [381, 305] width 294 height 16
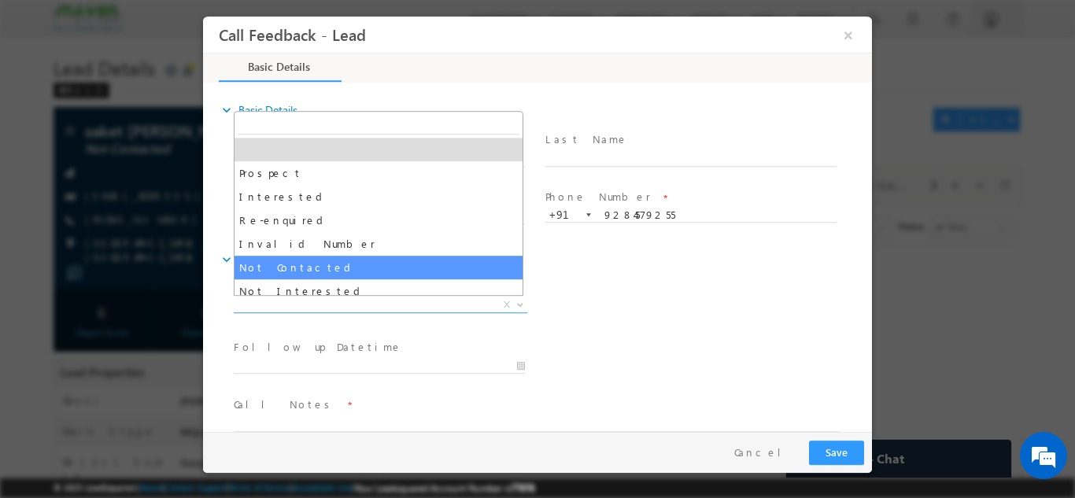
select select "Not Contacted"
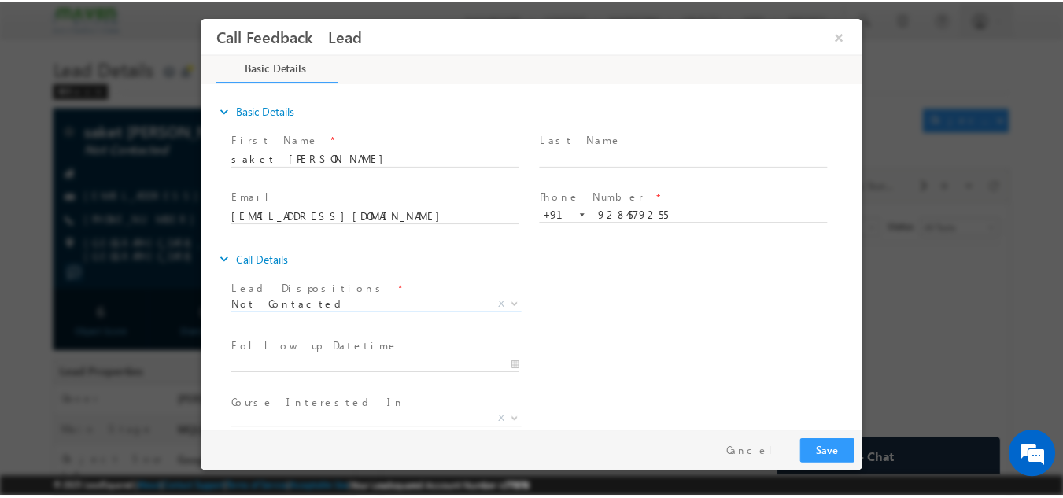
scroll to position [83, 0]
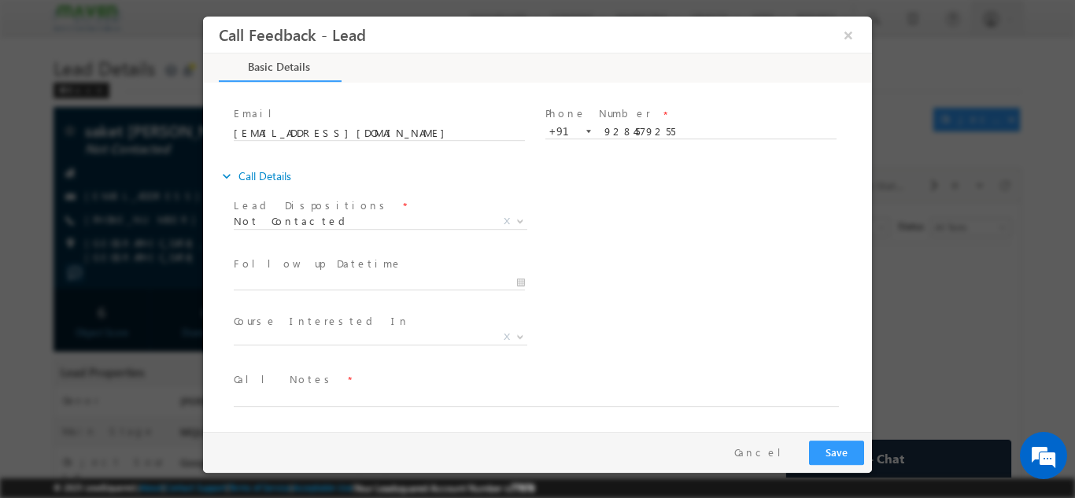
click at [373, 344] on span "Executive M.Tech in VLSI Design Advanced VLSI Design & Verification Course Adva…" at bounding box center [386, 339] width 305 height 19
click at [355, 392] on textarea at bounding box center [536, 397] width 605 height 18
type textarea "dnp"
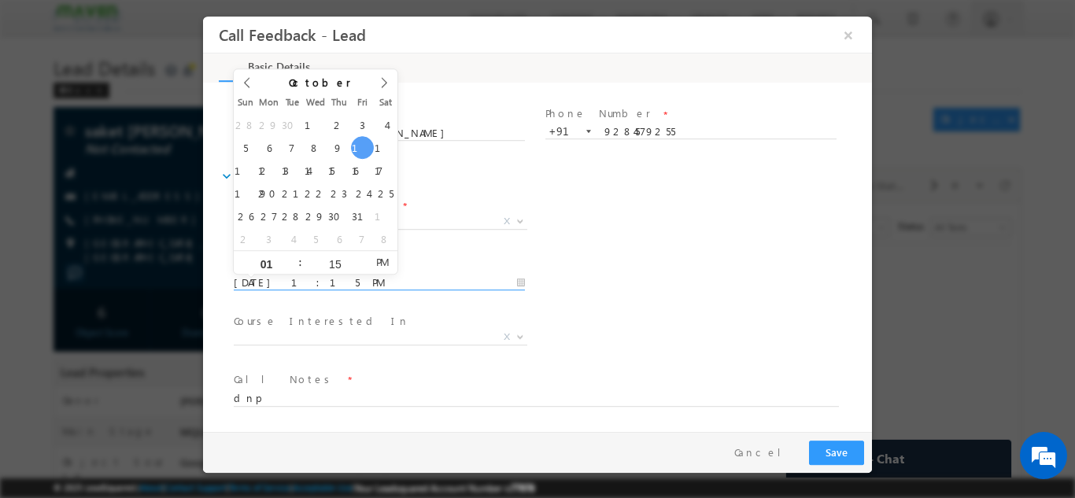
click at [431, 281] on input "10/10/2025 1:15 PM" at bounding box center [379, 283] width 291 height 16
type input "11/10/2025 1:15 PM"
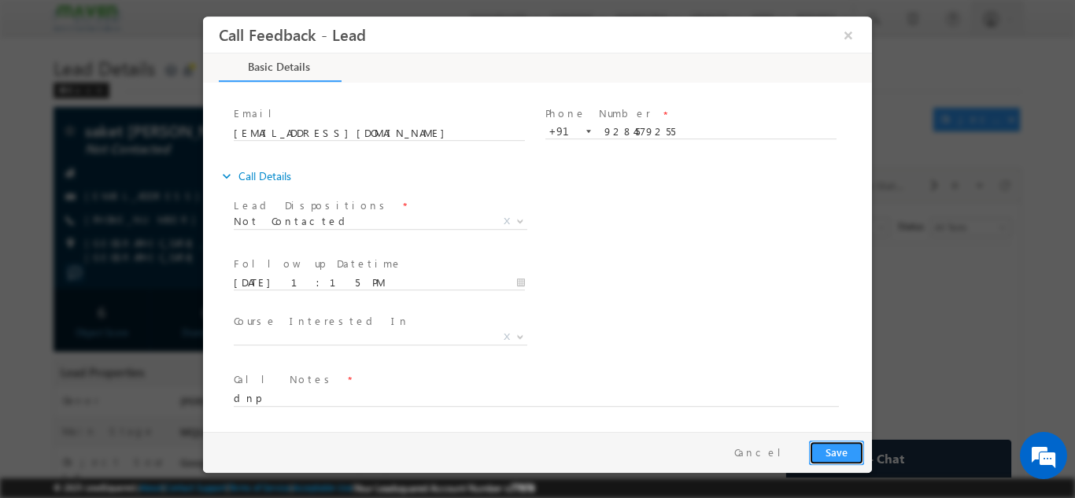
click at [826, 440] on button "Save" at bounding box center [836, 452] width 55 height 24
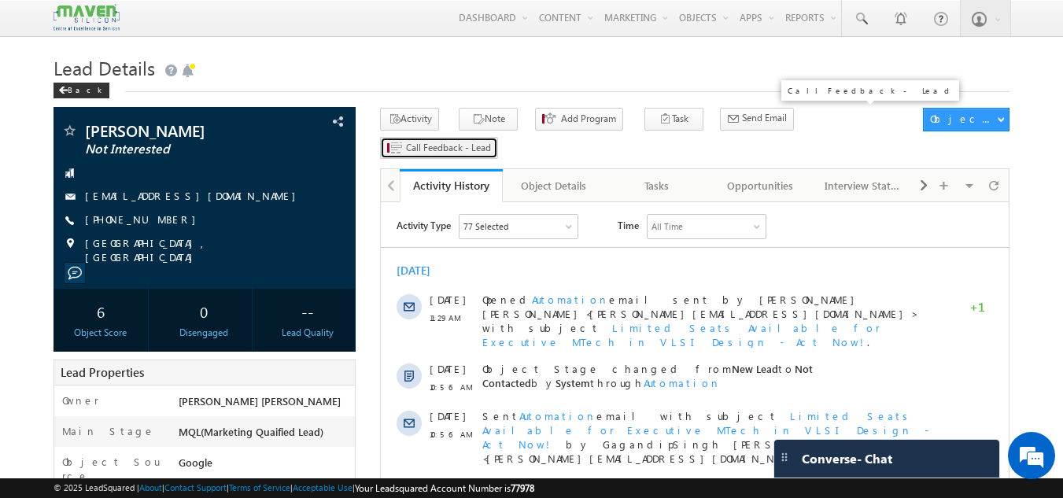
click at [491, 141] on span "Call Feedback - Lead" at bounding box center [448, 148] width 85 height 14
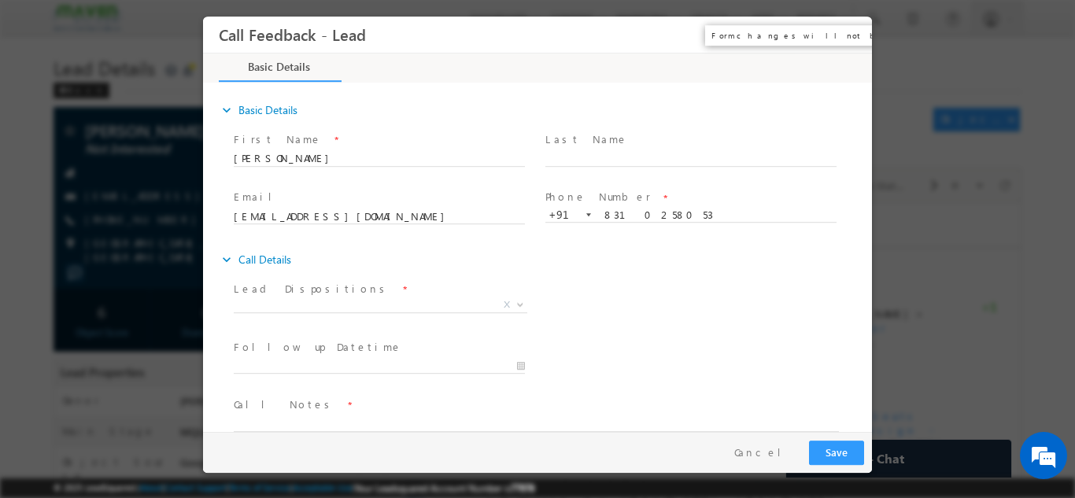
click at [847, 30] on button "×" at bounding box center [848, 34] width 27 height 29
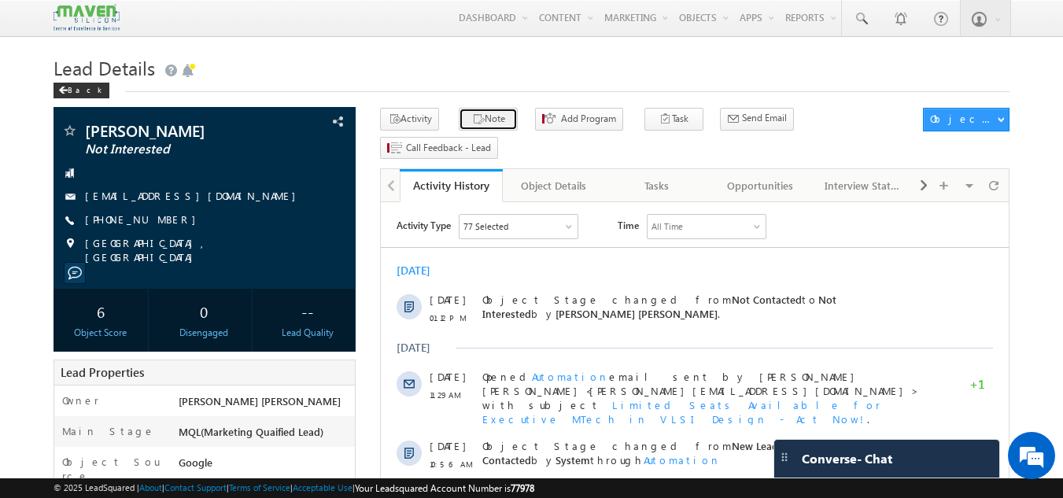
click at [493, 116] on button "Note" at bounding box center [488, 119] width 59 height 23
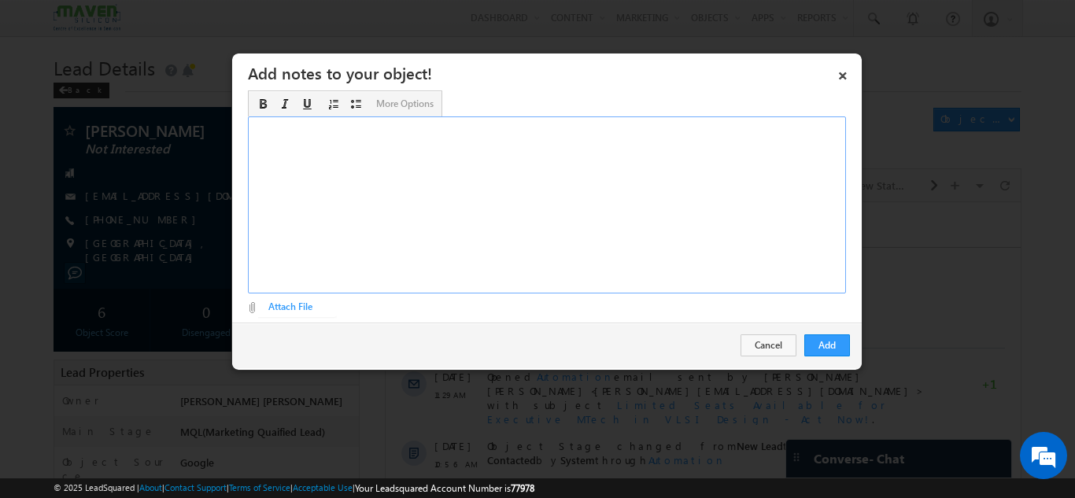
click at [434, 169] on div "Rich Text Editor, Description-inline-editor-div" at bounding box center [547, 204] width 598 height 177
click at [830, 347] on button "Add" at bounding box center [827, 345] width 46 height 22
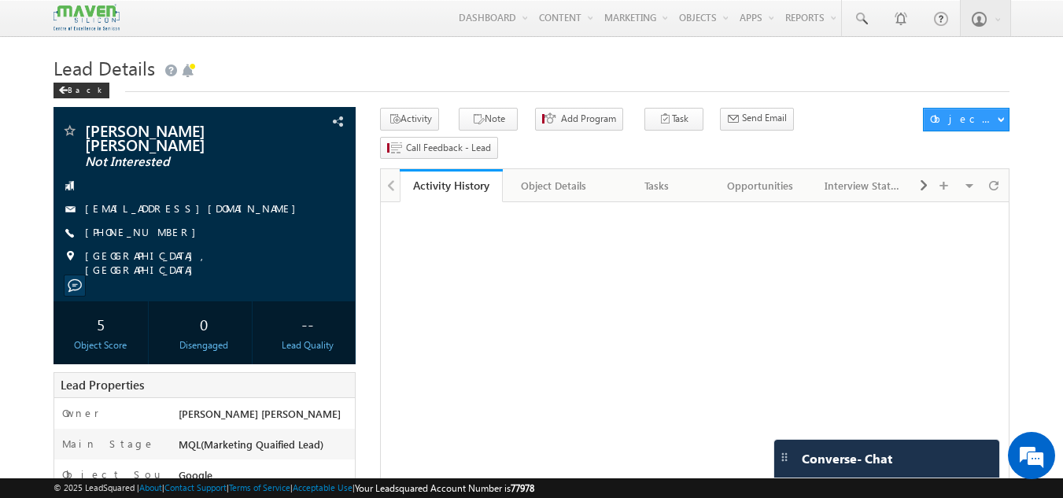
click at [660, 169] on link "Tasks" at bounding box center [657, 185] width 103 height 33
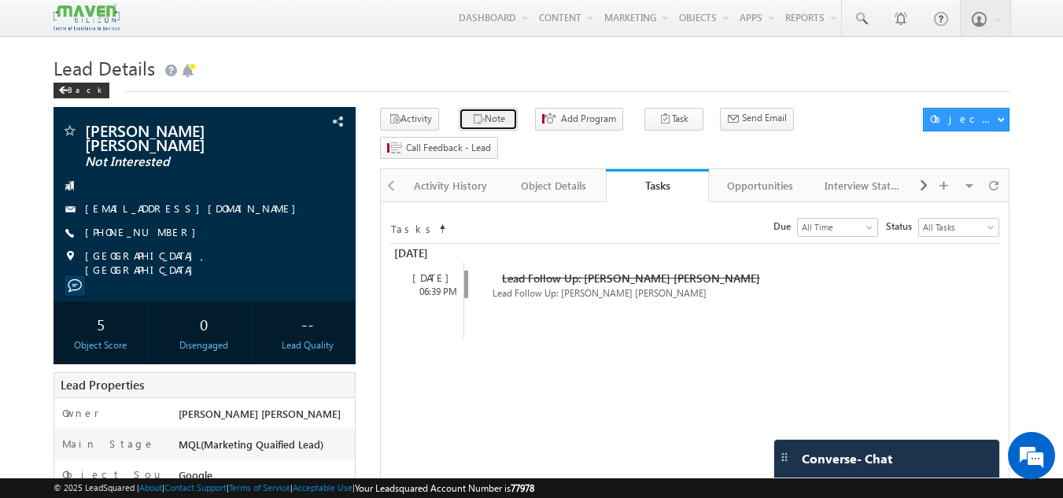
click at [499, 118] on button "Note" at bounding box center [488, 119] width 59 height 23
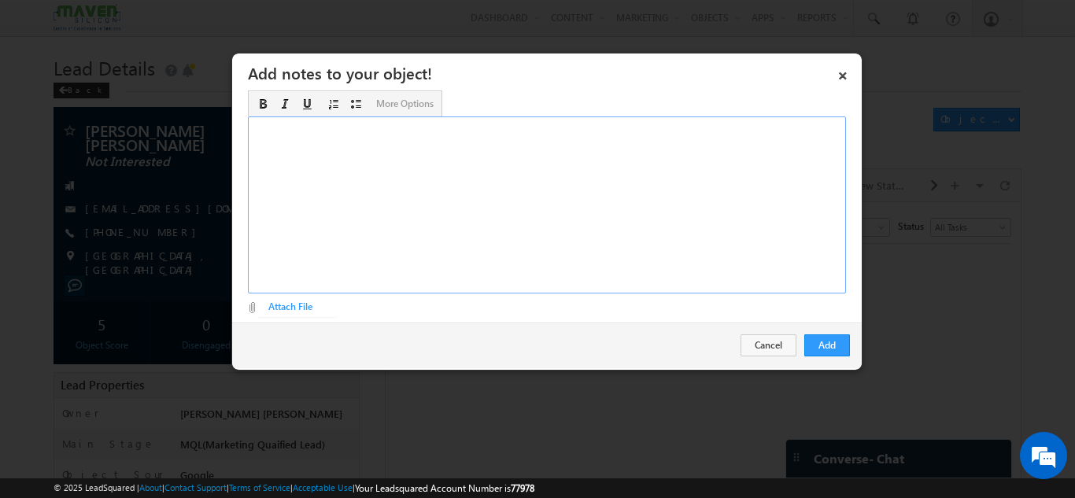
click at [471, 175] on div "Rich Text Editor, Description-inline-editor-div" at bounding box center [547, 204] width 598 height 177
click at [816, 349] on button "Add" at bounding box center [827, 345] width 46 height 22
